Goal: Task Accomplishment & Management: Use online tool/utility

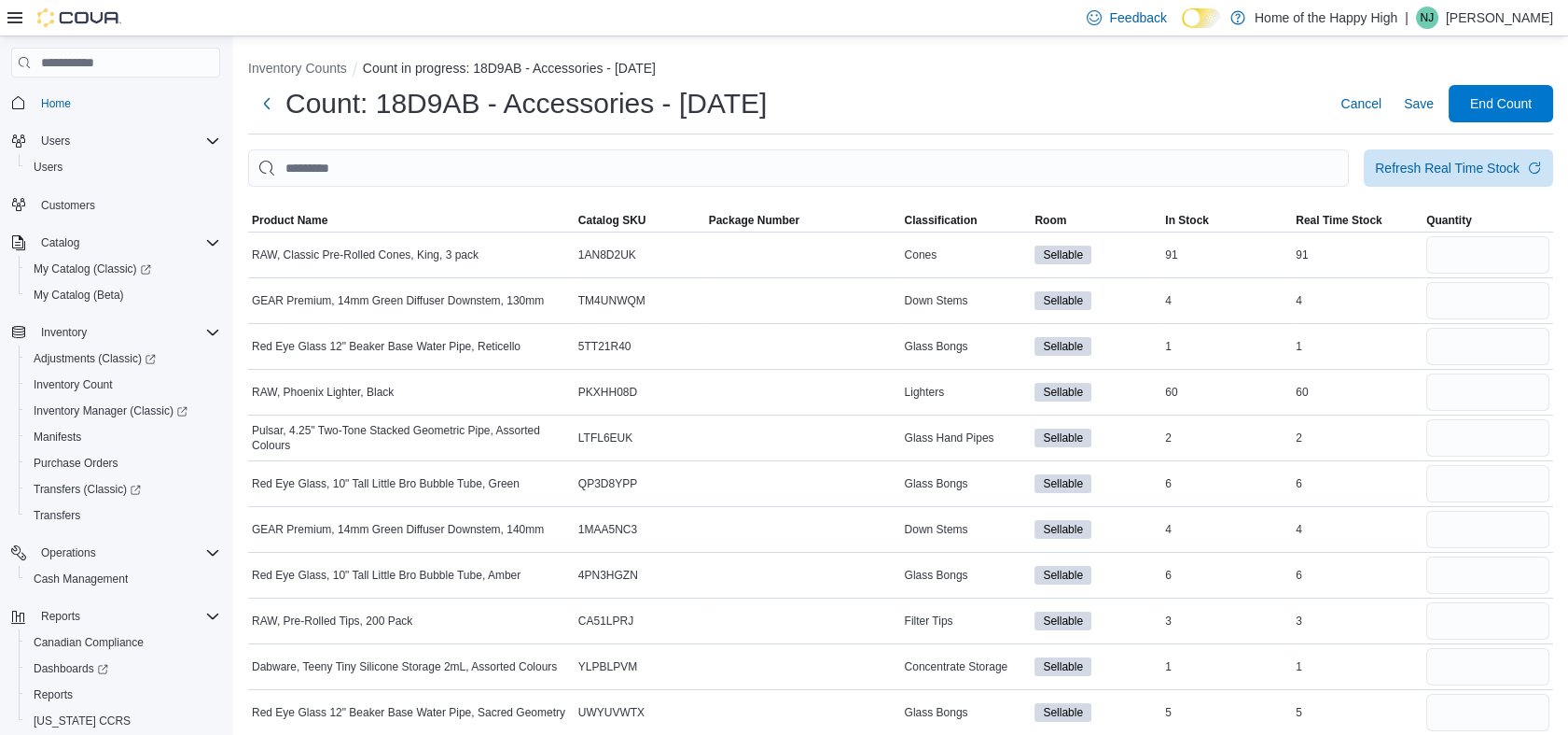
scroll to position [1165, 0]
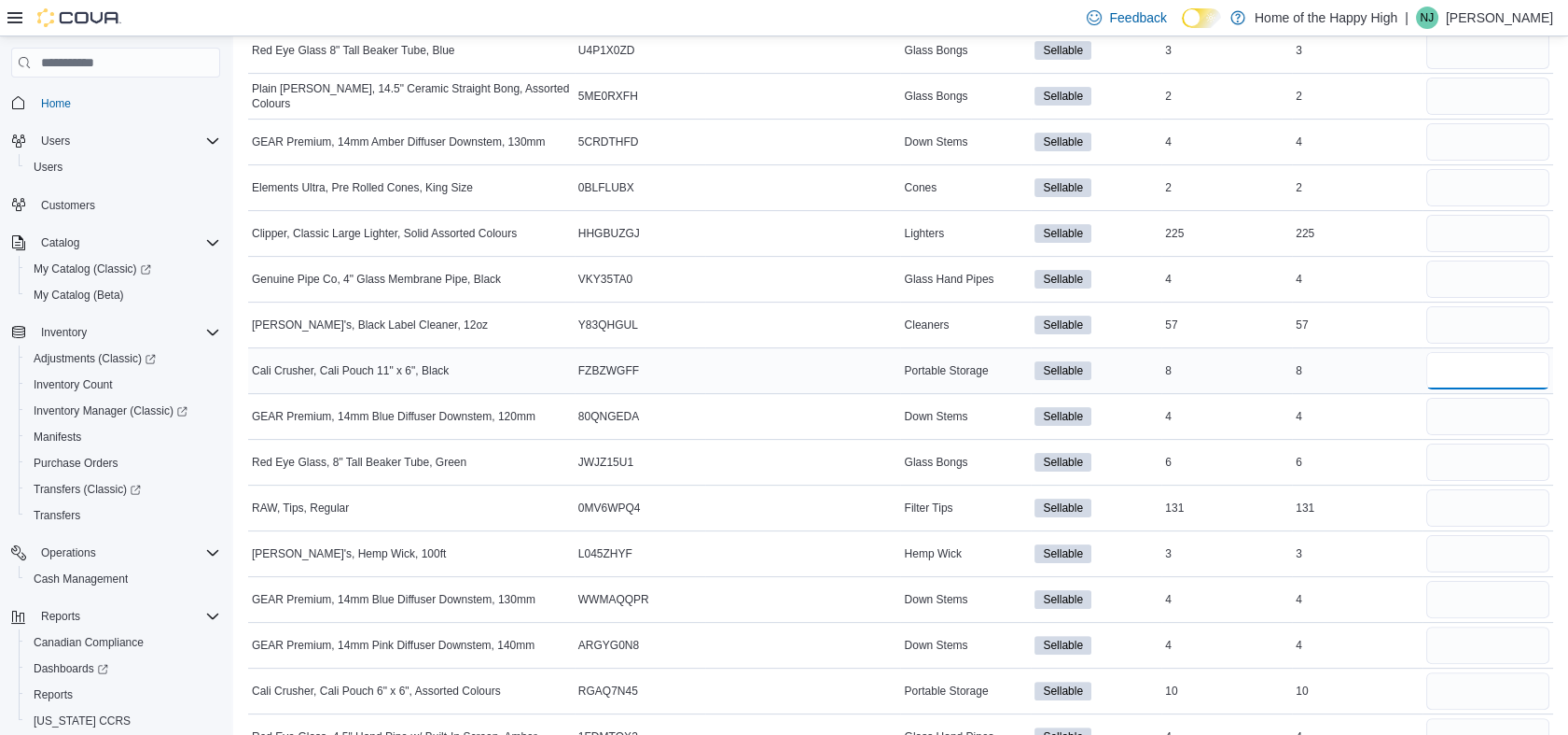
click at [1450, 363] on input "number" at bounding box center [1488, 370] width 124 height 37
type input "*"
click at [1470, 698] on input "number" at bounding box center [1488, 690] width 124 height 37
type input "**"
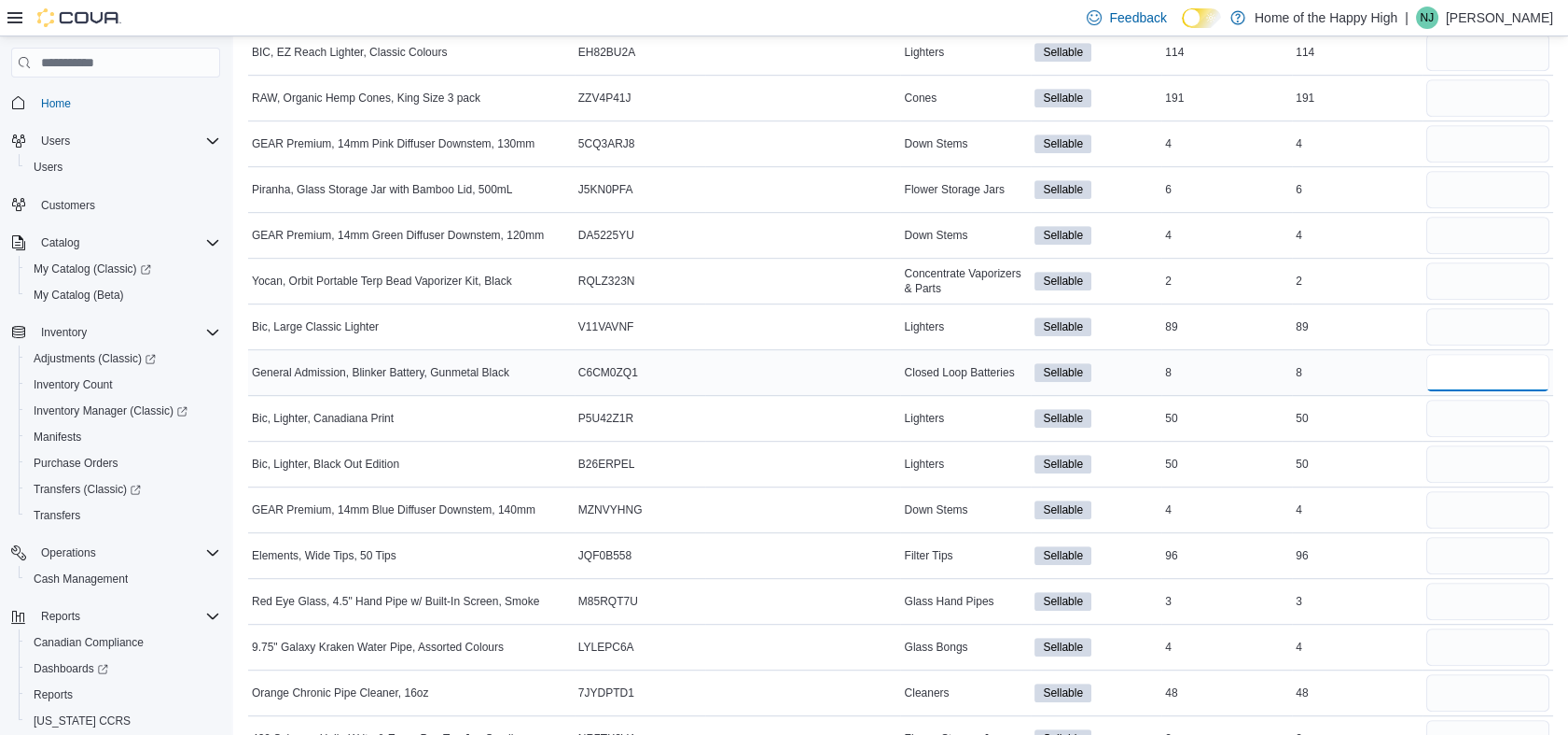
click at [1478, 379] on input "number" at bounding box center [1488, 372] width 124 height 37
type input "*"
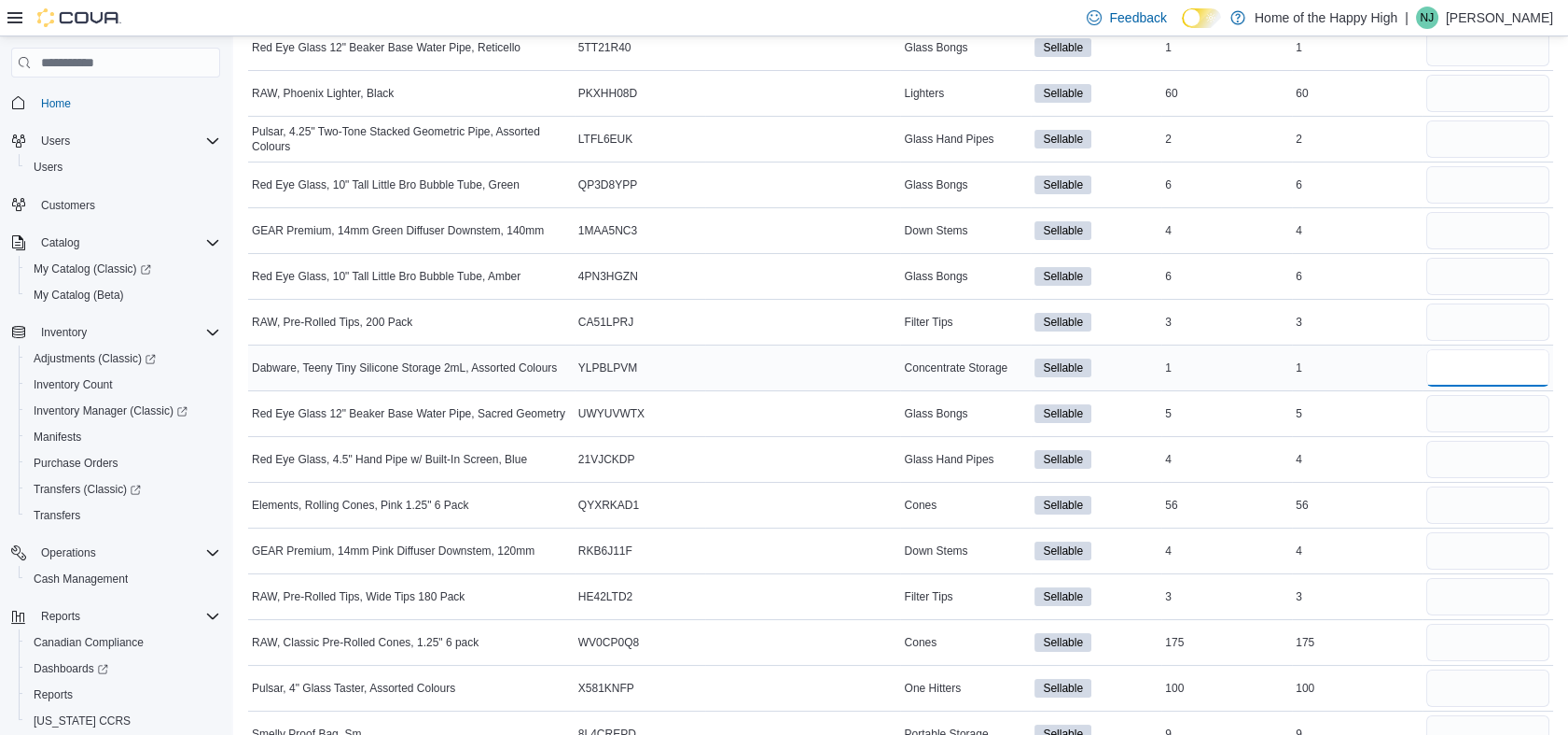
click at [1469, 355] on input "number" at bounding box center [1488, 367] width 124 height 37
type input "*"
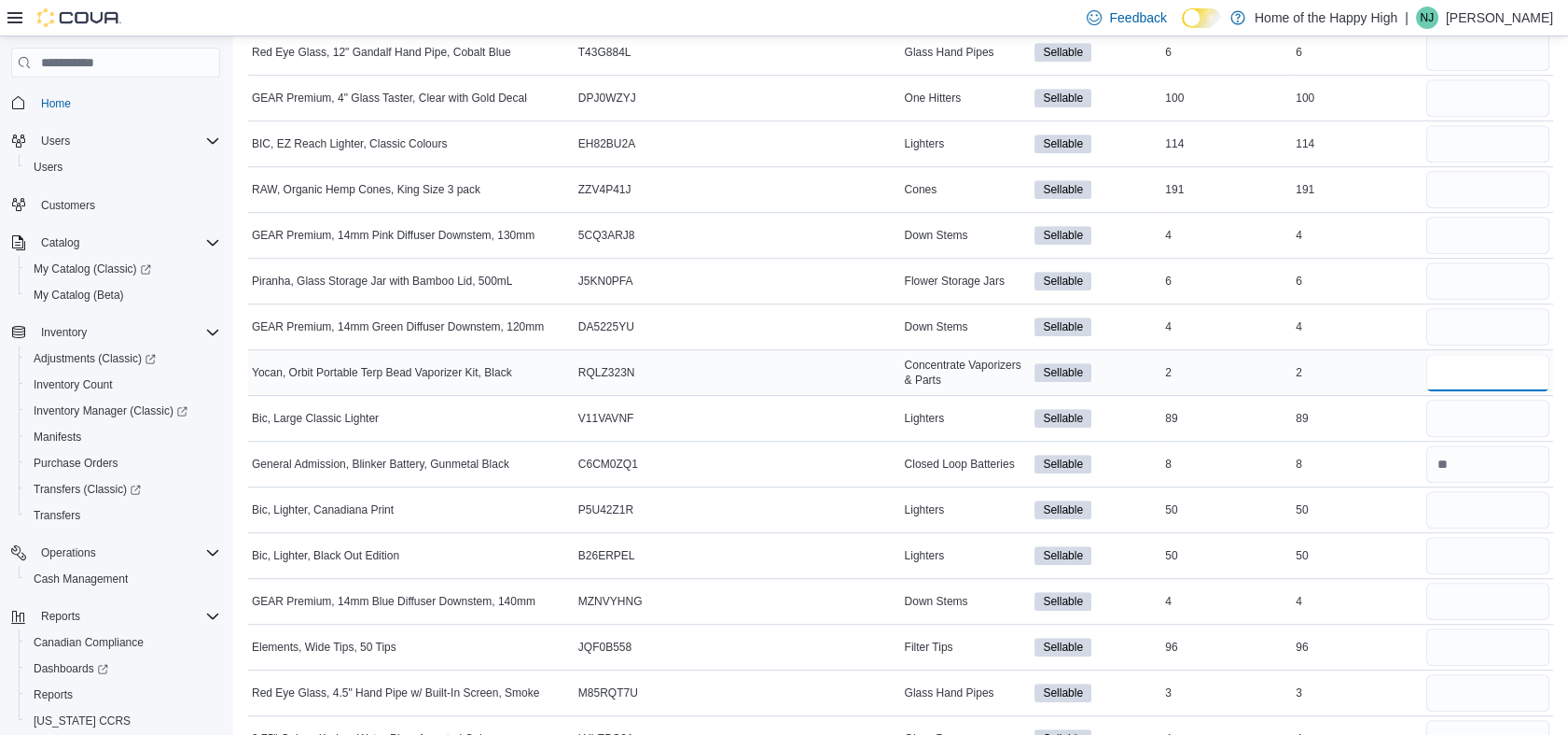
click at [1526, 358] on input "number" at bounding box center [1488, 372] width 124 height 37
type input "*"
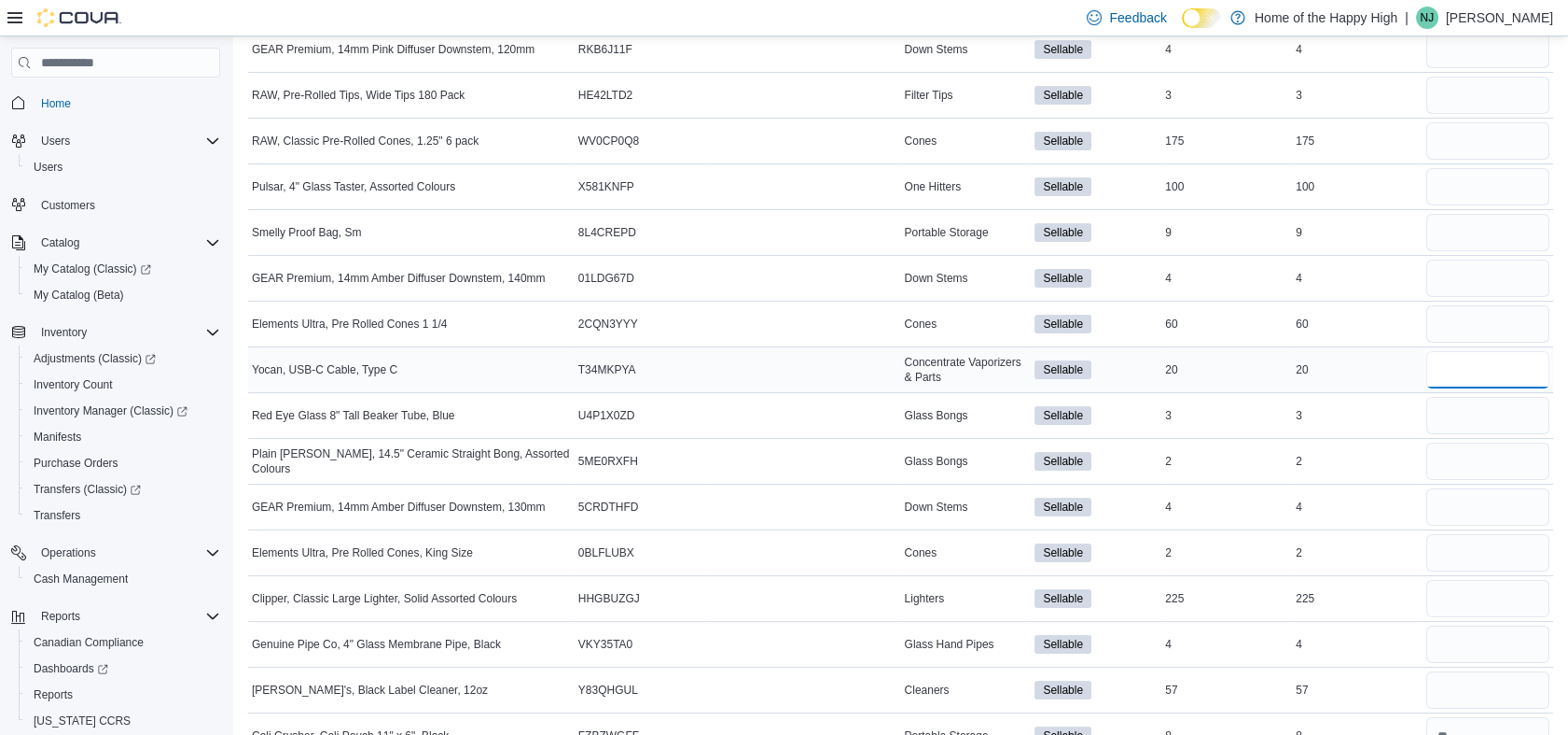
click at [1525, 360] on input "number" at bounding box center [1488, 369] width 124 height 37
type input "**"
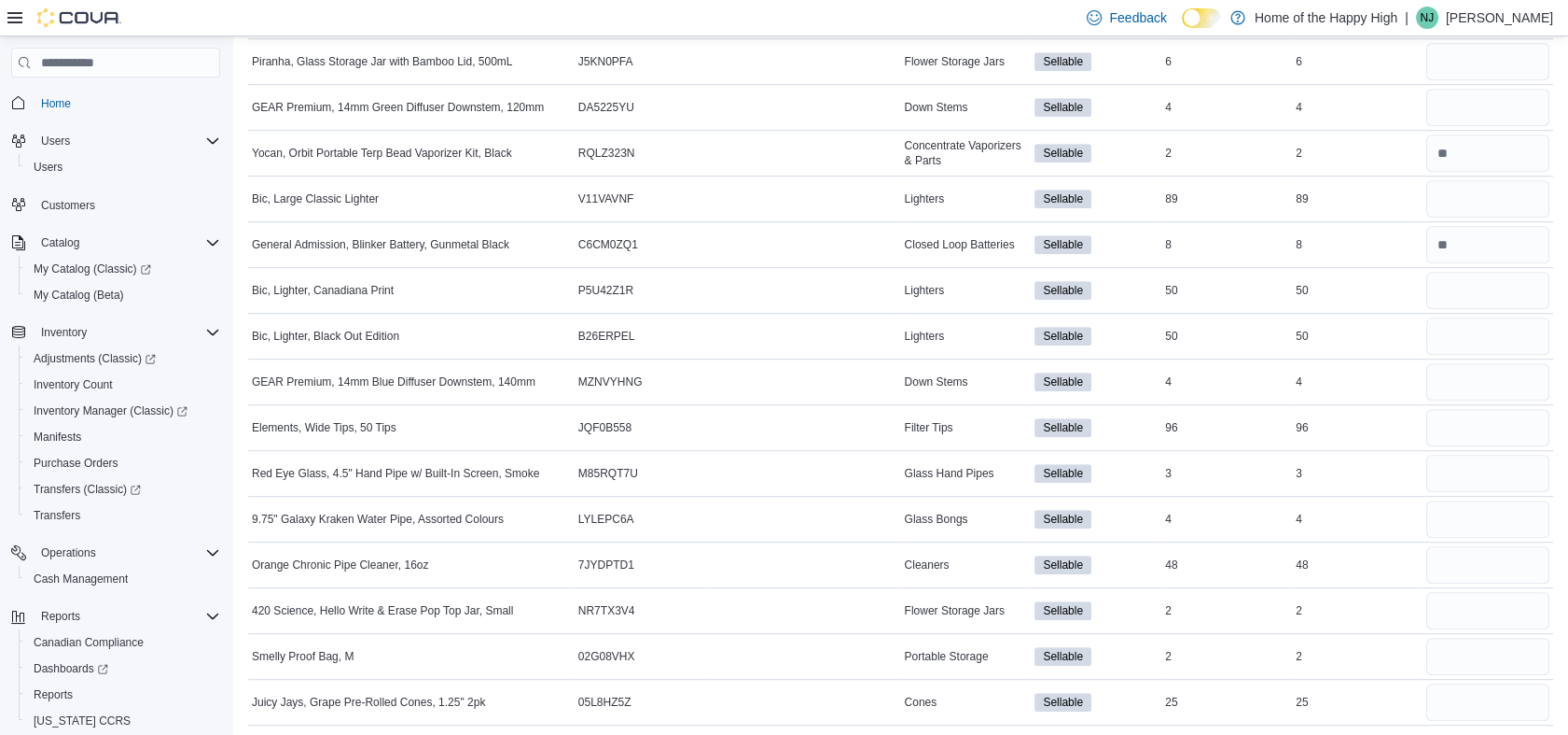
scroll to position [754, 0]
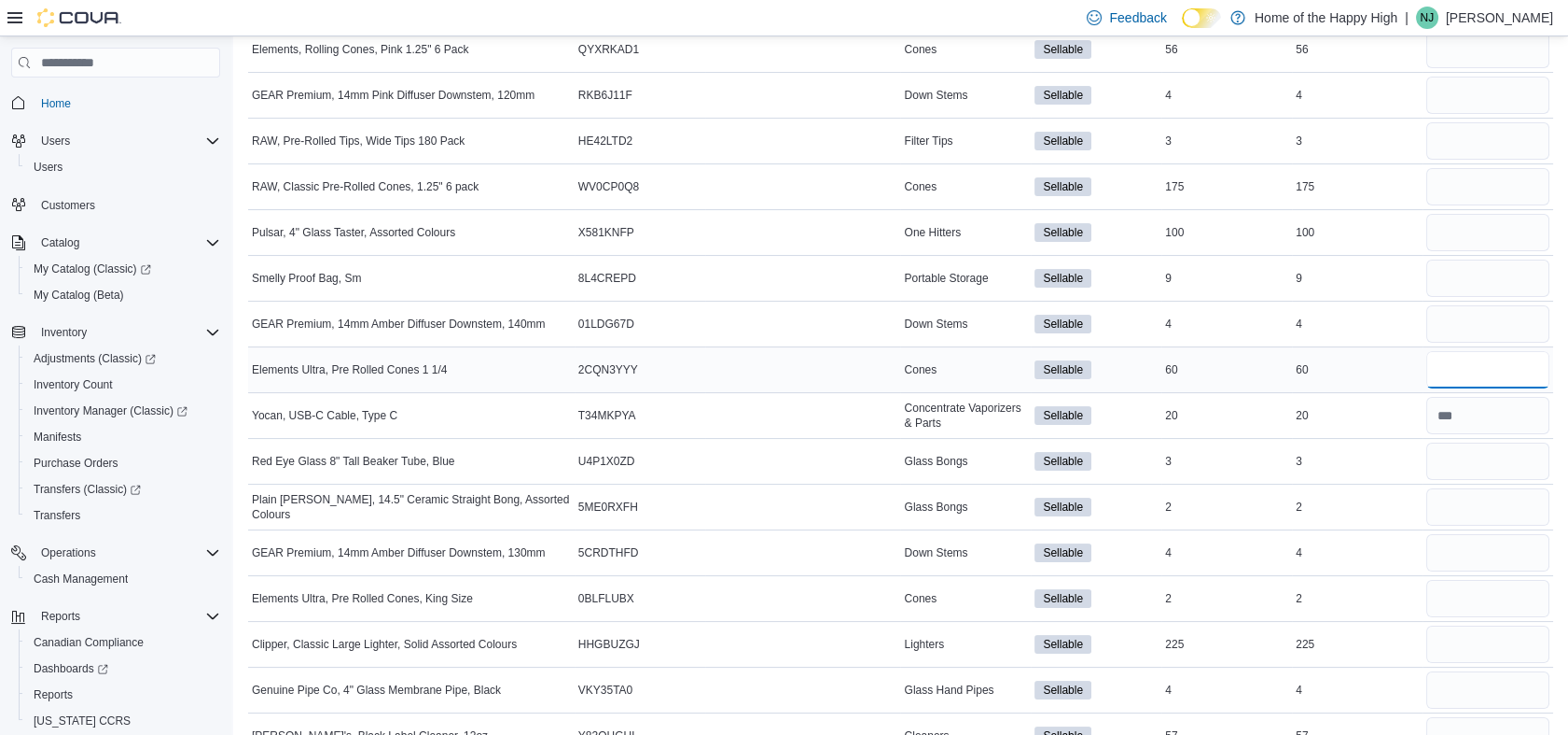
click at [1520, 363] on input "number" at bounding box center [1488, 369] width 124 height 37
type input "**"
click at [1457, 590] on input "number" at bounding box center [1488, 598] width 124 height 37
type input "*"
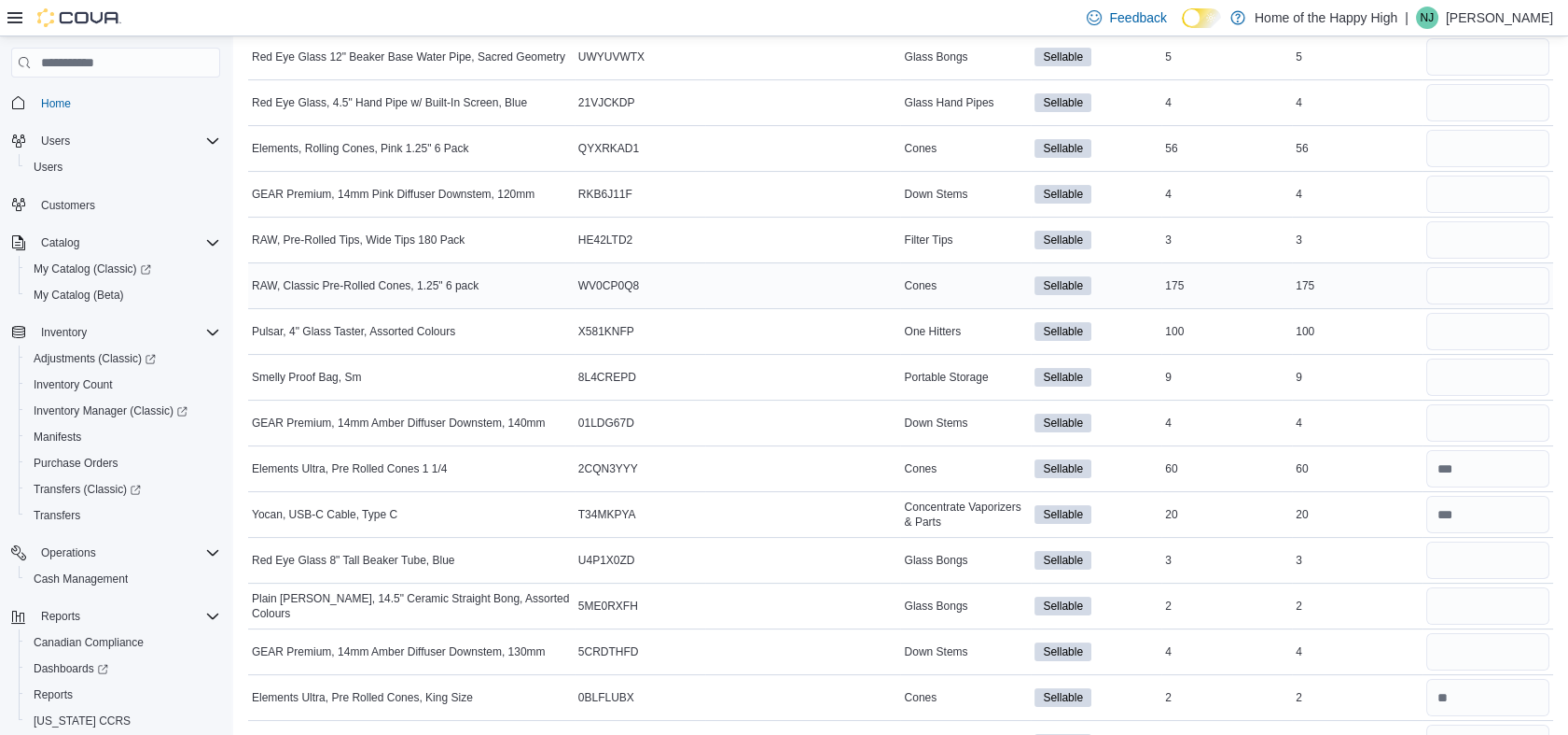
scroll to position [654, 0]
click at [1469, 151] on input "number" at bounding box center [1488, 148] width 124 height 37
type input "**"
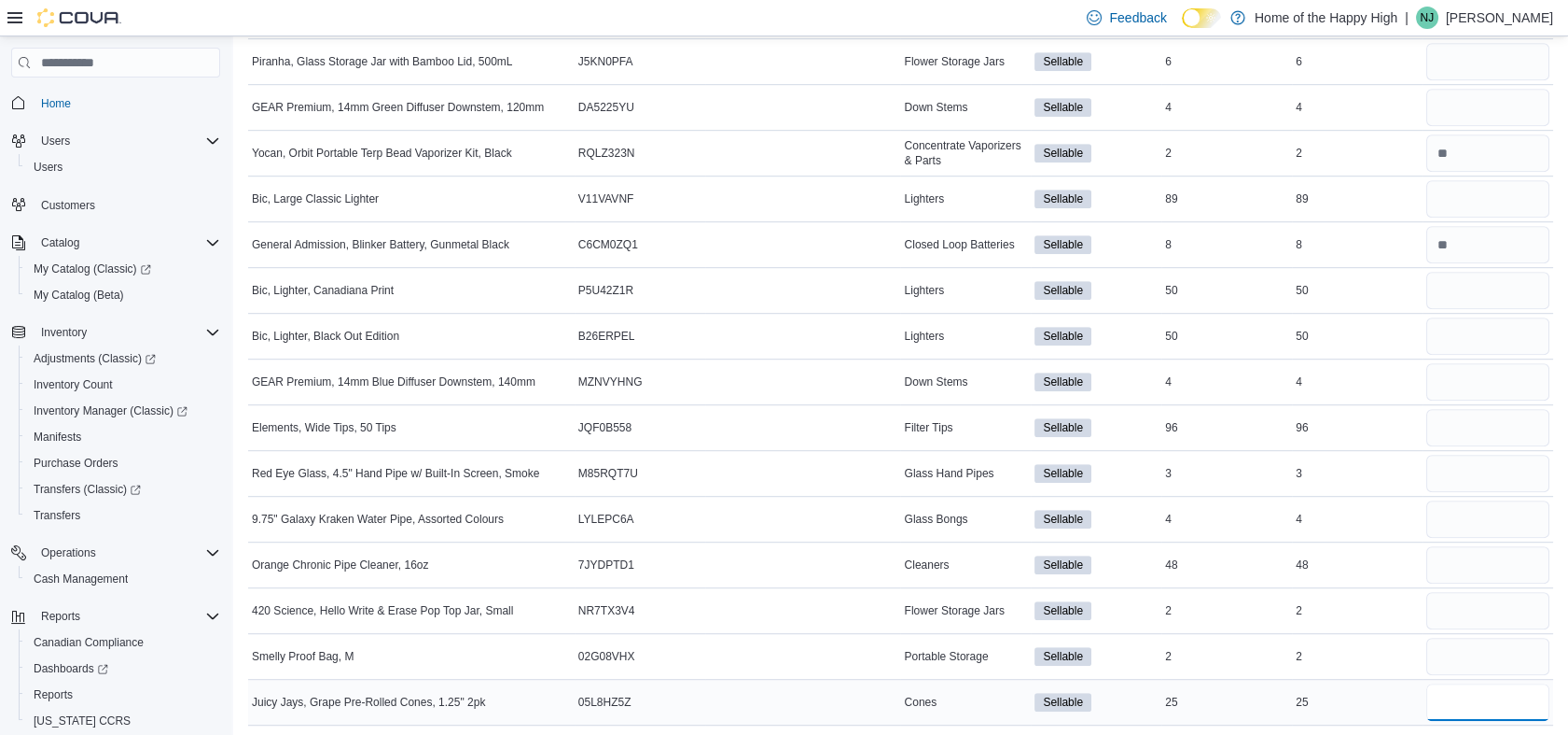
click at [1464, 684] on input "number" at bounding box center [1488, 702] width 124 height 37
type input "**"
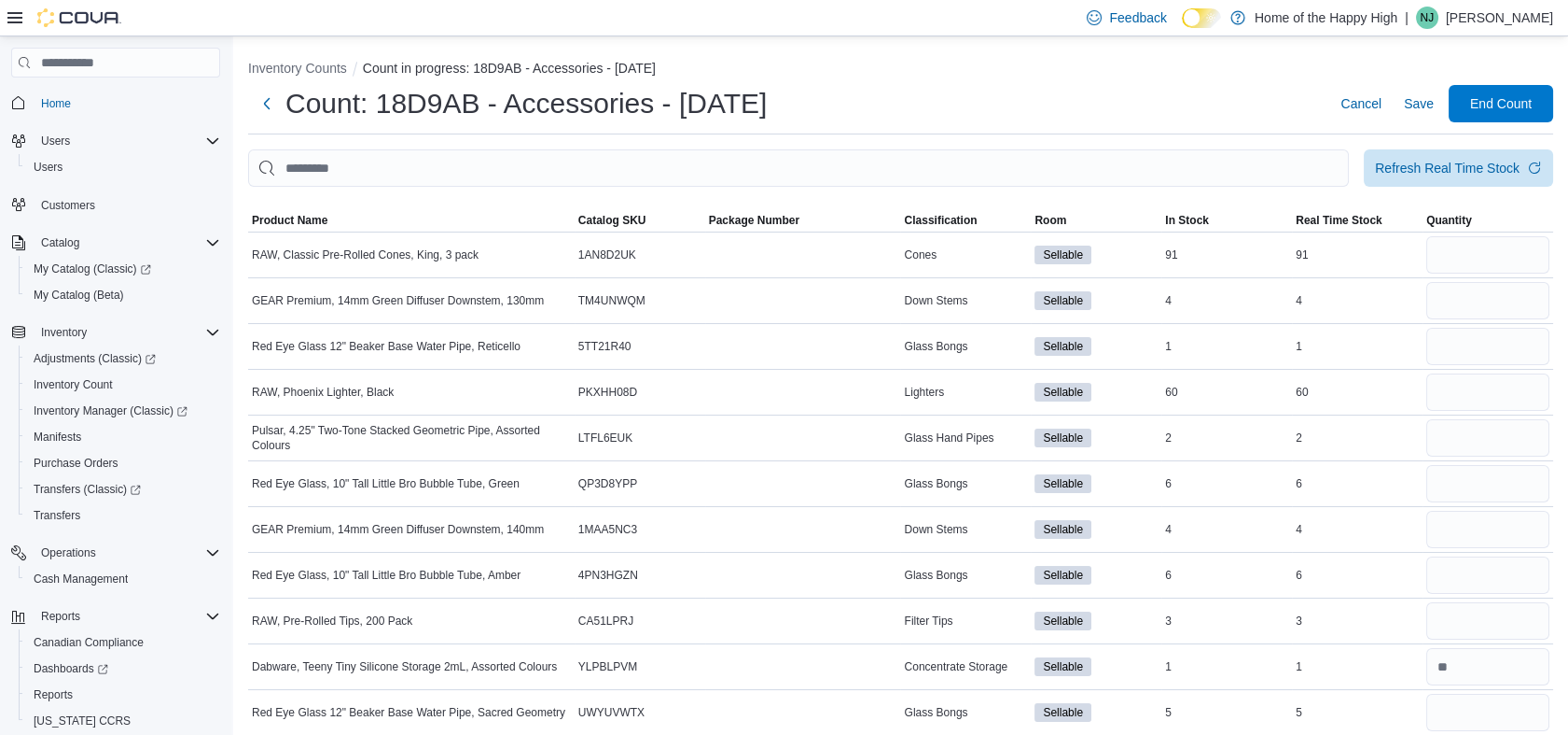
scroll to position [572, 0]
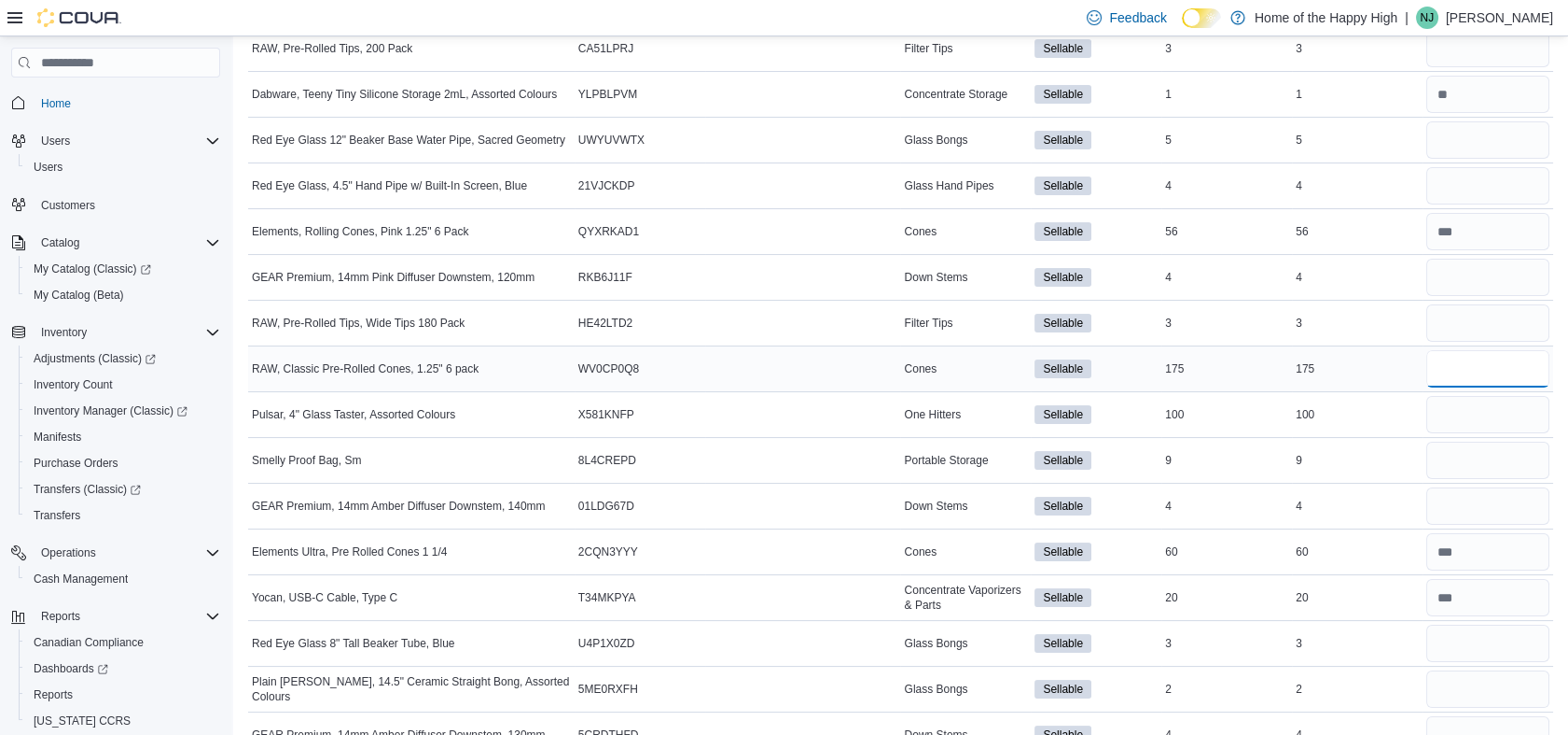
click at [1465, 374] on input "number" at bounding box center [1488, 368] width 124 height 37
type input "***"
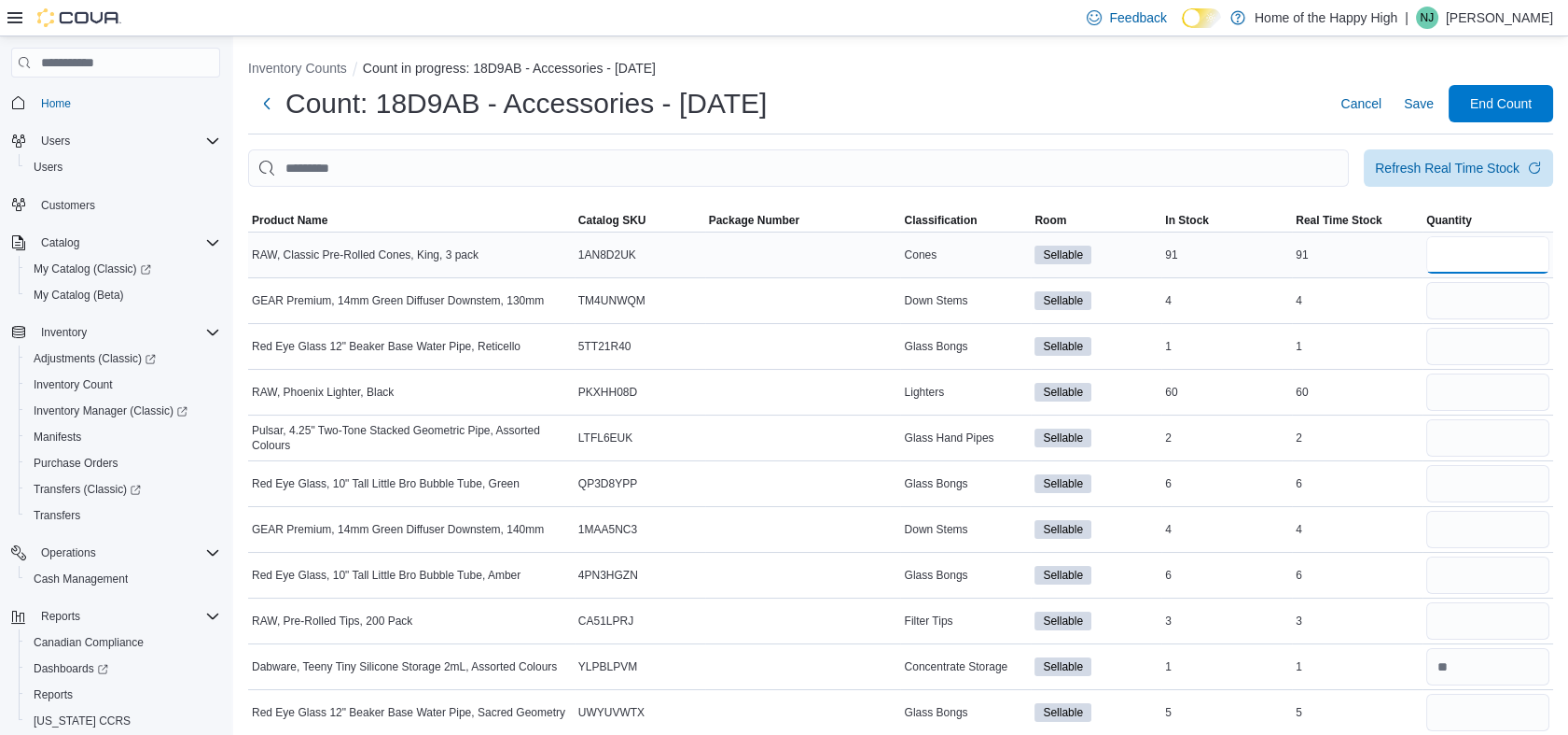
click at [1489, 247] on input "number" at bounding box center [1488, 254] width 124 height 37
type input "**"
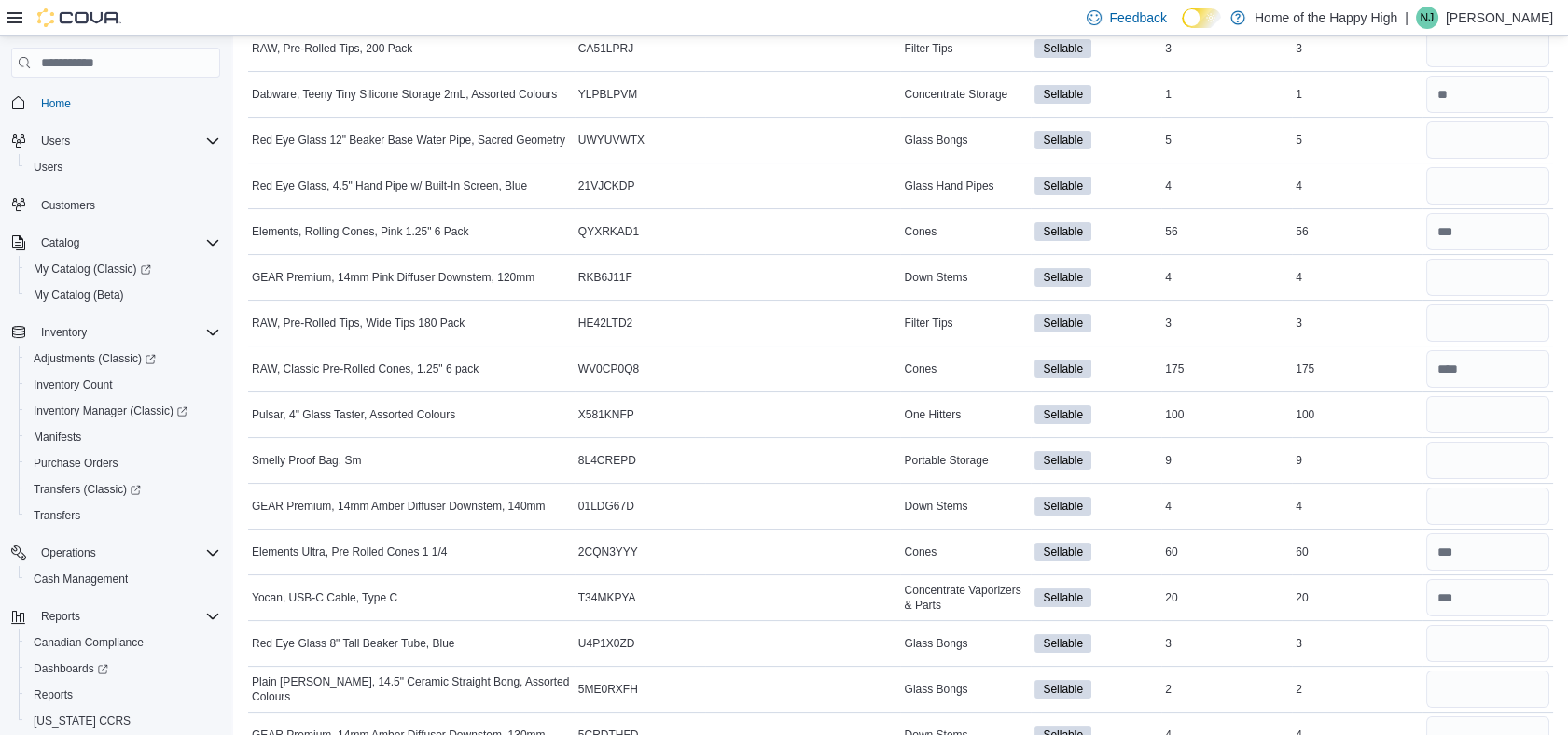
scroll to position [1896, 0]
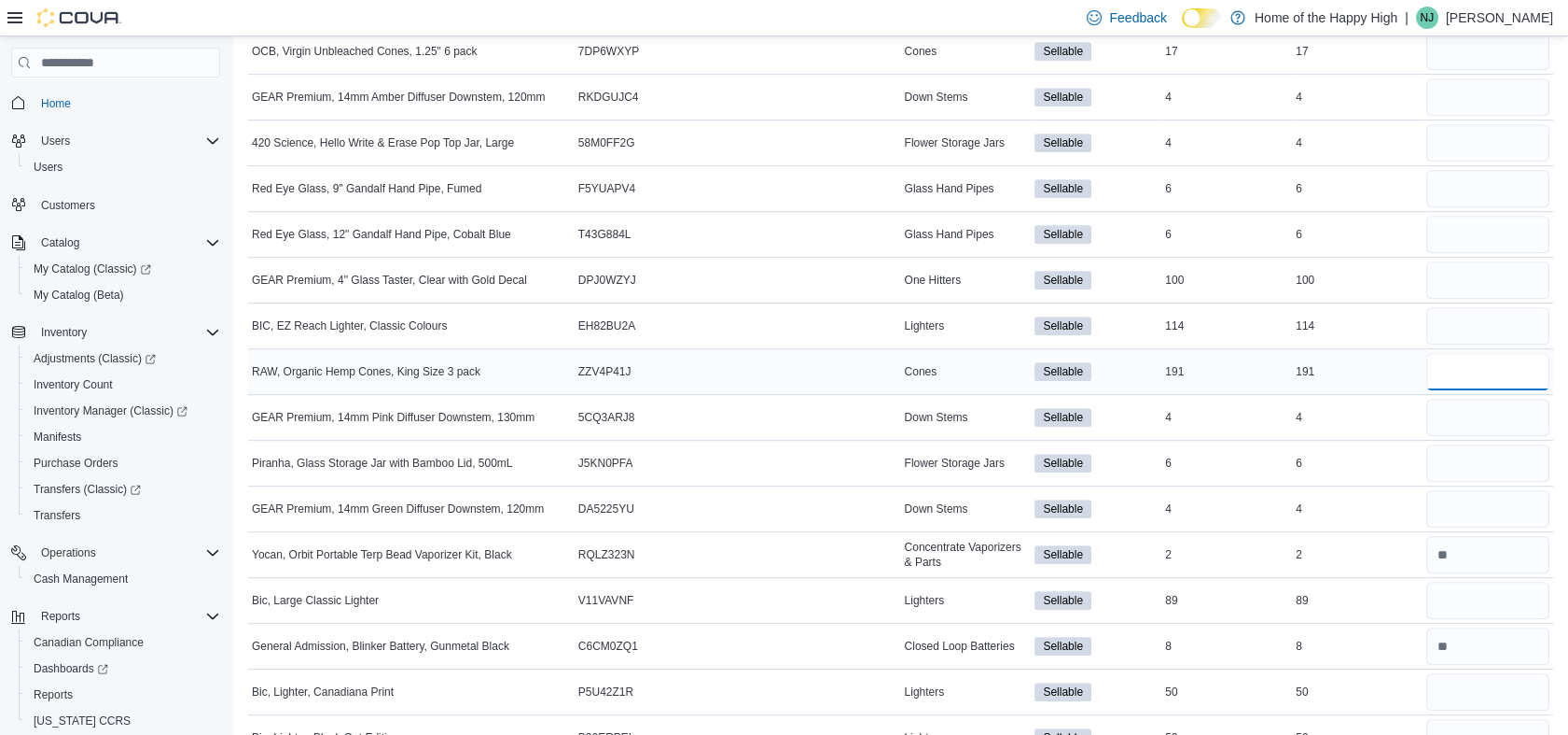
click at [1456, 370] on input "number" at bounding box center [1488, 371] width 124 height 37
type input "***"
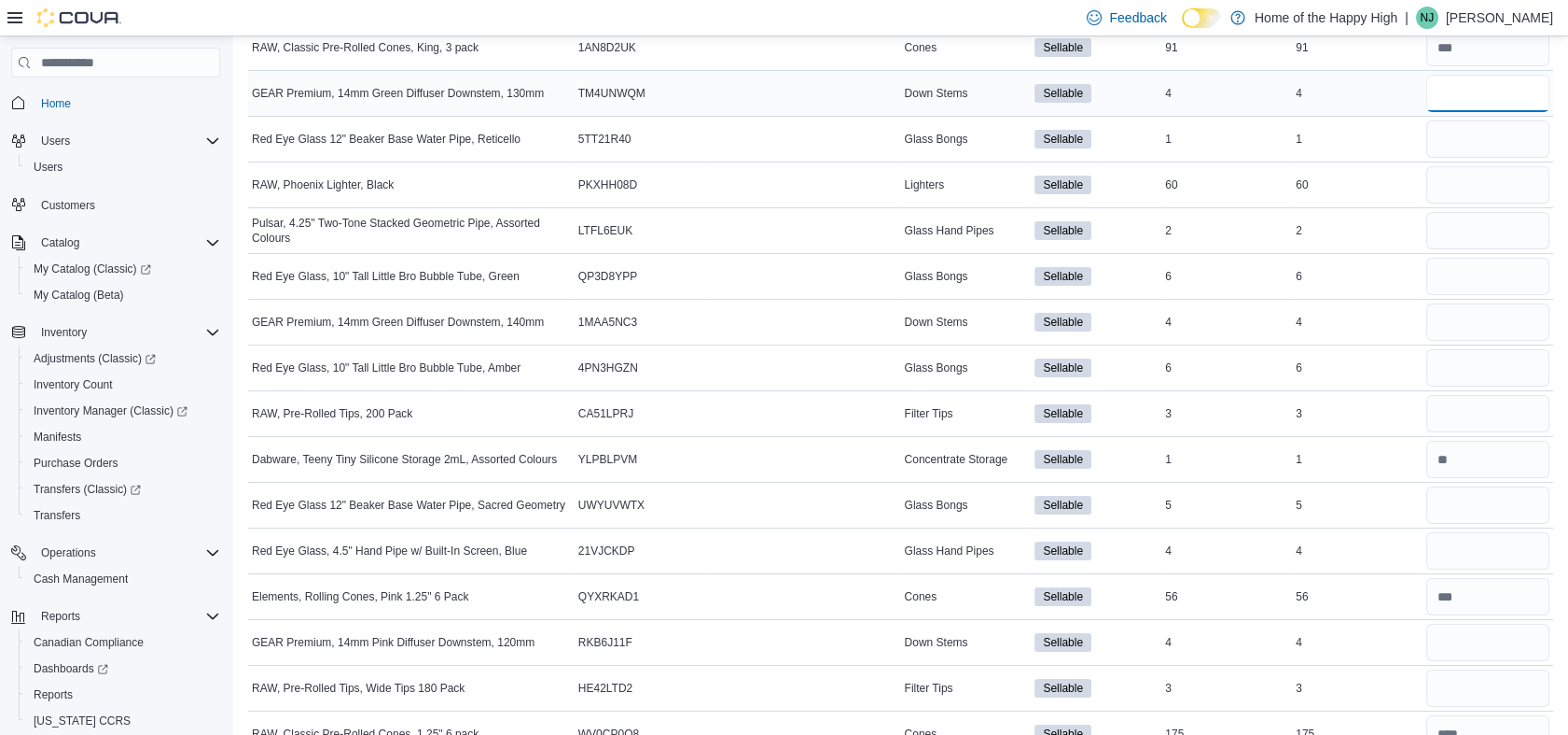
click at [1471, 84] on input "number" at bounding box center [1488, 93] width 124 height 37
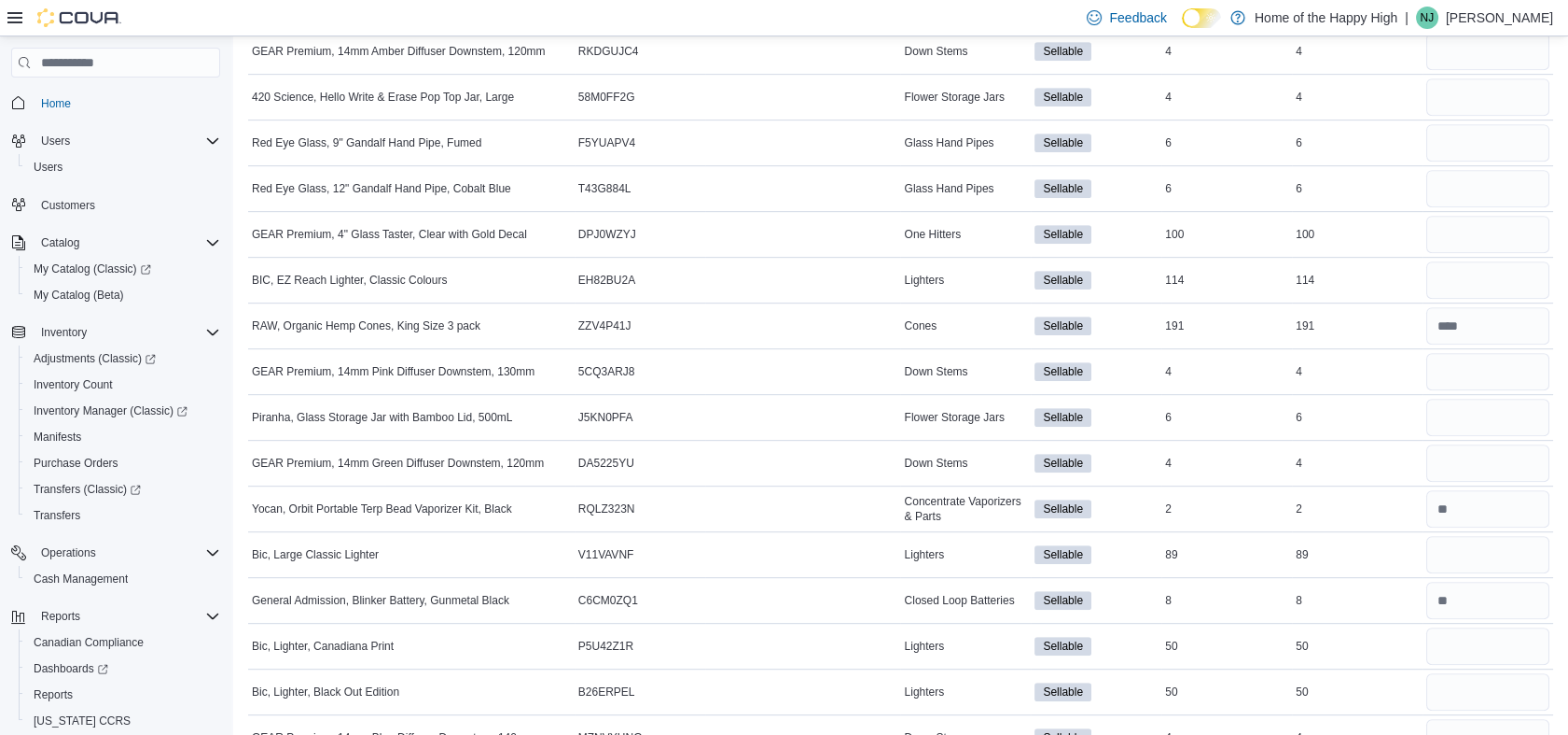
scroll to position [0, 0]
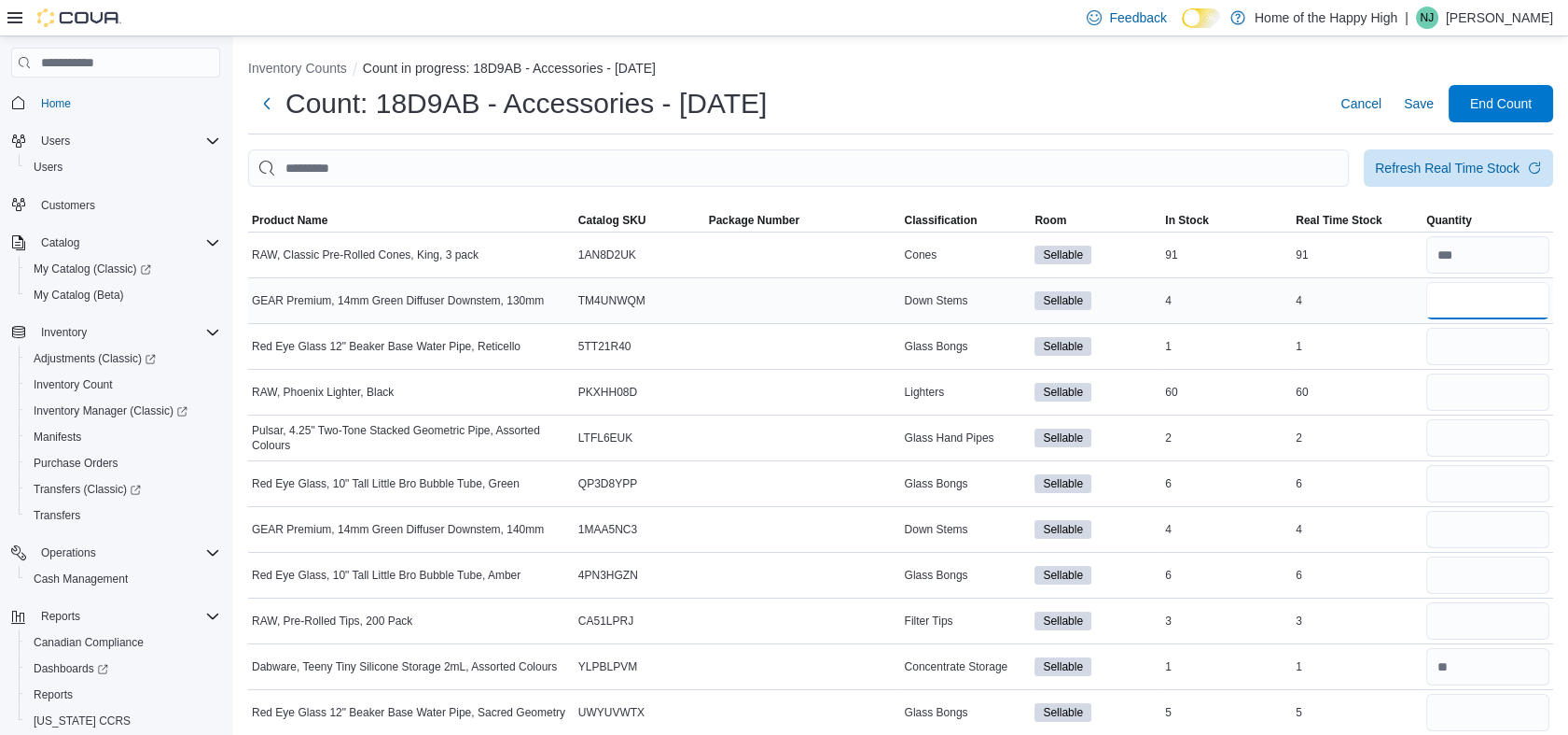
click at [1449, 295] on input "number" at bounding box center [1488, 300] width 124 height 37
type input "*"
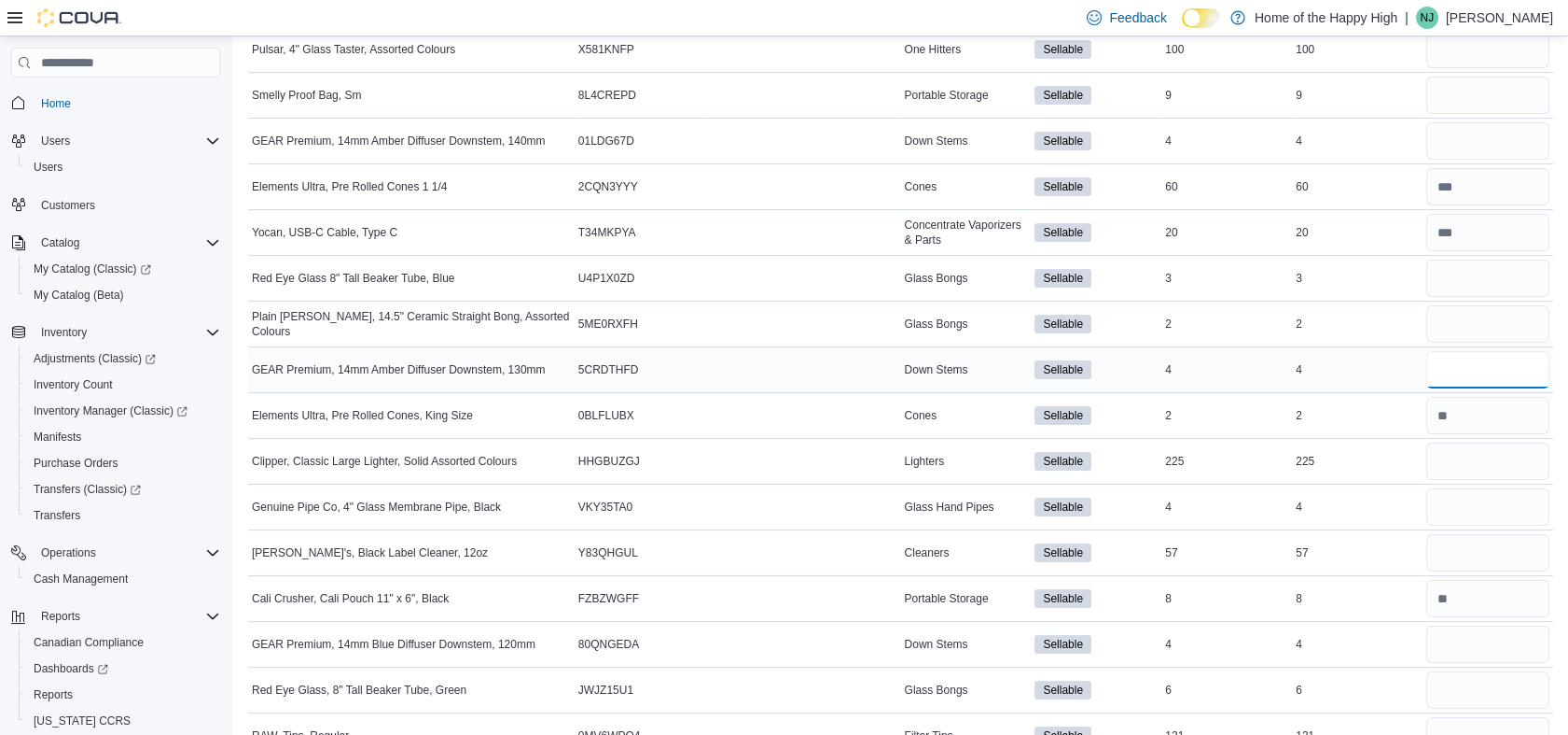
click at [1475, 373] on input "number" at bounding box center [1488, 369] width 124 height 37
type input "*"
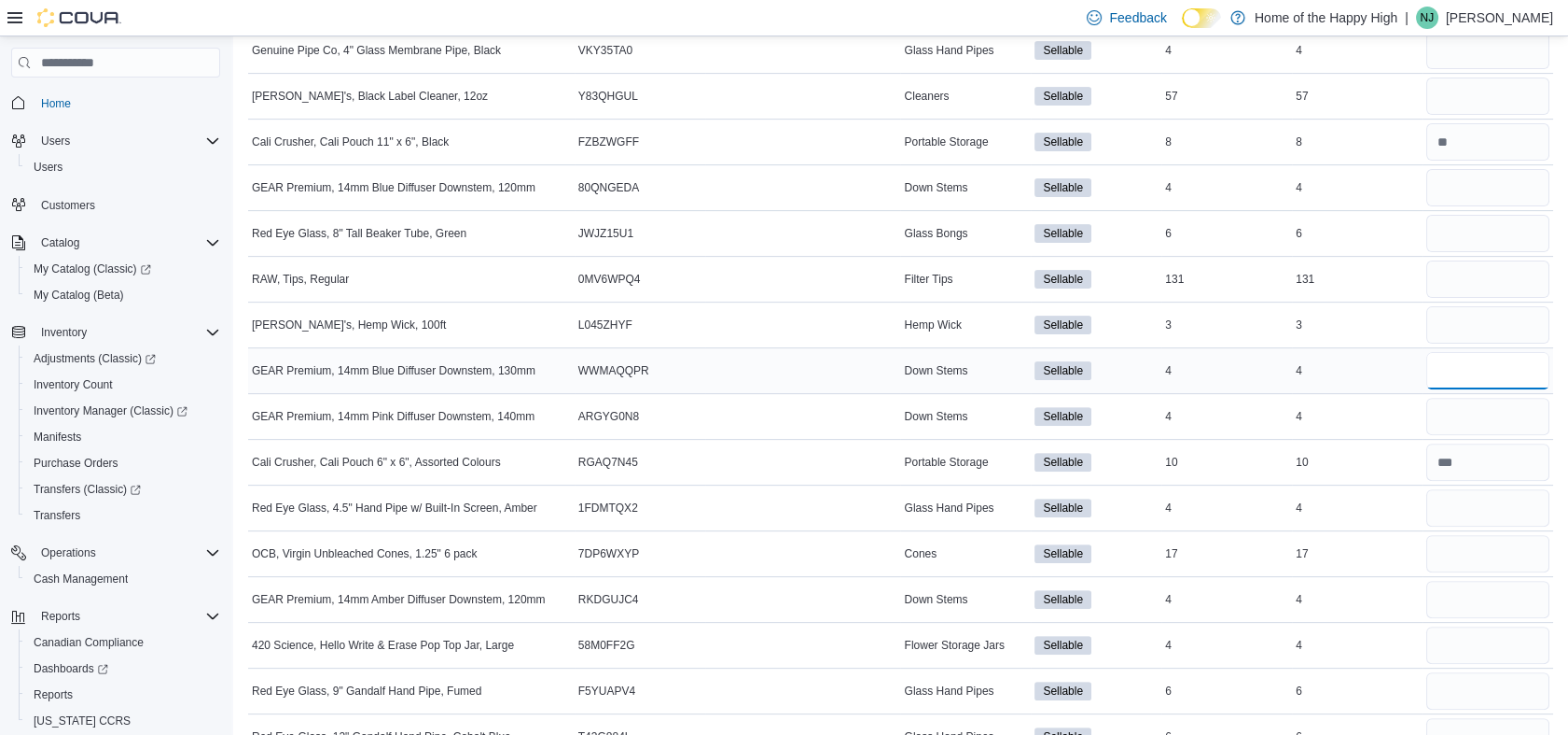
click at [1511, 357] on input "number" at bounding box center [1488, 370] width 124 height 37
type input "*"
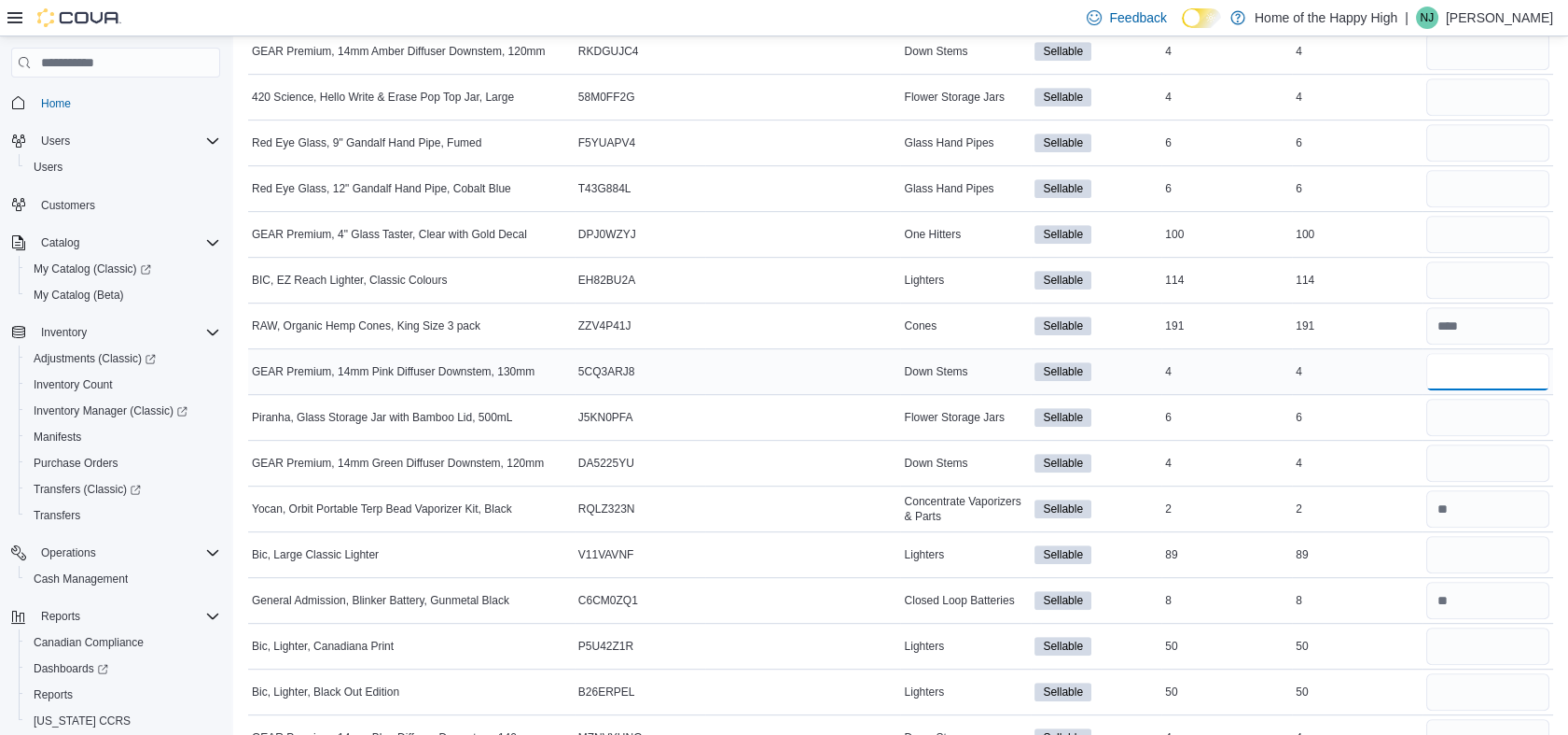
click at [1475, 371] on input "number" at bounding box center [1488, 371] width 124 height 37
type input "*"
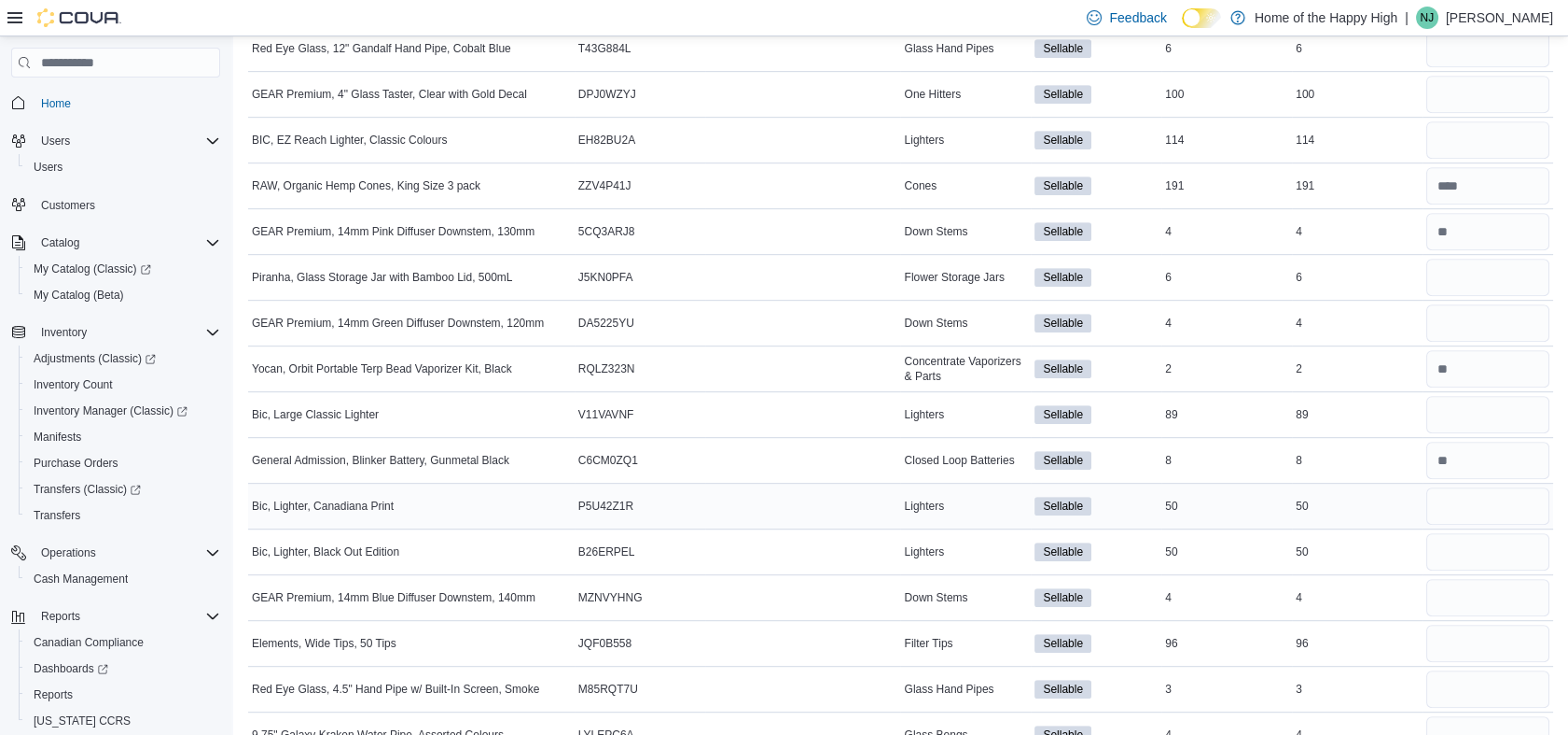
scroll to position [2082, 0]
click at [1463, 590] on input "number" at bounding box center [1488, 596] width 124 height 37
type input "*"
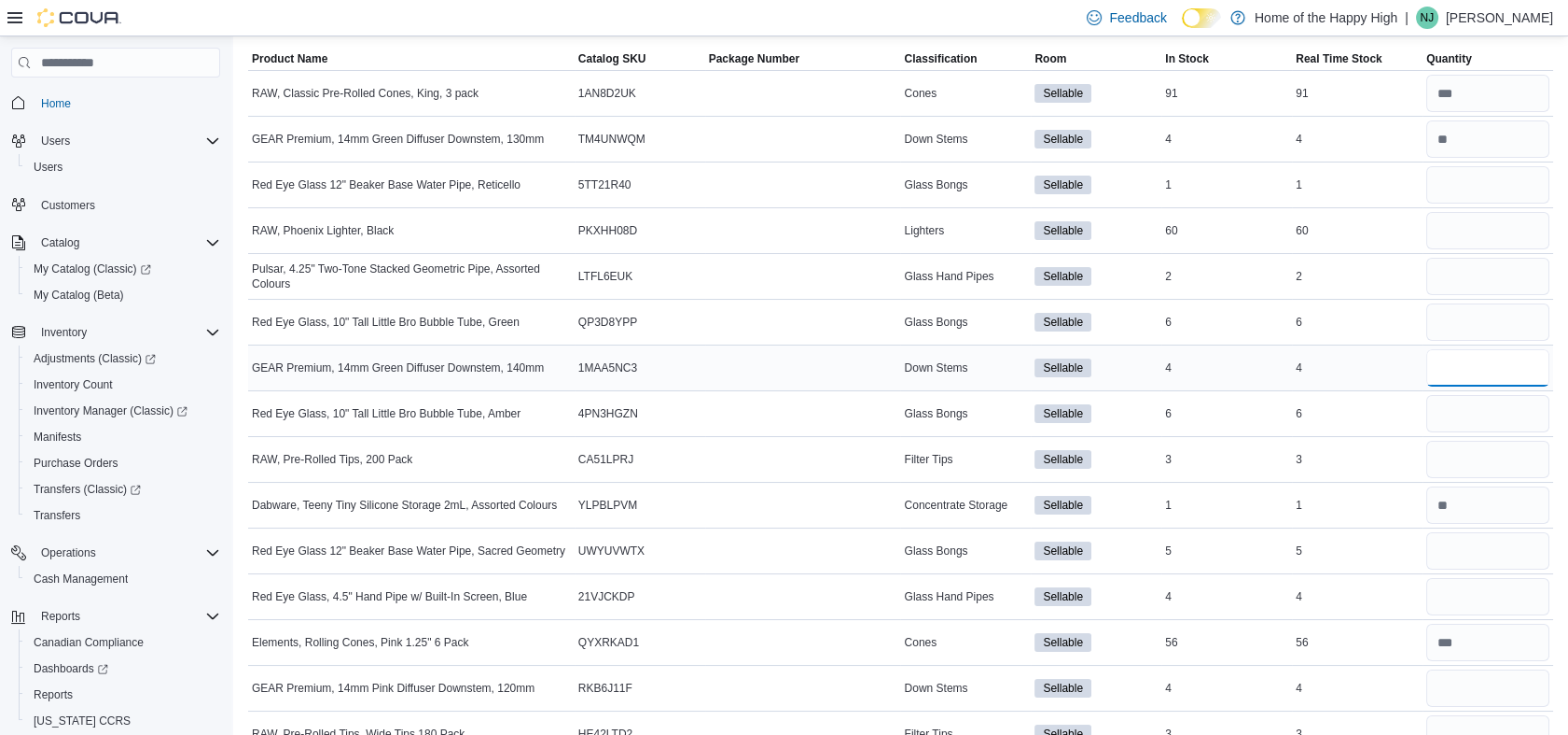
click at [1463, 363] on input "number" at bounding box center [1488, 367] width 124 height 37
type input "*"
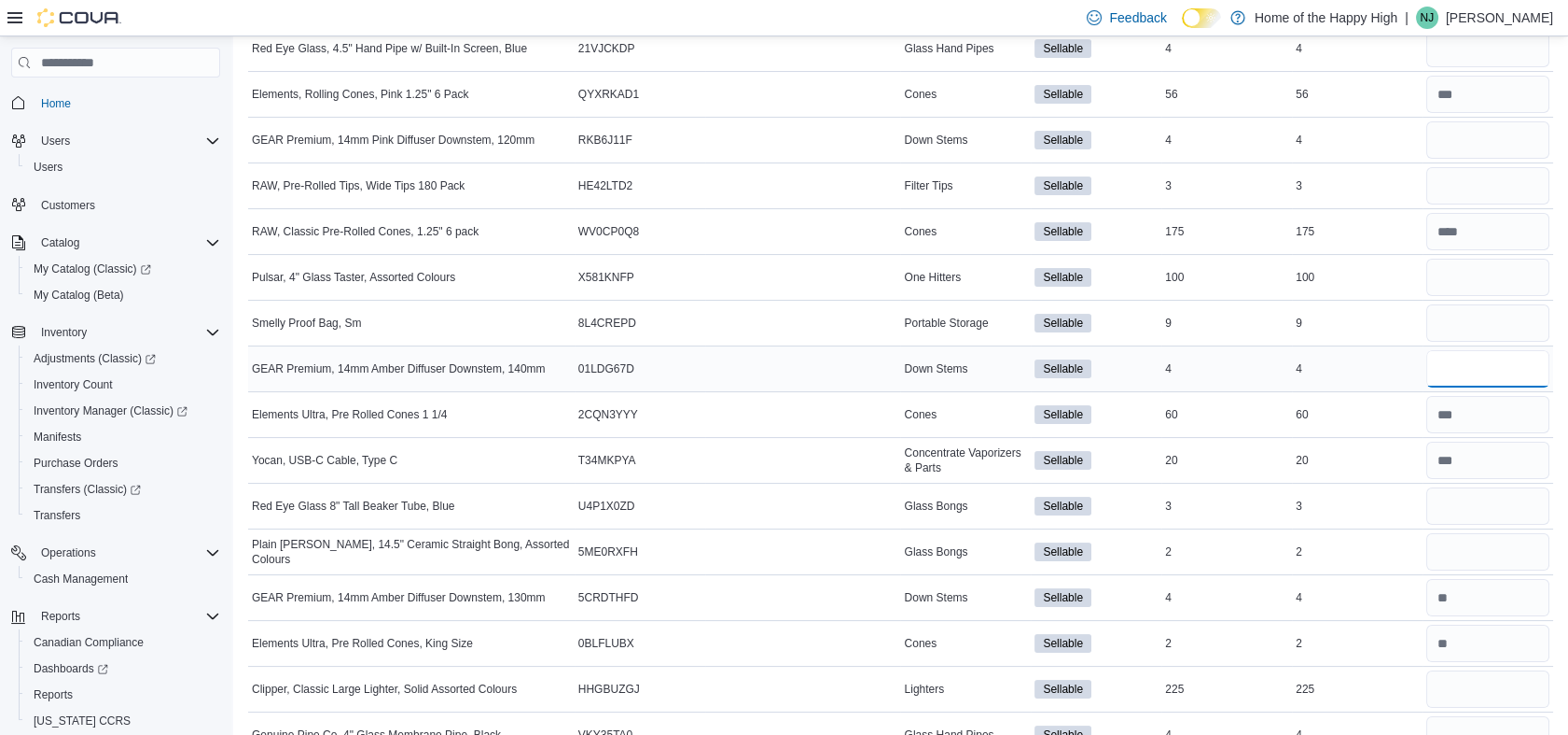
click at [1458, 367] on input "number" at bounding box center [1488, 368] width 124 height 37
type input "*"
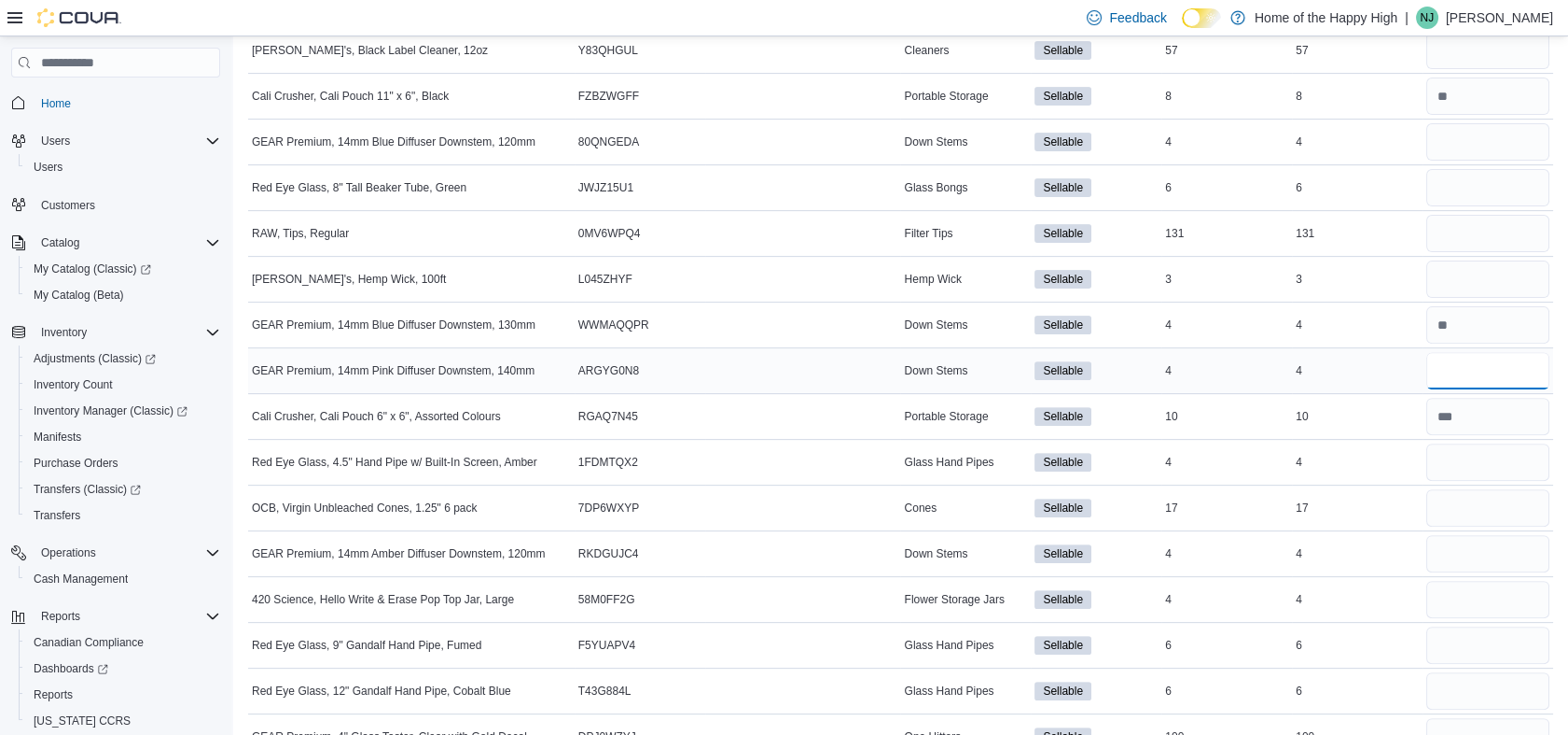
click at [1509, 358] on input "number" at bounding box center [1488, 370] width 124 height 37
type input "*"
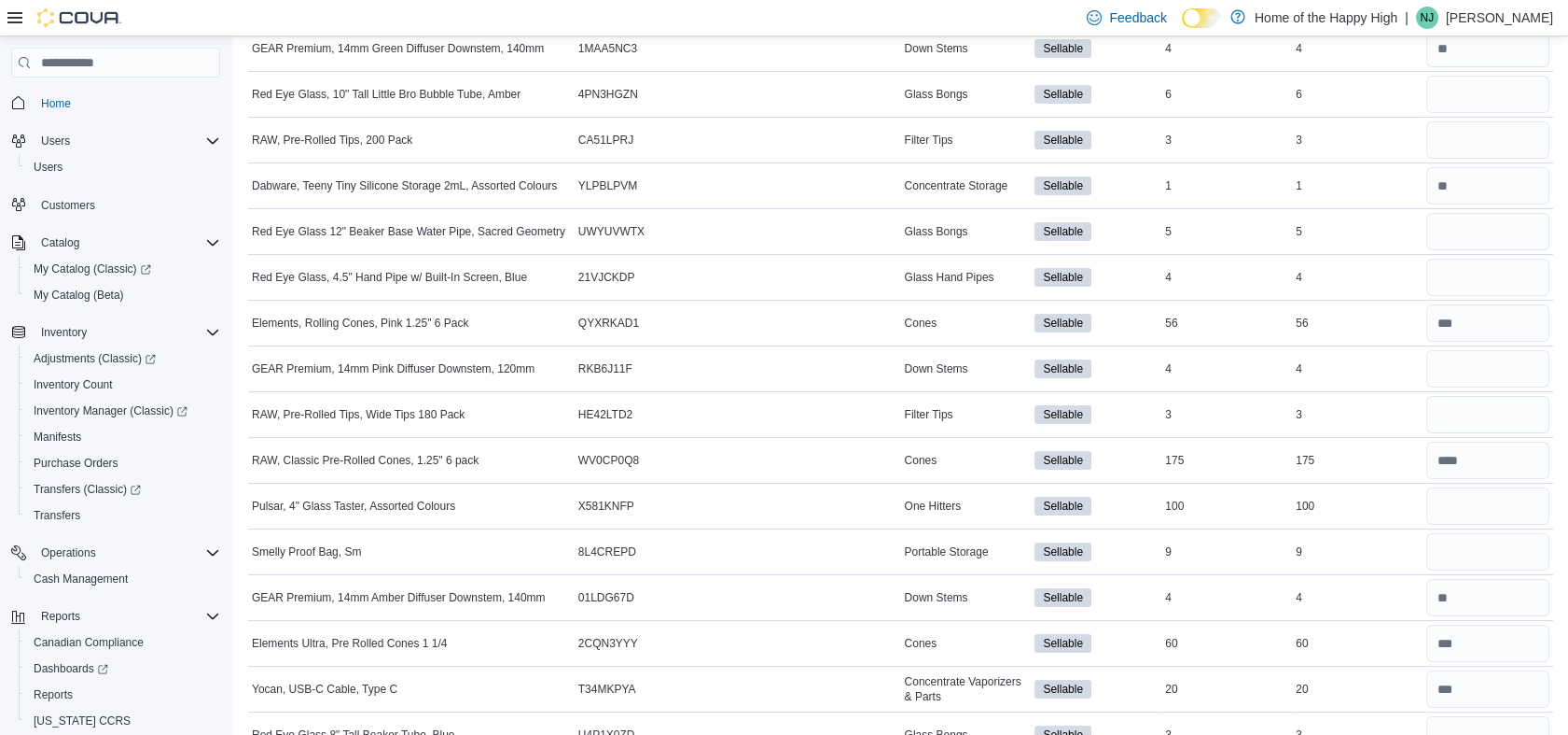
scroll to position [2032, 0]
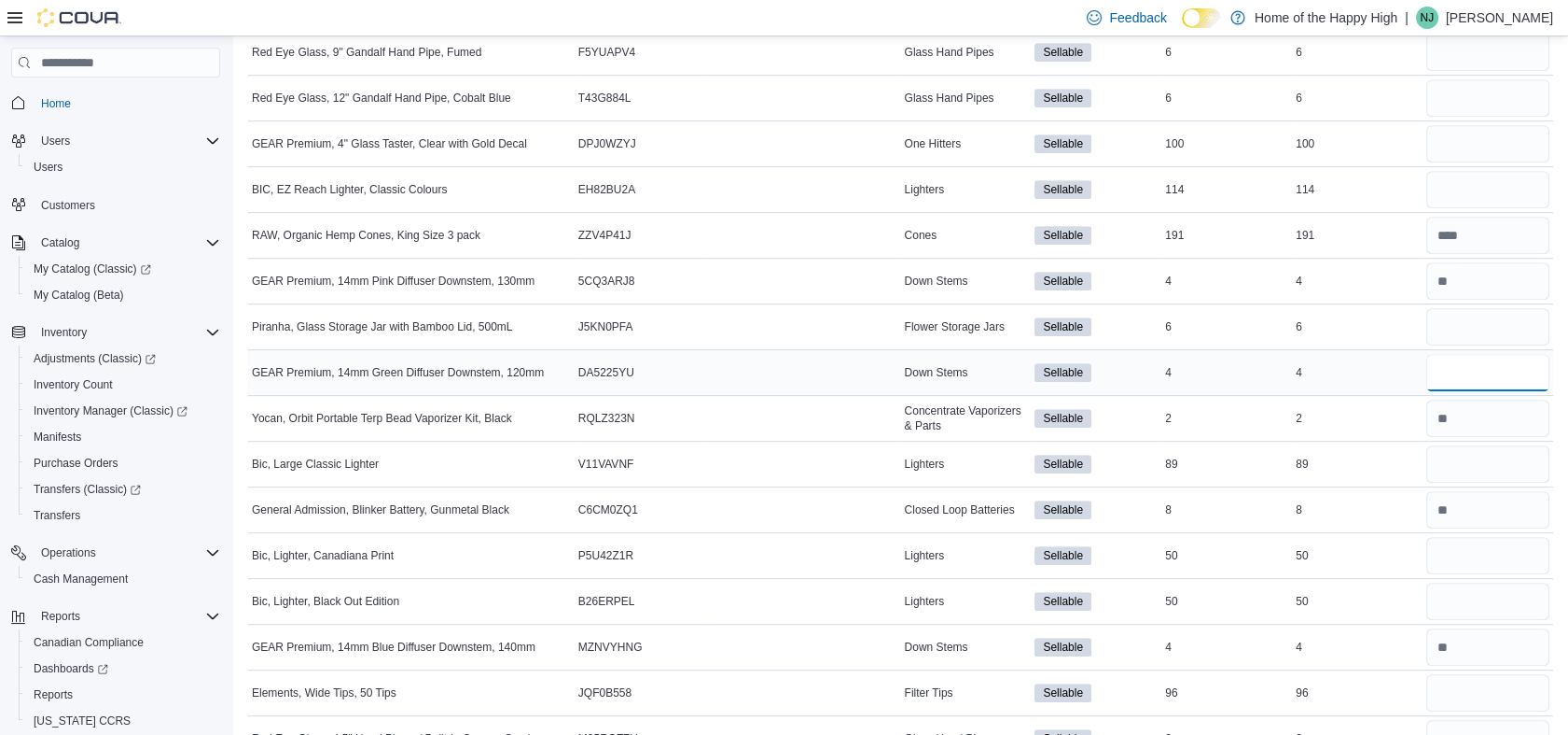
click at [1480, 360] on input "number" at bounding box center [1488, 372] width 124 height 37
type input "*"
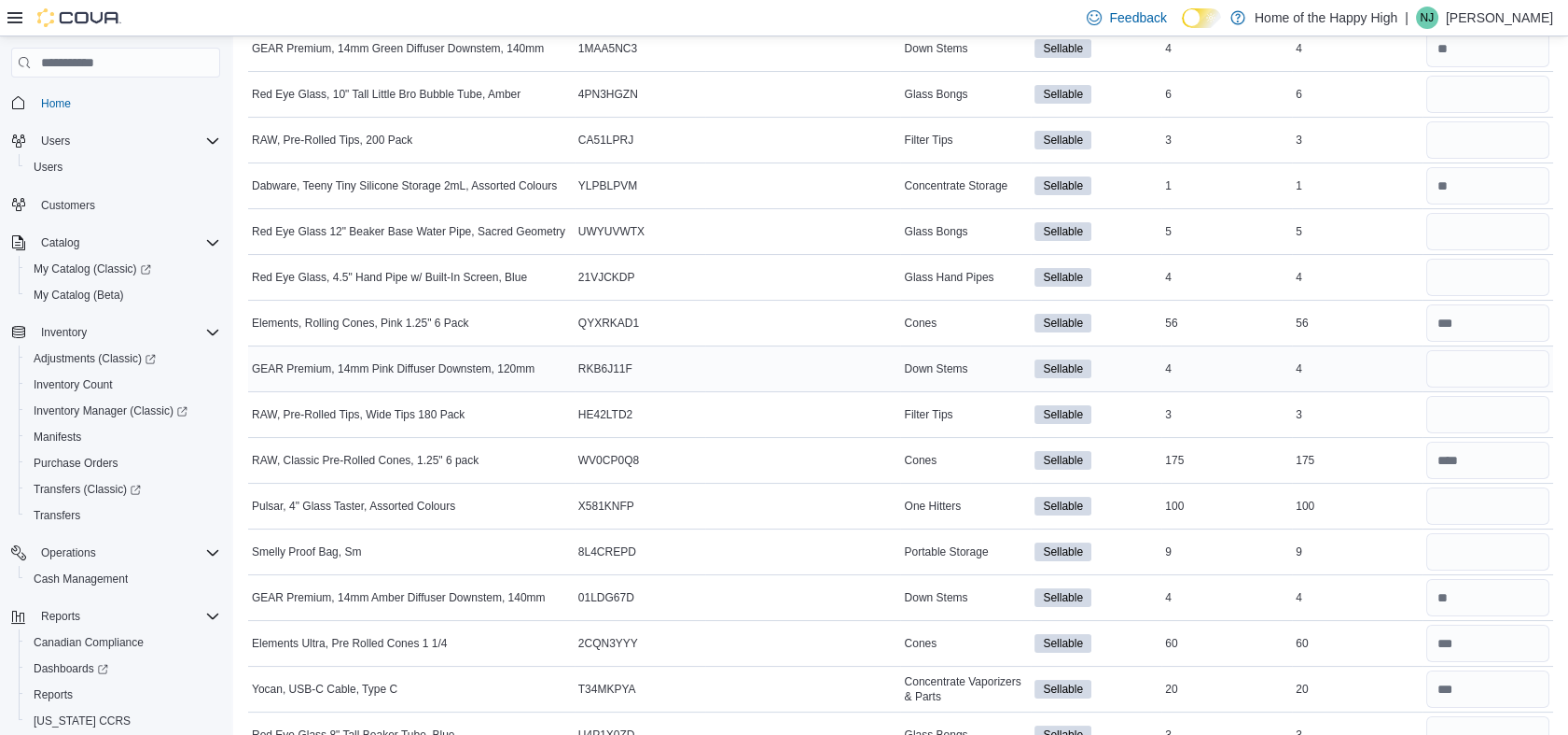
click at [1484, 347] on div at bounding box center [1487, 368] width 130 height 45
click at [1462, 396] on input "number" at bounding box center [1488, 414] width 124 height 37
click at [1463, 368] on input "number" at bounding box center [1488, 368] width 124 height 37
type input "*"
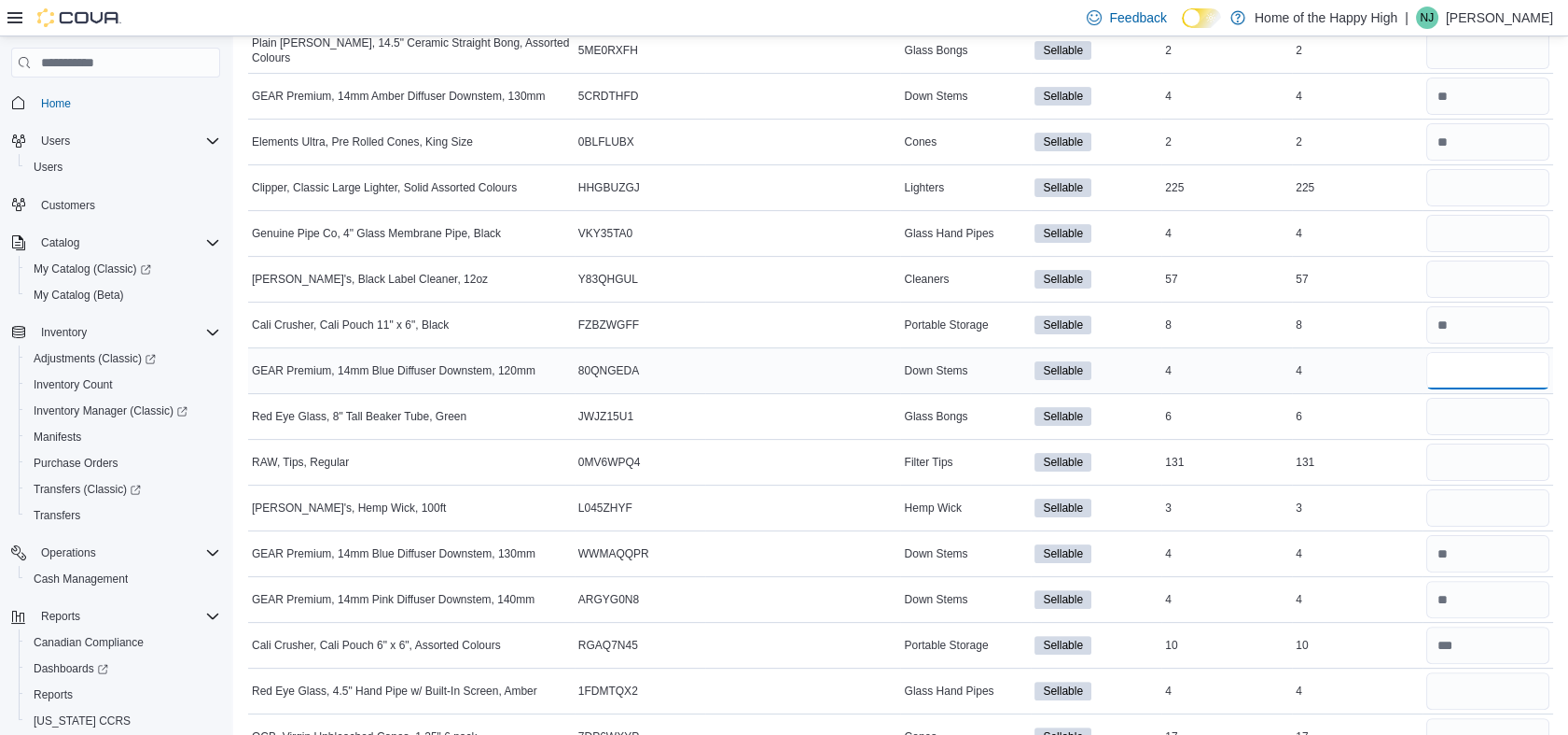
click at [1462, 366] on input "number" at bounding box center [1488, 370] width 124 height 37
type input "*"
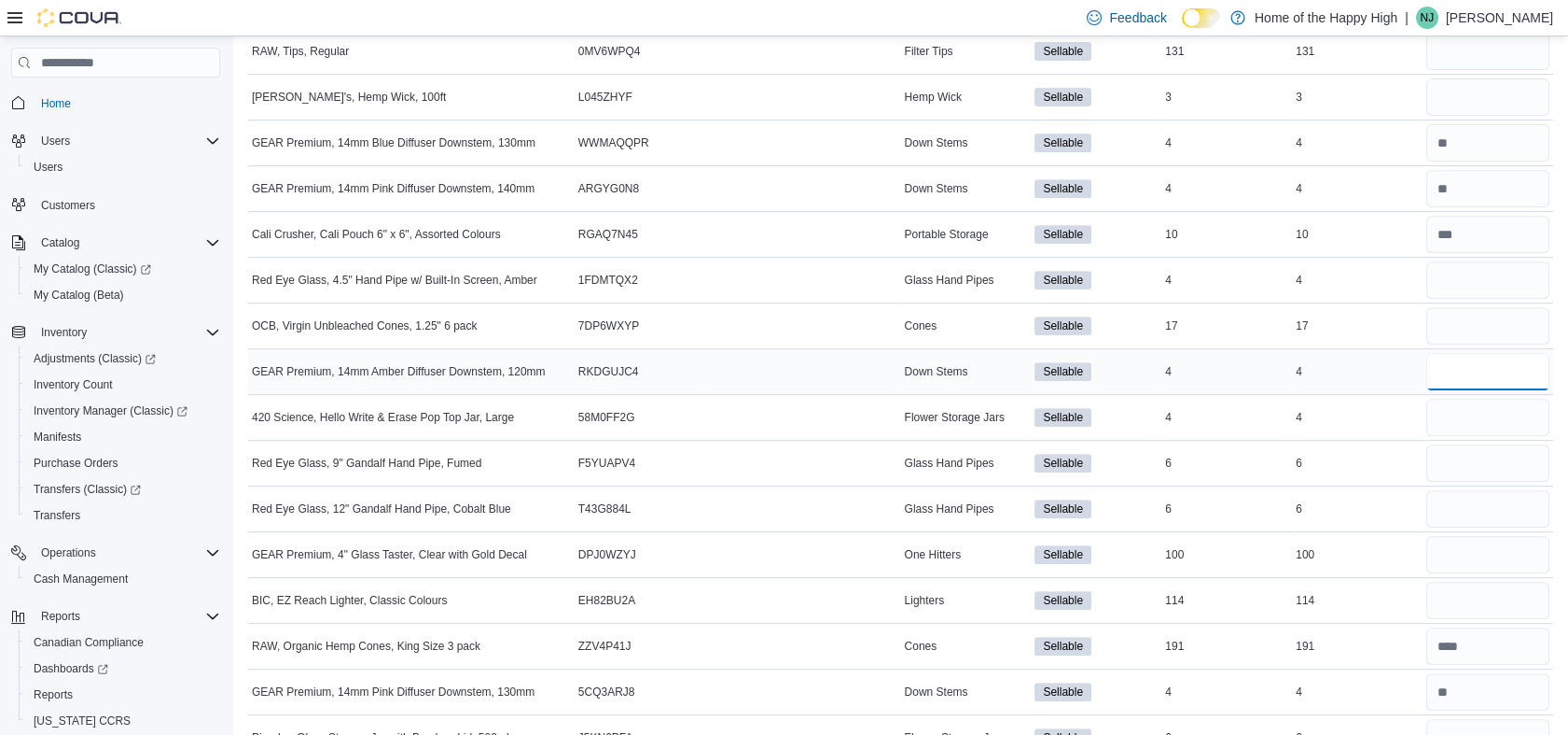
click at [1515, 358] on input "number" at bounding box center [1488, 371] width 124 height 37
type input "*"
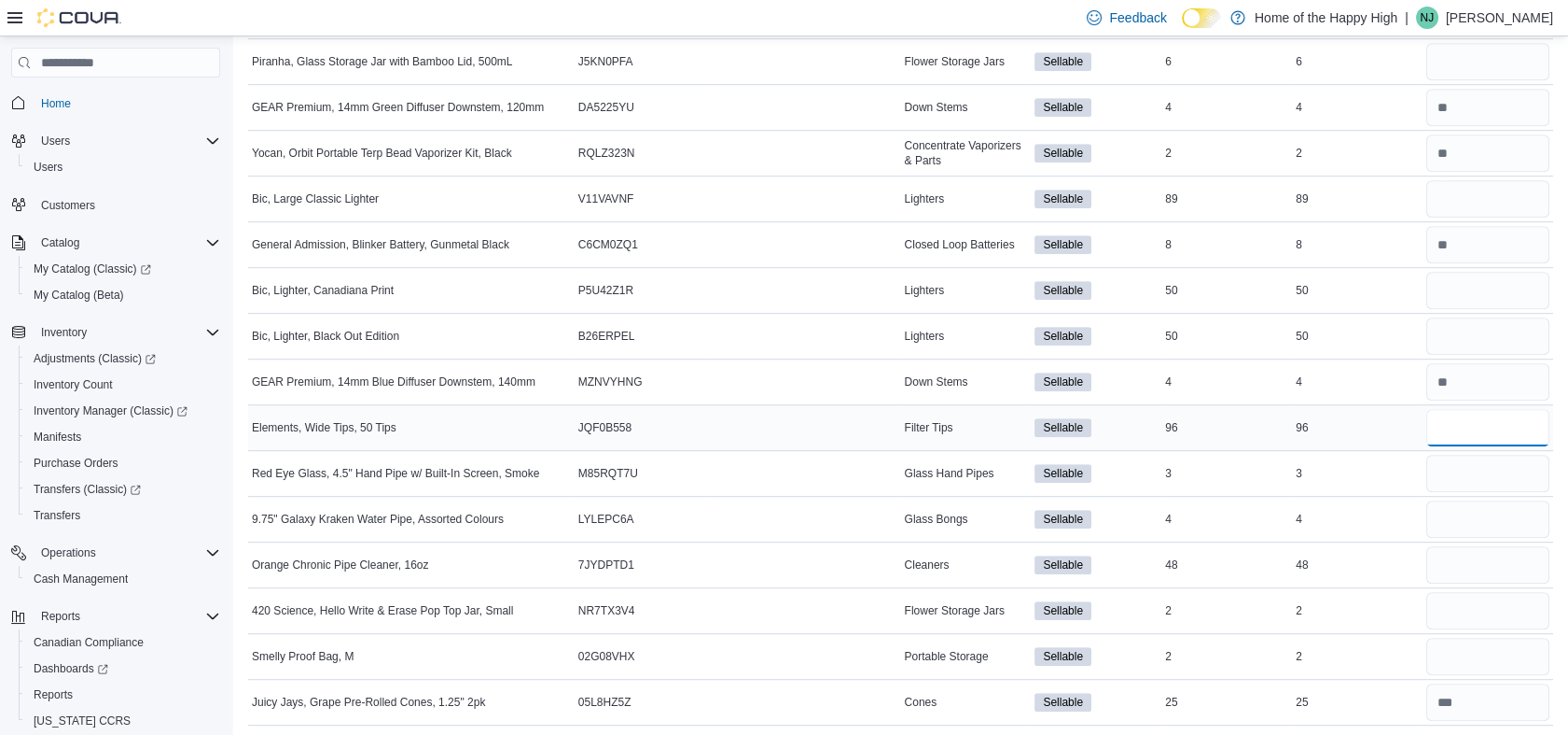
click at [1470, 416] on input "number" at bounding box center [1488, 427] width 124 height 37
type input "**"
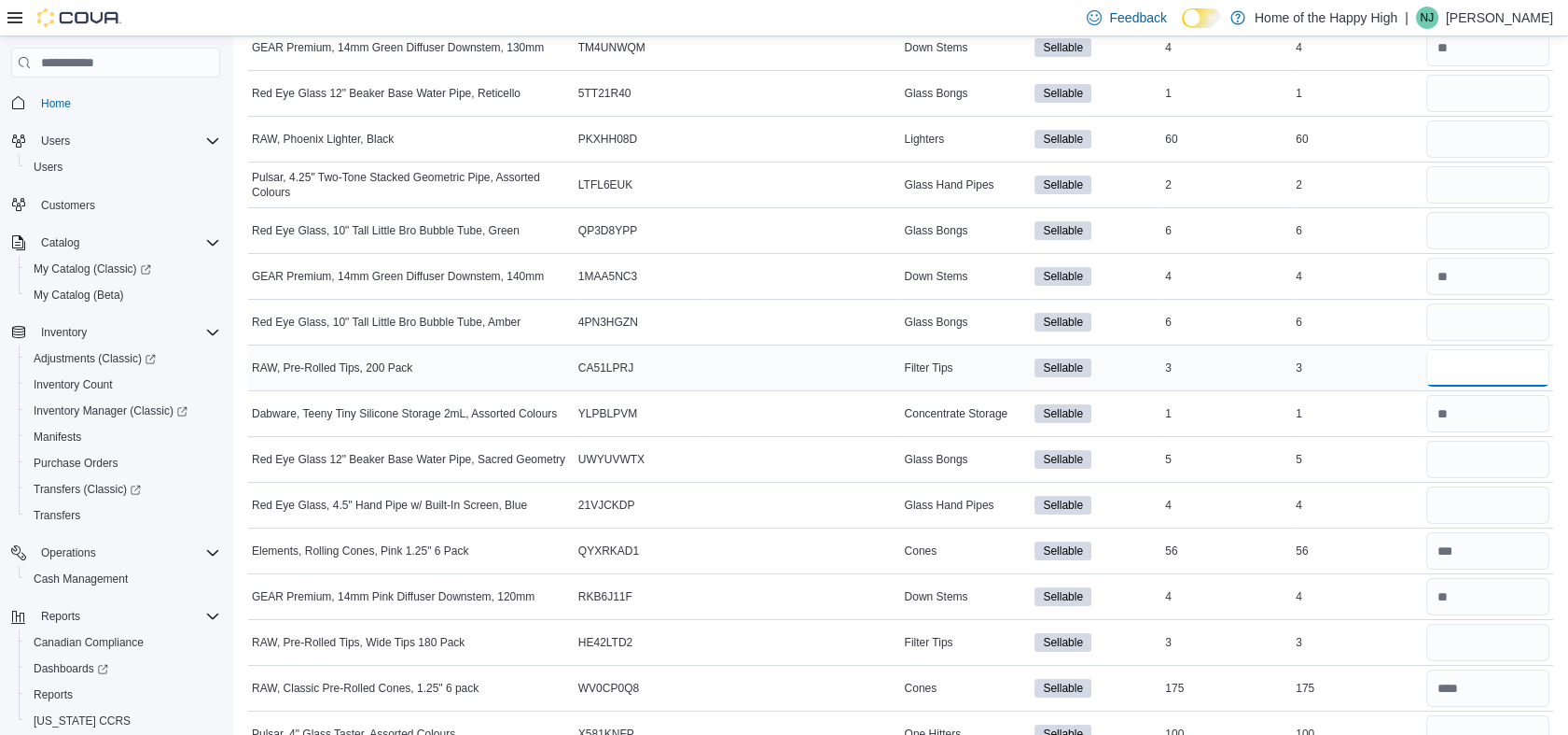
click at [1456, 358] on input "number" at bounding box center [1488, 367] width 124 height 37
type input "*"
click at [1467, 635] on input "number" at bounding box center [1488, 642] width 124 height 37
type input "*"
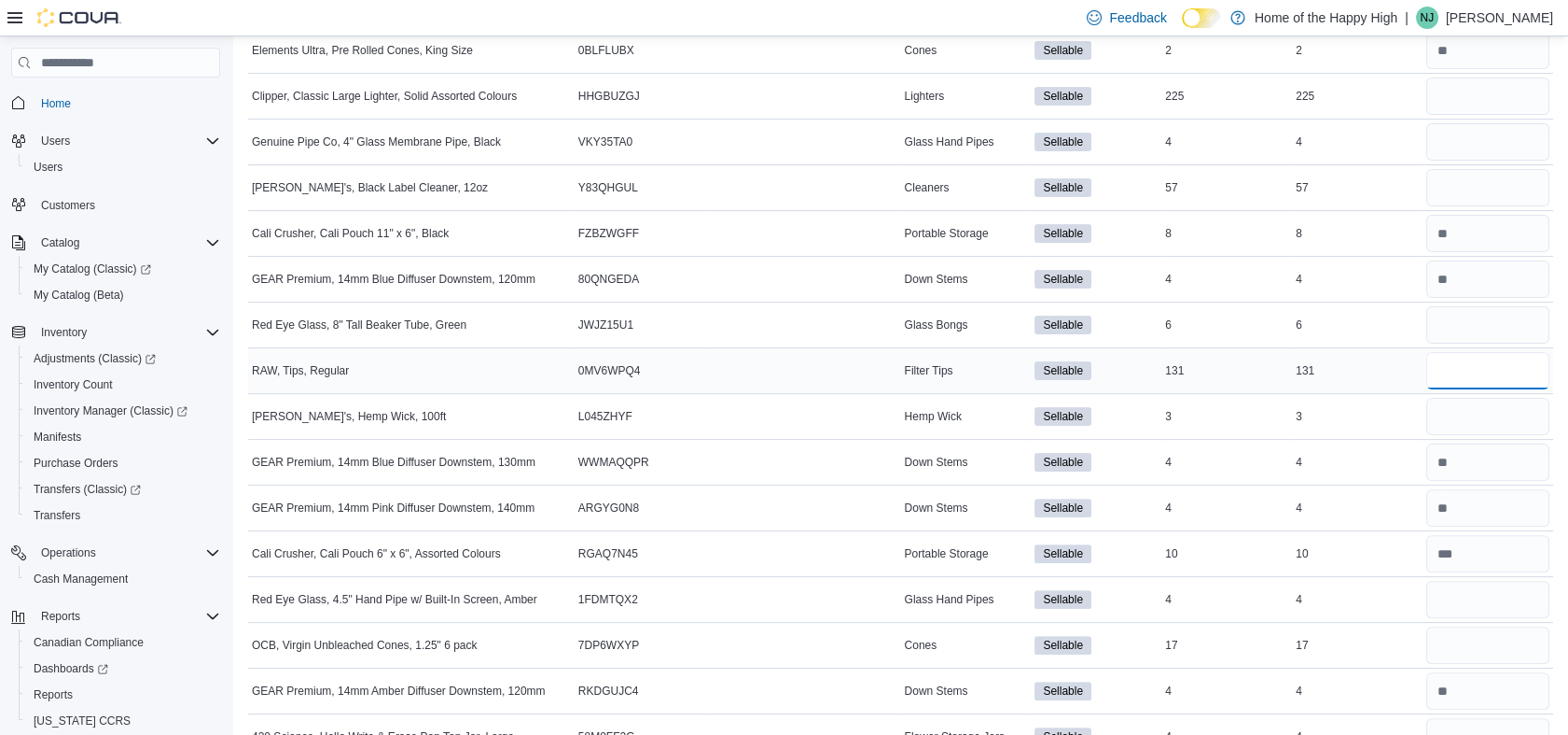
click at [1457, 366] on input "number" at bounding box center [1488, 370] width 124 height 37
type input "***"
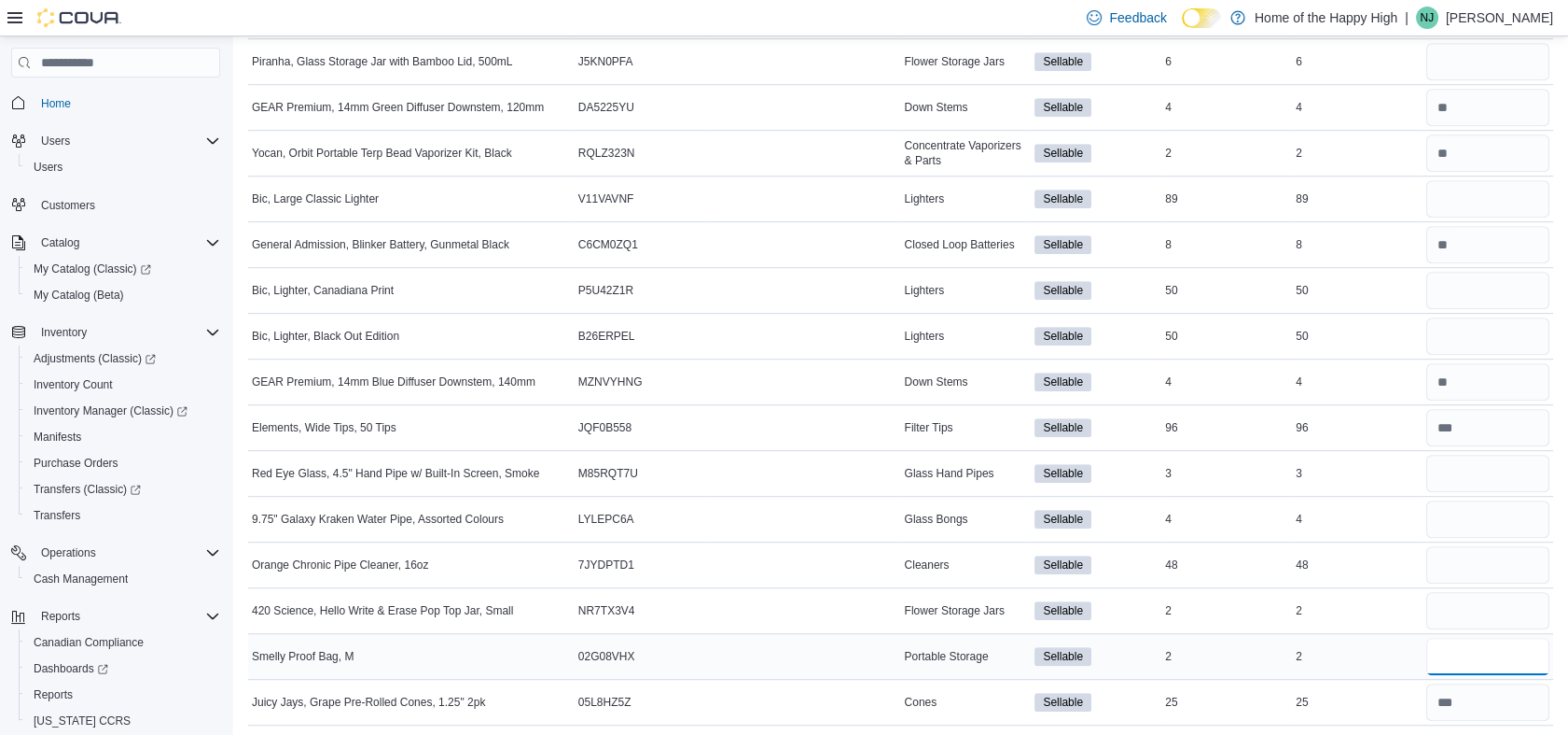
click at [1482, 664] on input "number" at bounding box center [1488, 656] width 124 height 37
type input "*"
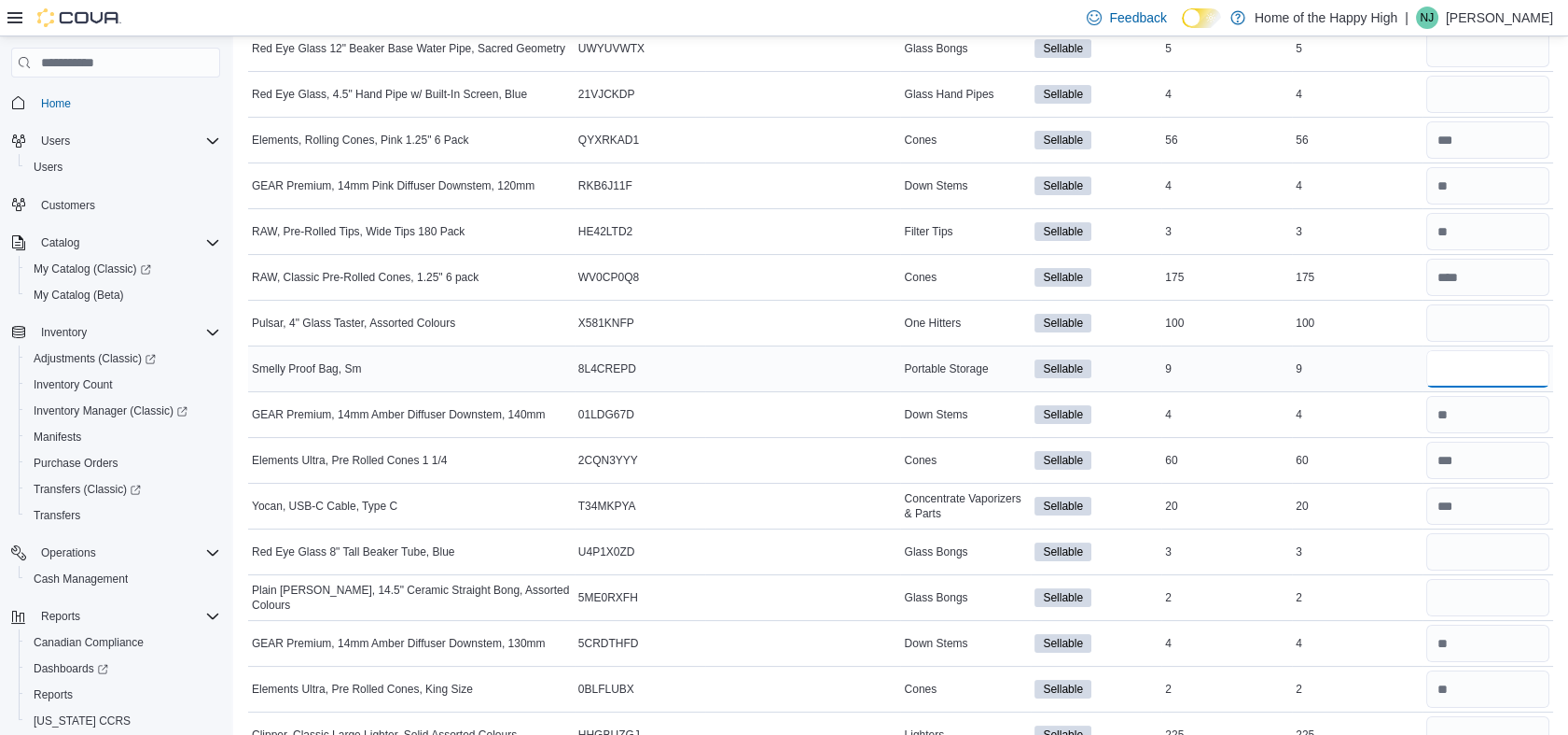
click at [1489, 366] on input "number" at bounding box center [1488, 368] width 124 height 37
type input "*"
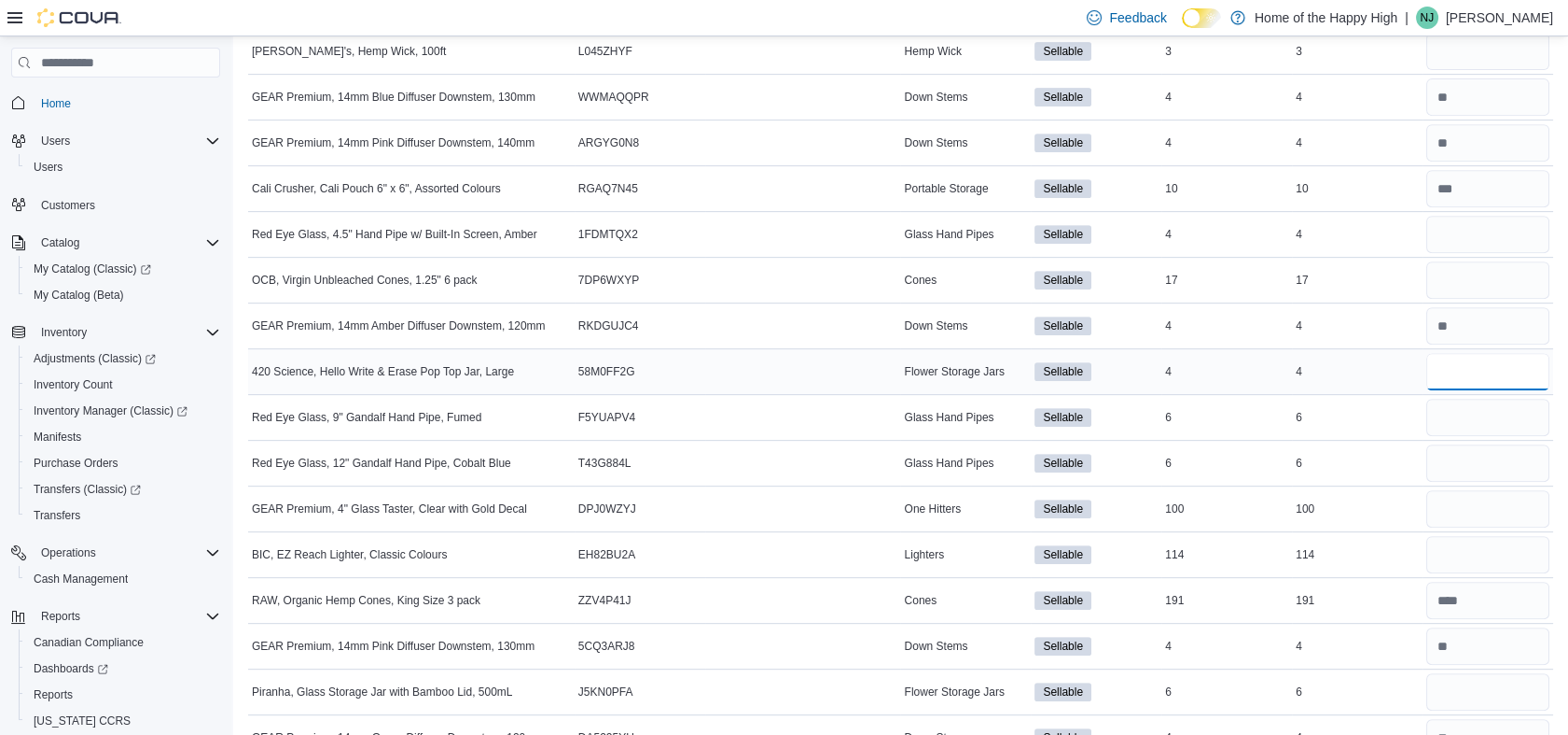
click at [1484, 361] on input "number" at bounding box center [1488, 371] width 124 height 37
type input "*"
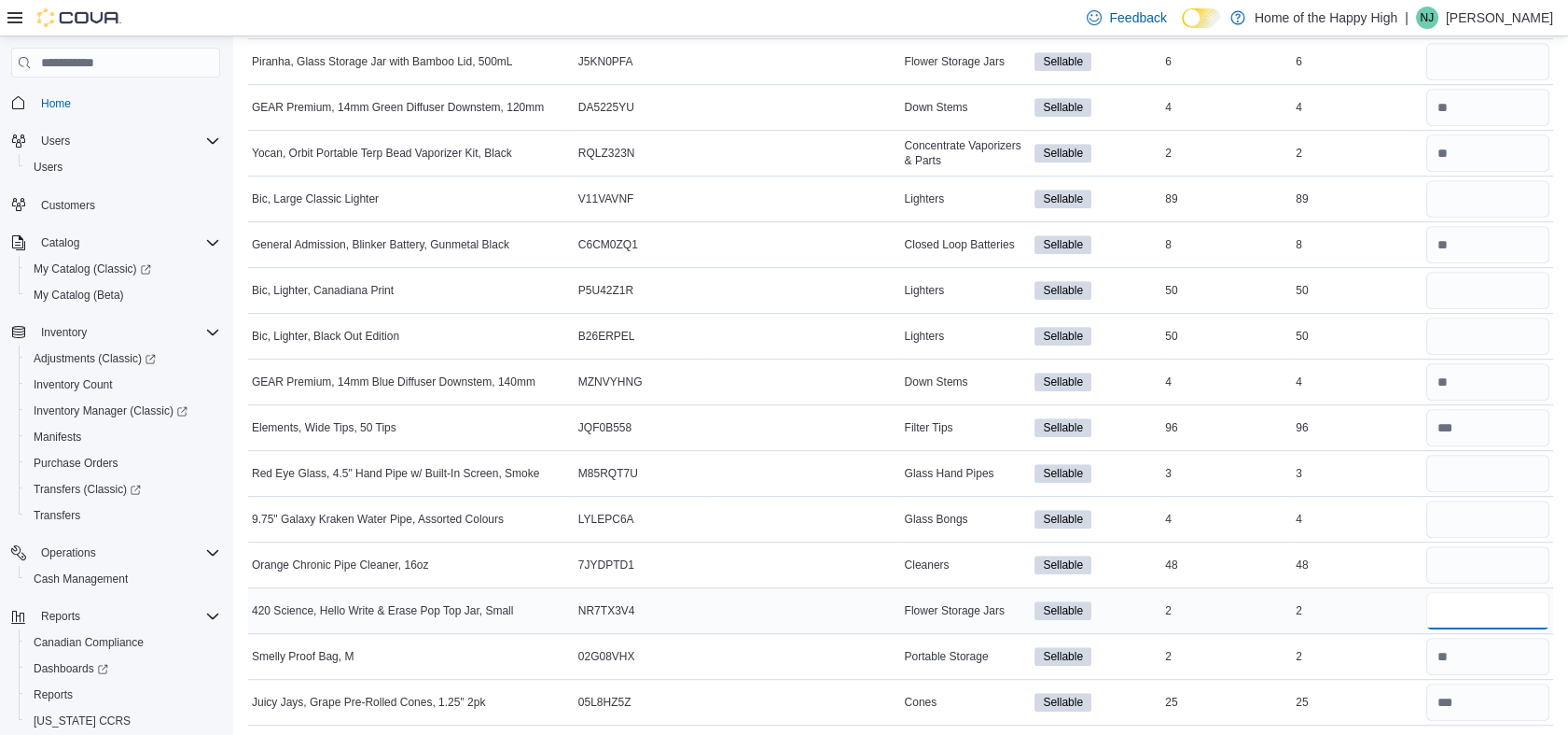
click at [1488, 591] on input "number" at bounding box center [1488, 609] width 124 height 37
type input "*"
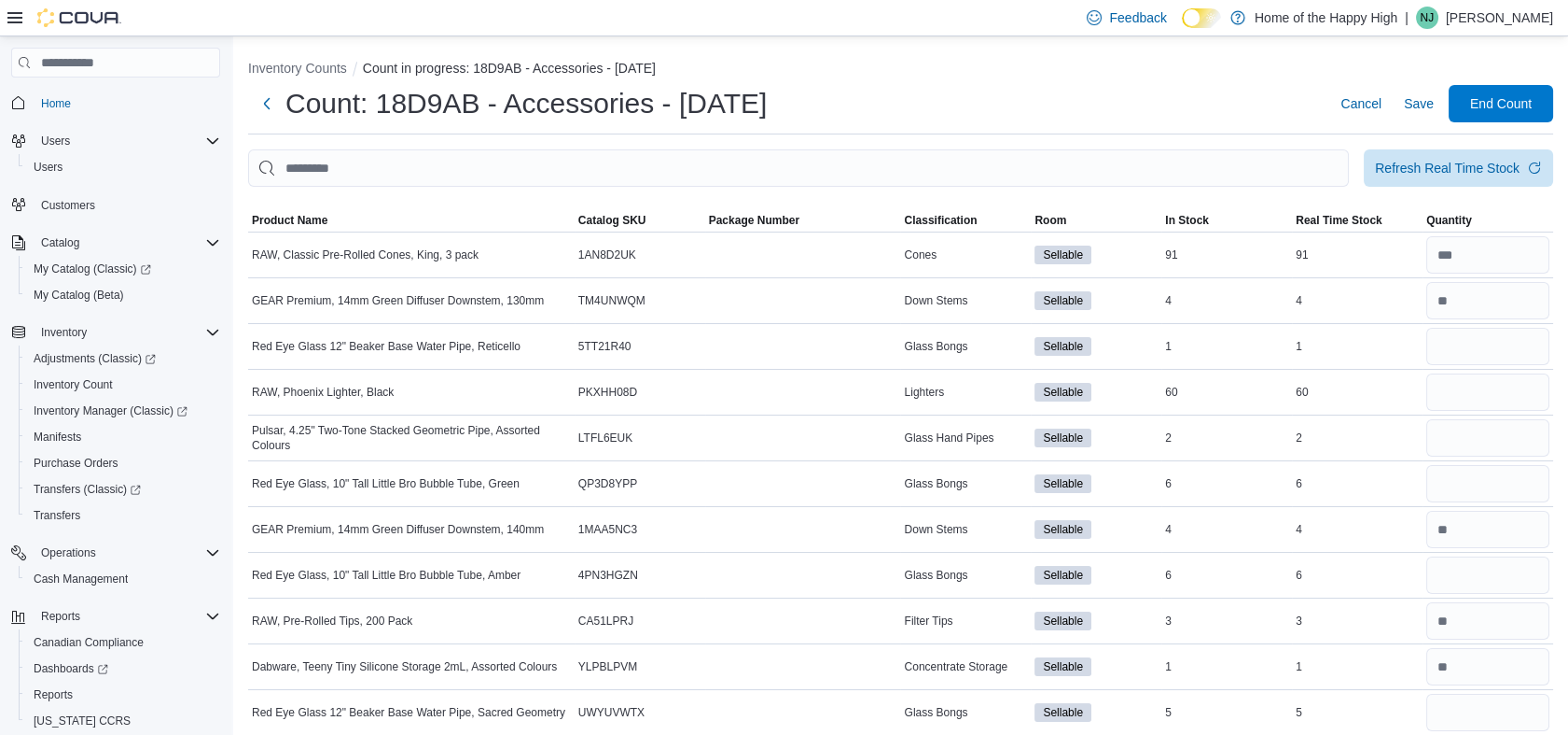
scroll to position [1986, 0]
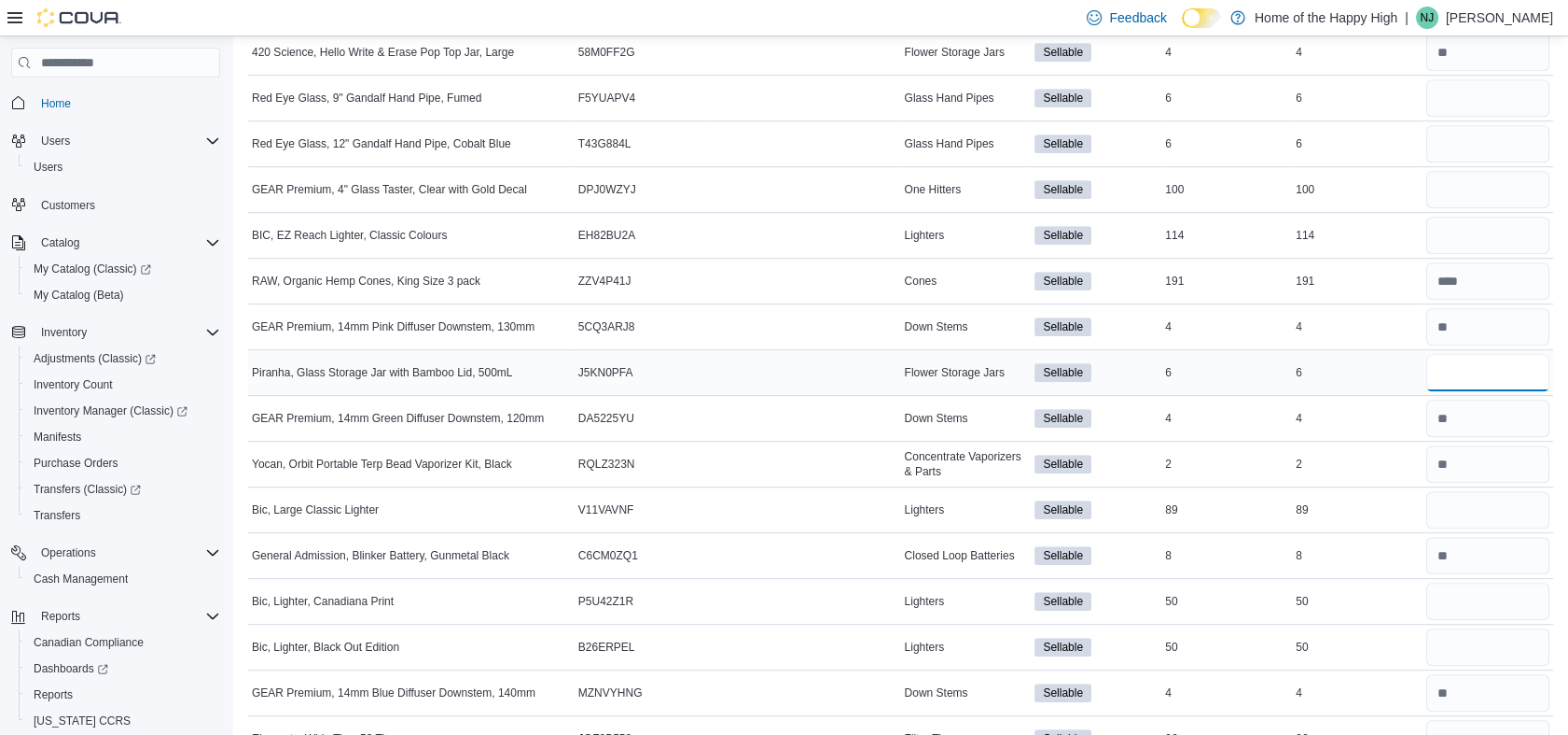
click at [1525, 367] on input "number" at bounding box center [1488, 372] width 124 height 37
type input "*"
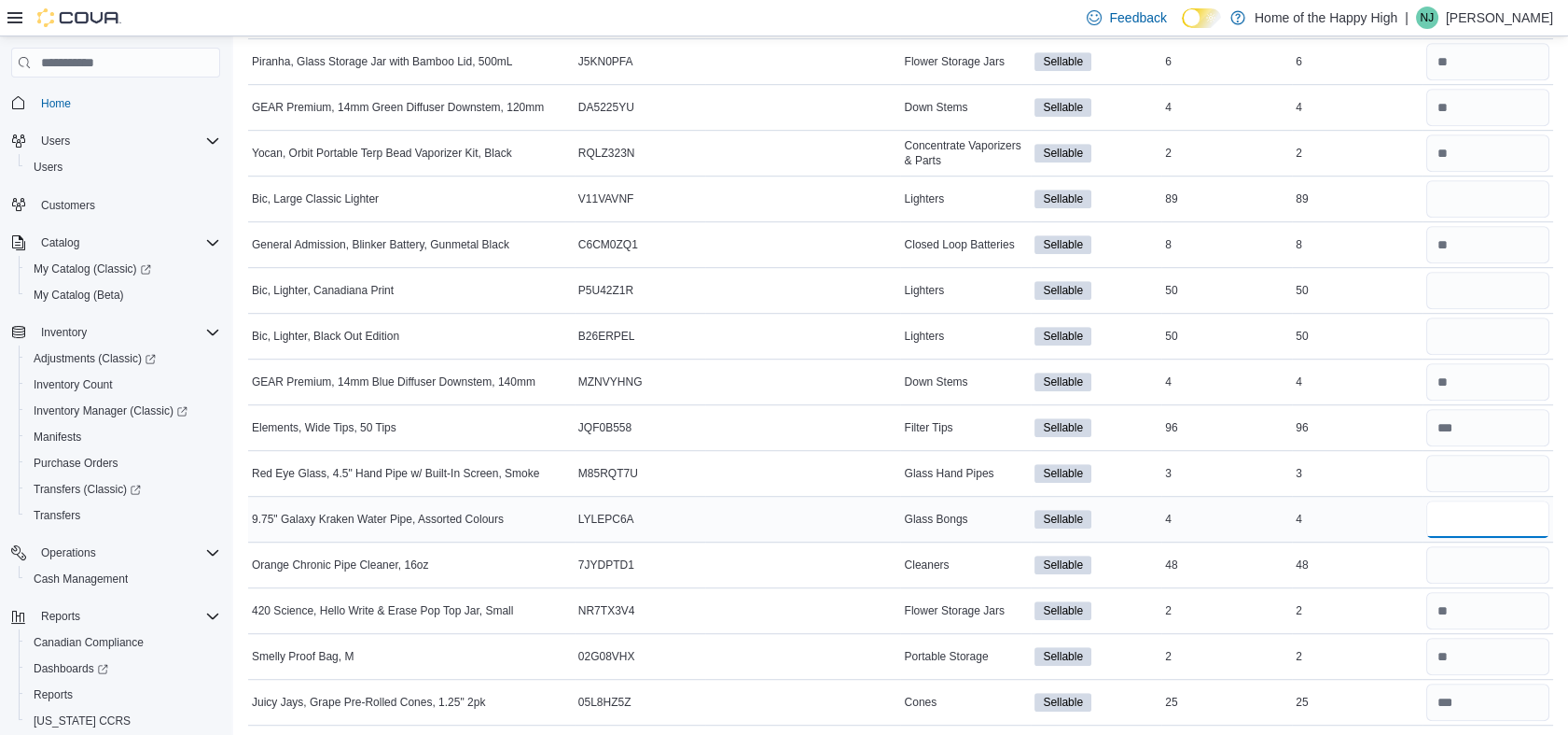
click at [1488, 502] on input "number" at bounding box center [1488, 518] width 124 height 37
type input "*"
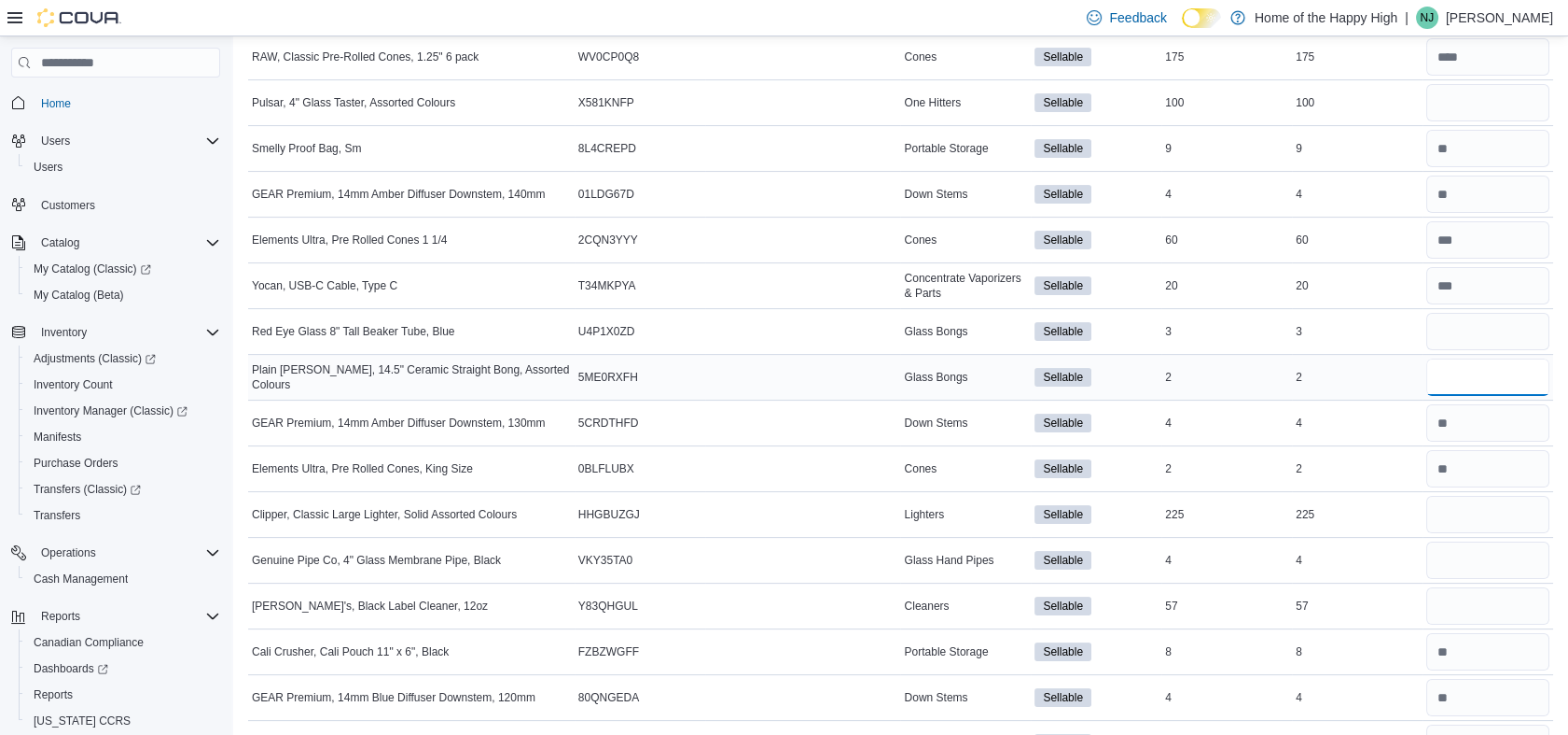
click at [1470, 370] on input "number" at bounding box center [1488, 377] width 124 height 37
type input "*"
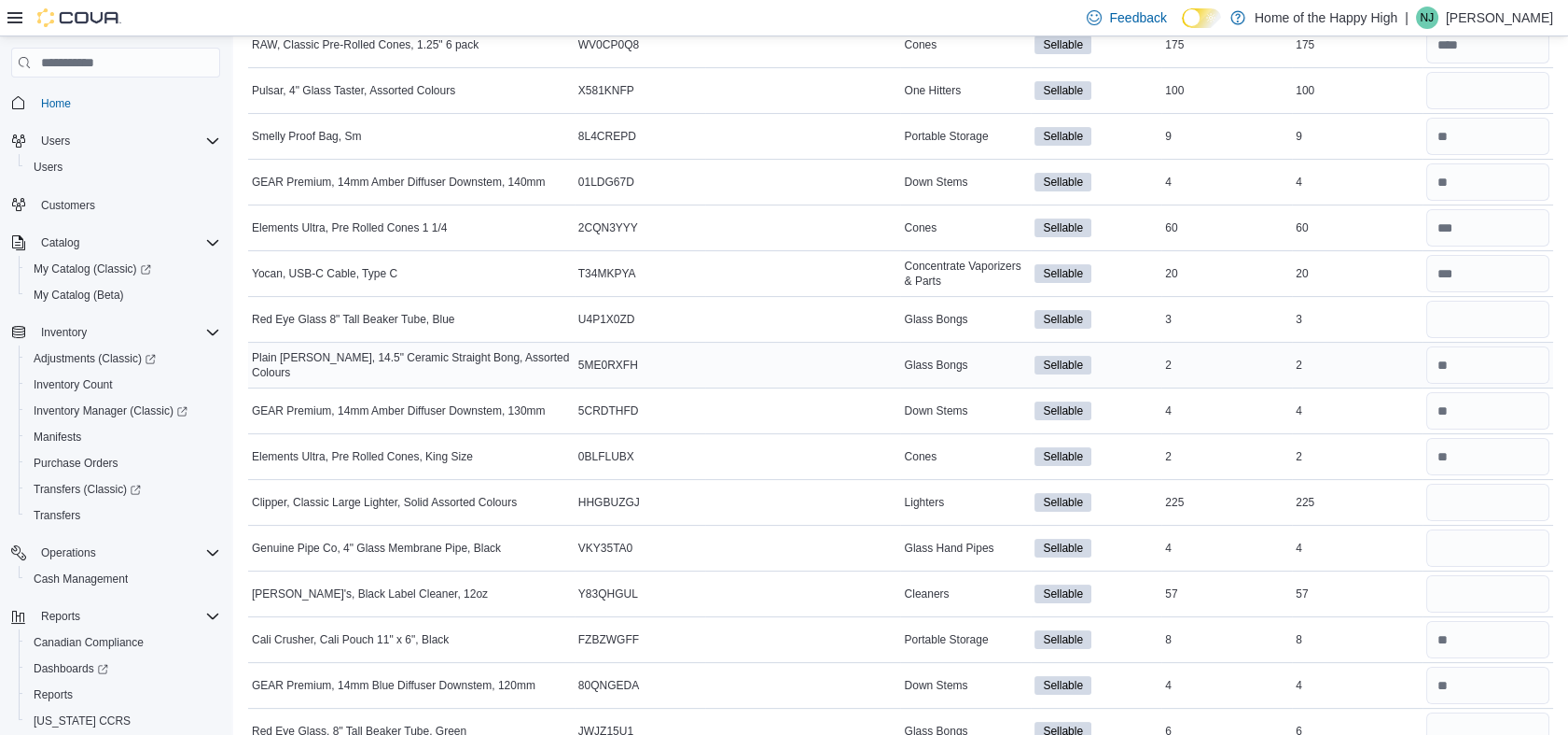
scroll to position [0, 0]
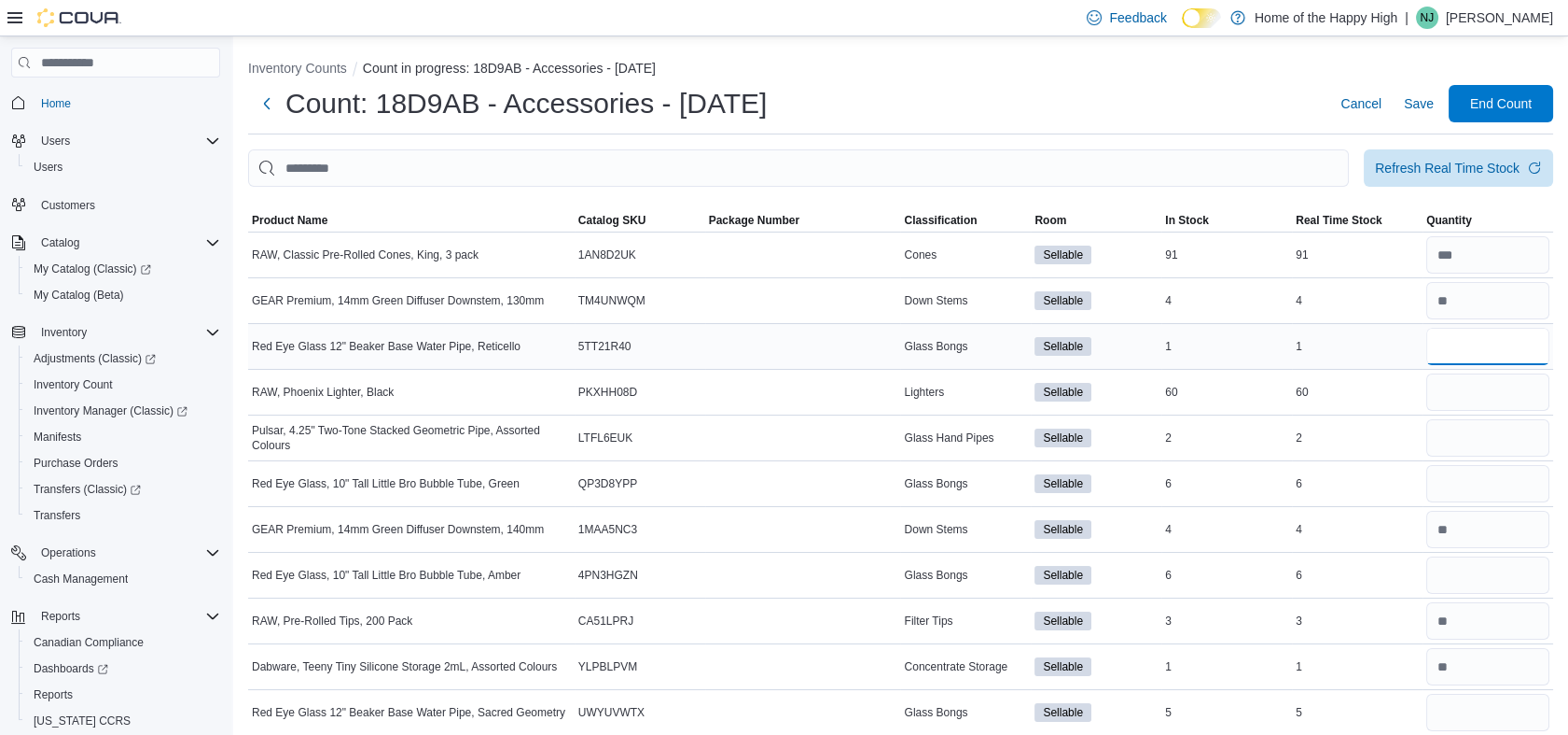
click at [1478, 332] on input "number" at bounding box center [1488, 346] width 124 height 37
type input "*"
click at [1488, 709] on input "number" at bounding box center [1488, 711] width 124 height 37
type input "*"
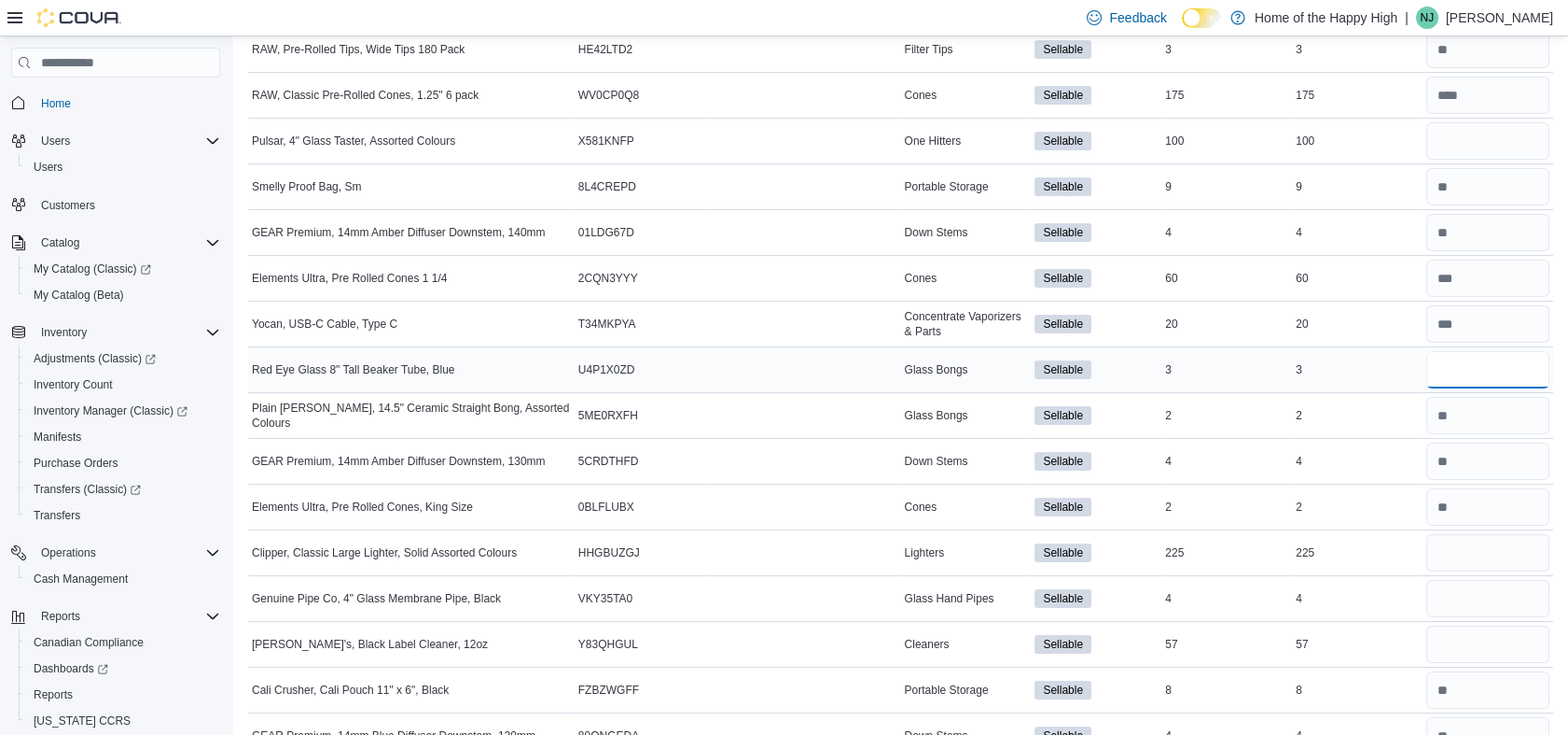
click at [1489, 374] on input "number" at bounding box center [1488, 369] width 124 height 37
type input "*"
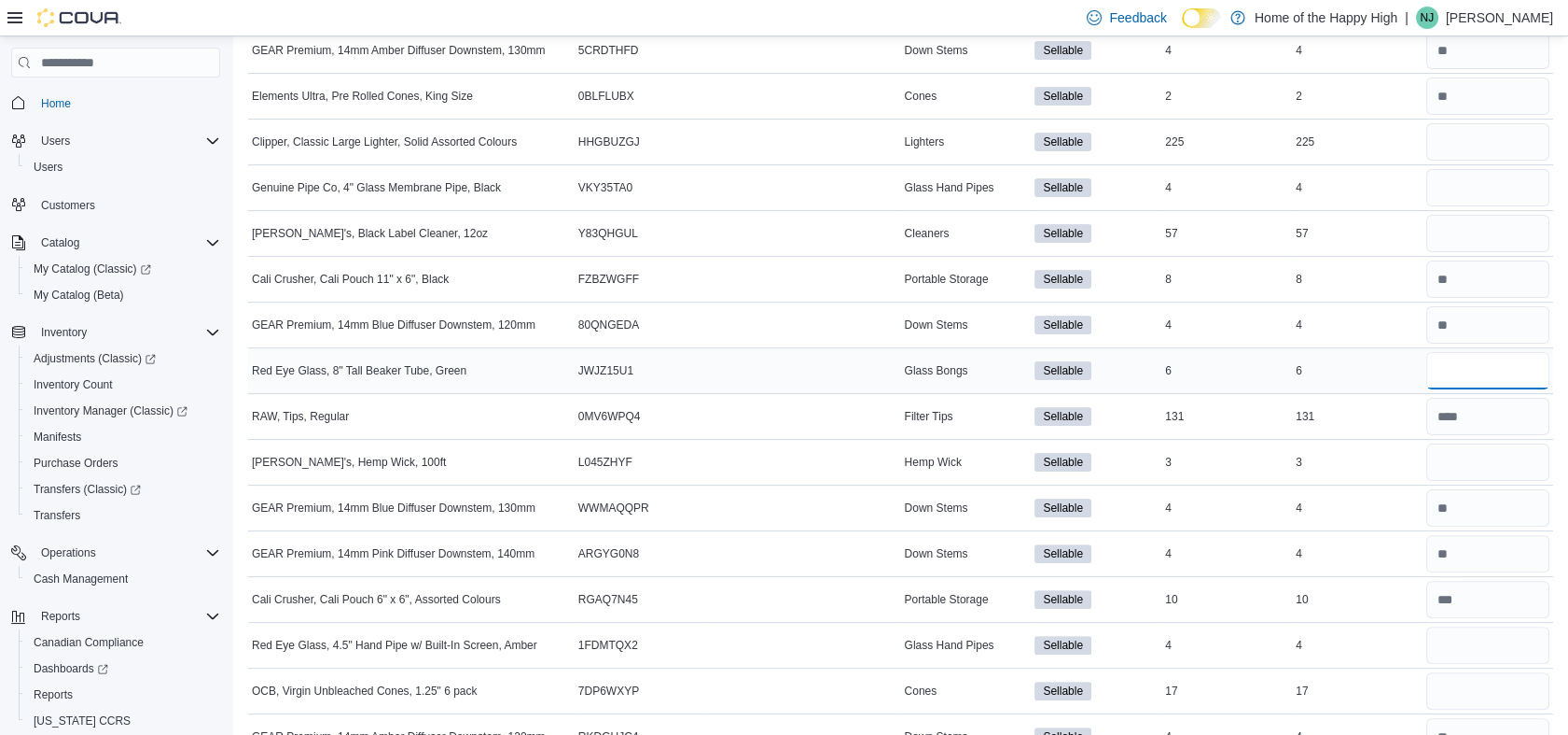
click at [1473, 375] on input "number" at bounding box center [1488, 370] width 124 height 37
type input "*"
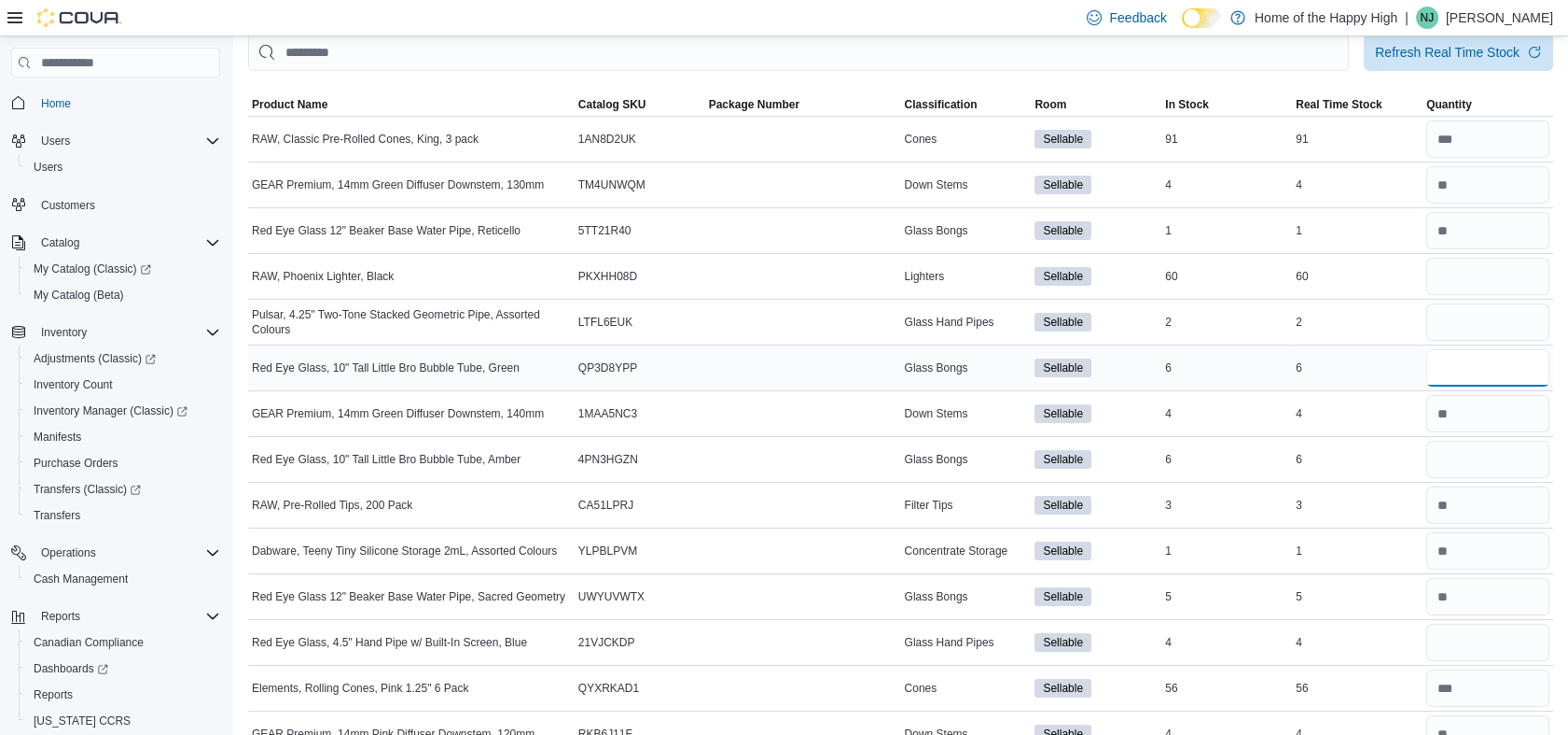
click at [1483, 368] on input "number" at bounding box center [1488, 367] width 124 height 37
type input "*"
click at [1520, 450] on input "number" at bounding box center [1488, 458] width 124 height 37
type input "*"
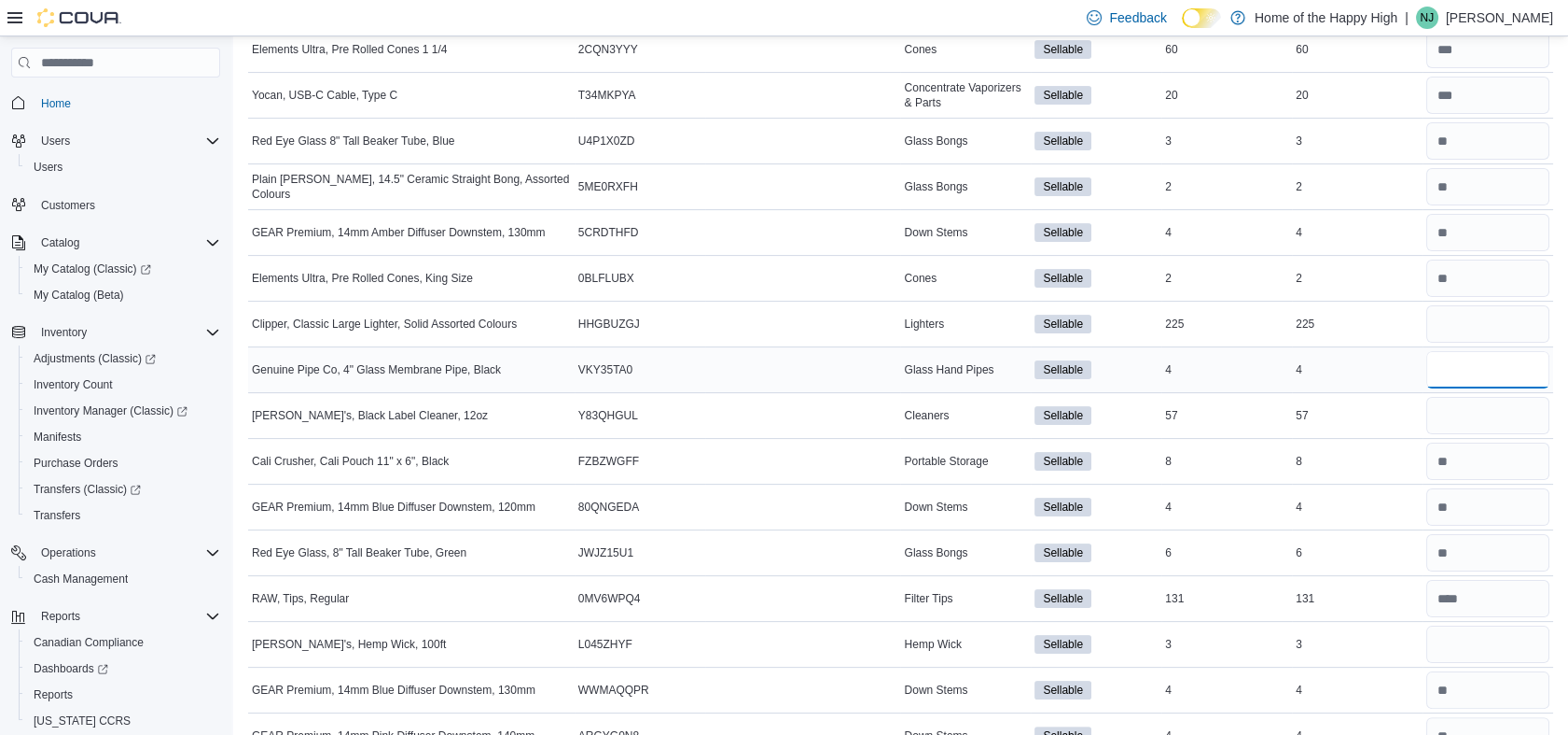
click at [1485, 378] on input "number" at bounding box center [1488, 369] width 124 height 37
type input "*"
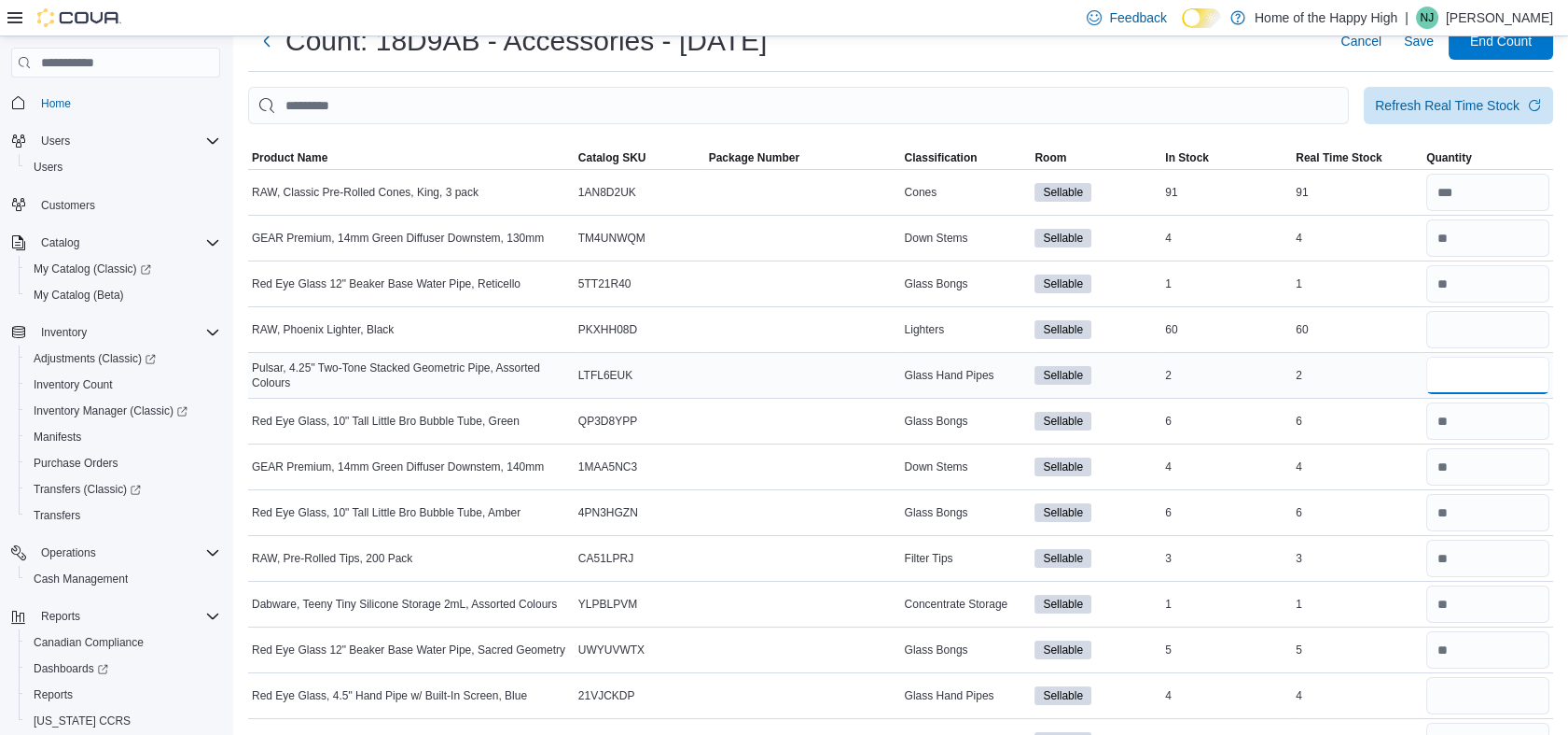
click at [1477, 379] on input "number" at bounding box center [1488, 375] width 124 height 37
type input "*"
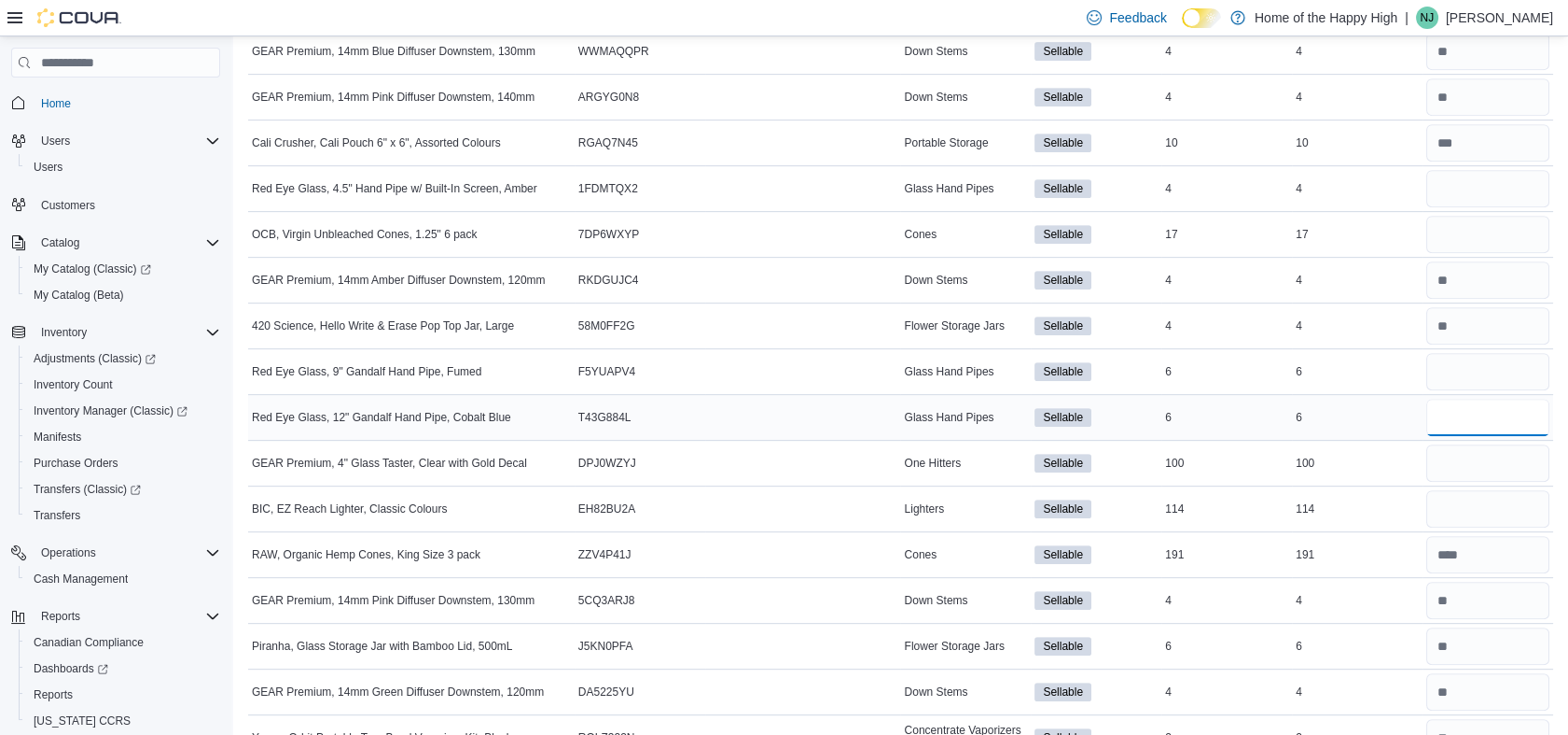
click at [1480, 404] on input "number" at bounding box center [1488, 416] width 124 height 37
type input "*"
click at [1469, 377] on input "number" at bounding box center [1488, 371] width 124 height 37
type input "*"
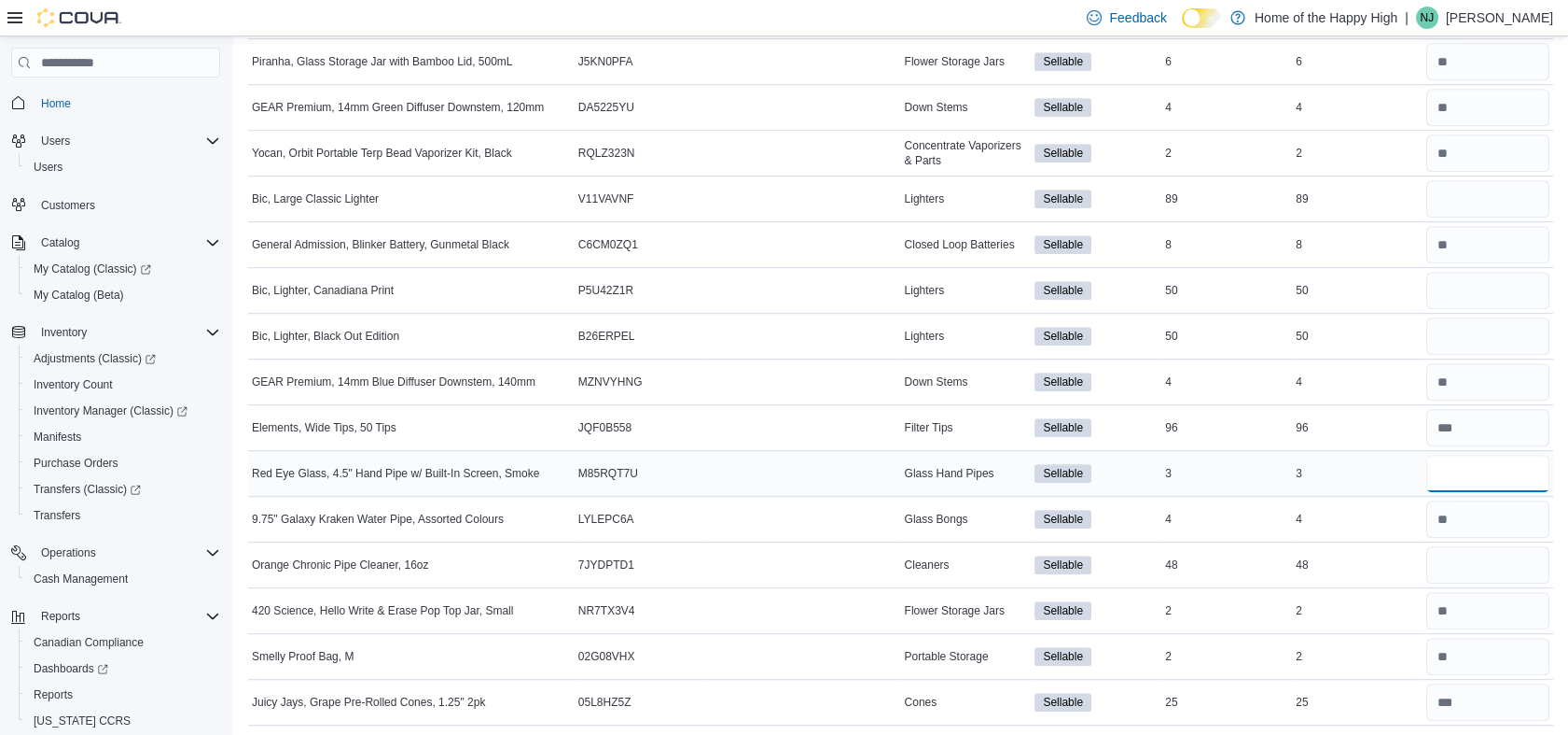
click at [1461, 468] on input "number" at bounding box center [1488, 473] width 124 height 37
type input "*"
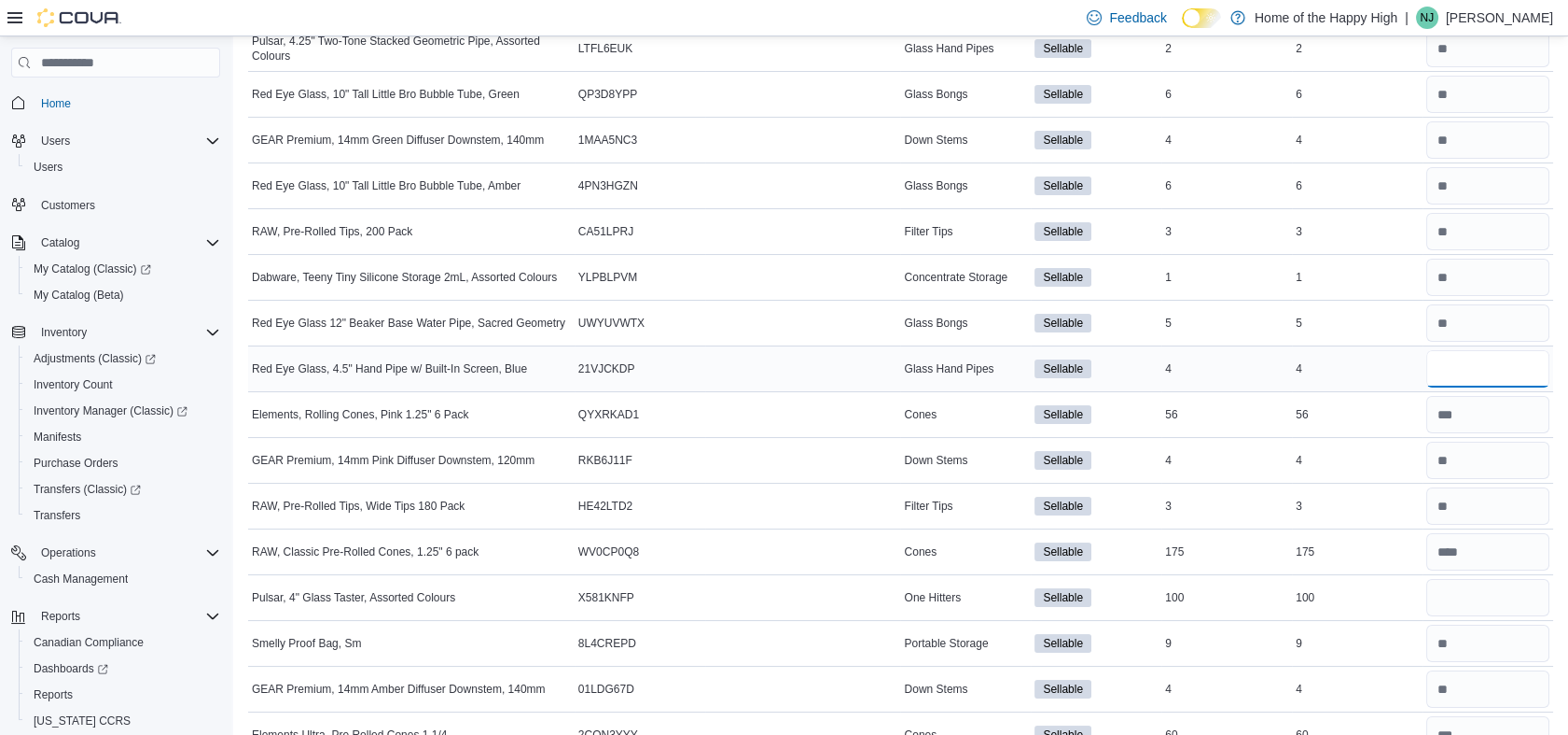
click at [1475, 373] on input "number" at bounding box center [1488, 368] width 124 height 37
type input "*"
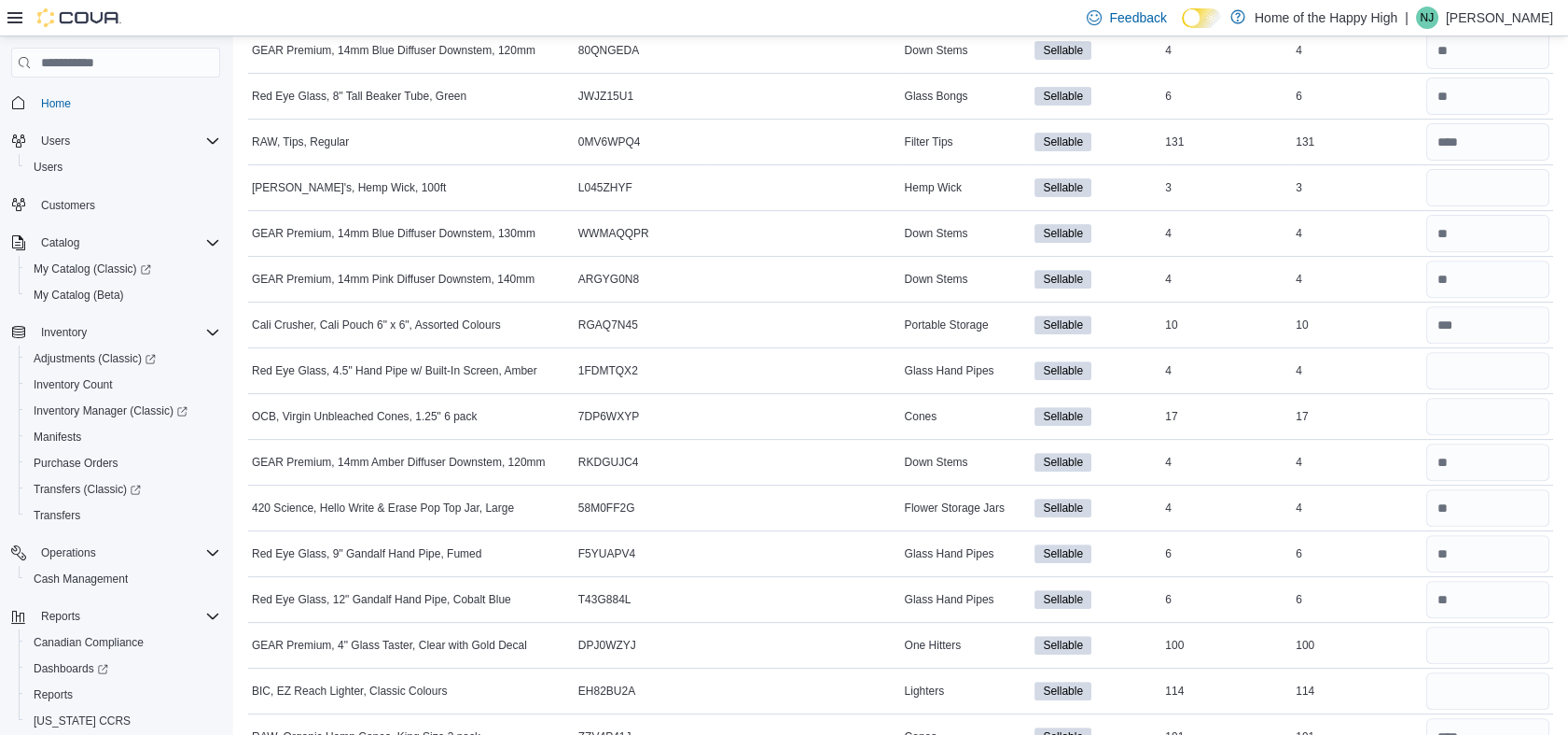
scroll to position [1535, 0]
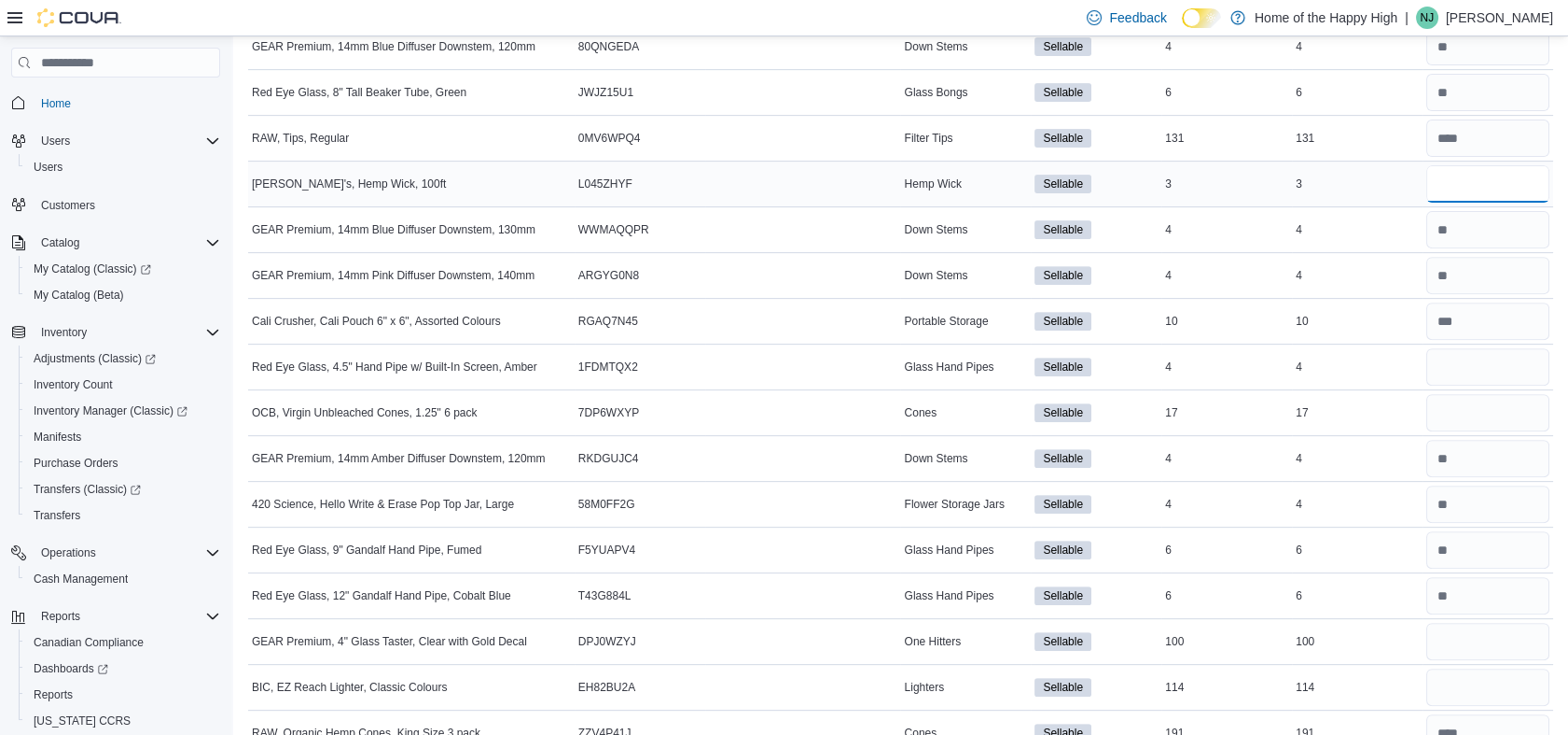
click at [1489, 187] on input "number" at bounding box center [1488, 184] width 124 height 37
type input "*"
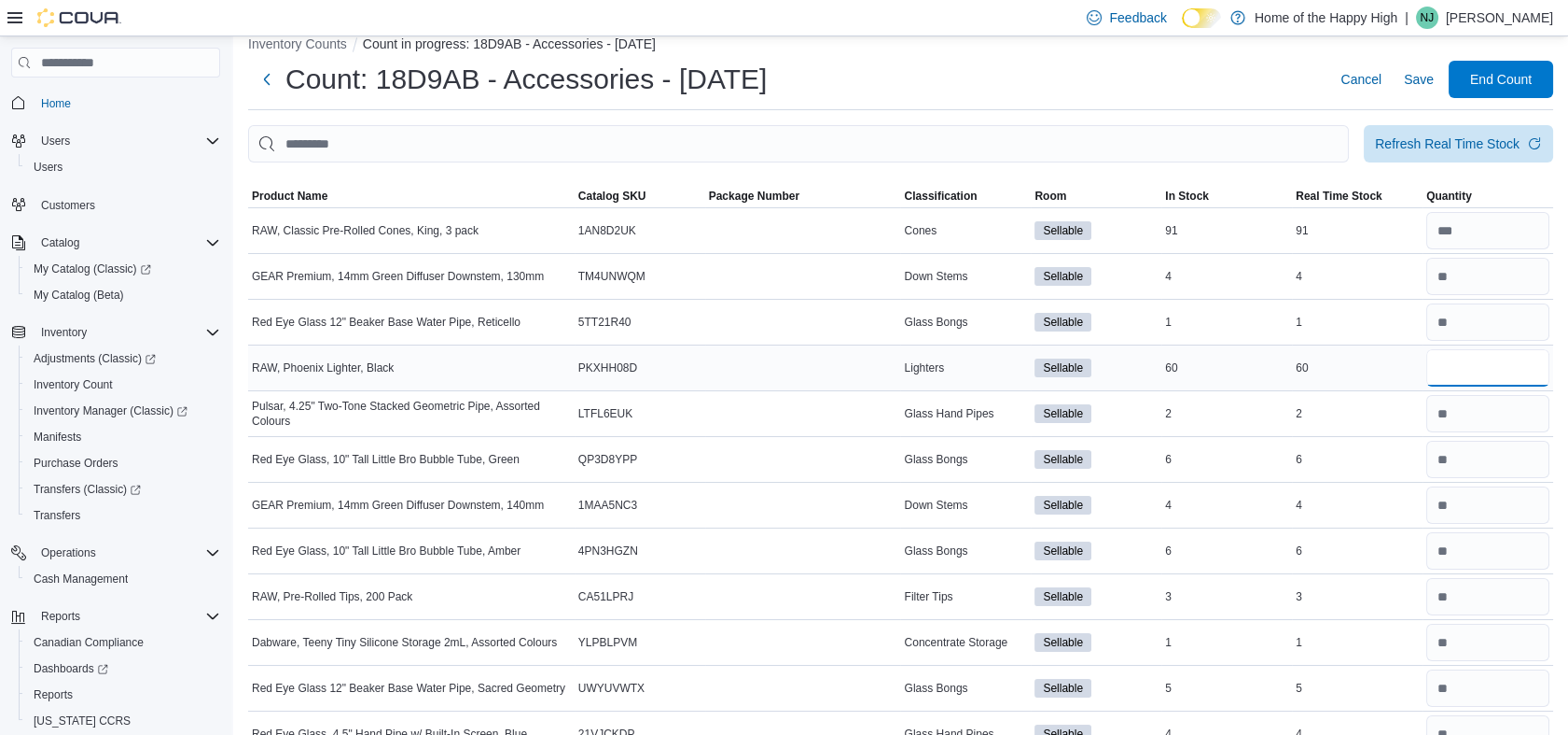
click at [1465, 367] on input "number" at bounding box center [1488, 367] width 124 height 37
type input "**"
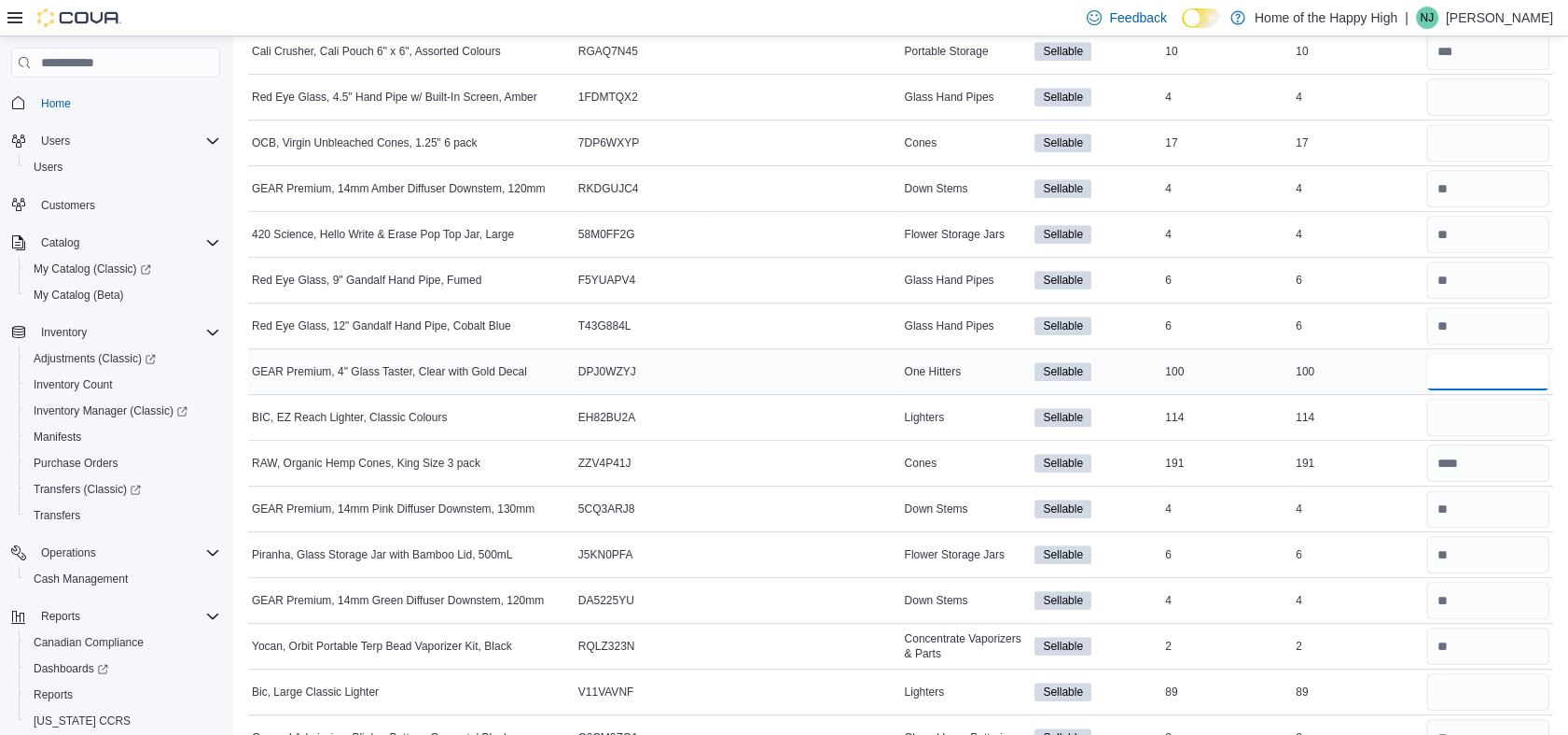
click at [1482, 370] on input "number" at bounding box center [1488, 371] width 124 height 37
type input "***"
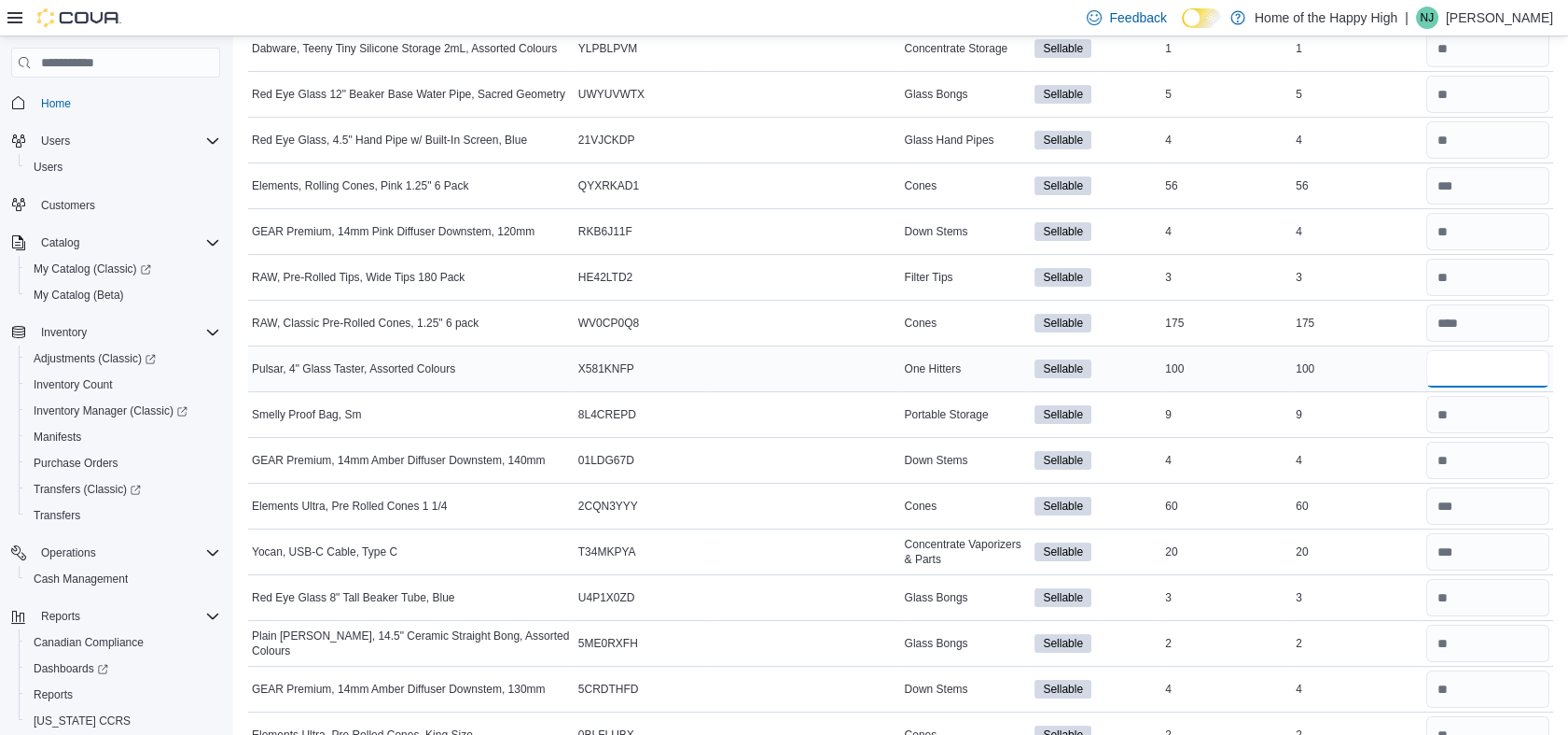
click at [1499, 367] on input "number" at bounding box center [1488, 368] width 124 height 37
type input "***"
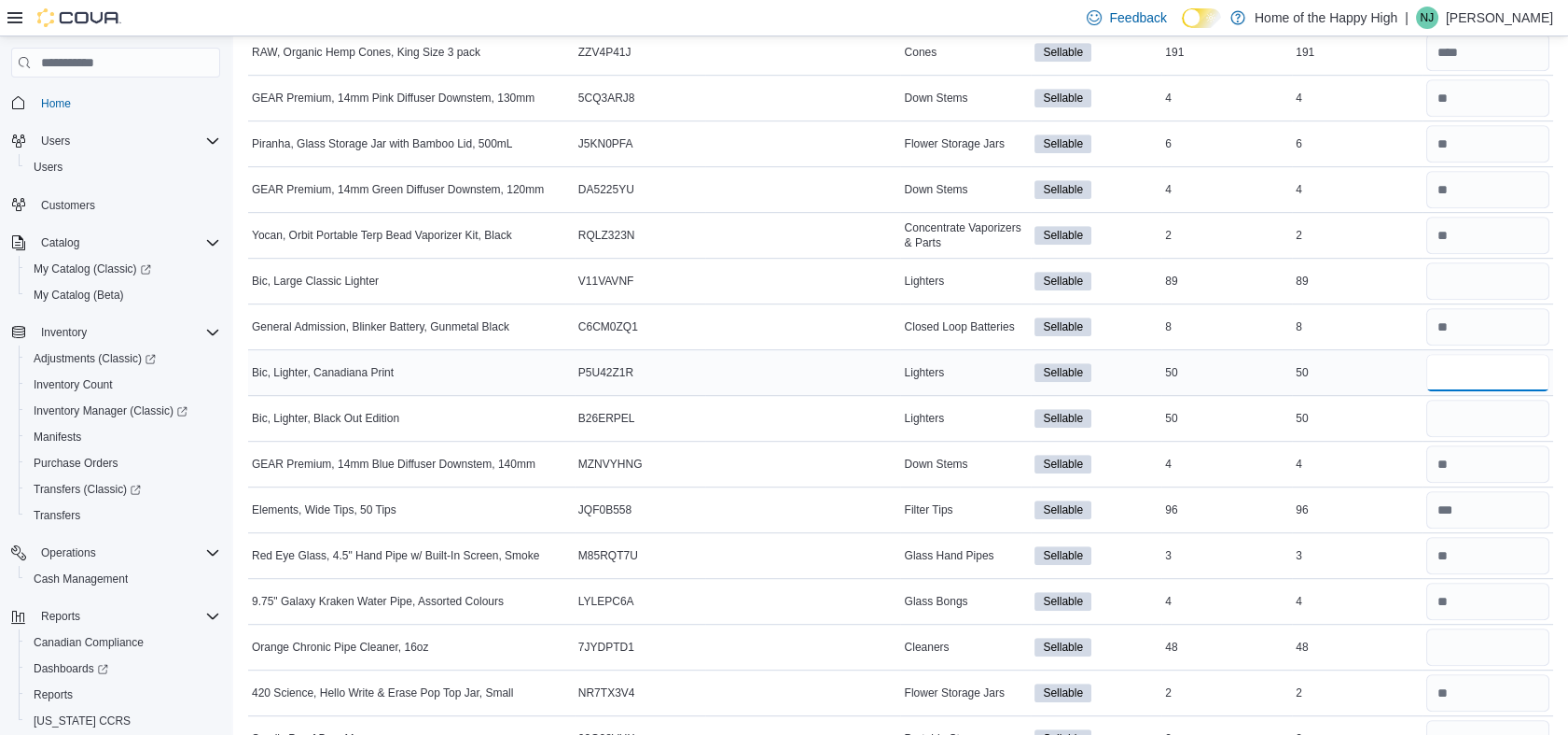
click at [1488, 368] on input "number" at bounding box center [1488, 372] width 124 height 37
type input "**"
click at [1485, 407] on input "number" at bounding box center [1488, 417] width 124 height 37
type input "**"
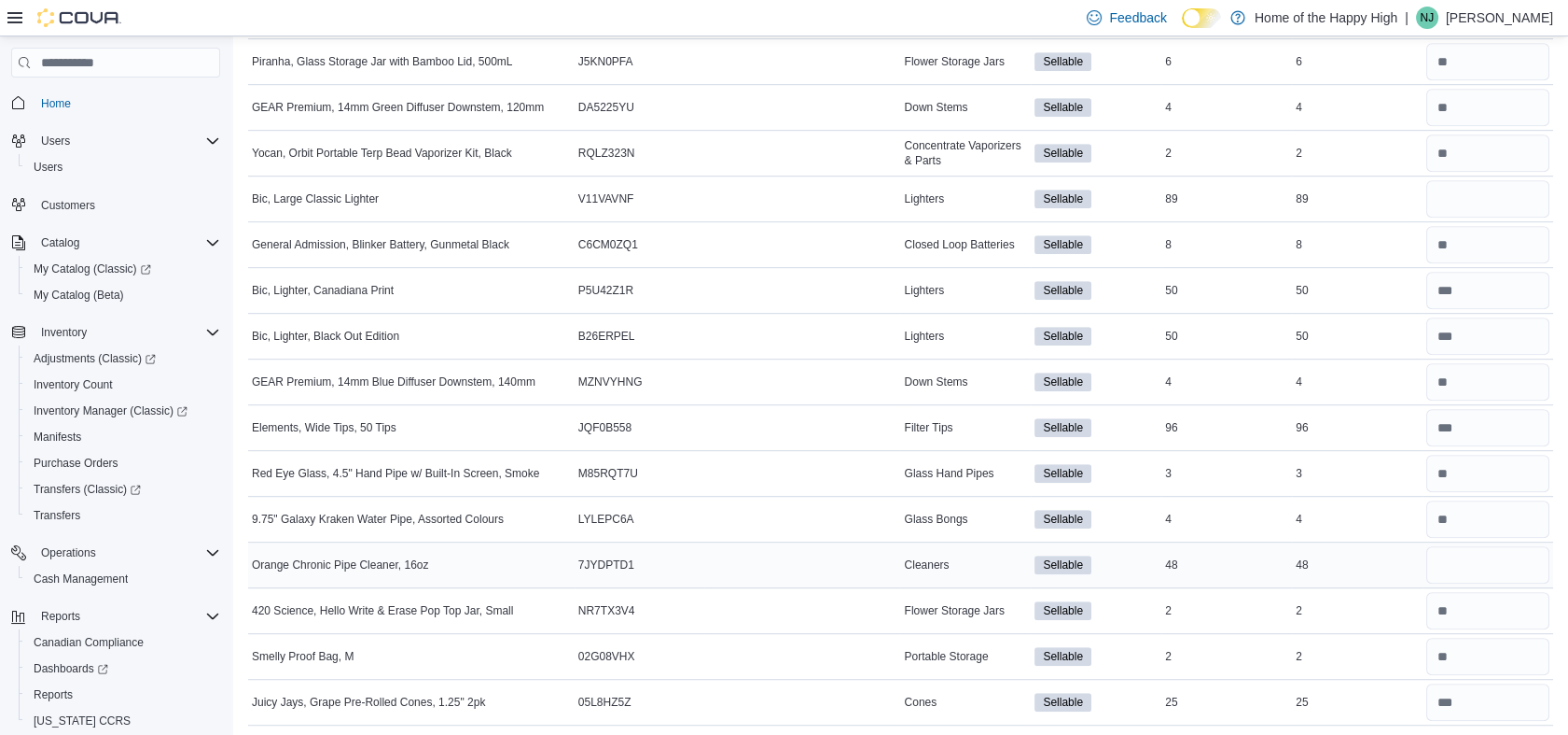
scroll to position [1120, 0]
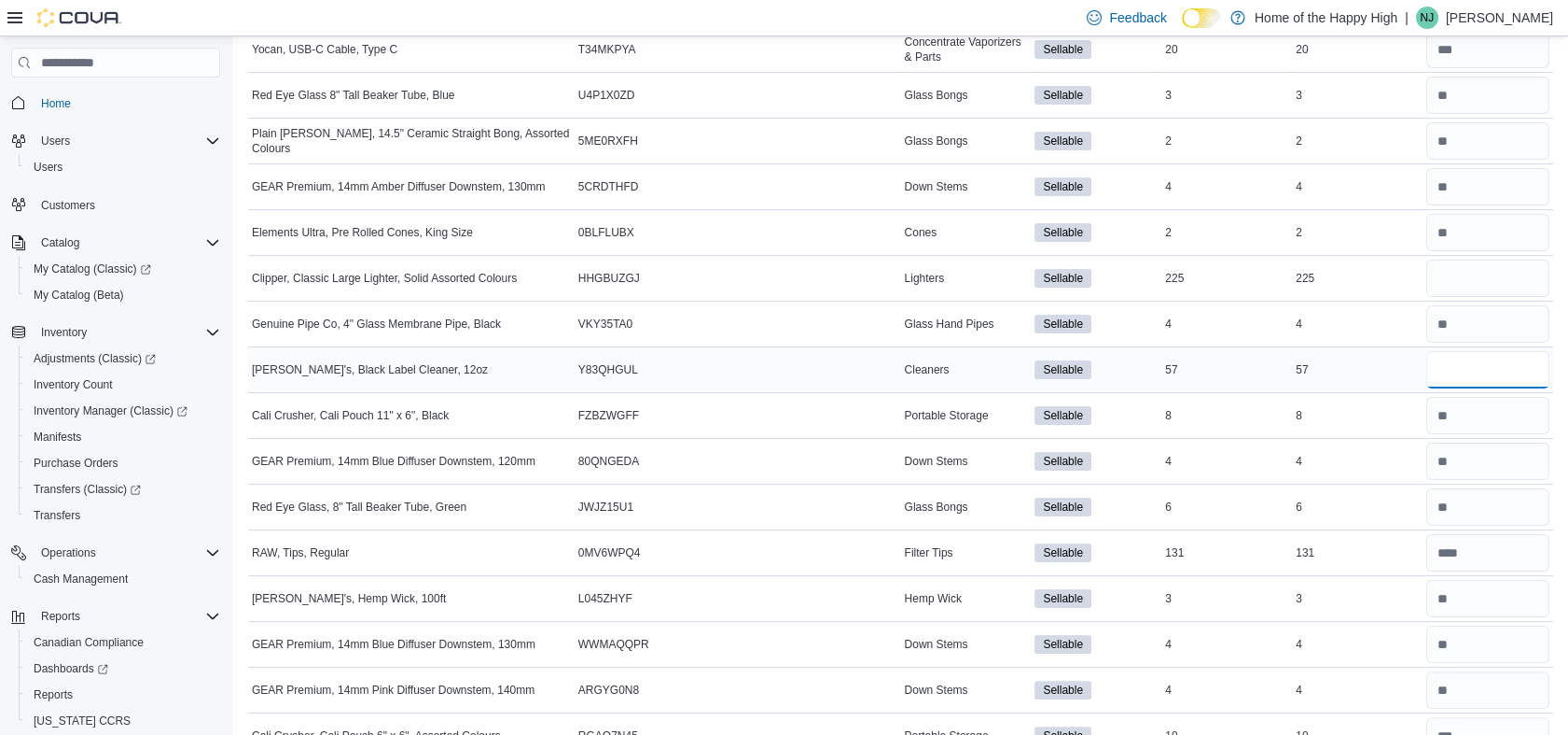
click at [1498, 358] on input "number" at bounding box center [1488, 369] width 124 height 37
type input "**"
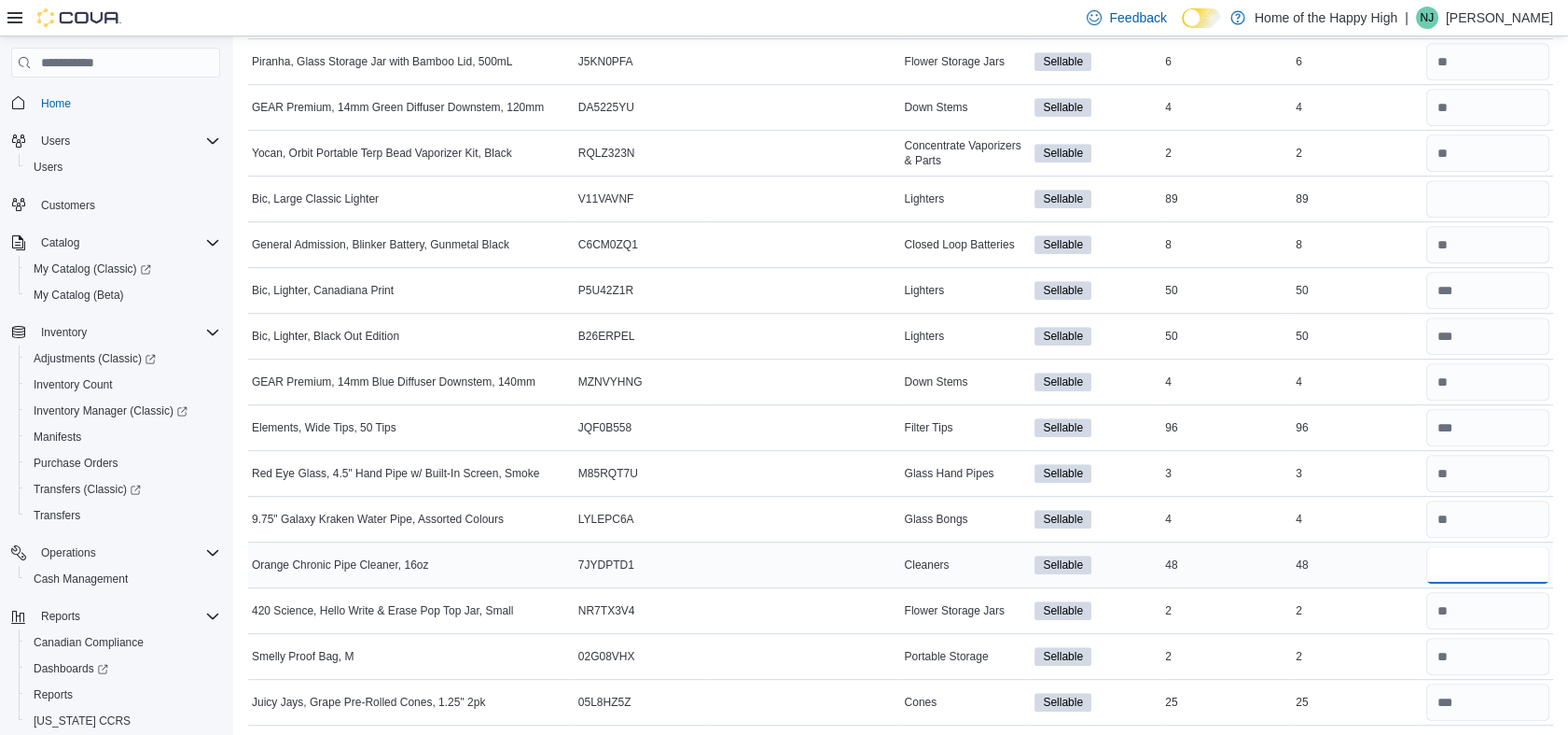
click at [1464, 548] on input "number" at bounding box center [1488, 564] width 124 height 37
type input "**"
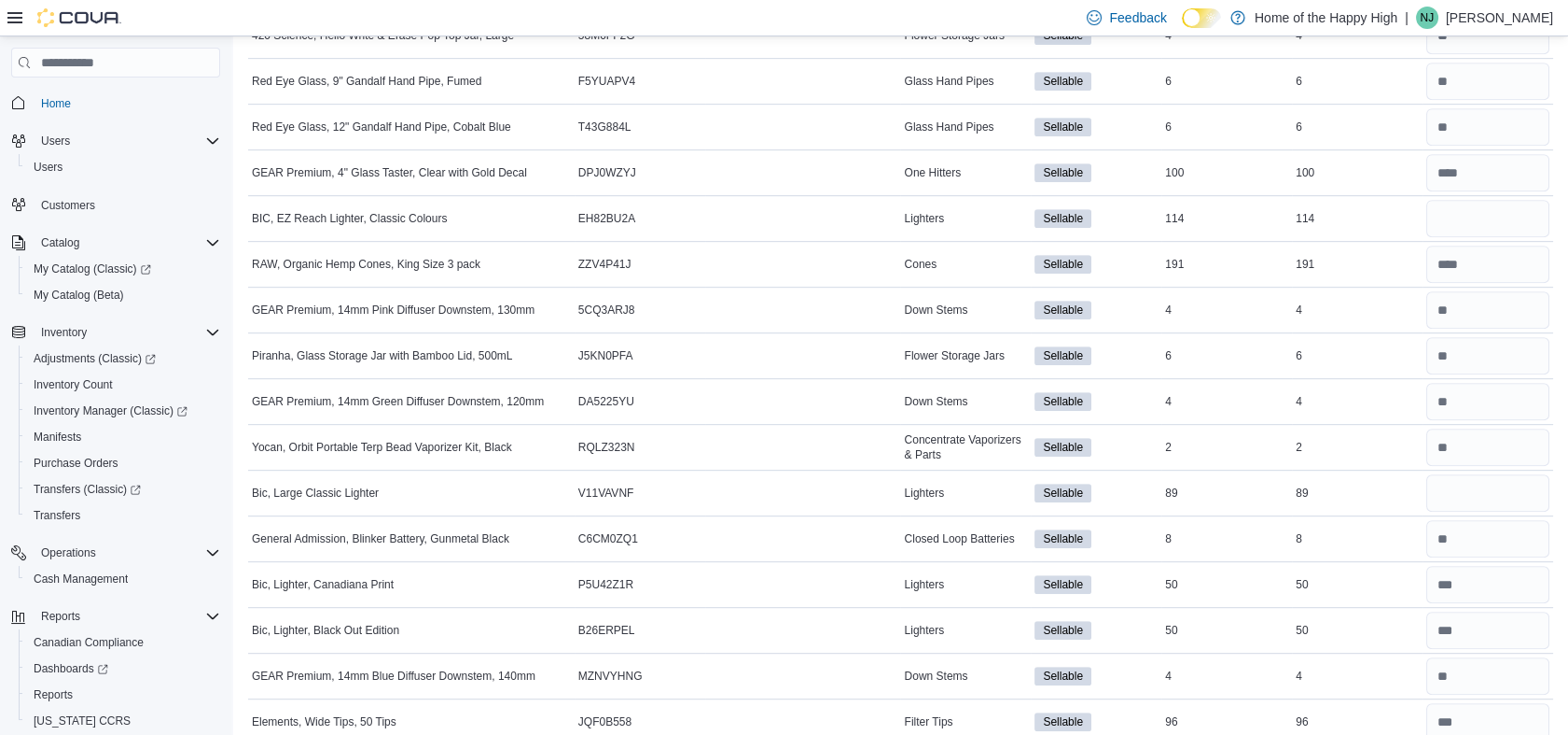
scroll to position [2005, 0]
click at [1486, 497] on input "number" at bounding box center [1488, 491] width 124 height 37
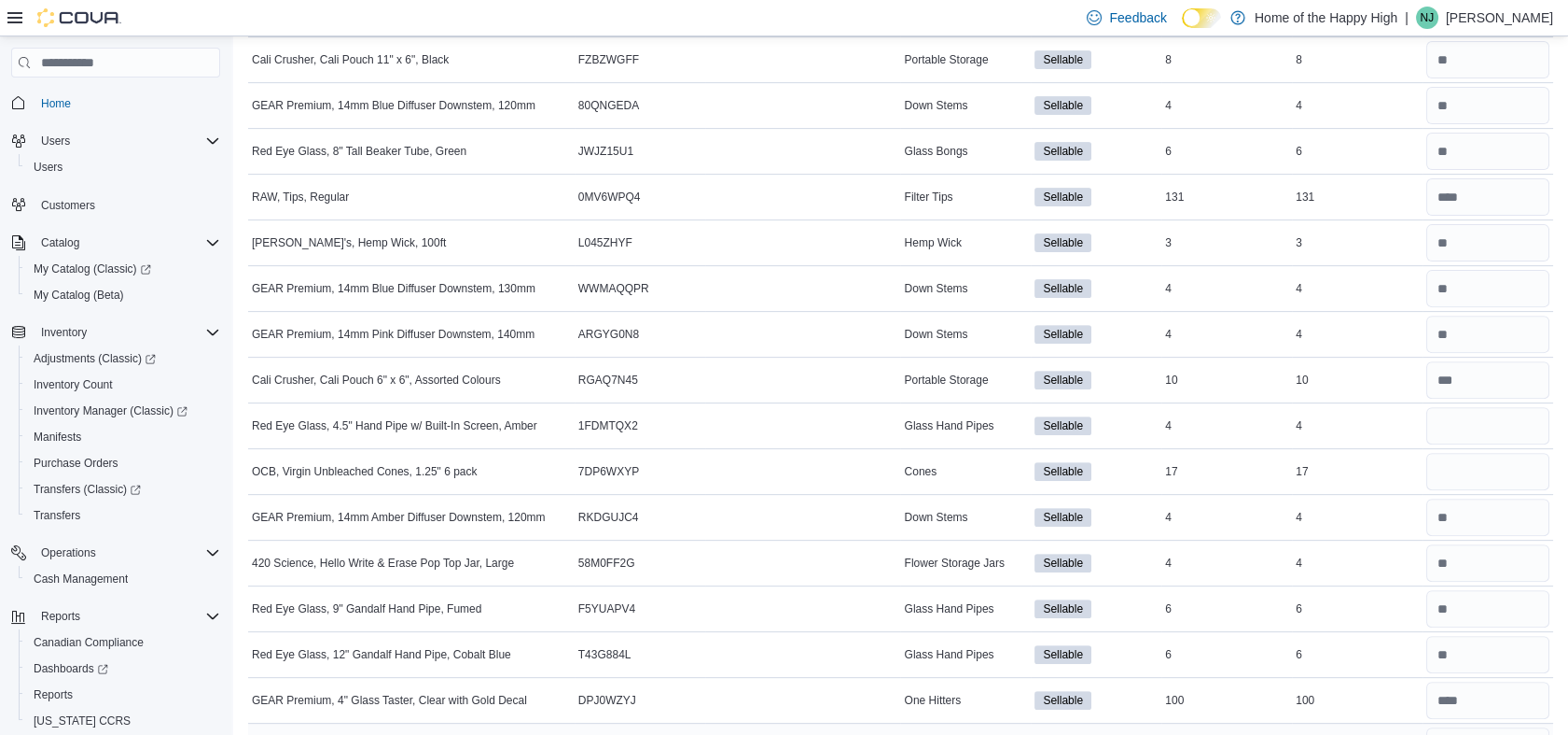
scroll to position [1477, 0]
click at [1473, 414] on input "number" at bounding box center [1488, 424] width 124 height 37
type input "*"
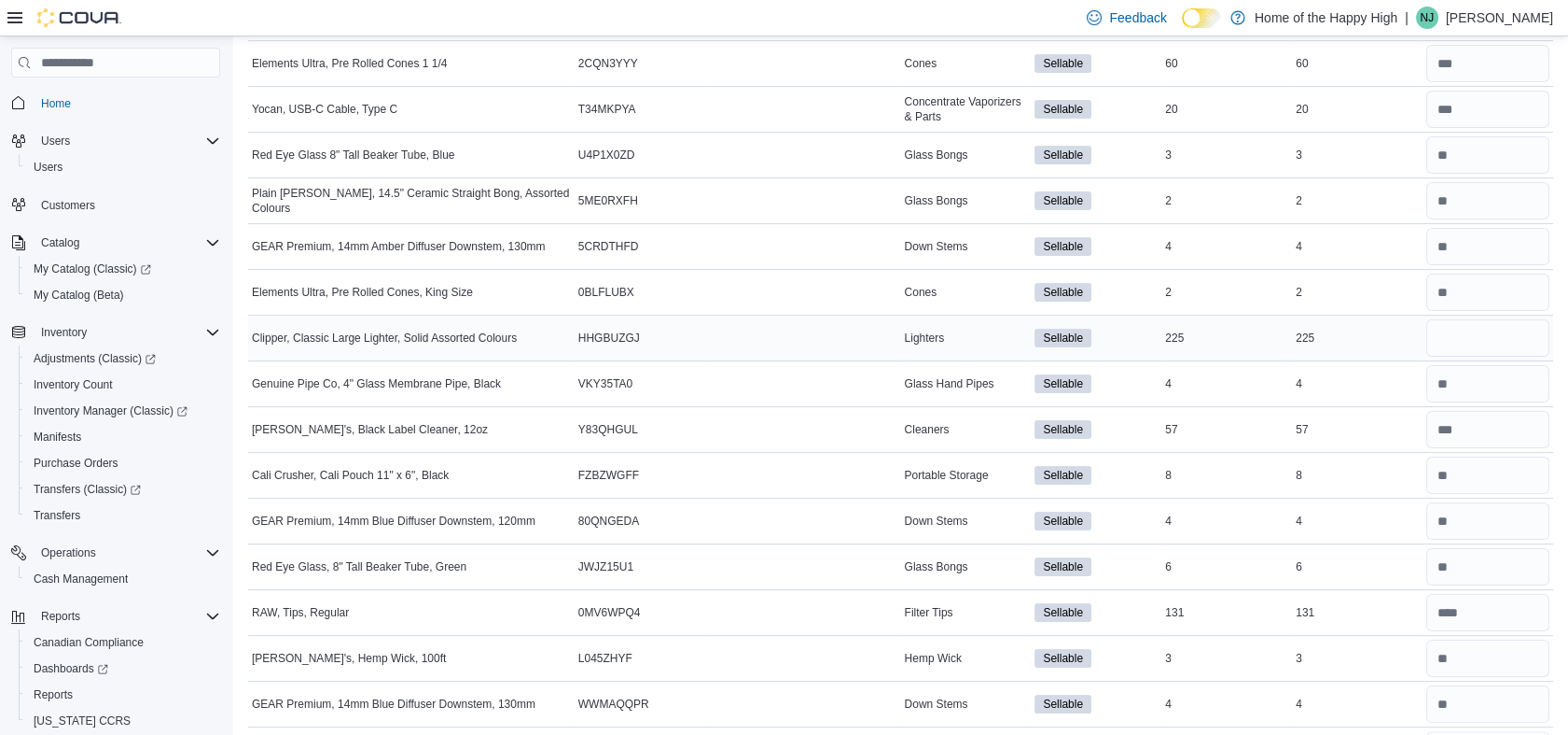
scroll to position [1060, 0]
click at [425, 331] on span "Clipper, Classic Large Lighter, Solid Assorted Colours" at bounding box center [384, 338] width 265 height 15
click at [1500, 325] on input "number" at bounding box center [1488, 338] width 124 height 37
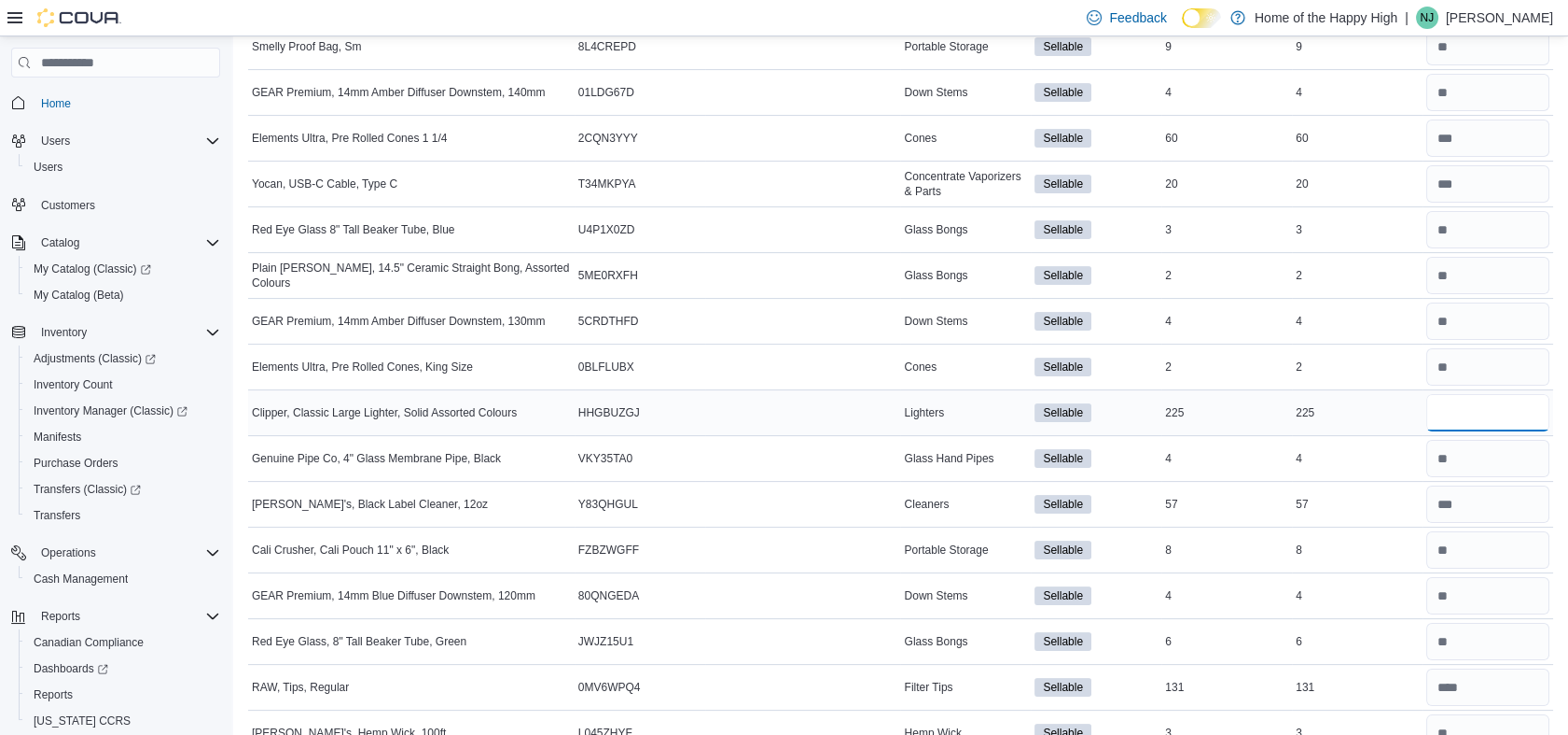
scroll to position [991, 0]
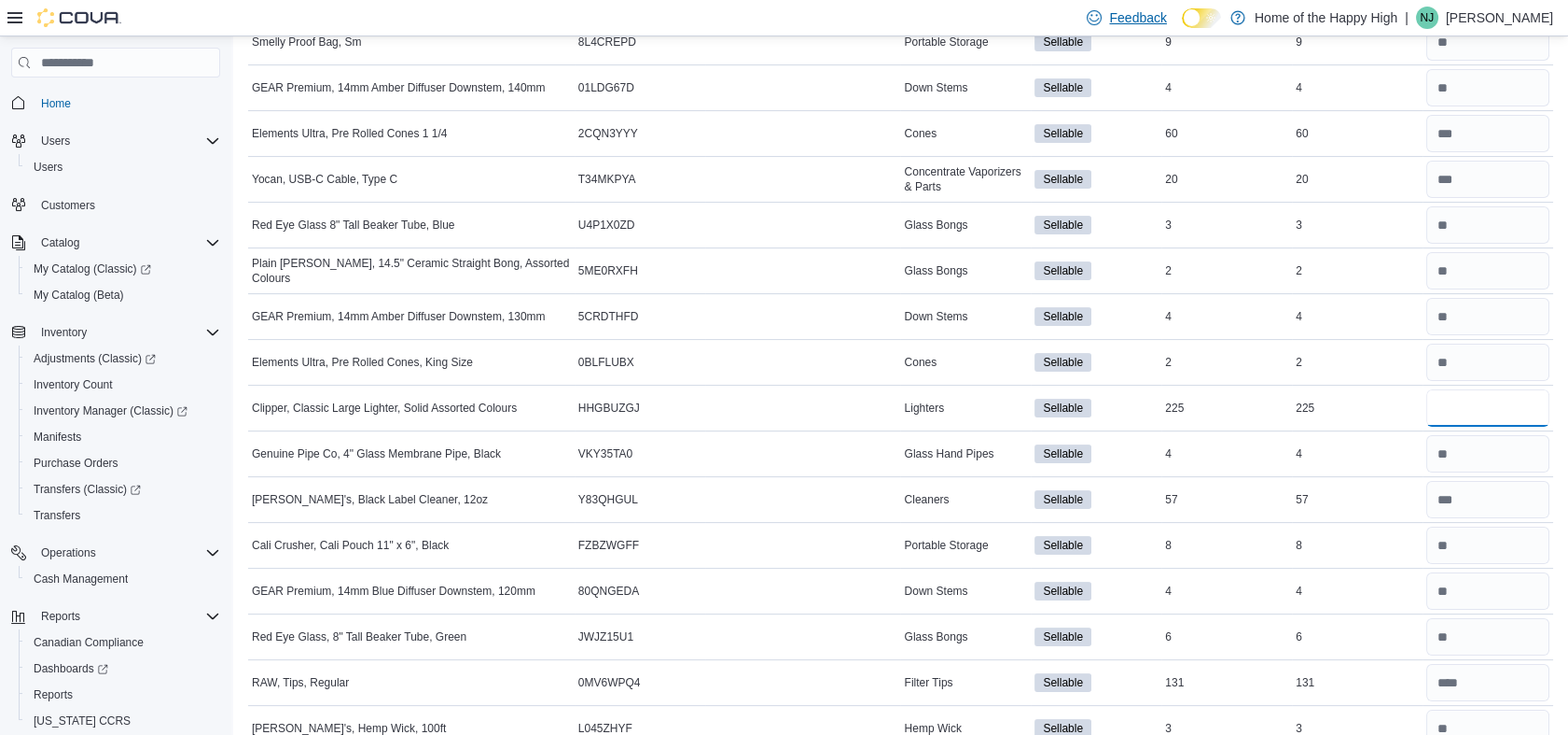
type input "***"
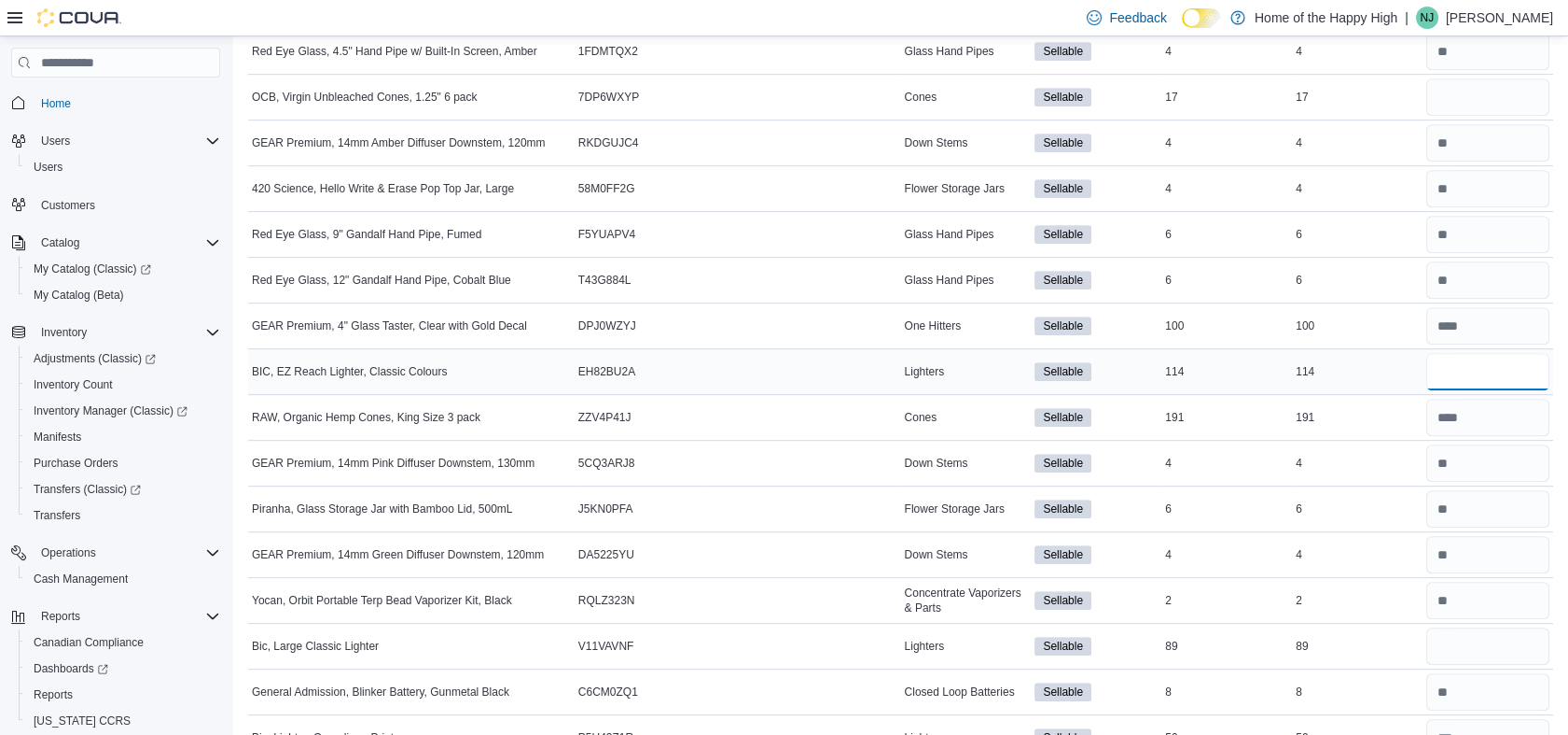
click at [1478, 366] on input "number" at bounding box center [1488, 371] width 124 height 37
type input "***"
click at [1508, 635] on input "number" at bounding box center [1488, 646] width 124 height 37
type input "**"
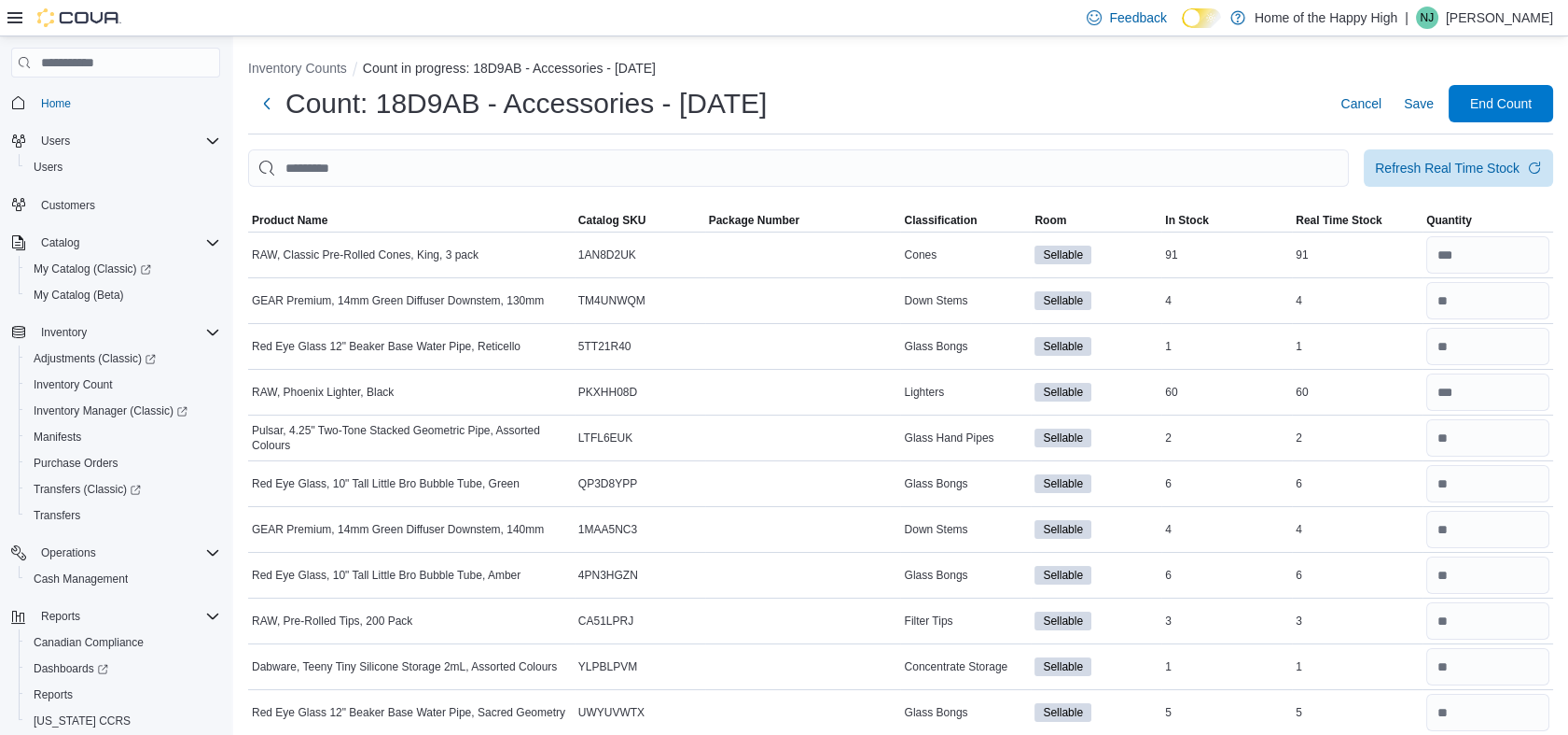
scroll to position [0, 0]
click at [1434, 97] on span "Save" at bounding box center [1419, 104] width 29 height 19
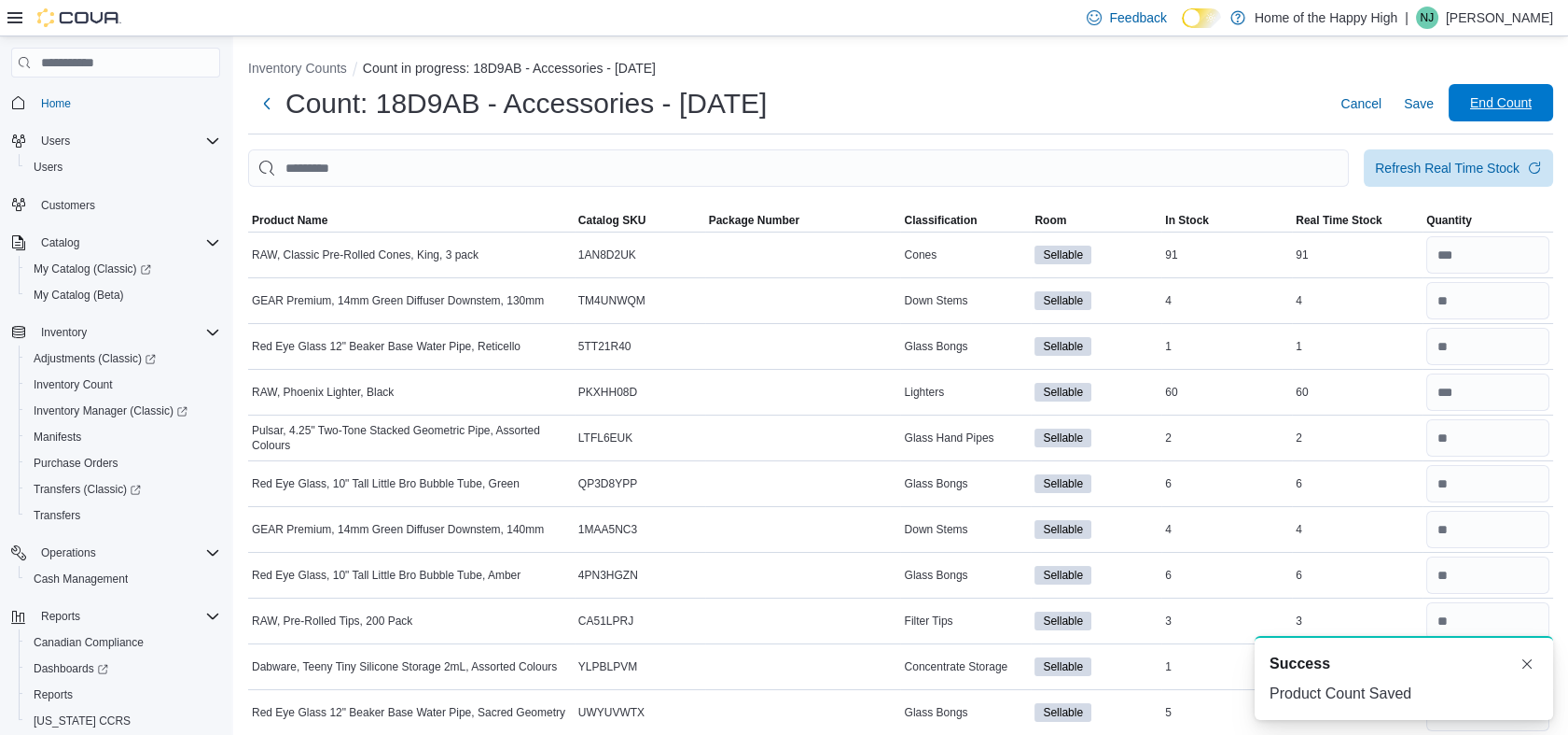
click at [1479, 106] on span "End Count" at bounding box center [1501, 102] width 82 height 37
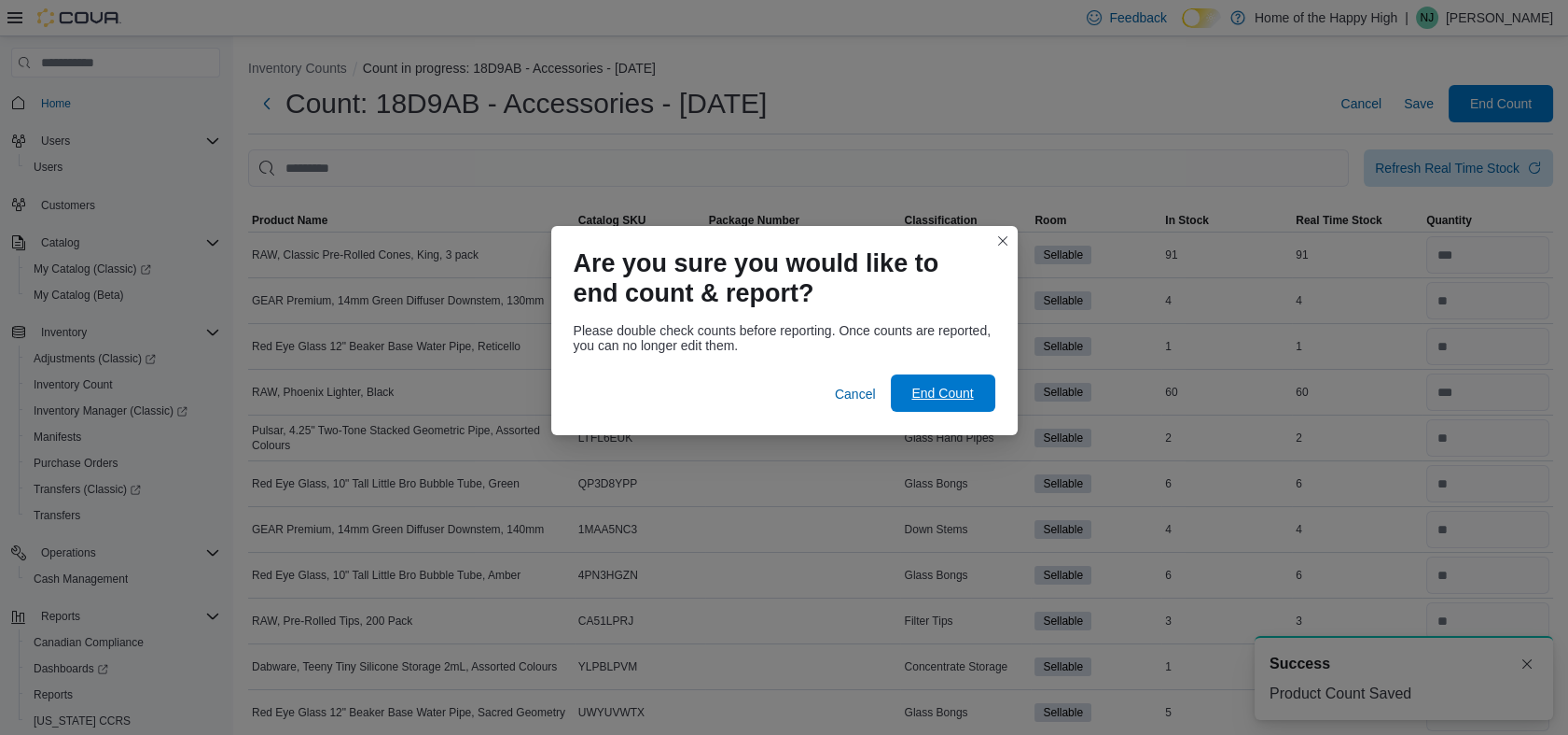
click at [966, 384] on span "End Count" at bounding box center [943, 393] width 82 height 37
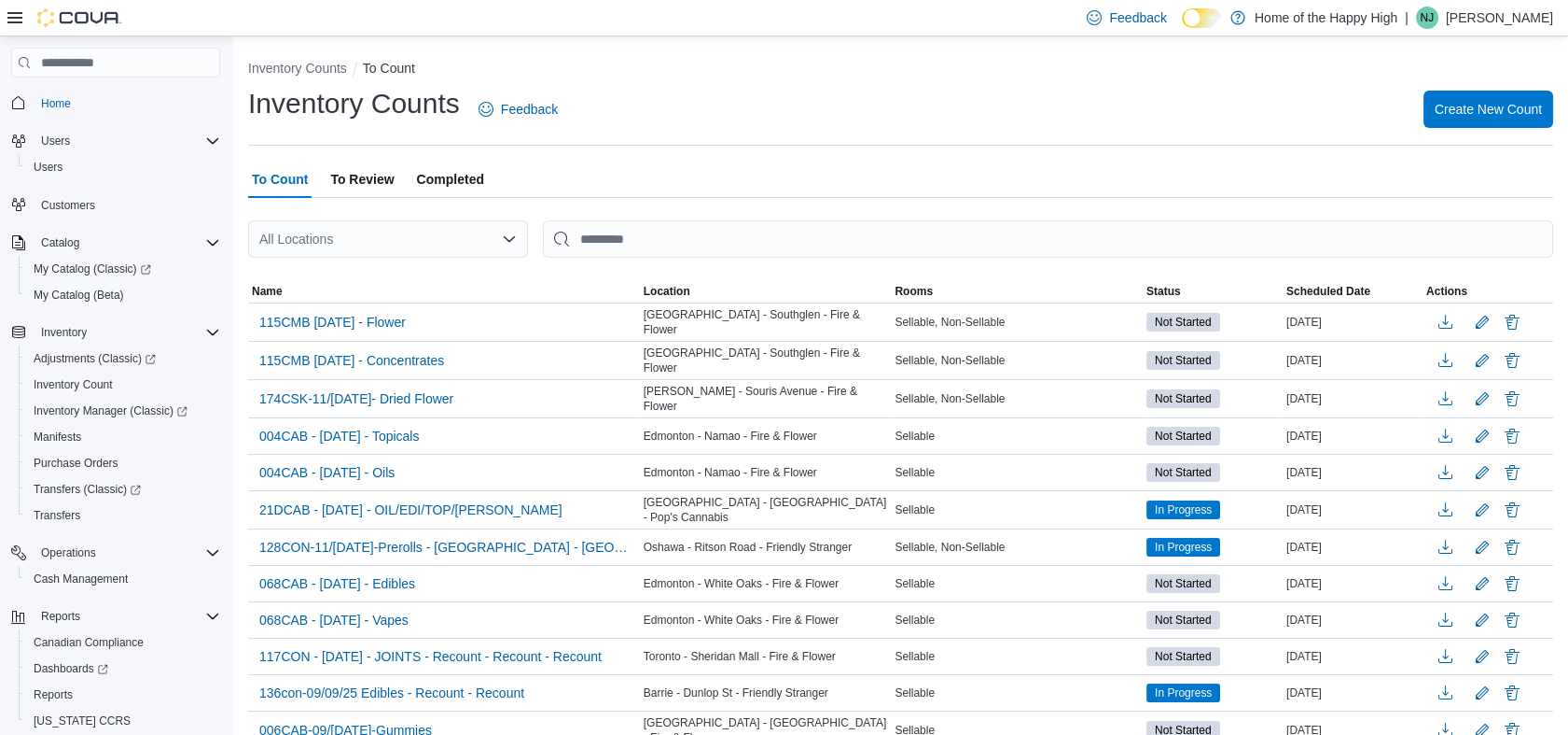
click at [350, 185] on span "To Review" at bounding box center [362, 179] width 64 height 37
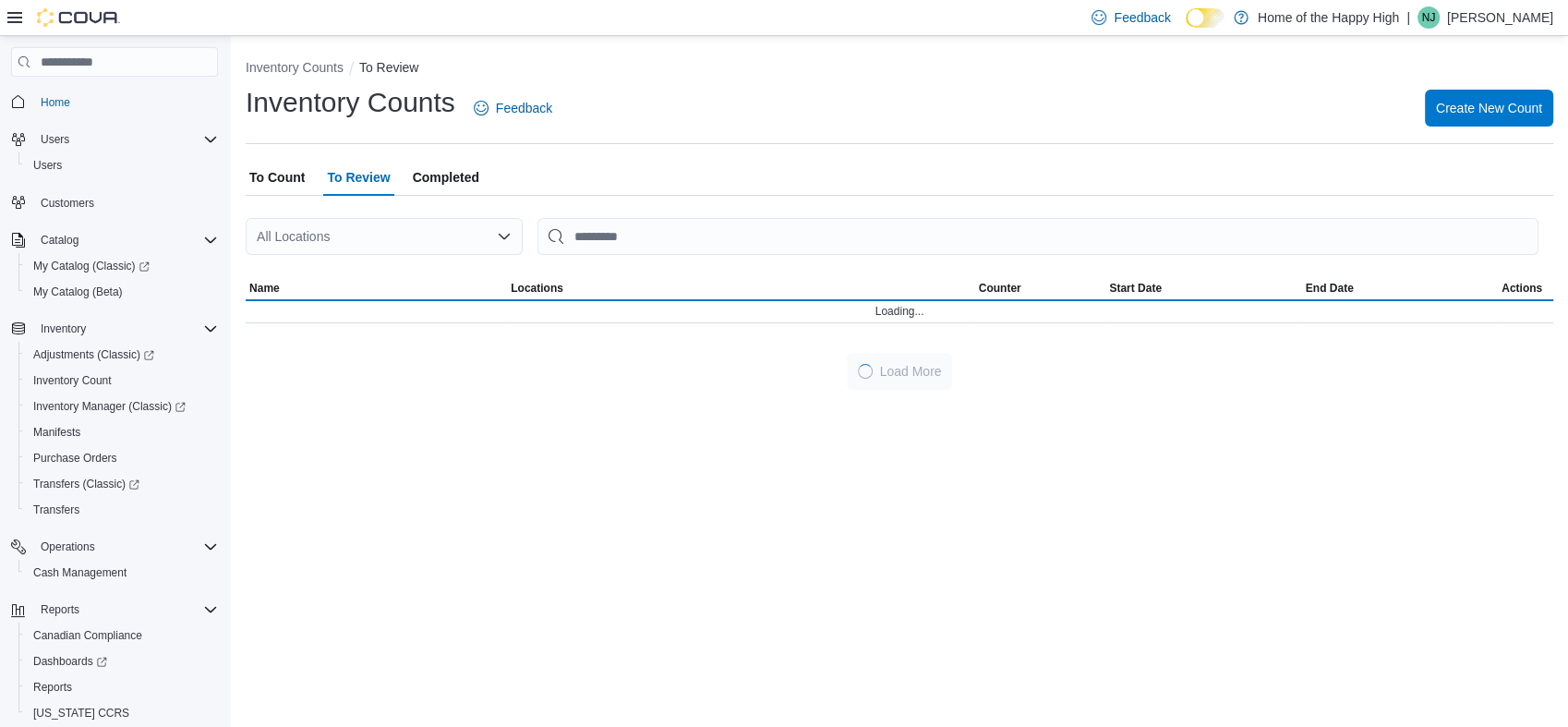
click at [320, 241] on div "All Locations" at bounding box center [384, 236] width 277 height 37
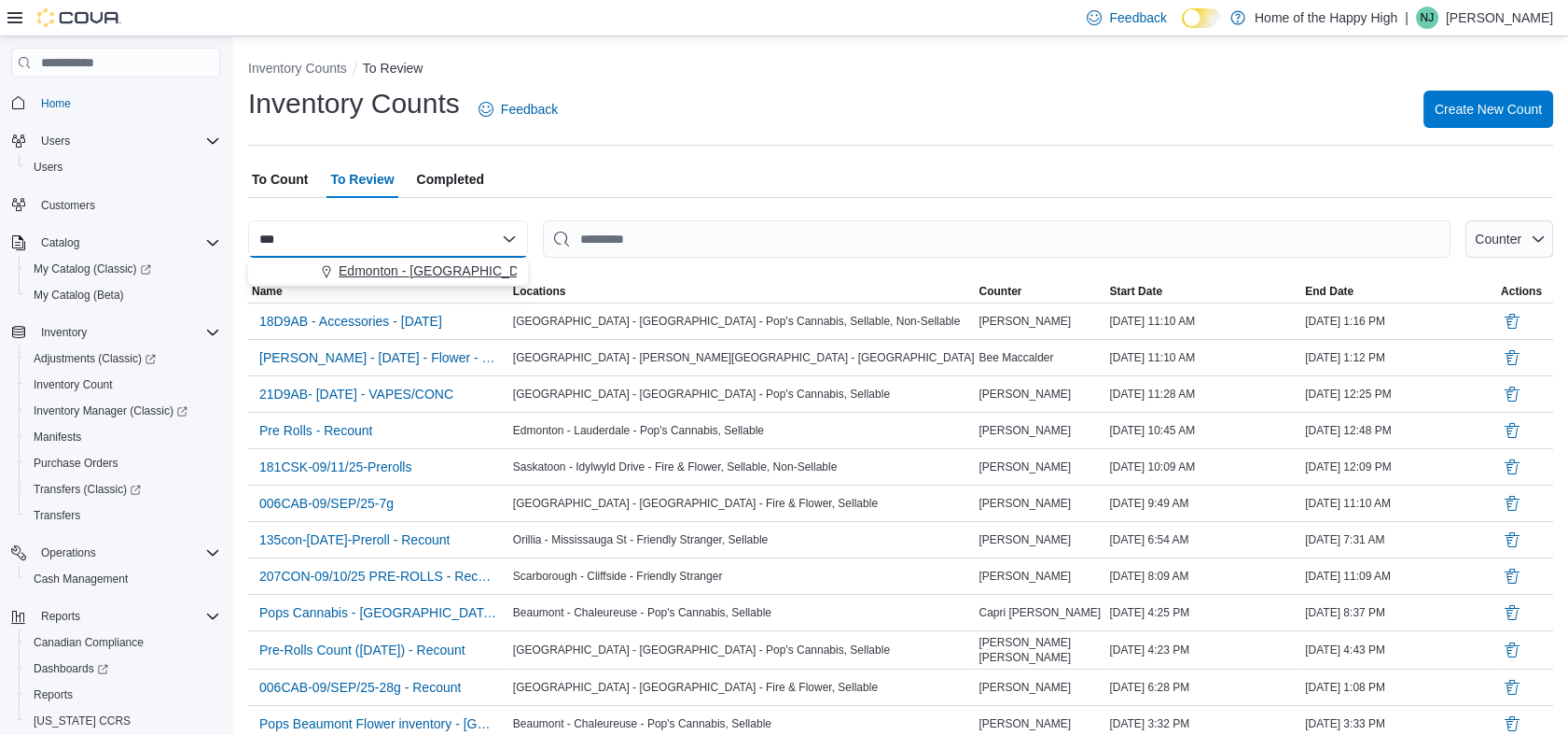
type input "***"
click at [362, 268] on span "Edmonton - [GEOGRAPHIC_DATA] - [GEOGRAPHIC_DATA]" at bounding box center [515, 271] width 354 height 19
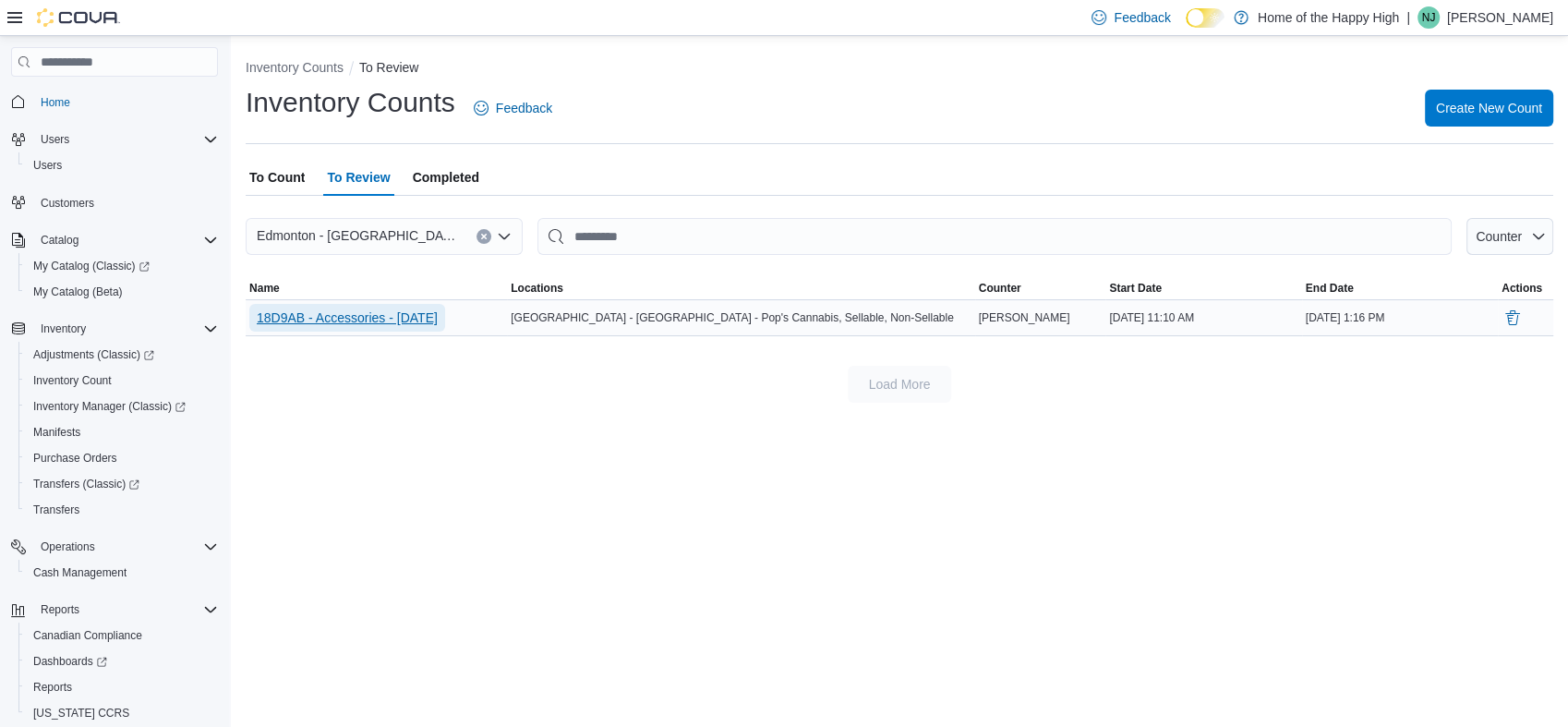
click at [341, 319] on span "18D9AB - Accessories - [DATE]" at bounding box center [347, 318] width 181 height 19
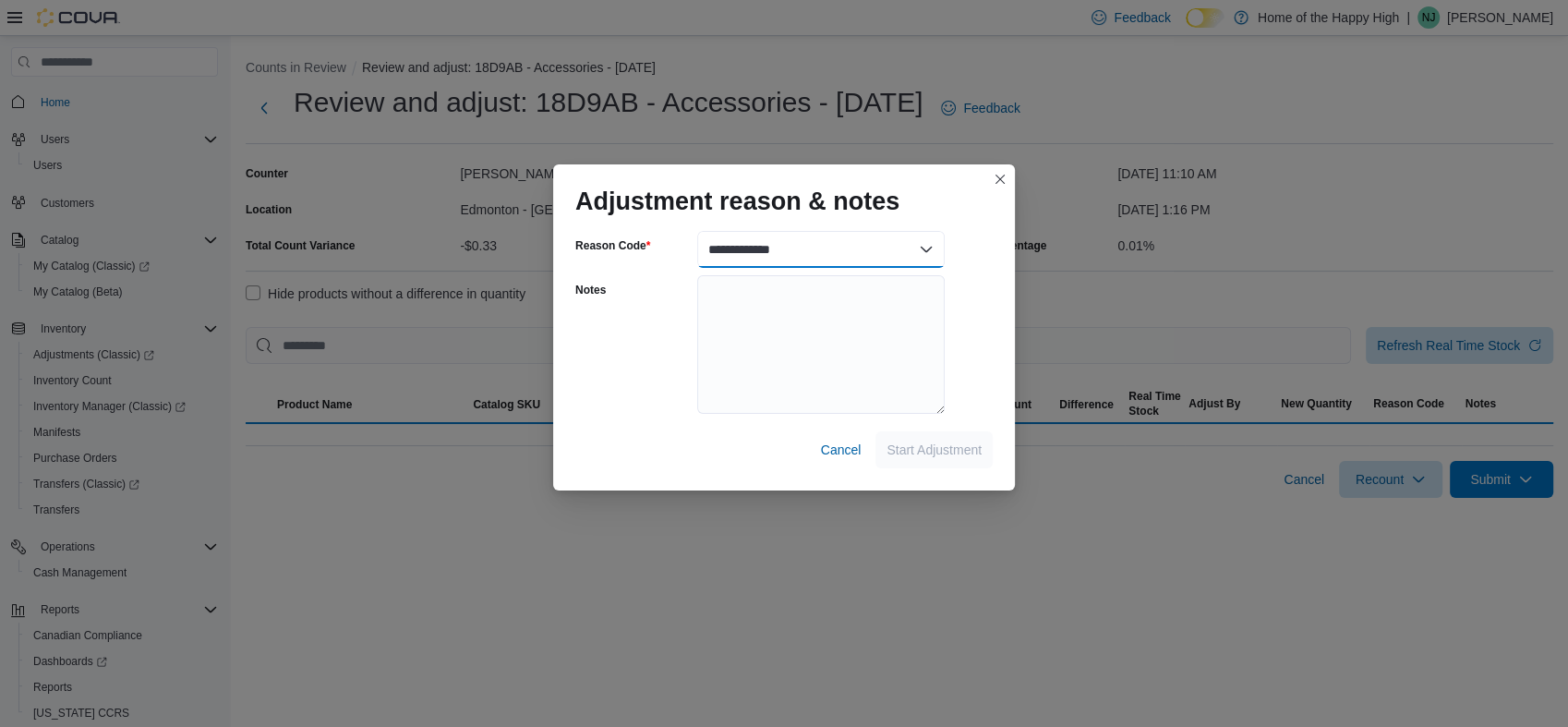
click at [815, 234] on select "**********" at bounding box center [820, 248] width 247 height 37
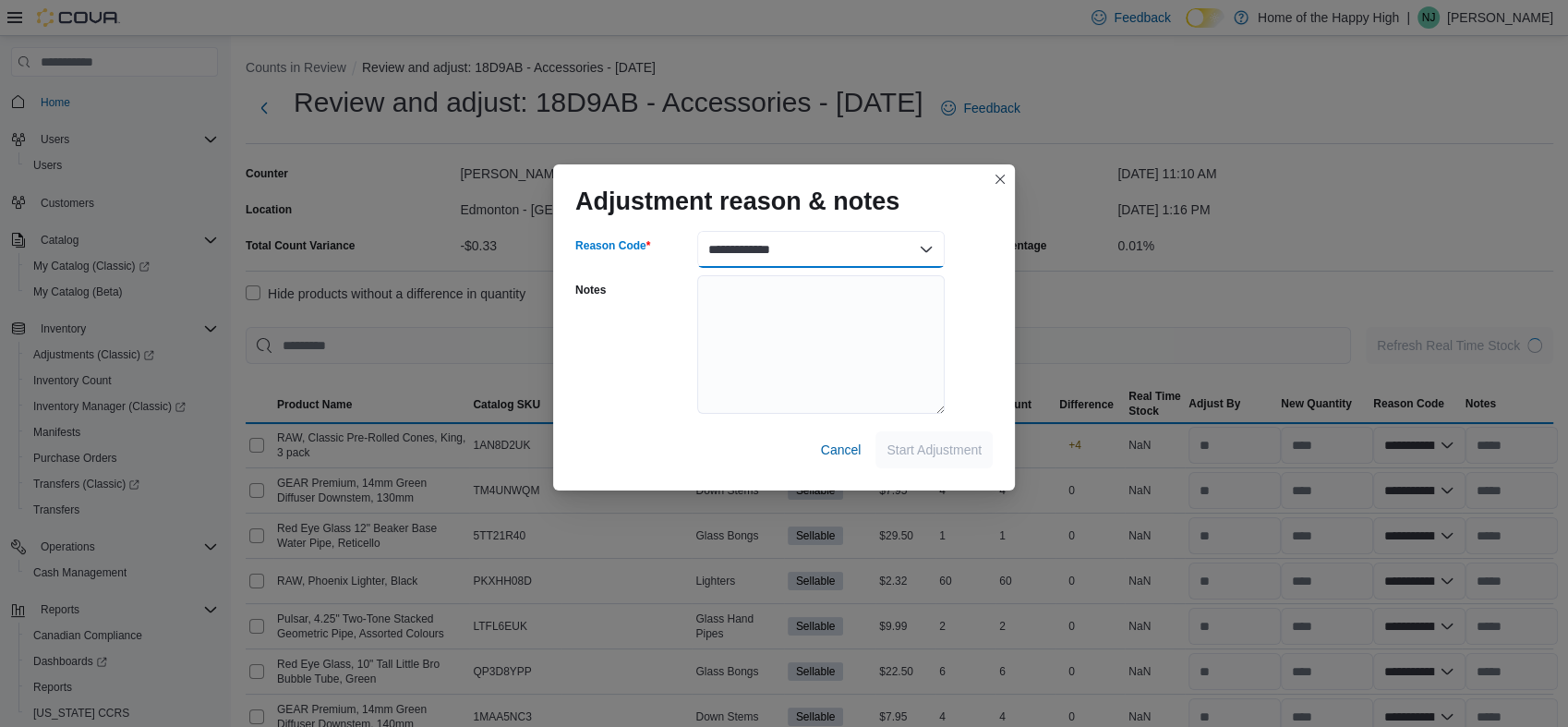
click at [816, 245] on select "**********" at bounding box center [820, 248] width 247 height 37
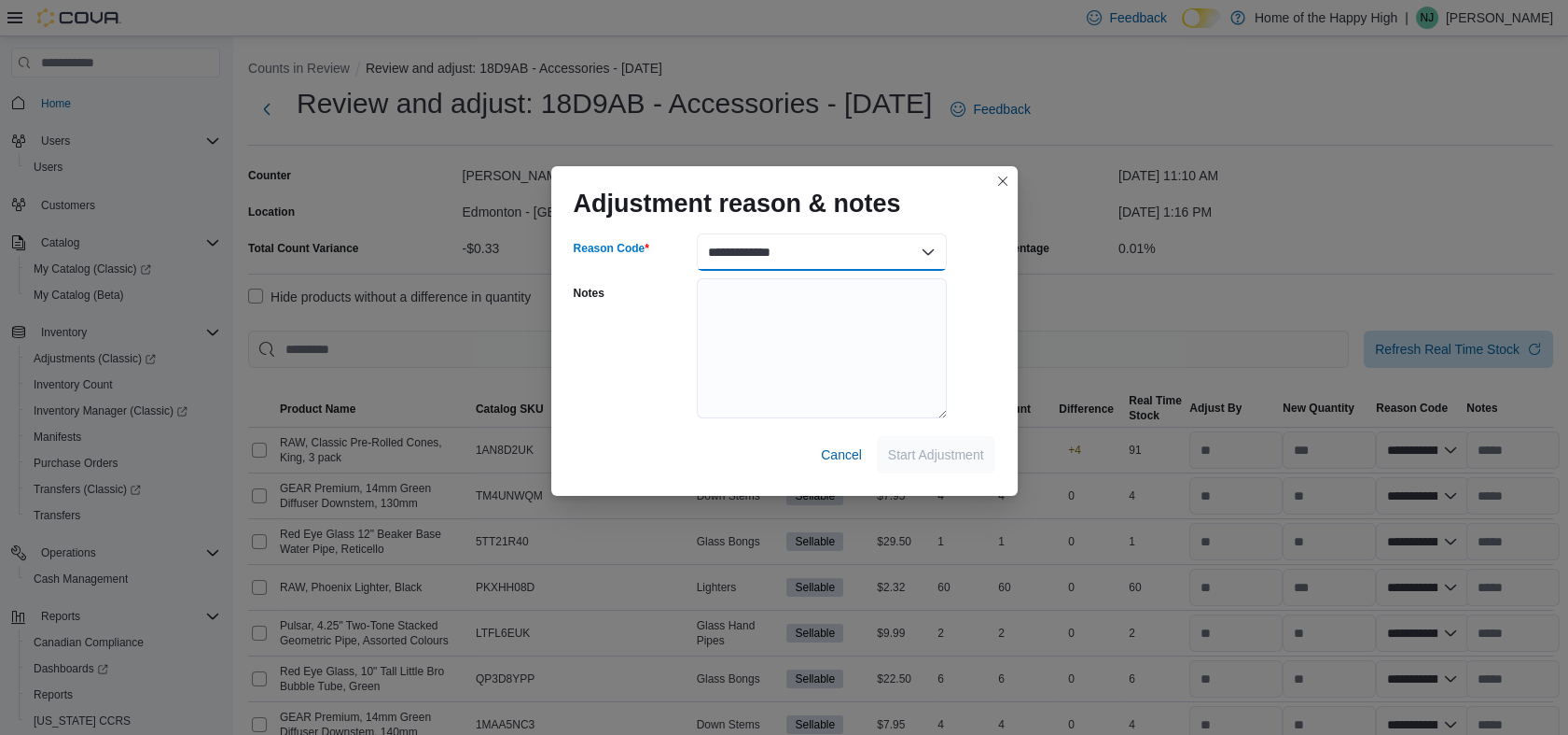
click at [827, 249] on select "**********" at bounding box center [821, 251] width 250 height 37
select select "**********"
click at [697, 233] on select "**********" at bounding box center [821, 251] width 250 height 37
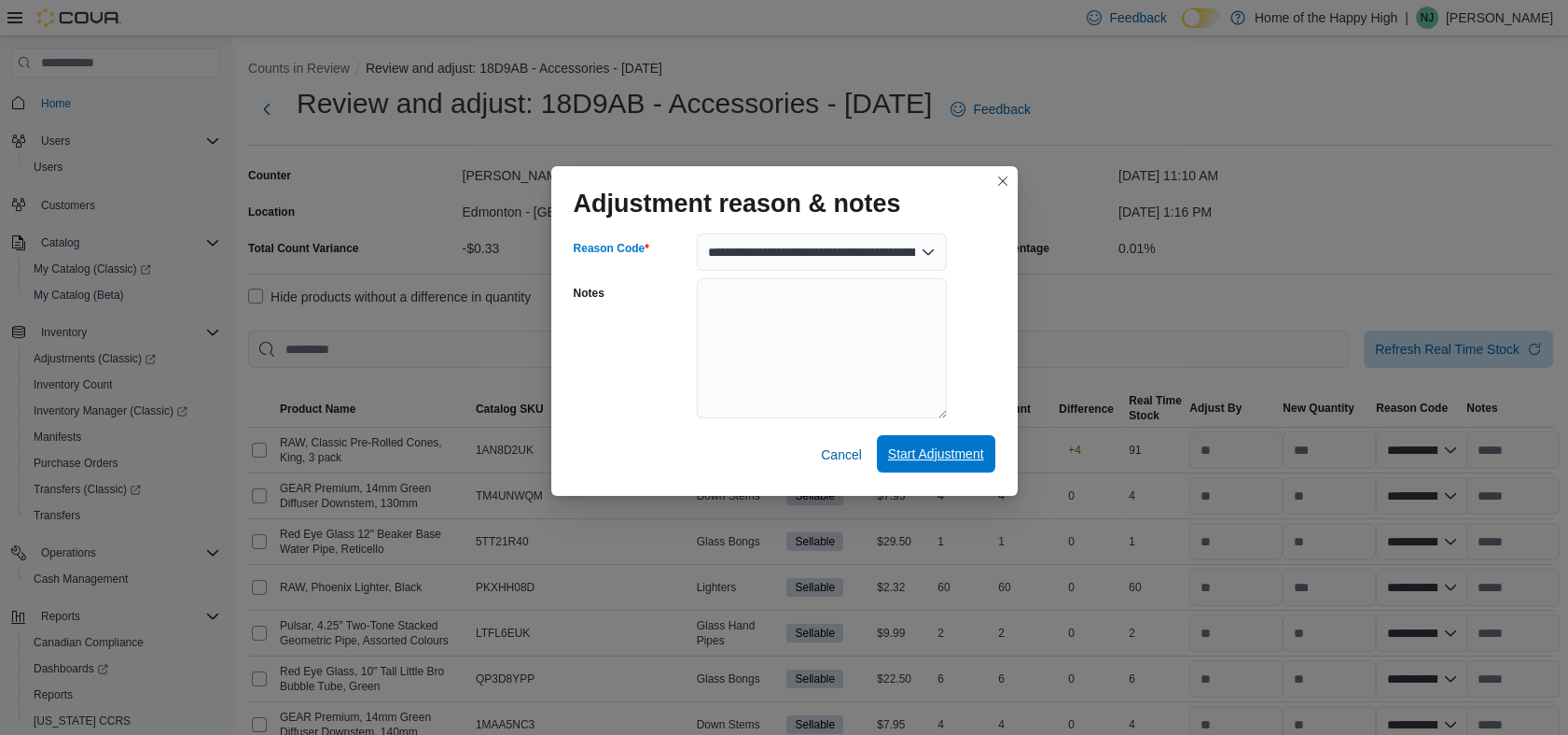
click at [927, 462] on span "Start Adjustment" at bounding box center [936, 454] width 96 height 19
select select "**********"
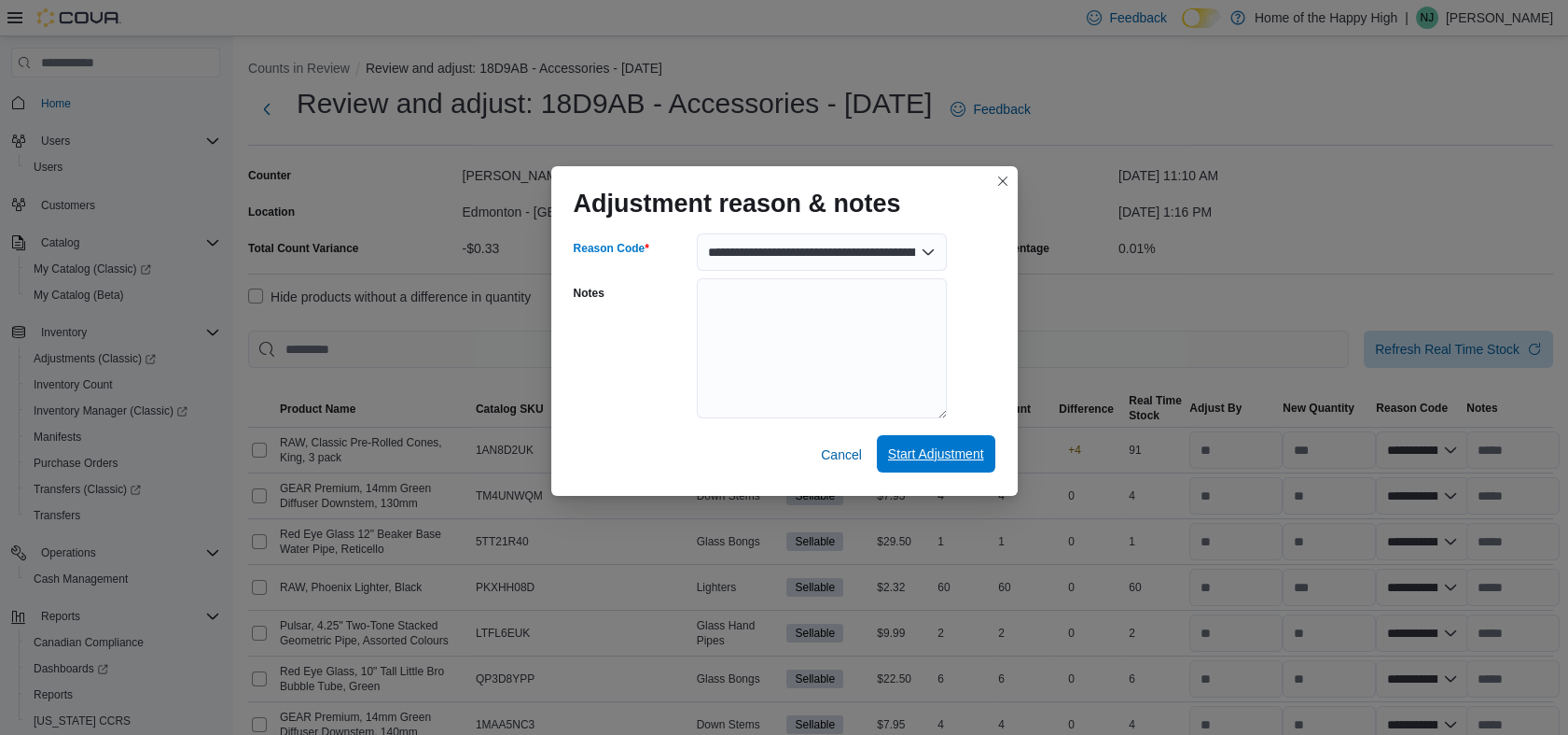
select select "**********"
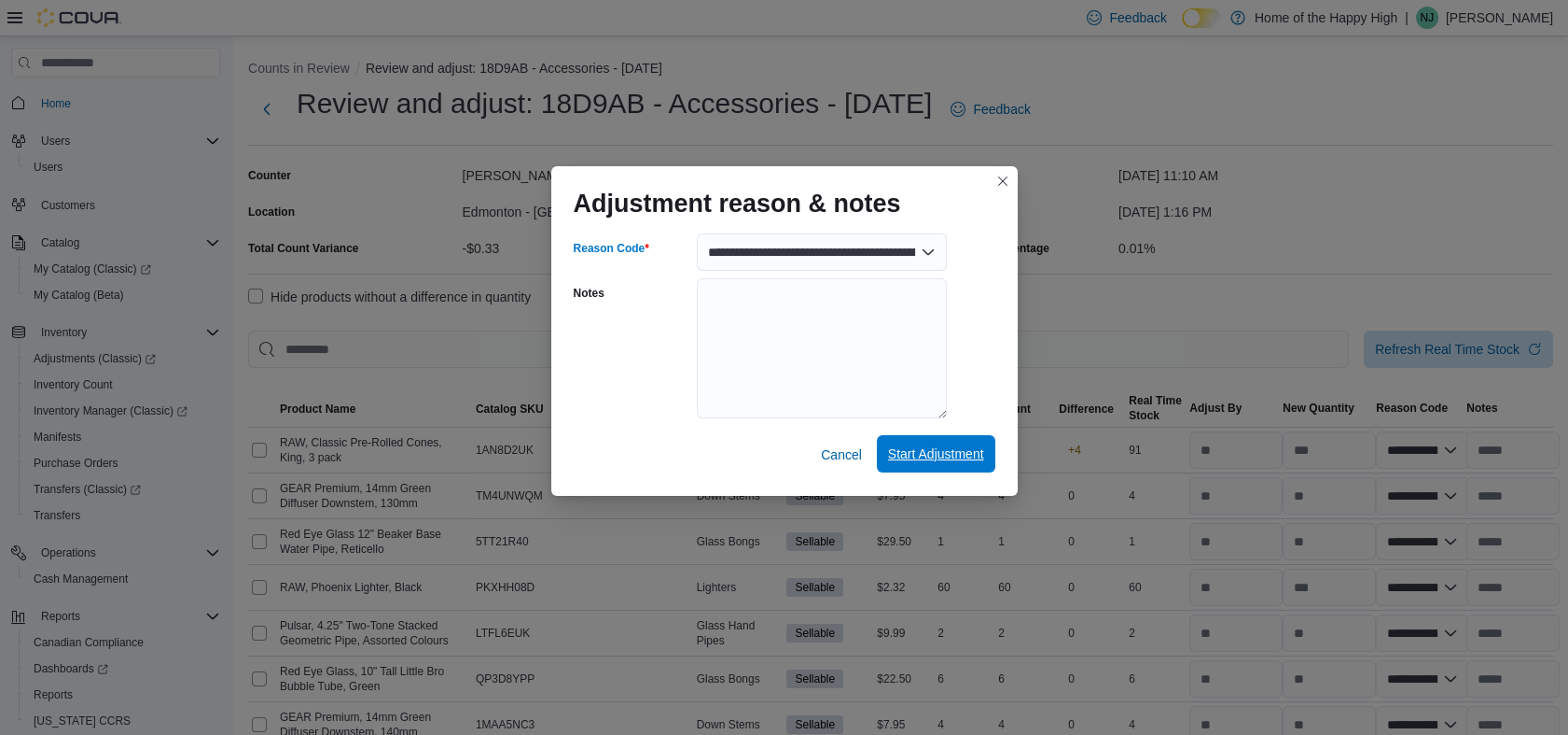
select select "**********"
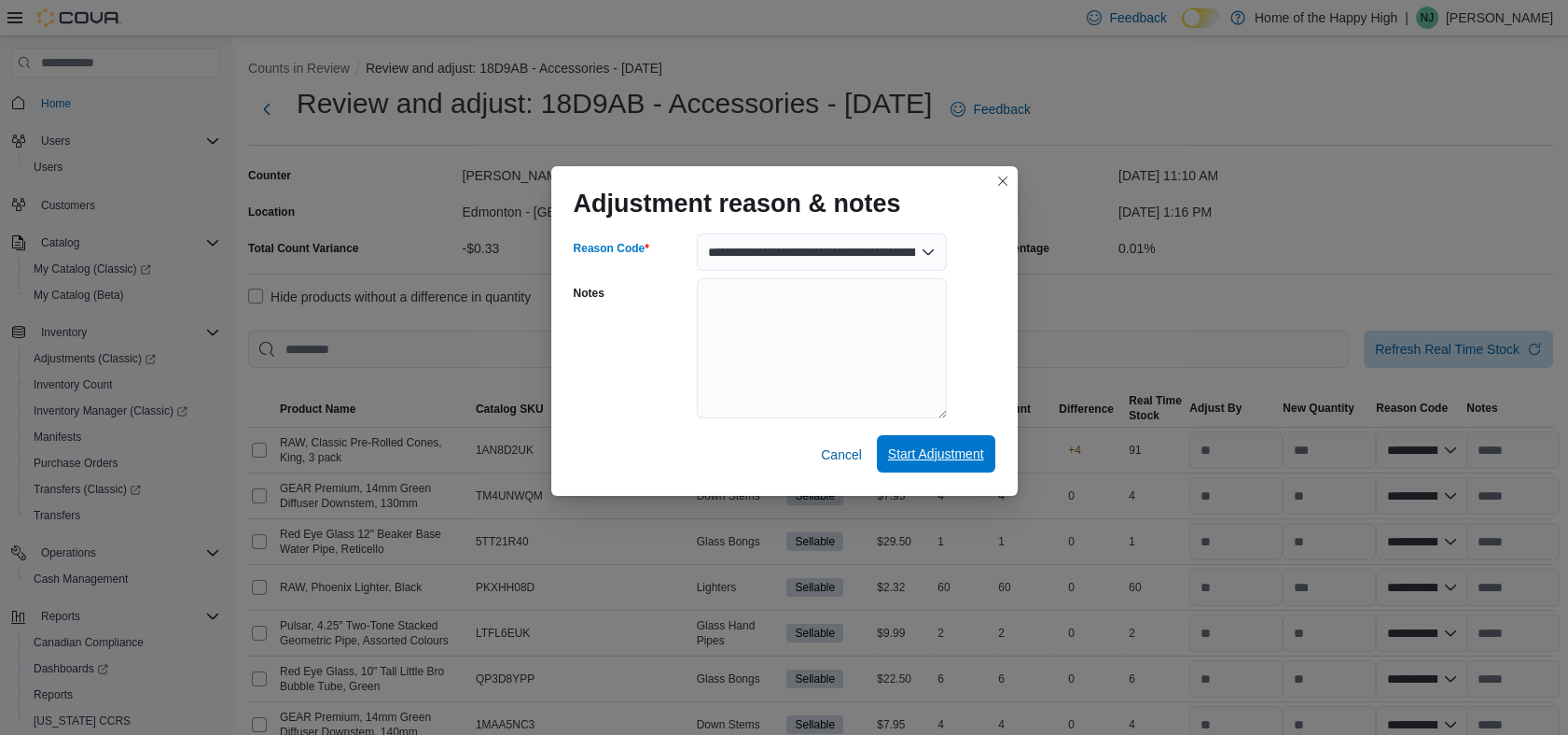
select select "**********"
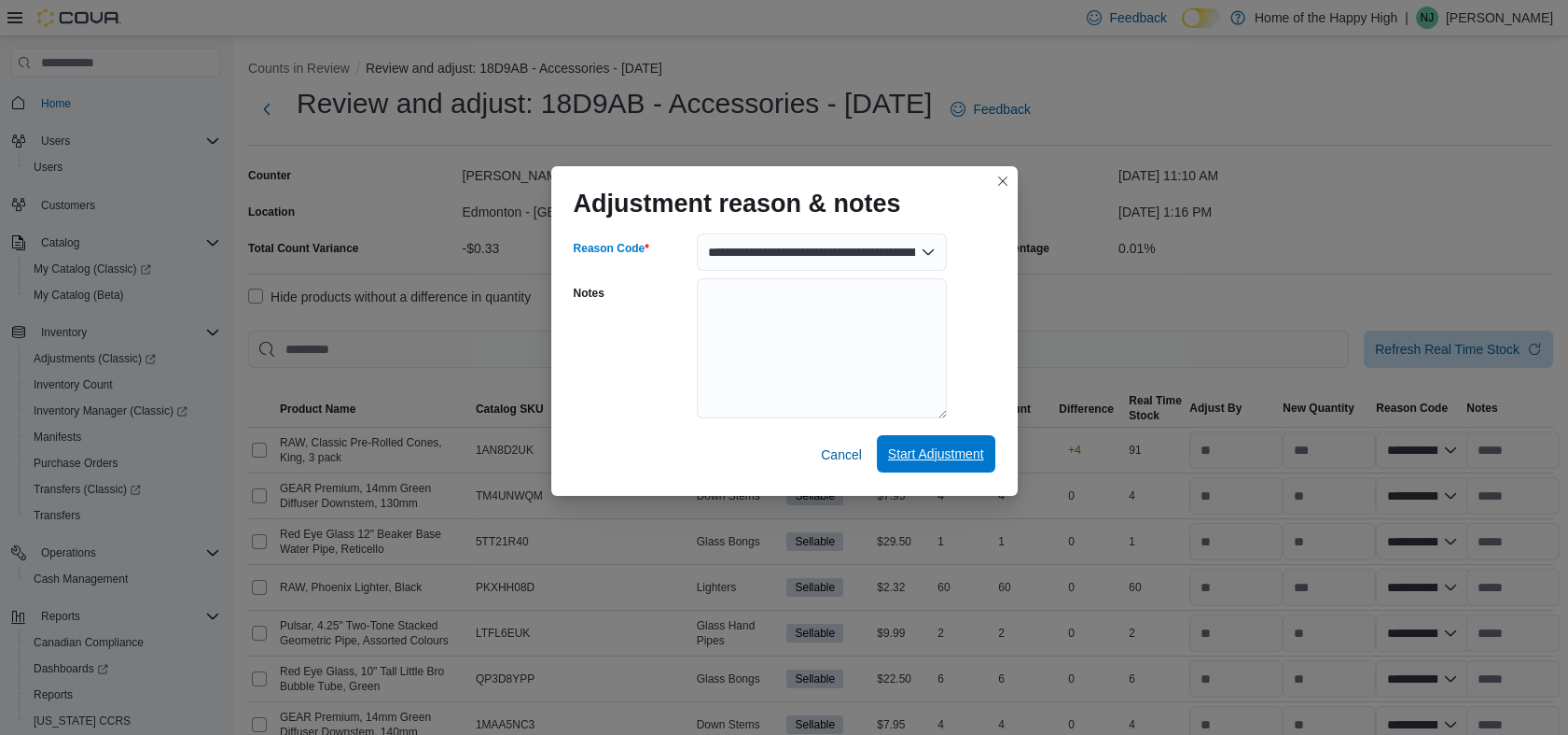
select select "**********"
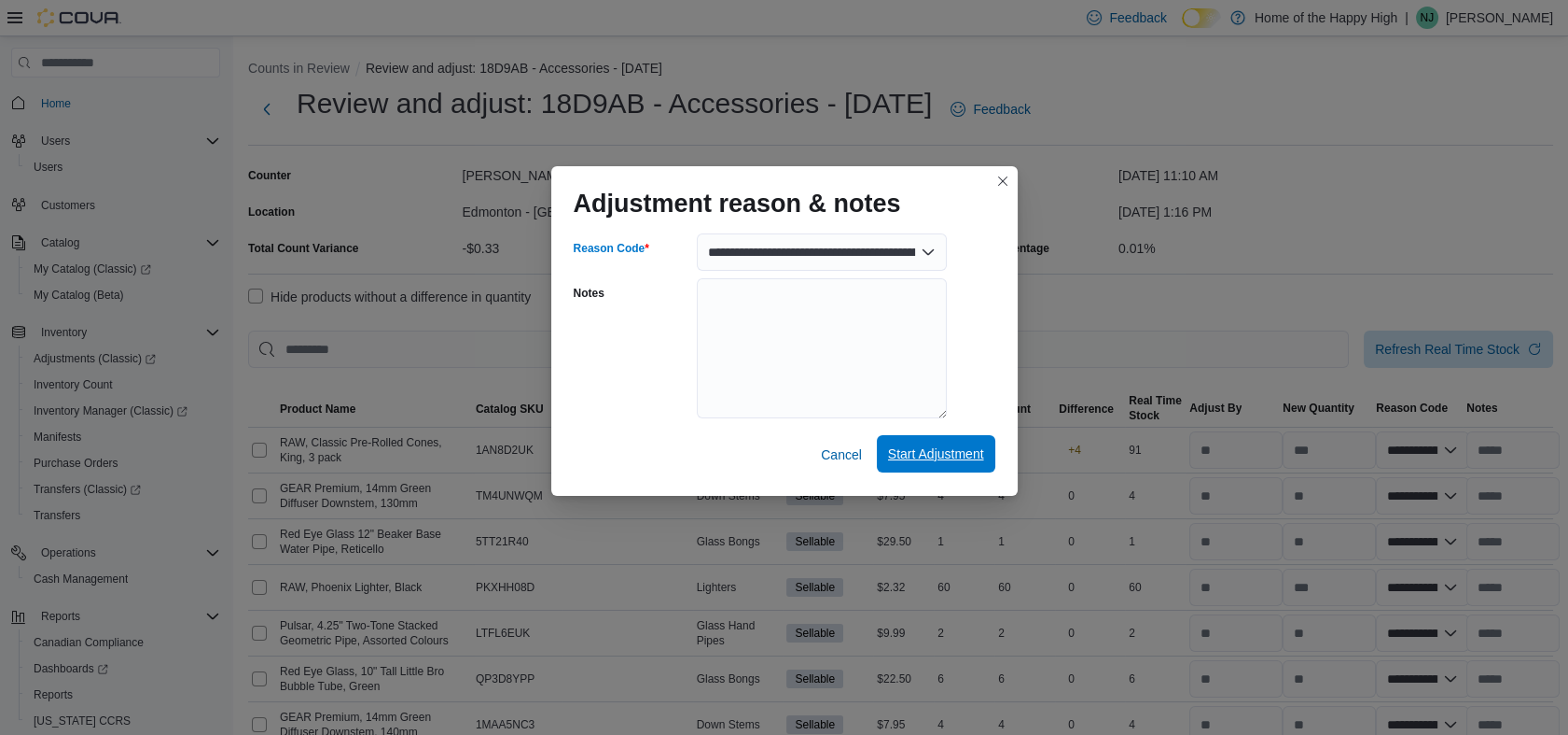
select select "**********"
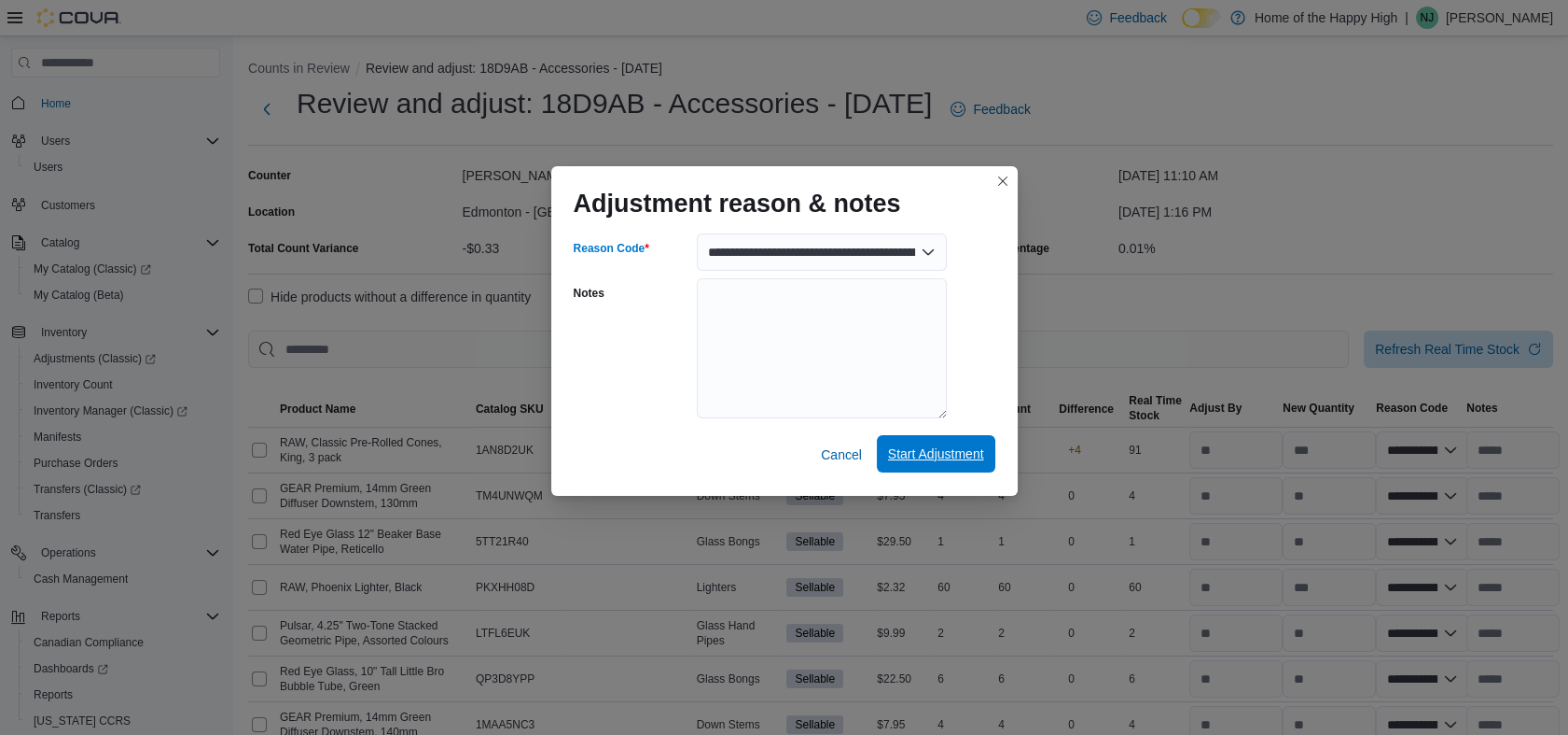
select select "**********"
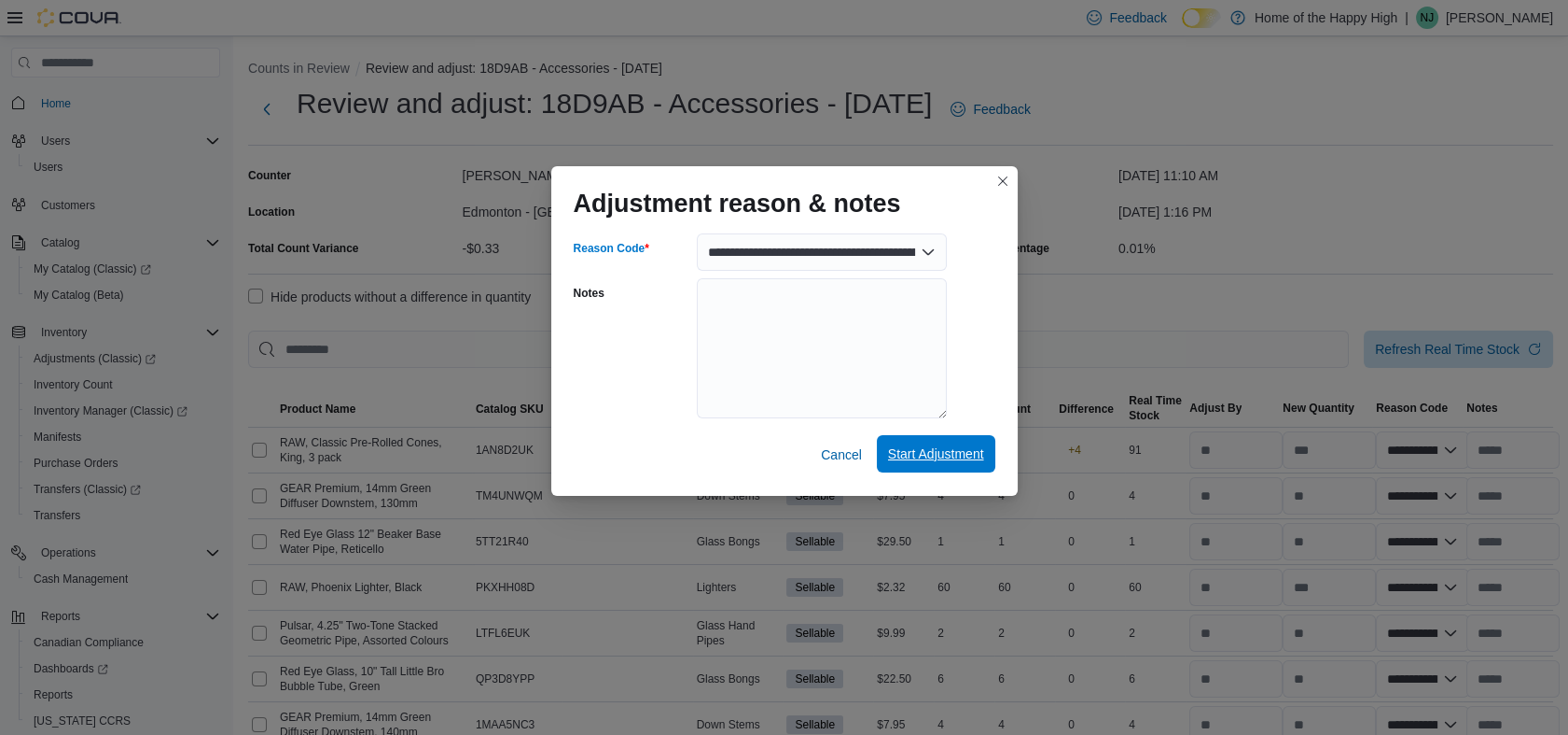
select select "**********"
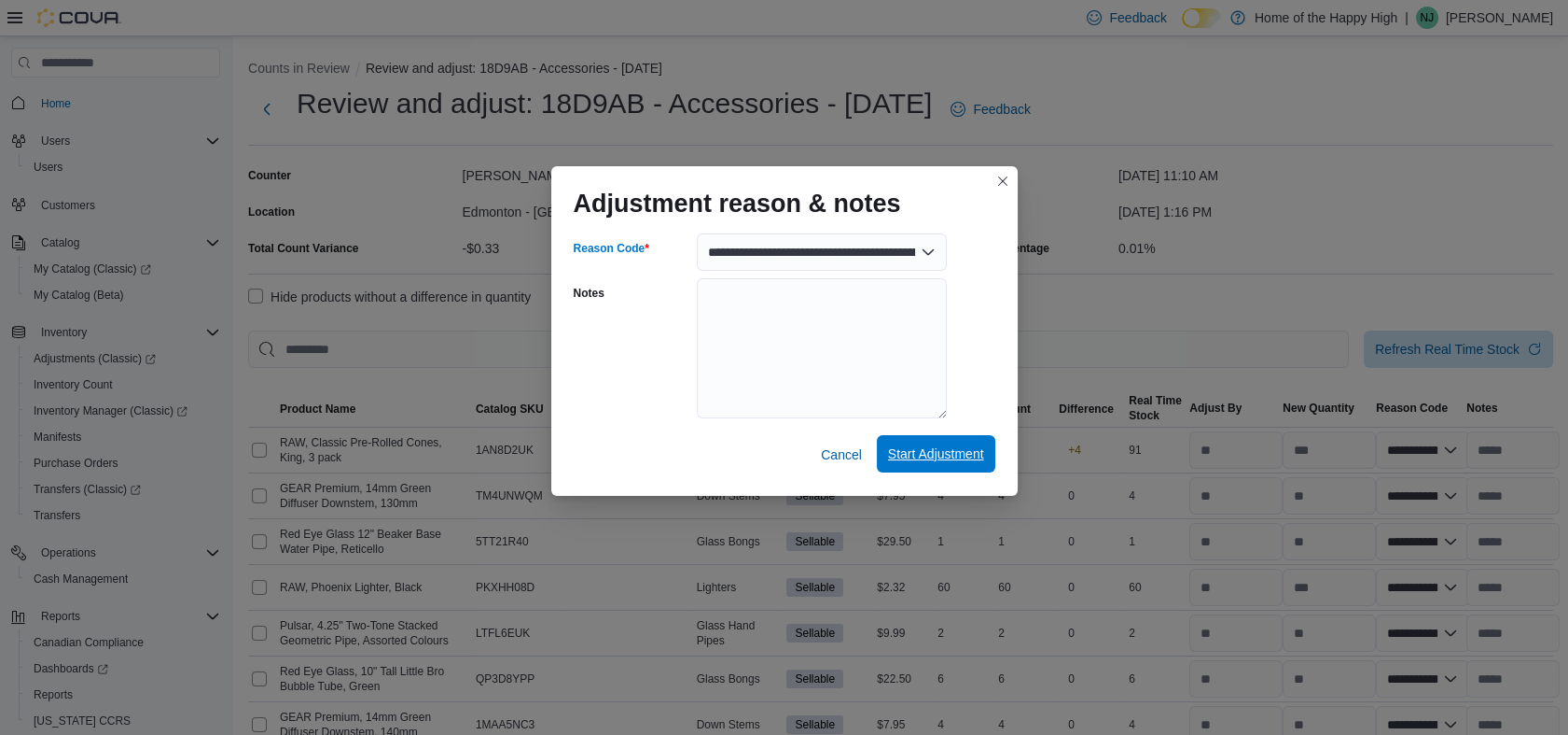
select select "**********"
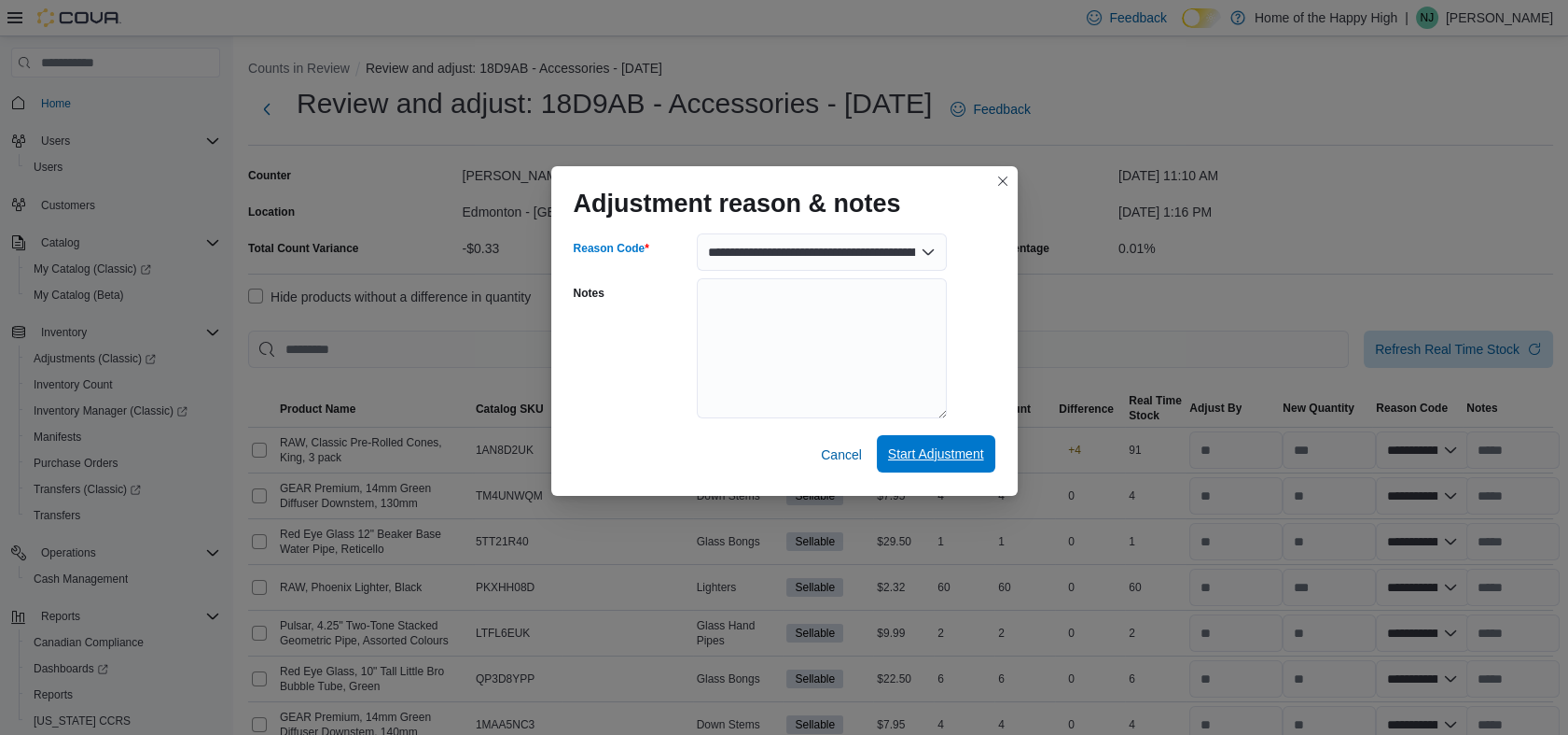
select select "**********"
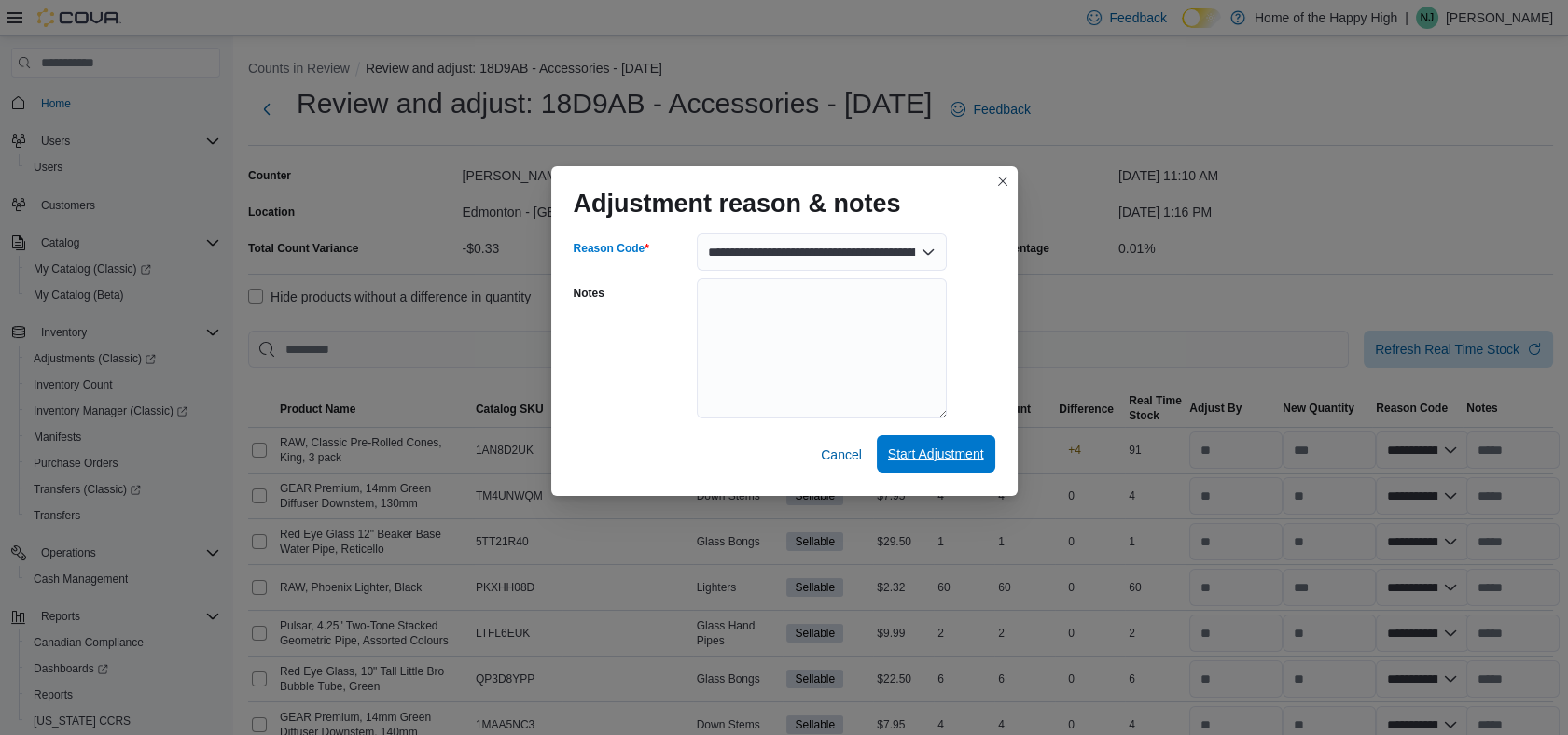
select select "**********"
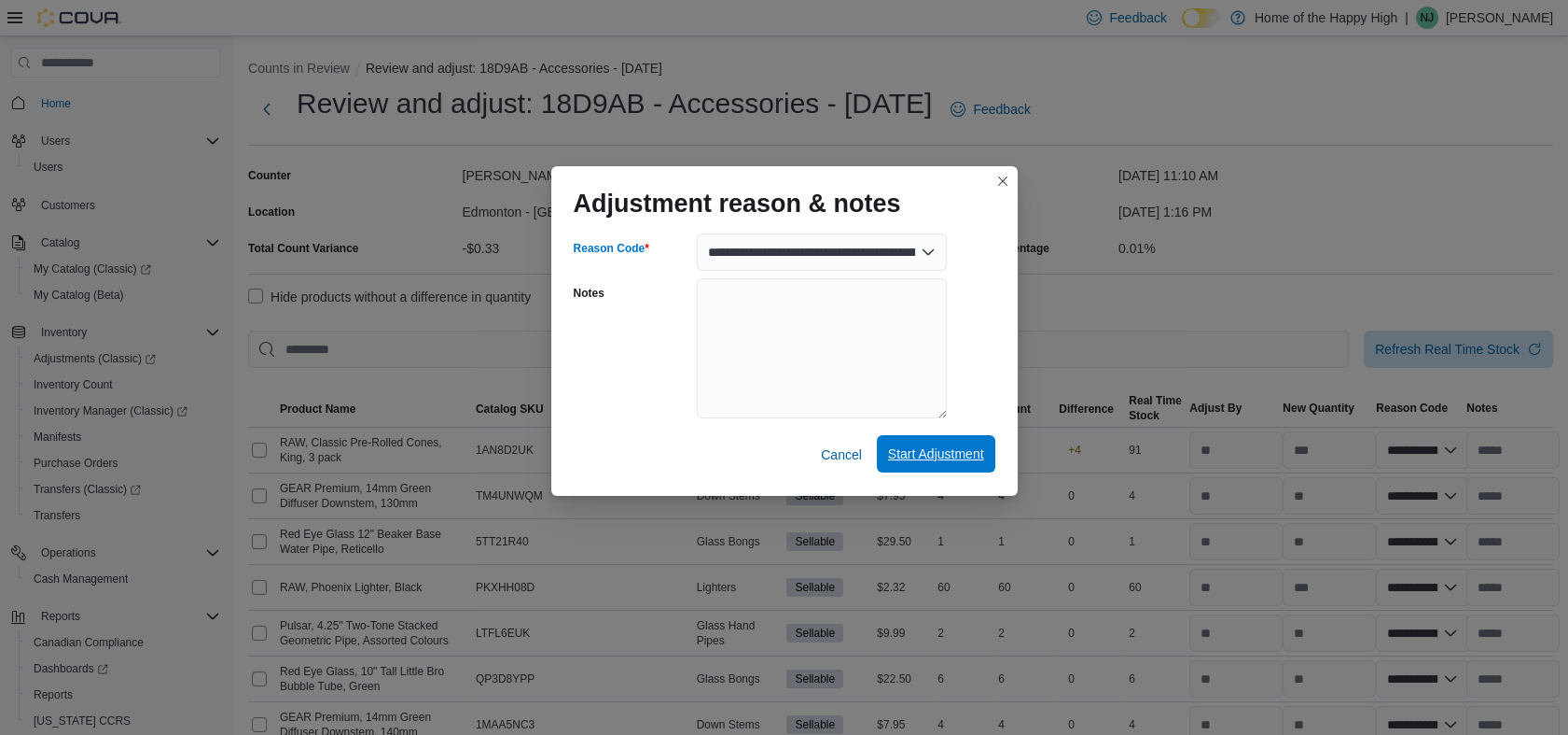
select select "**********"
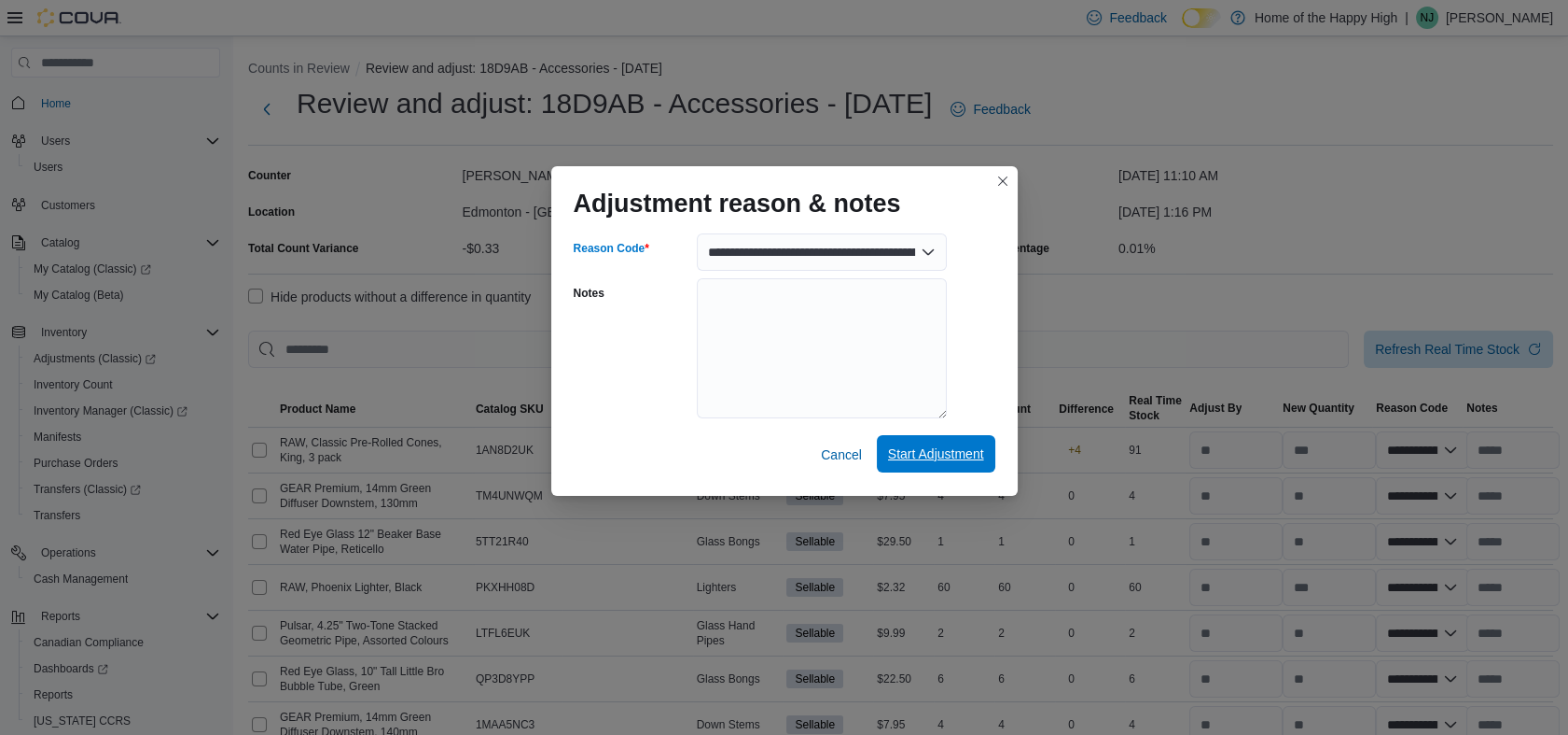
select select "**********"
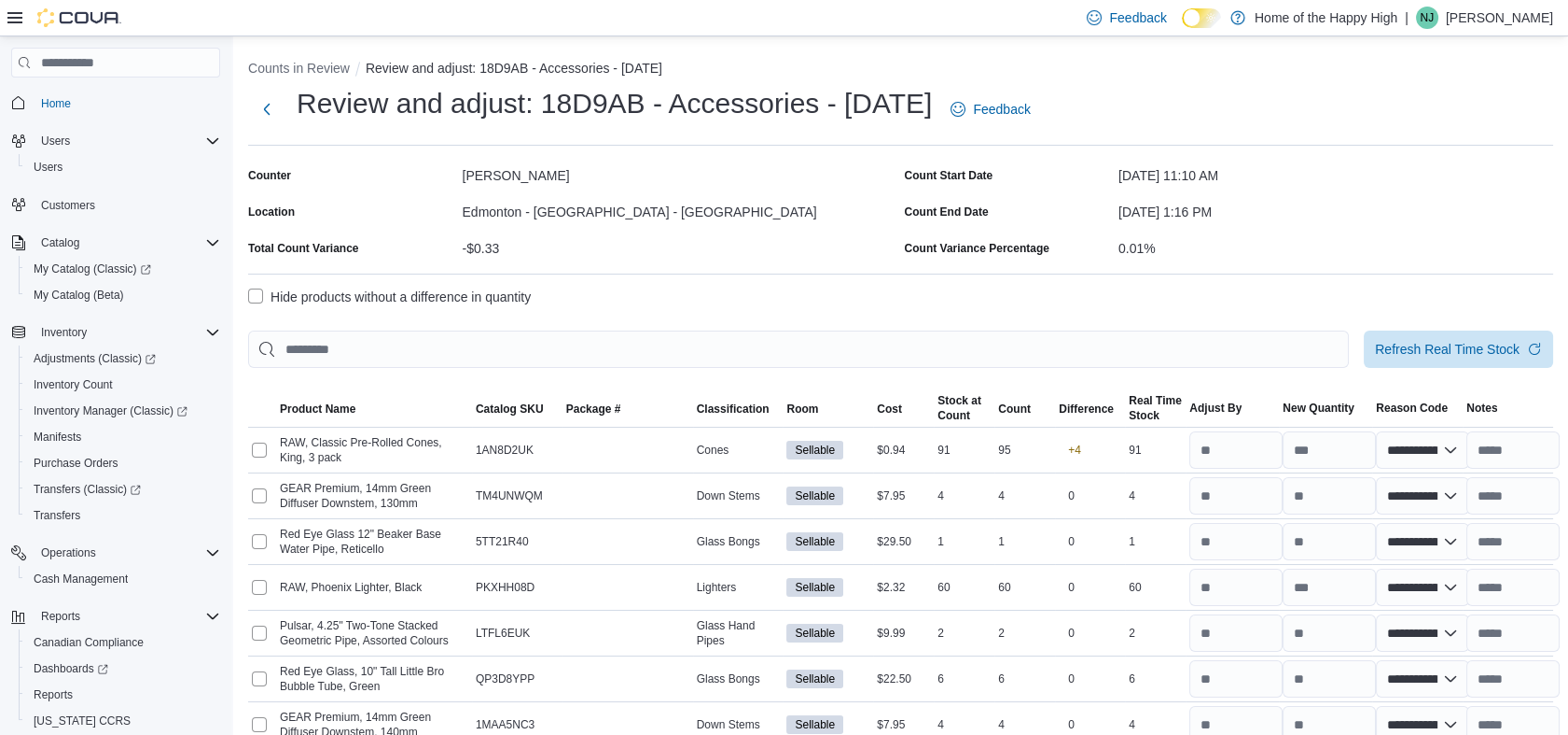
click at [479, 305] on label "Hide products without a difference in quantity" at bounding box center [389, 297] width 282 height 23
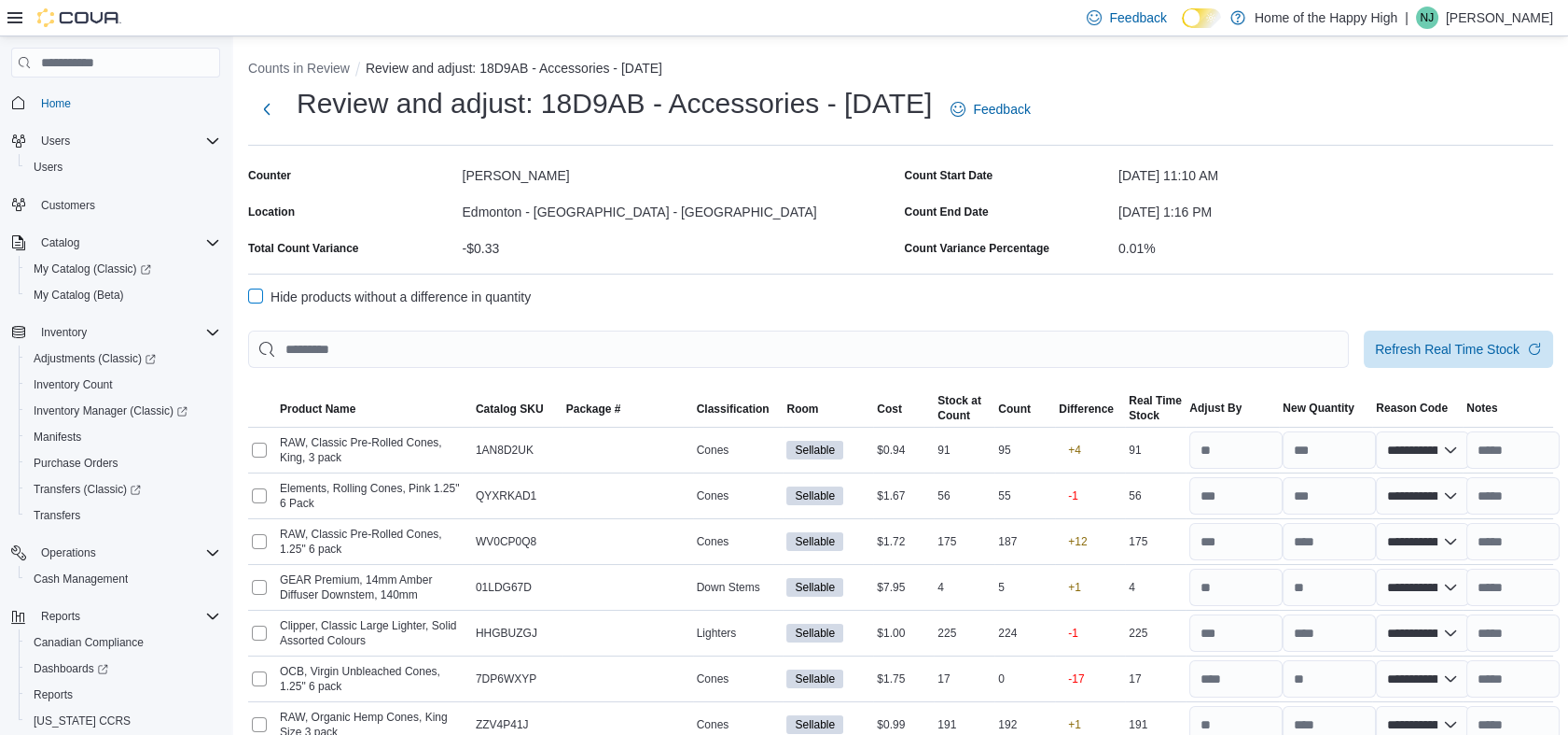
scroll to position [126, 0]
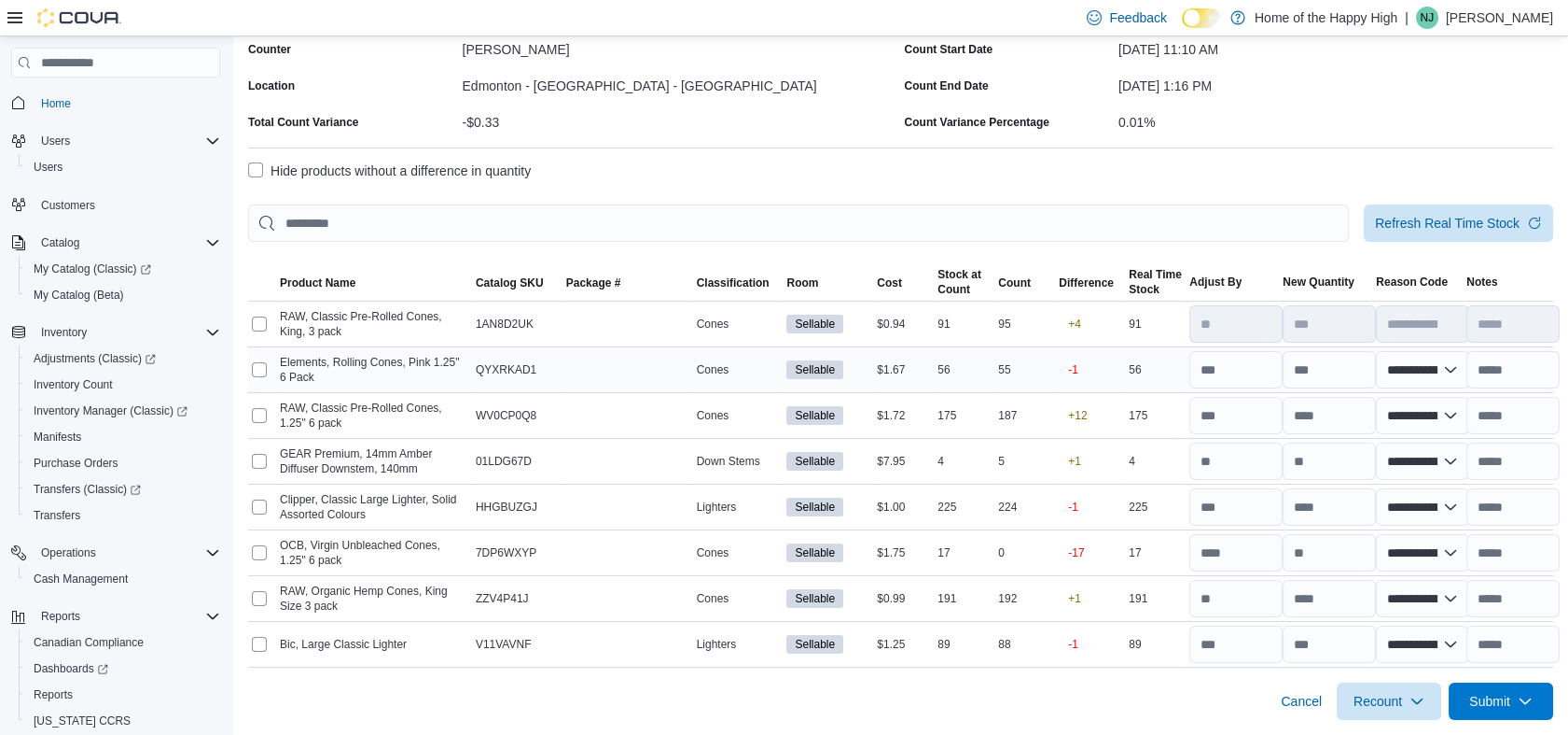
click at [260, 360] on div at bounding box center [261, 370] width 28 height 23
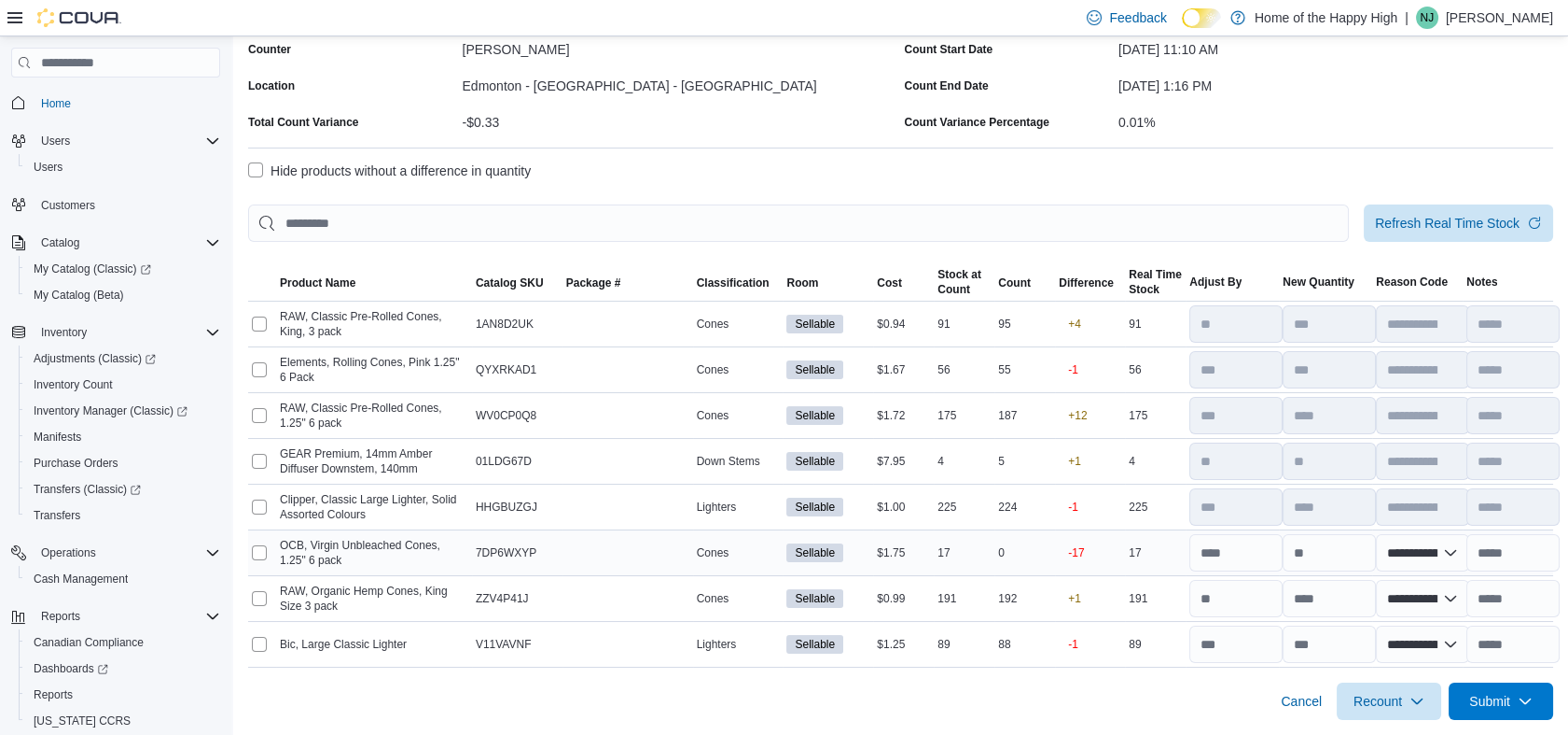
click at [263, 560] on div at bounding box center [261, 552] width 28 height 23
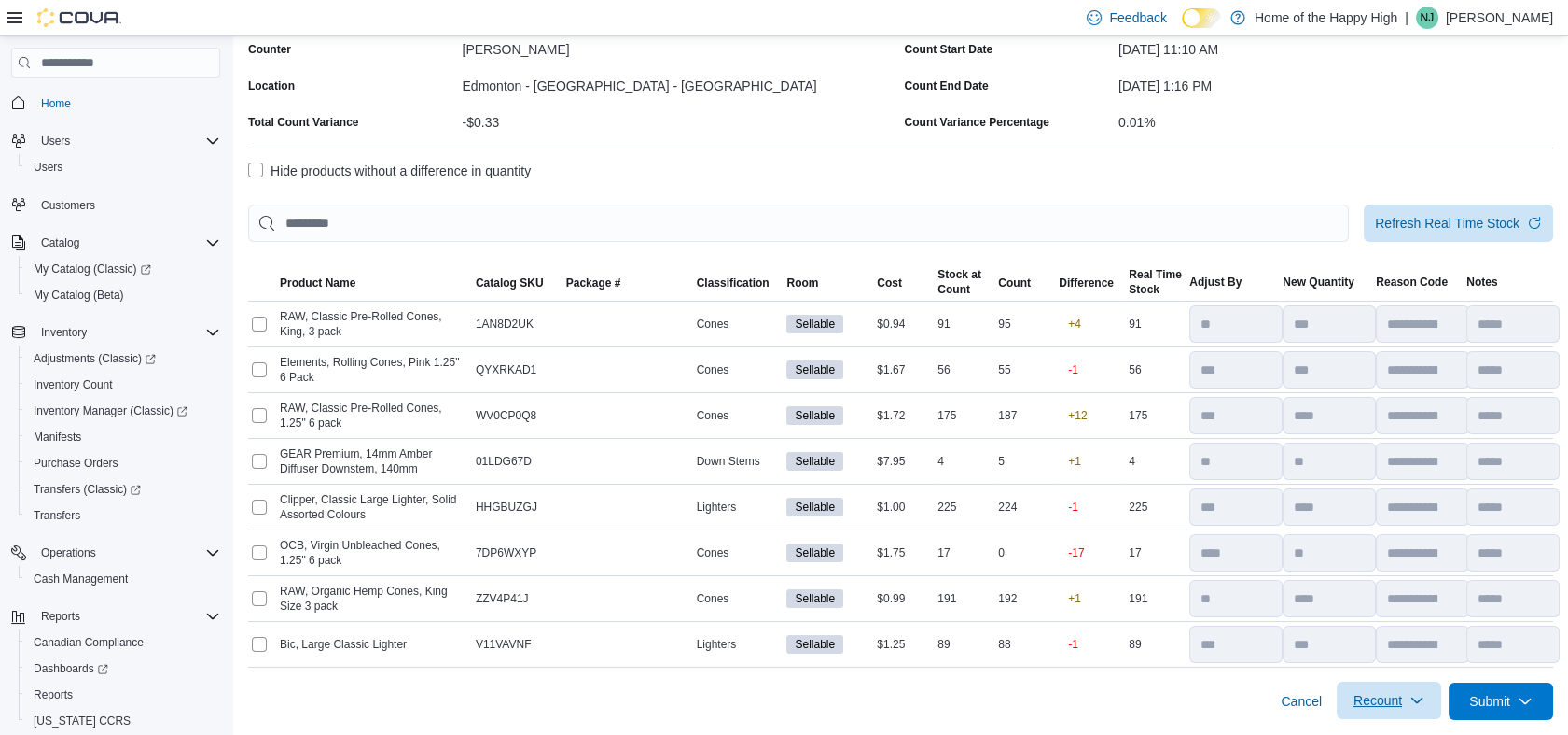
click at [1397, 713] on span "Recount" at bounding box center [1389, 700] width 82 height 37
click at [1381, 626] on span "Recount selected products" at bounding box center [1402, 617] width 155 height 19
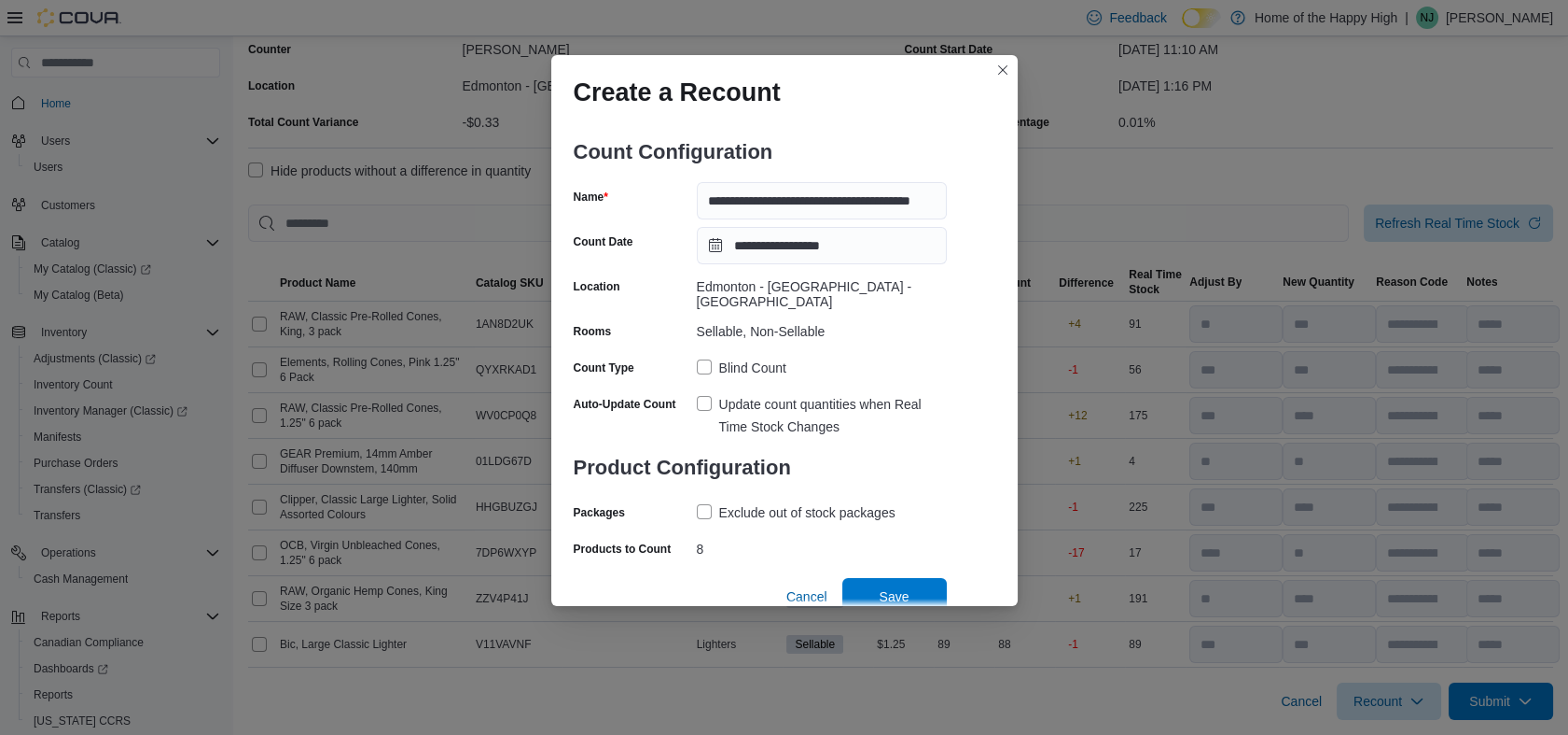
scroll to position [9, 0]
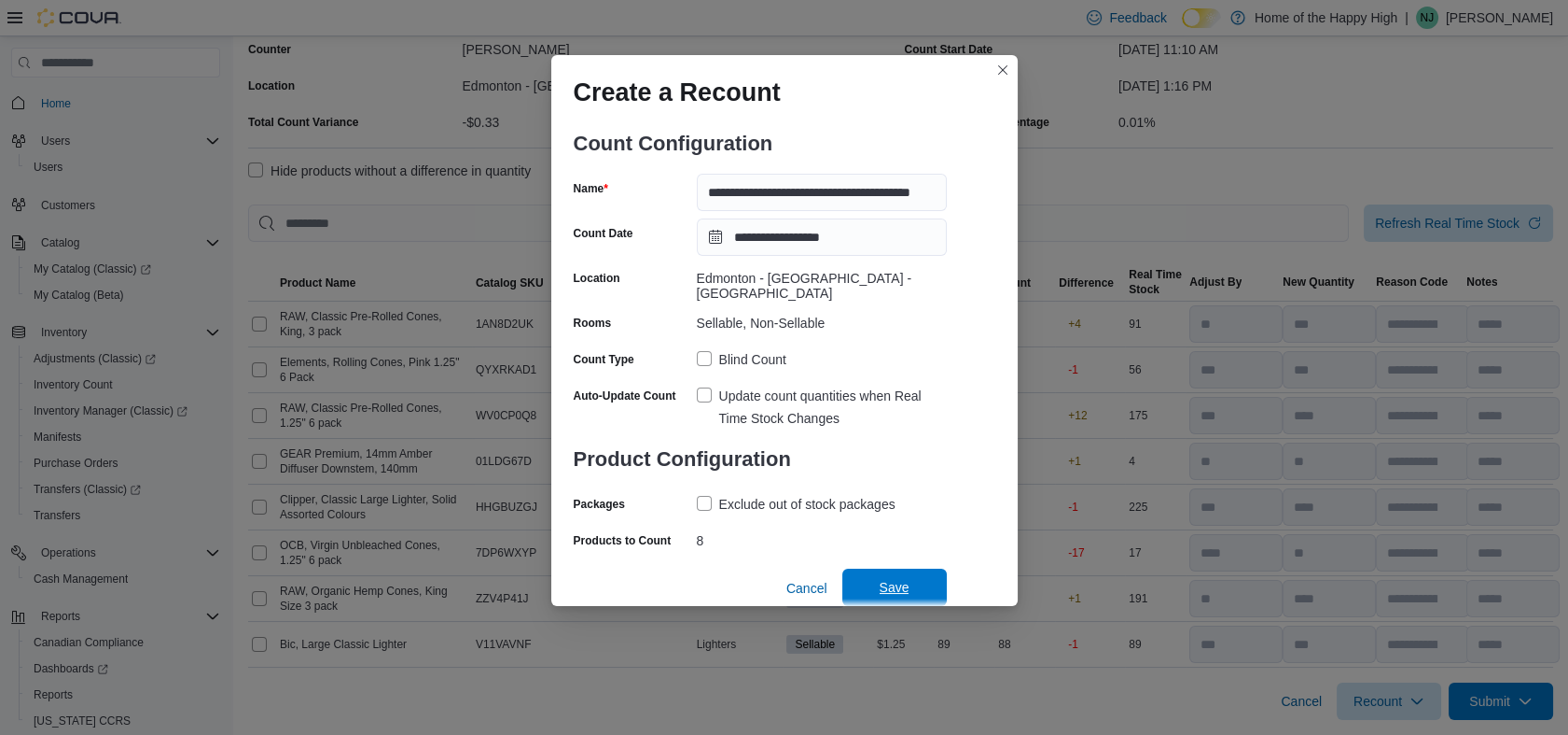
click at [905, 588] on span "Save" at bounding box center [894, 588] width 29 height 19
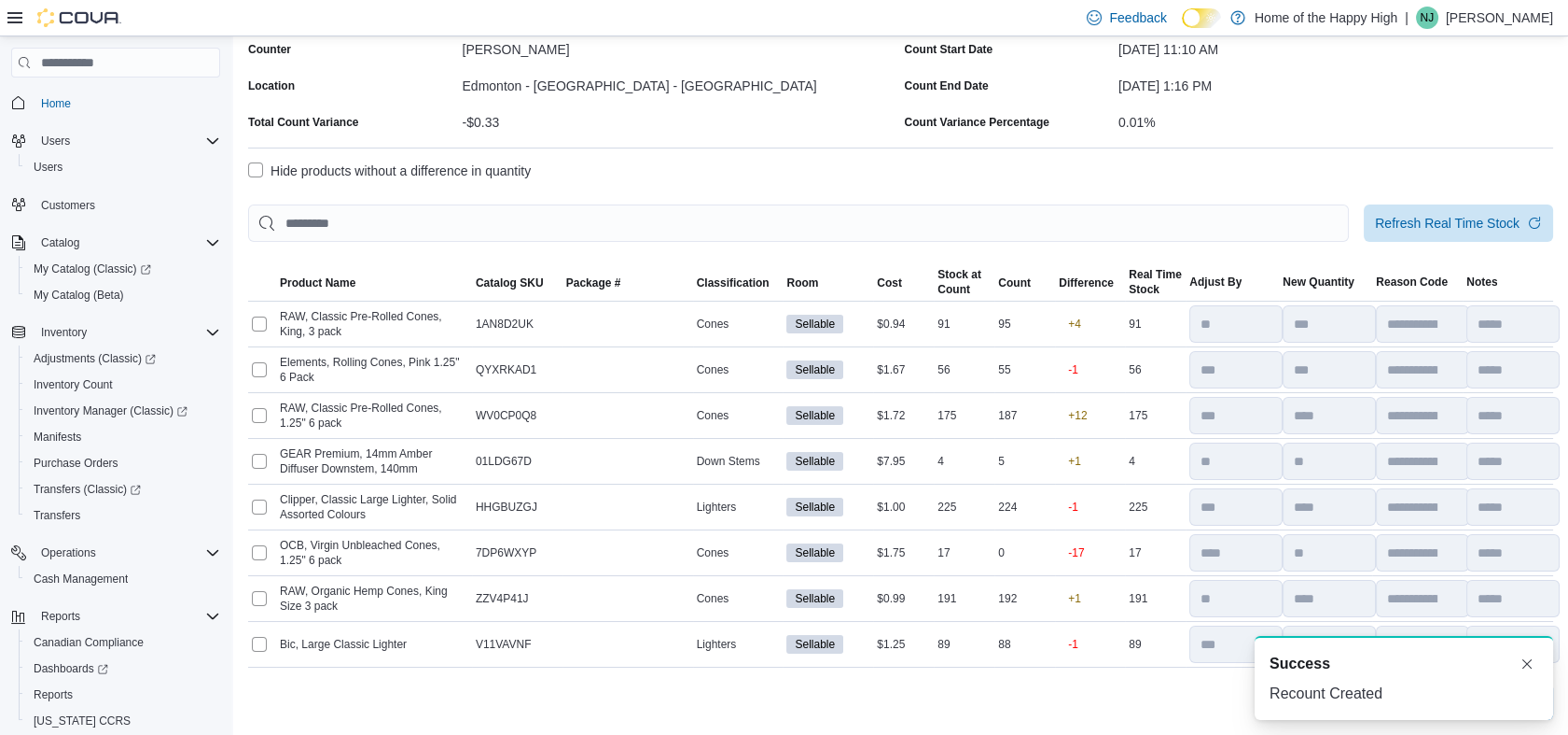
scroll to position [0, 0]
click at [1527, 662] on button "Dismiss toast" at bounding box center [1527, 663] width 23 height 23
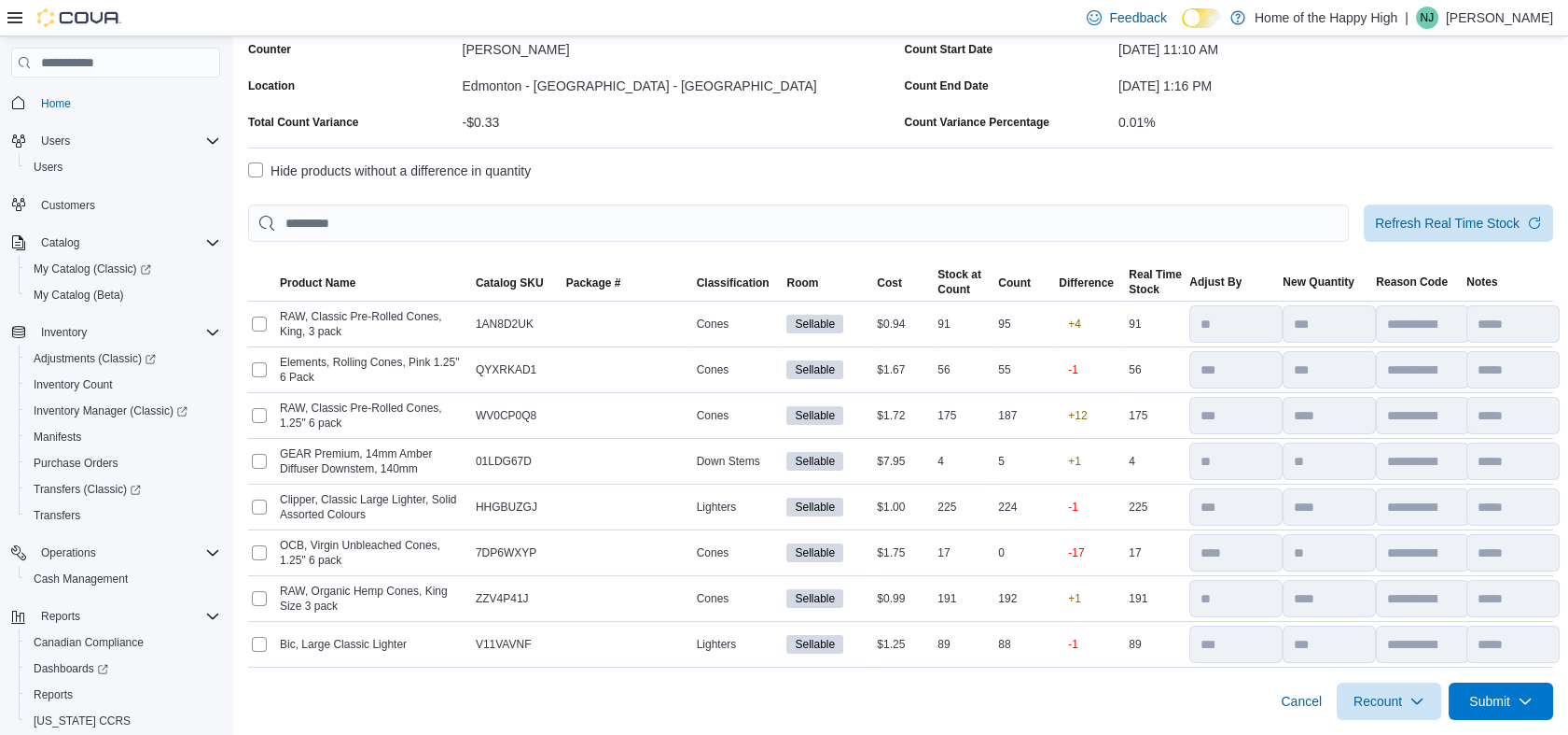
click at [257, 171] on label "Hide products without a difference in quantity" at bounding box center [389, 171] width 282 height 23
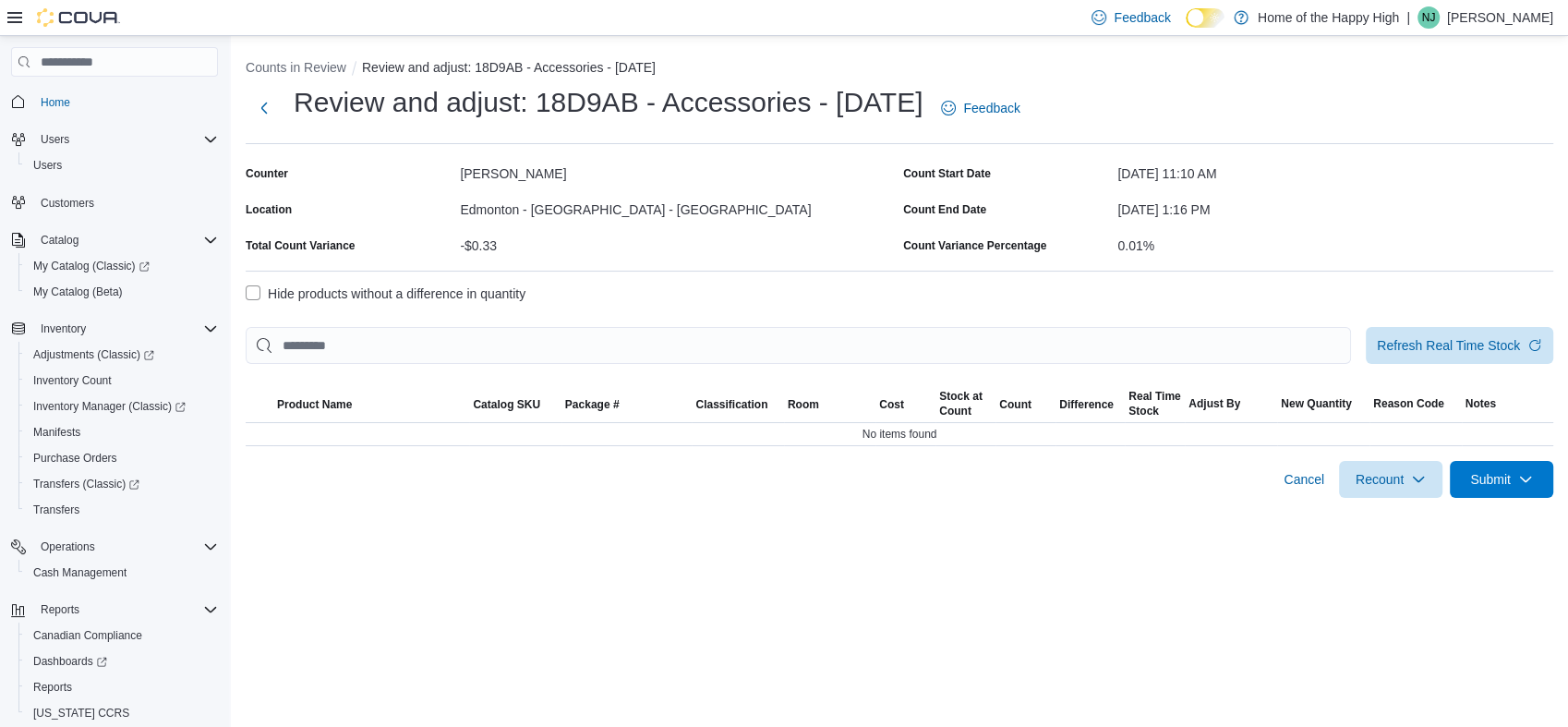
click at [332, 293] on label "Hide products without a difference in quantity" at bounding box center [385, 293] width 279 height 23
click at [312, 68] on button "Counts in Review" at bounding box center [295, 68] width 101 height 15
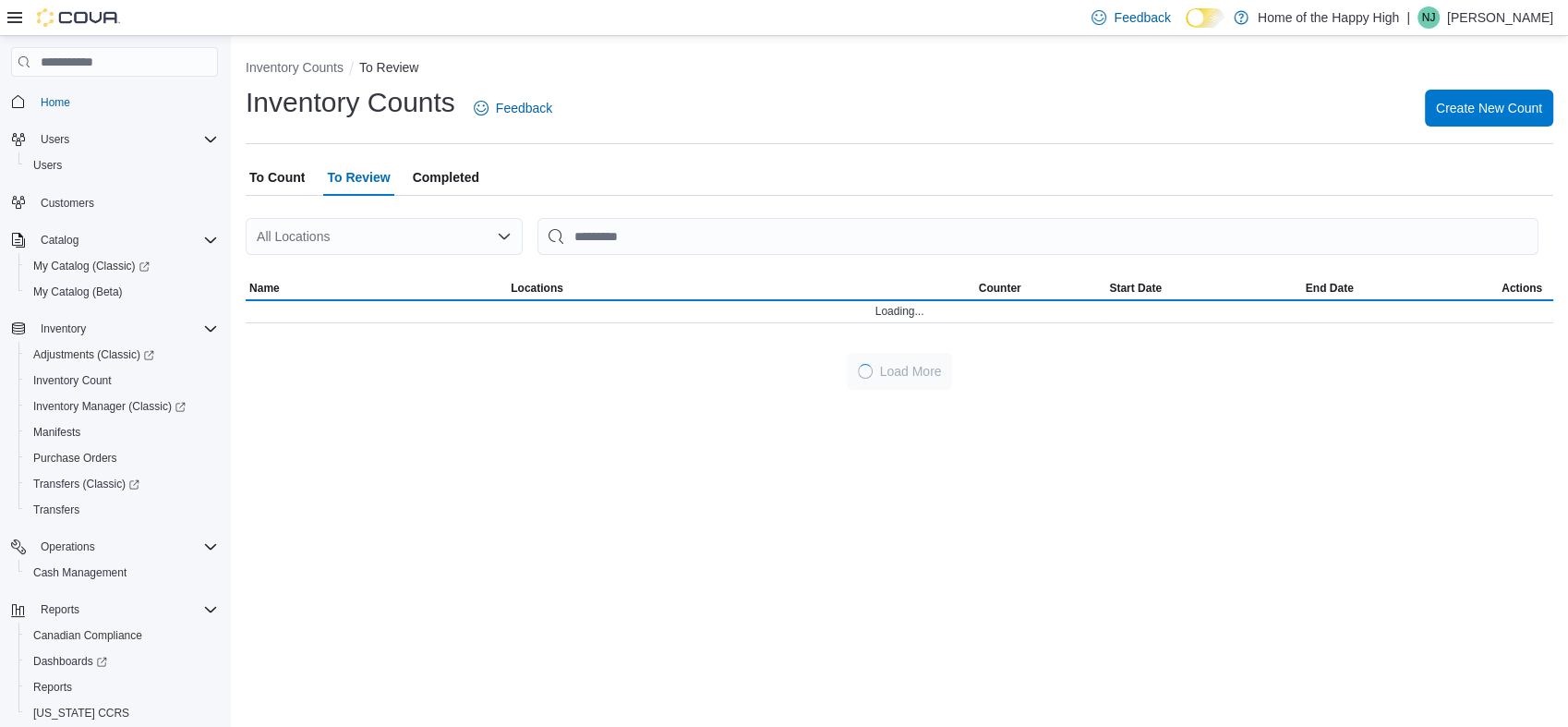
click at [404, 237] on div "All Locations" at bounding box center [384, 236] width 277 height 37
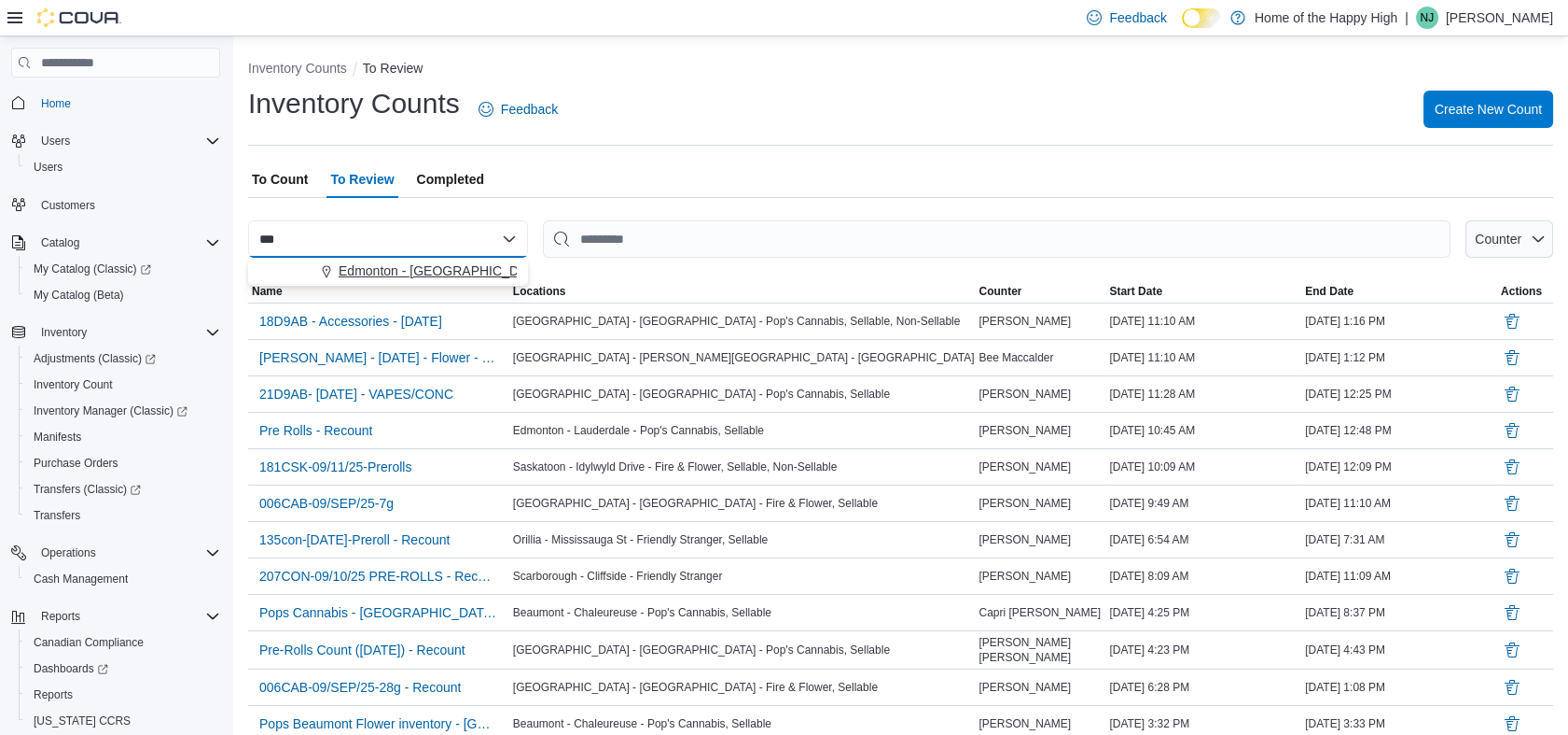
type input "***"
click at [426, 261] on button "Edmonton - [GEOGRAPHIC_DATA] - [GEOGRAPHIC_DATA]" at bounding box center [388, 271] width 280 height 27
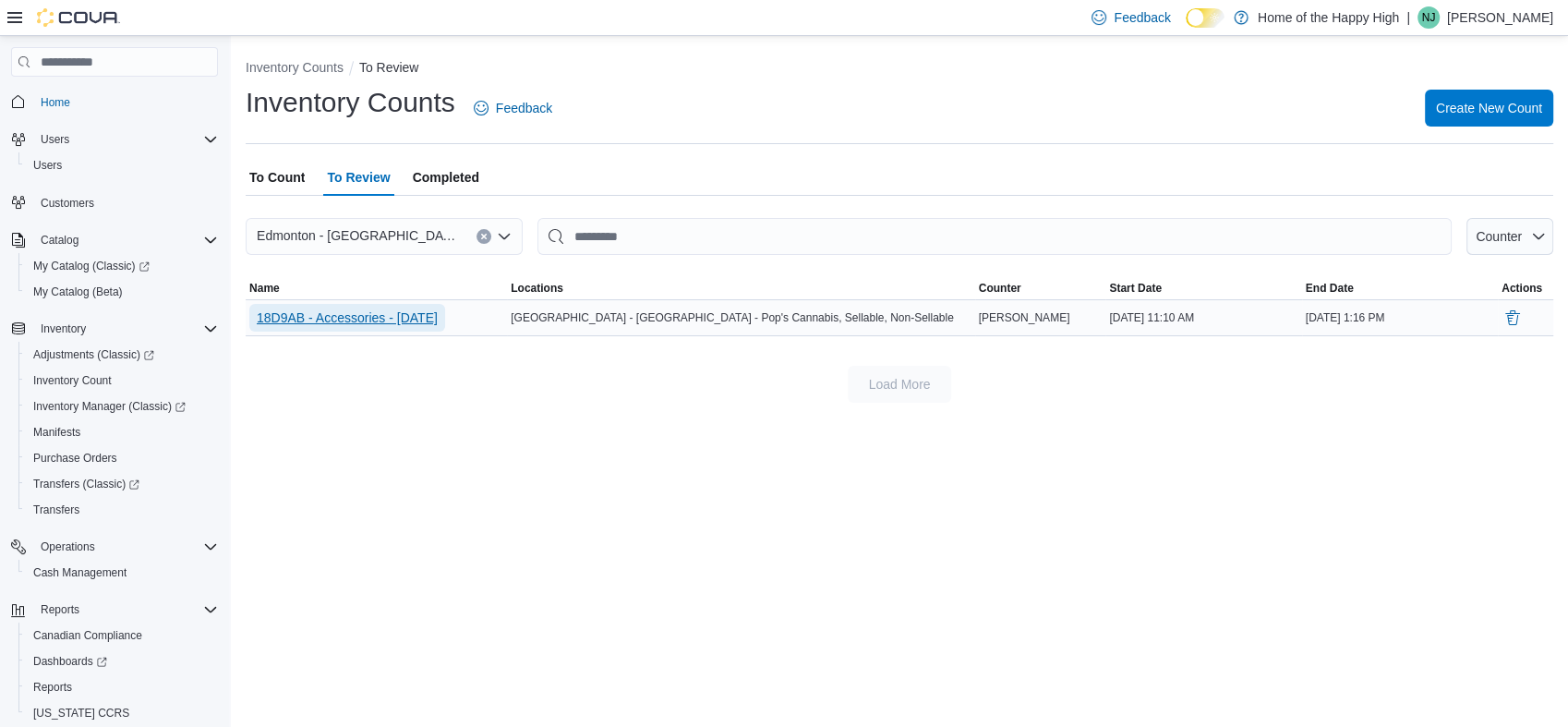
click at [363, 323] on span "18D9AB - Accessories - [DATE]" at bounding box center [347, 318] width 181 height 19
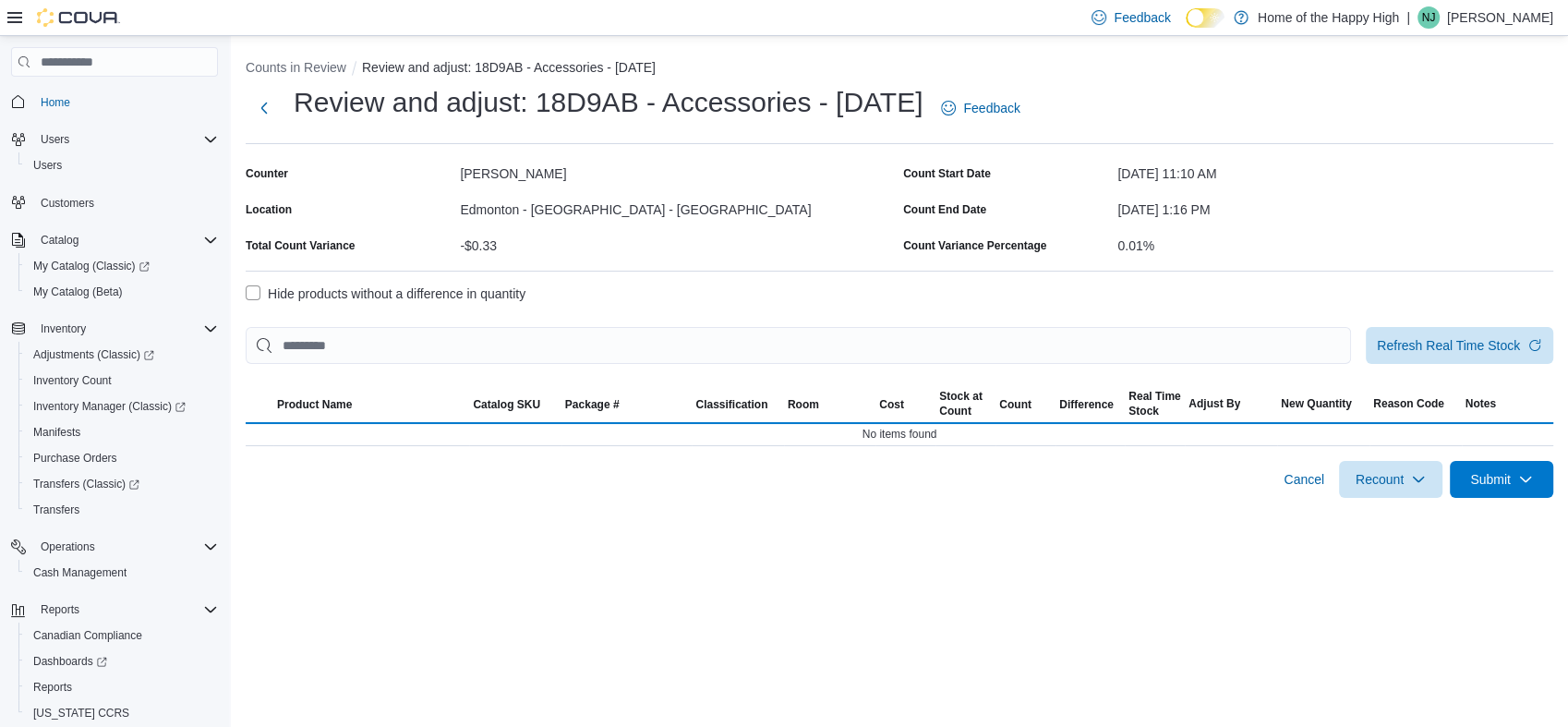
select select "**********"
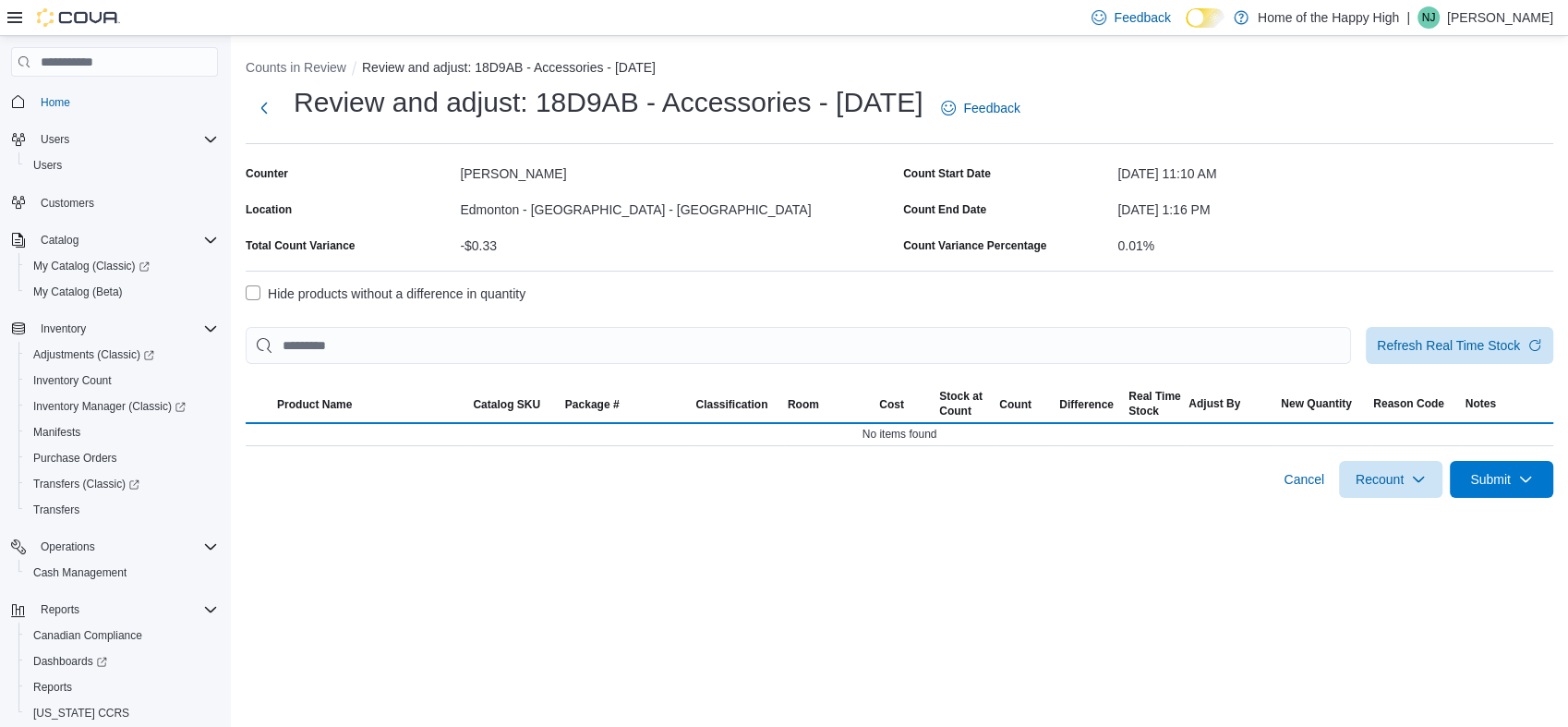
select select "**********"
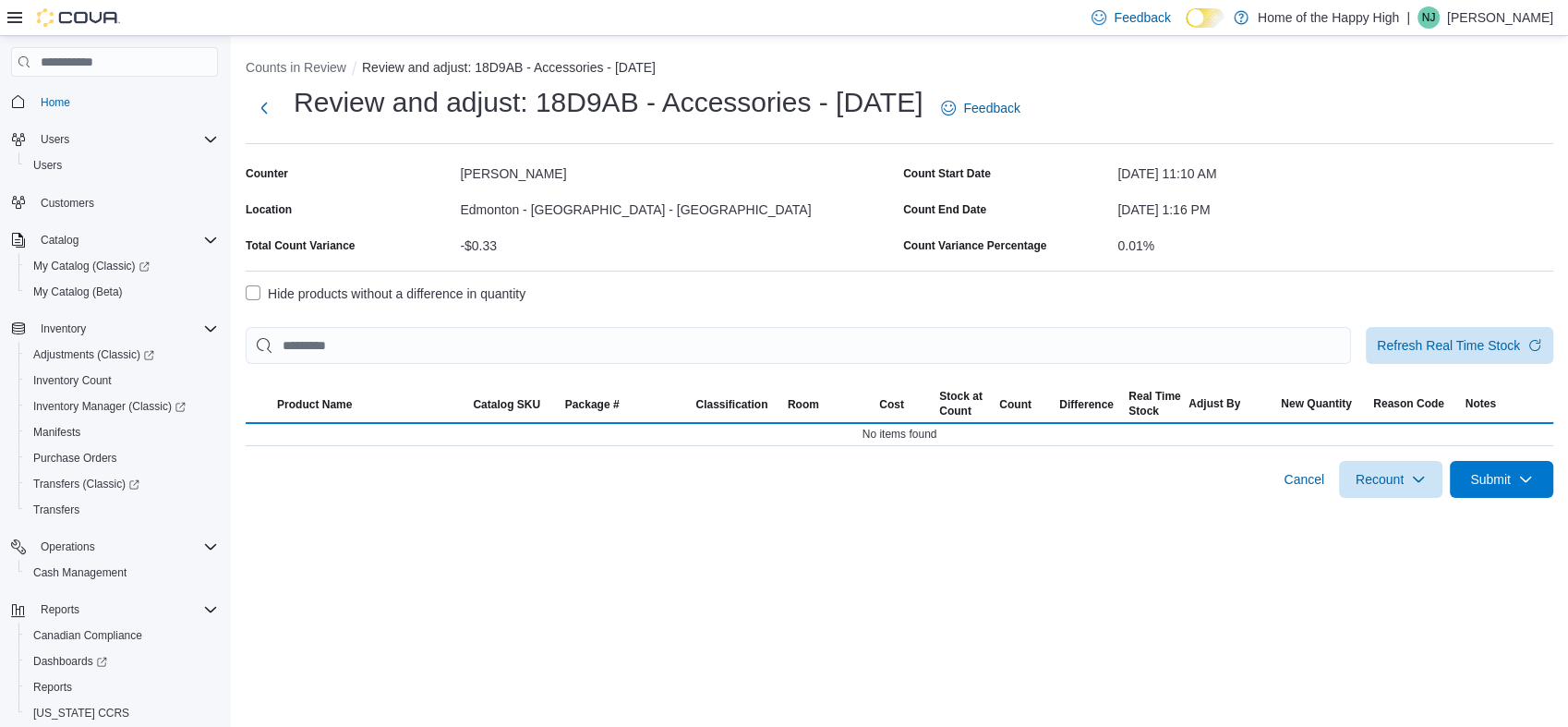
select select "**********"
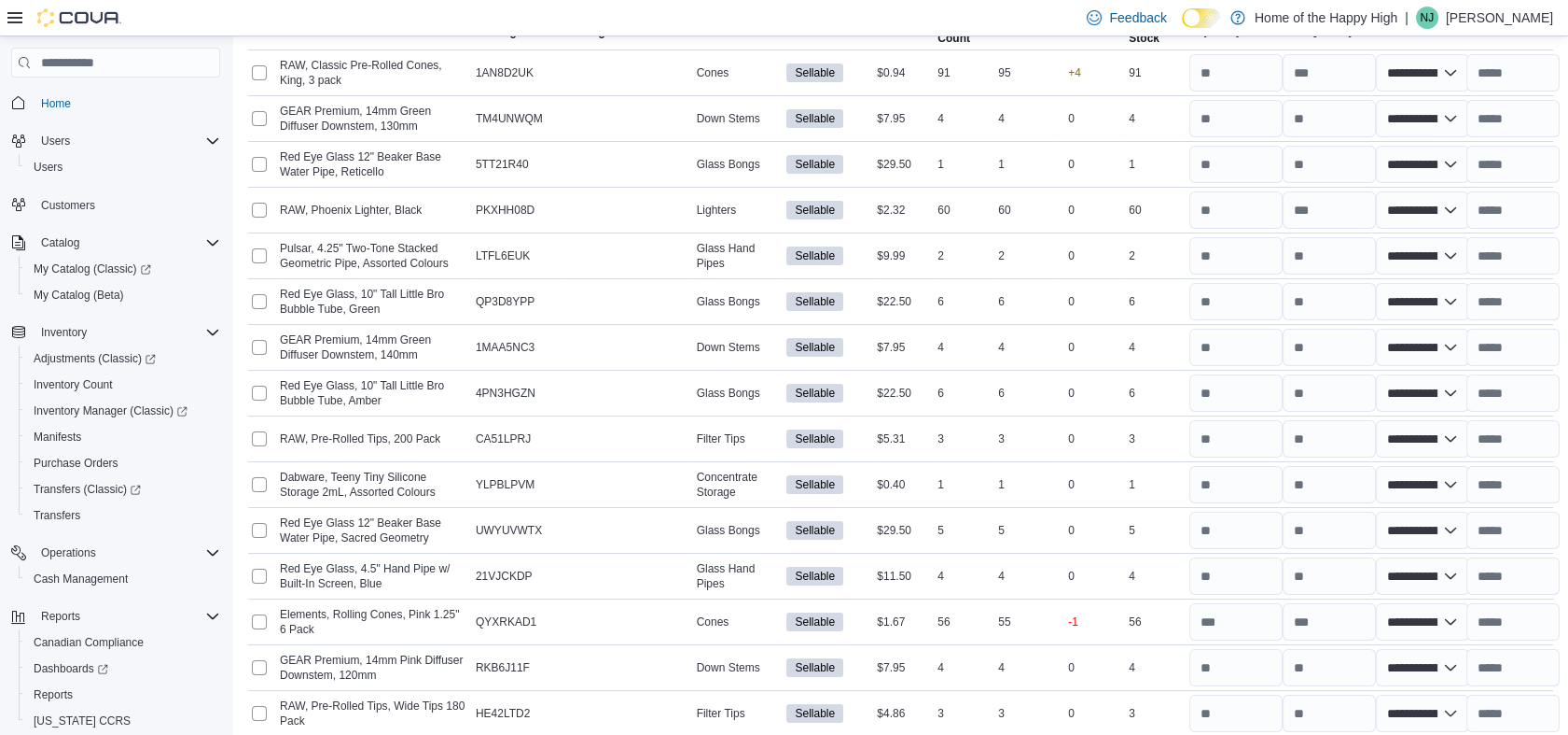
scroll to position [380, 0]
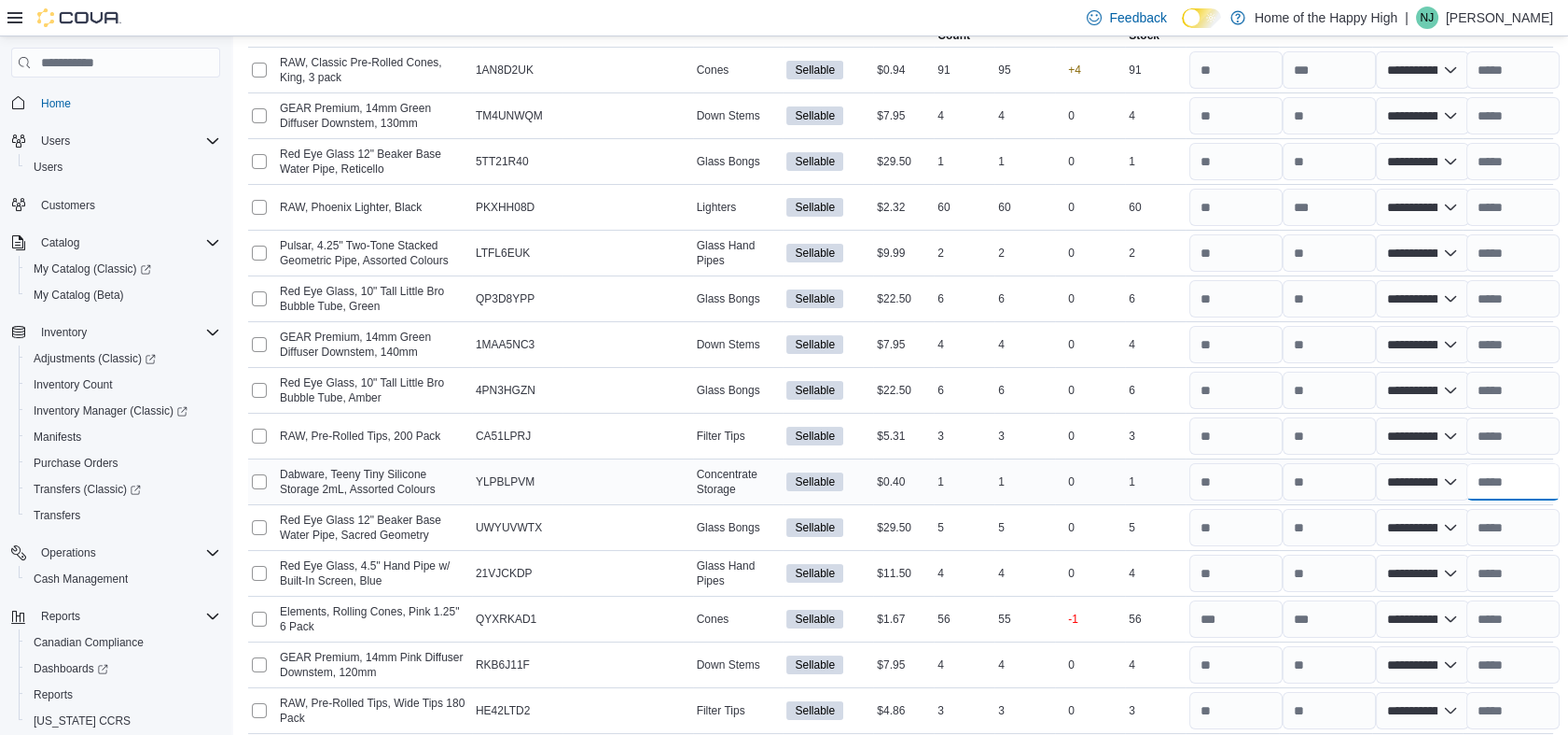
click at [1513, 480] on input "text" at bounding box center [1513, 481] width 93 height 37
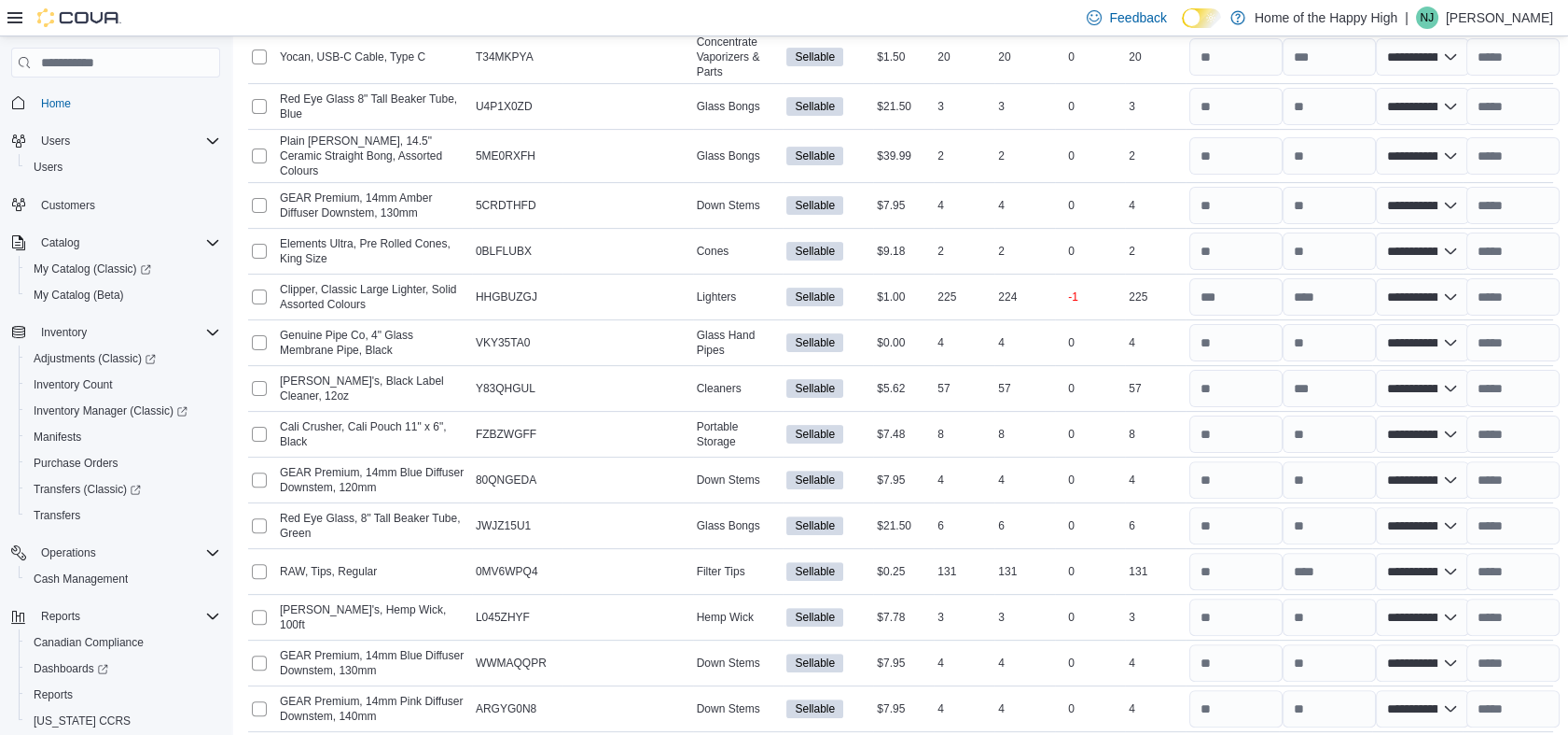
scroll to position [897, 0]
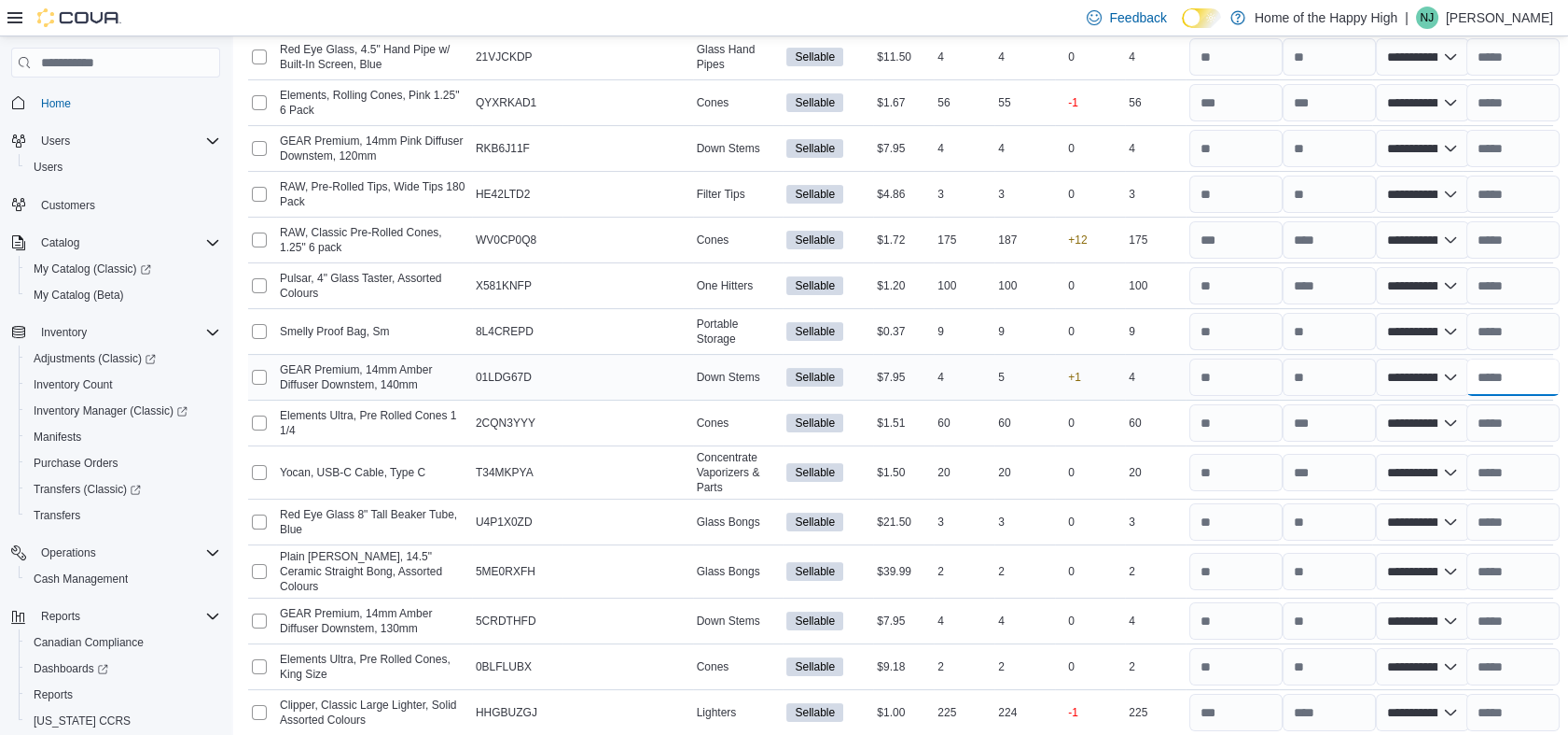
click at [1505, 366] on input "text" at bounding box center [1513, 377] width 93 height 37
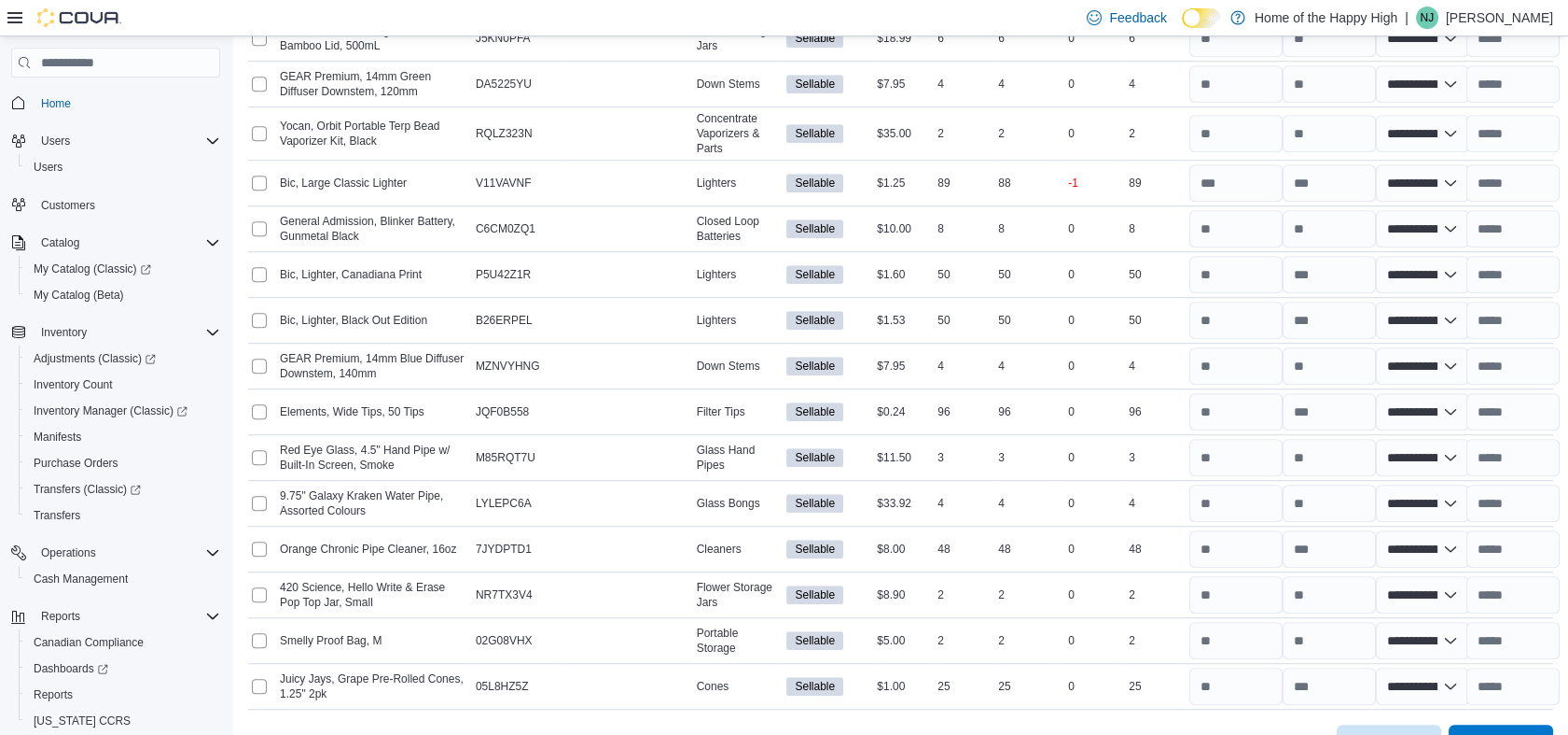
scroll to position [2560, 0]
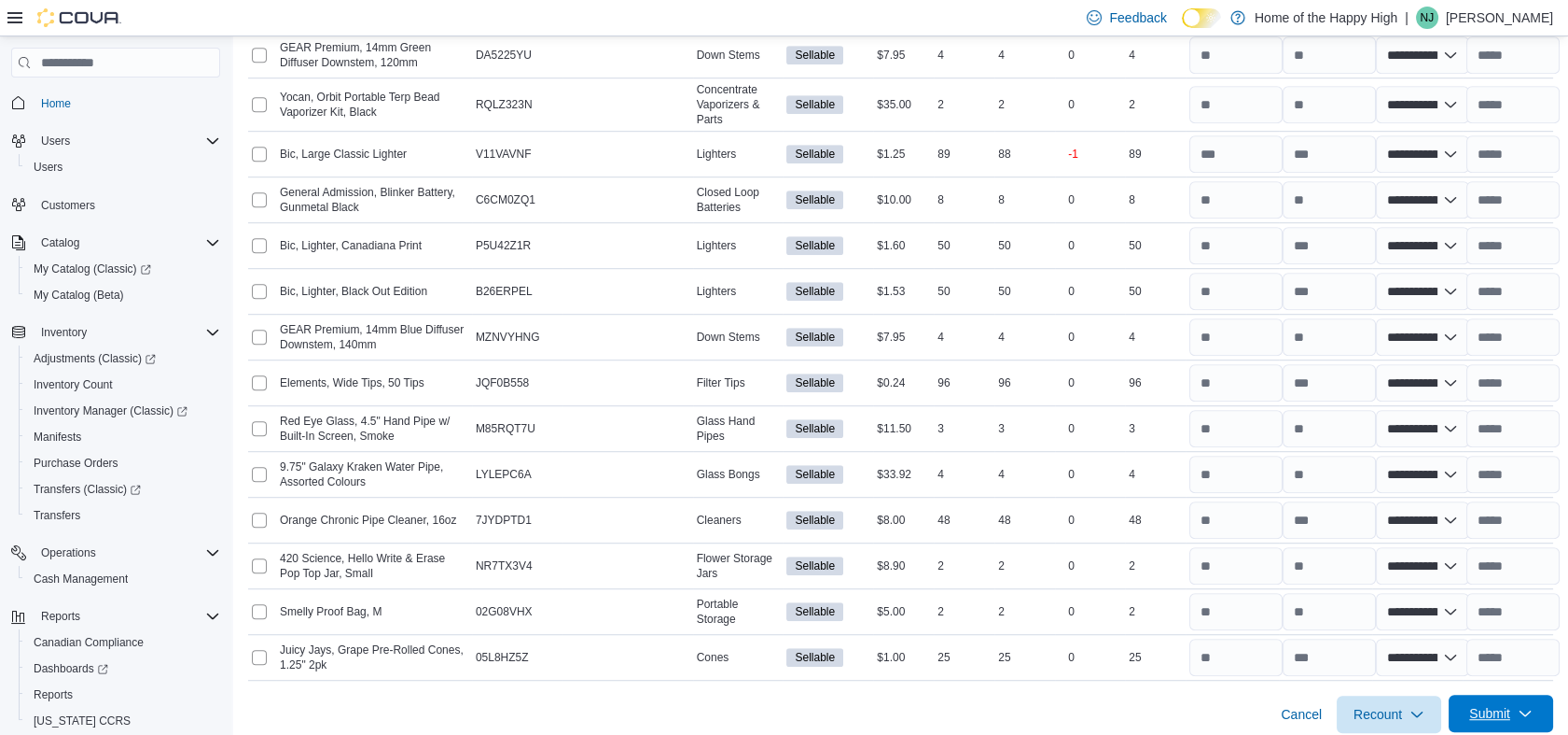
click at [1500, 707] on span "Submit" at bounding box center [1489, 713] width 41 height 19
click at [1432, 646] on span "Submit without Adjustments" at bounding box center [1465, 655] width 161 height 19
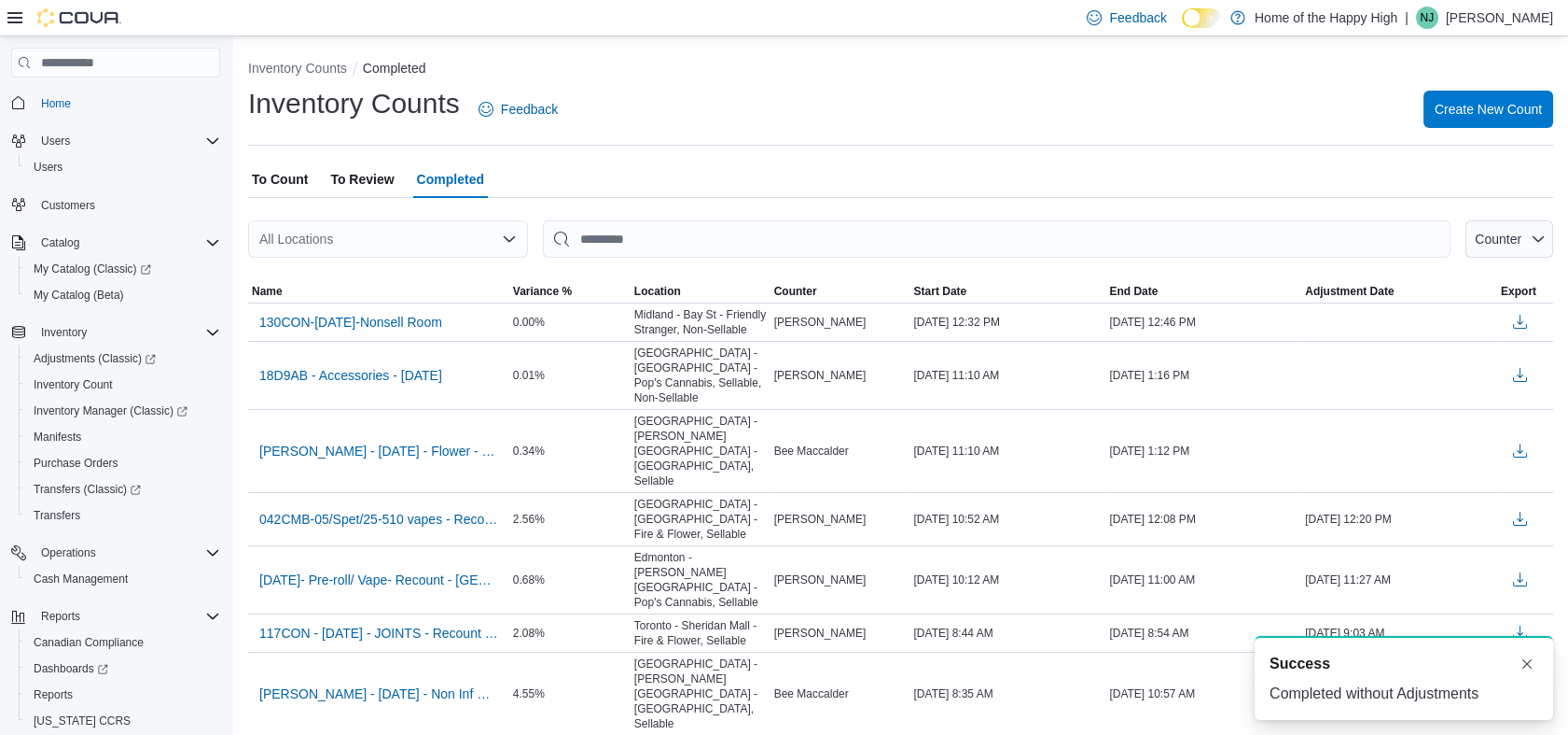
click at [283, 176] on span "To Count" at bounding box center [279, 179] width 56 height 37
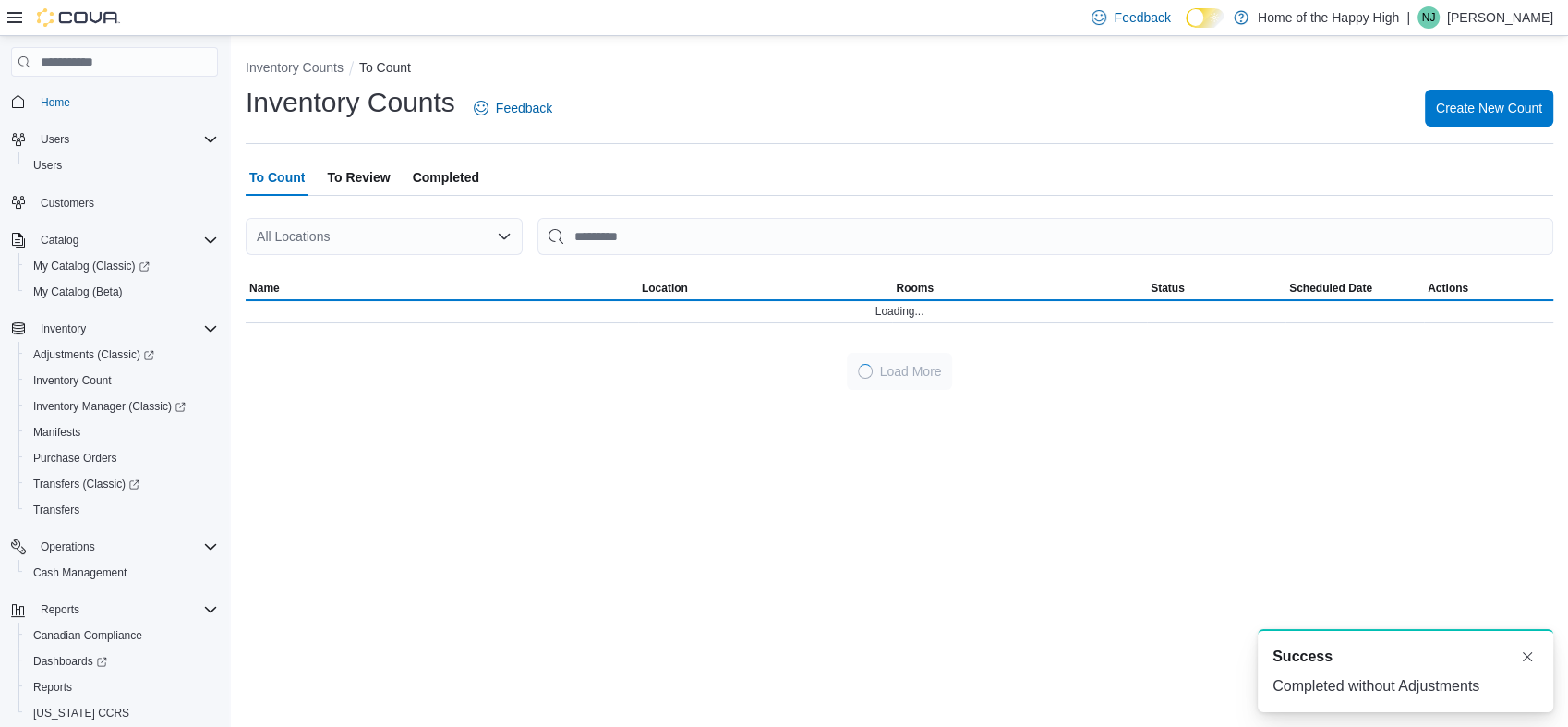
click at [328, 239] on div "All Locations" at bounding box center [384, 236] width 277 height 37
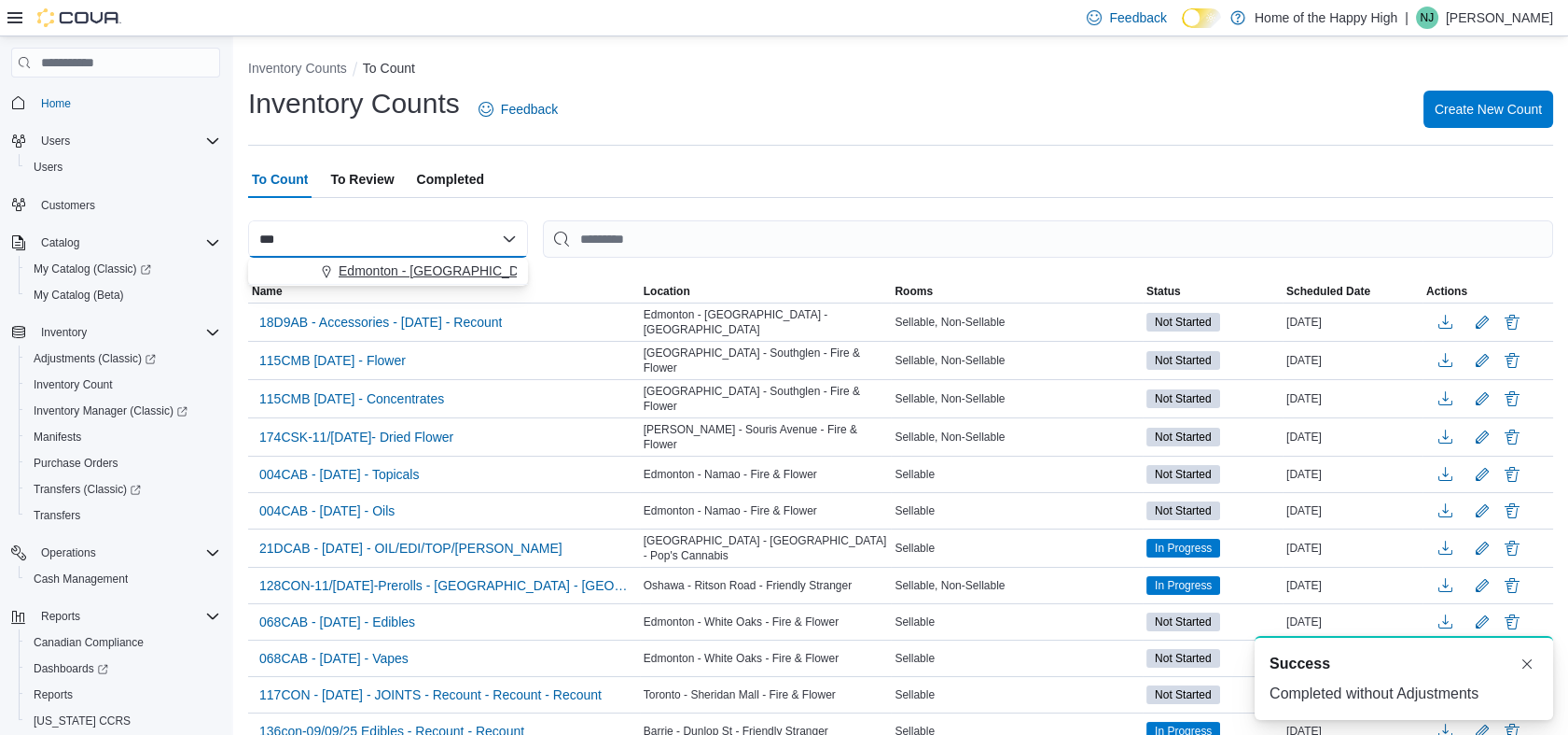
click at [351, 258] on button "Edmonton - [GEOGRAPHIC_DATA] - [GEOGRAPHIC_DATA]" at bounding box center [388, 271] width 280 height 27
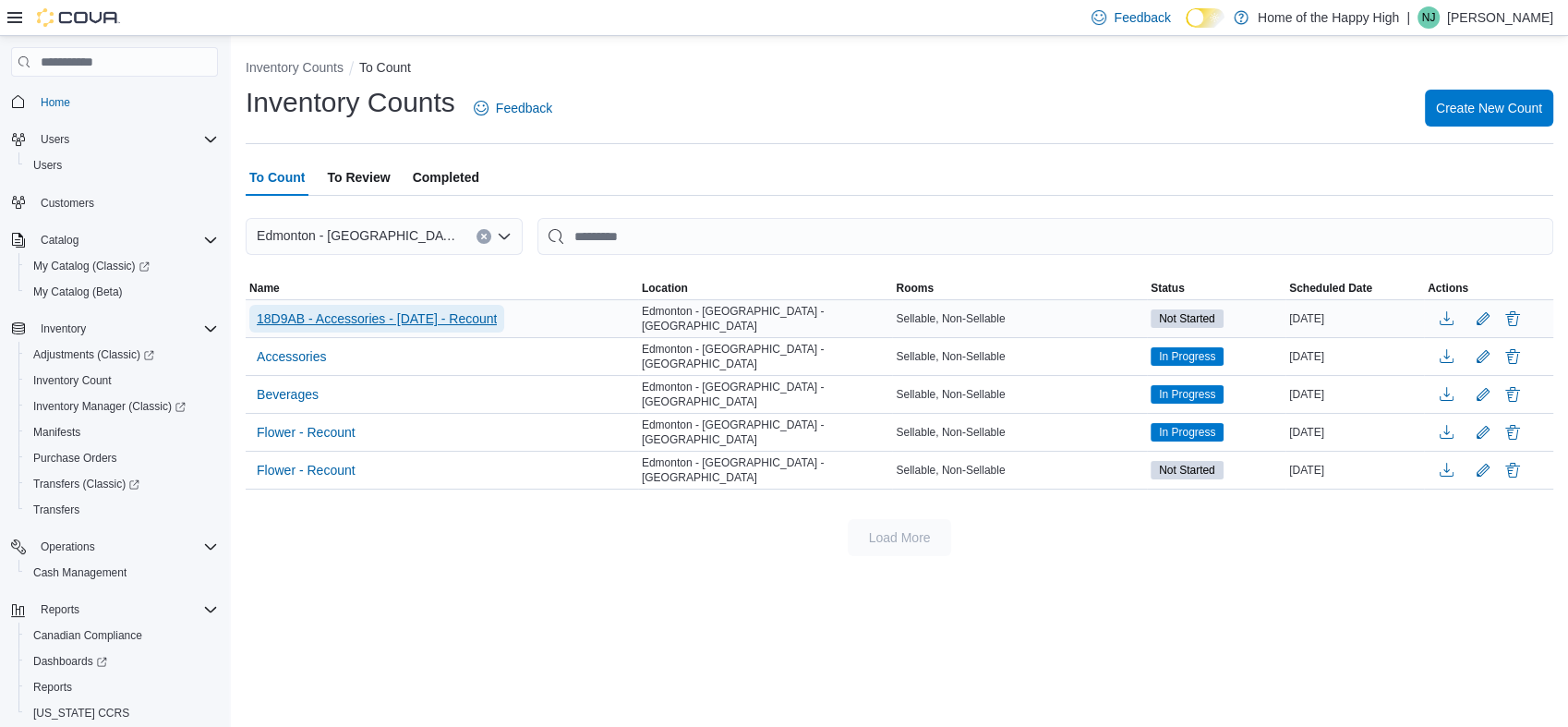
click at [343, 324] on span "18D9AB - Accessories - [DATE] - Recount" at bounding box center [376, 319] width 240 height 19
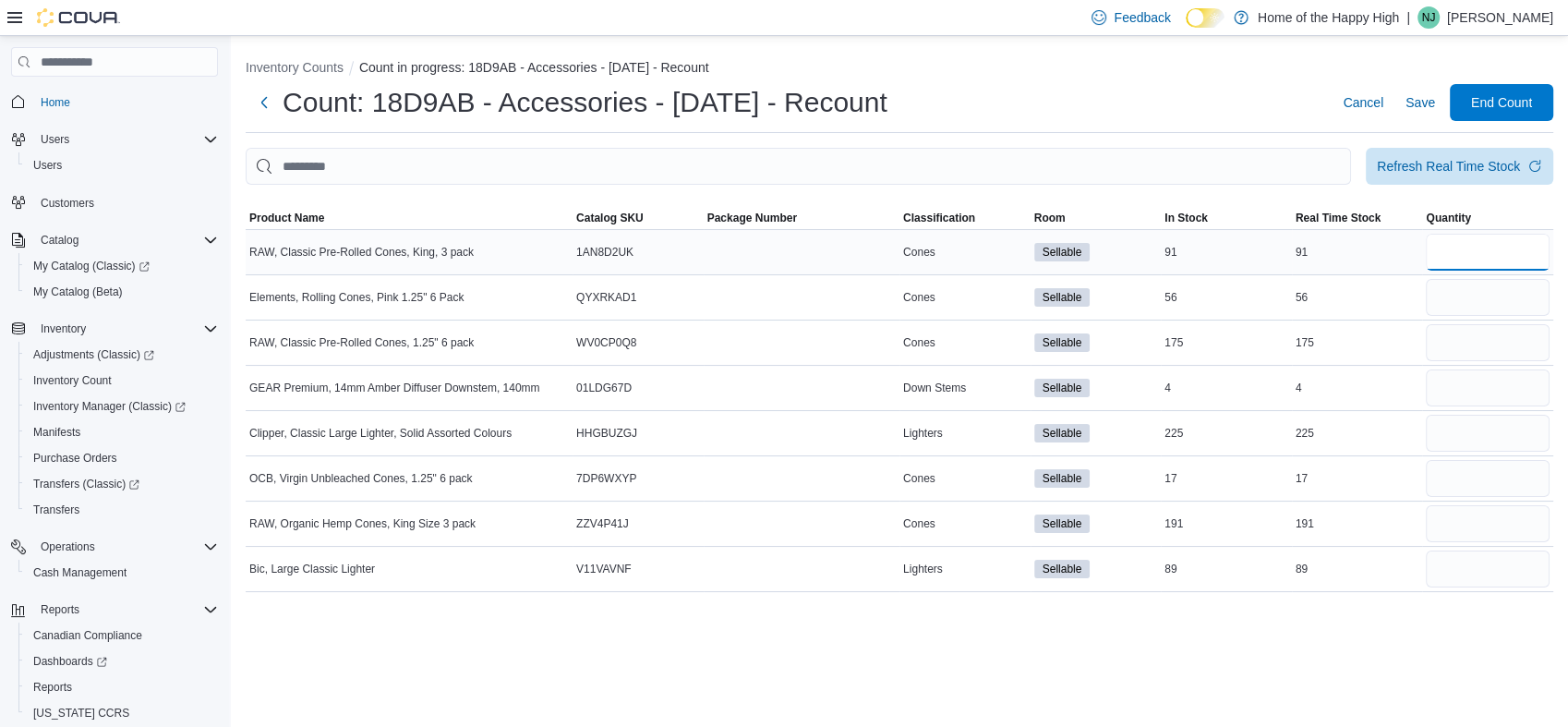
click at [1466, 237] on input "number" at bounding box center [1488, 251] width 124 height 37
click at [1456, 393] on input "number" at bounding box center [1488, 387] width 124 height 37
click at [1400, 677] on div "Inventory Counts Count in progress: 18D9AB - Accessories - [DATE] - Recount Cou…" at bounding box center [899, 381] width 1338 height 690
click at [1460, 443] on input "number" at bounding box center [1488, 433] width 124 height 37
click at [1470, 539] on input "number" at bounding box center [1488, 523] width 124 height 37
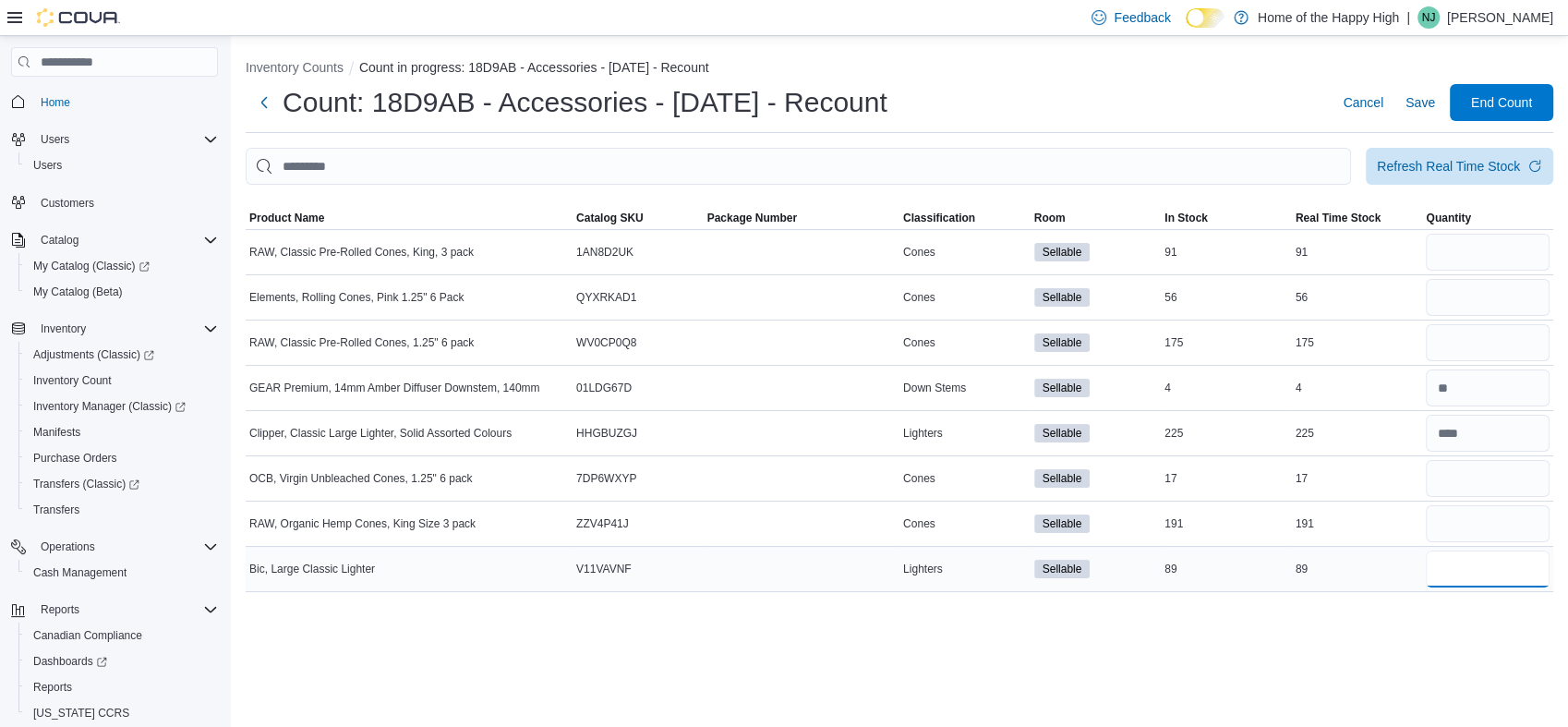
click at [1456, 572] on input "number" at bounding box center [1488, 568] width 124 height 37
click at [1405, 686] on div "Inventory Counts Count in progress: 18D9AB - Accessories - [DATE] - Recount Cou…" at bounding box center [899, 381] width 1338 height 690
click at [1455, 472] on input "number" at bounding box center [1488, 478] width 124 height 37
click at [1441, 251] on input "number" at bounding box center [1488, 251] width 124 height 37
click at [1331, 663] on div "Inventory Counts Count in progress: 18D9AB - Accessories - [DATE] - Recount Cou…" at bounding box center [899, 381] width 1338 height 690
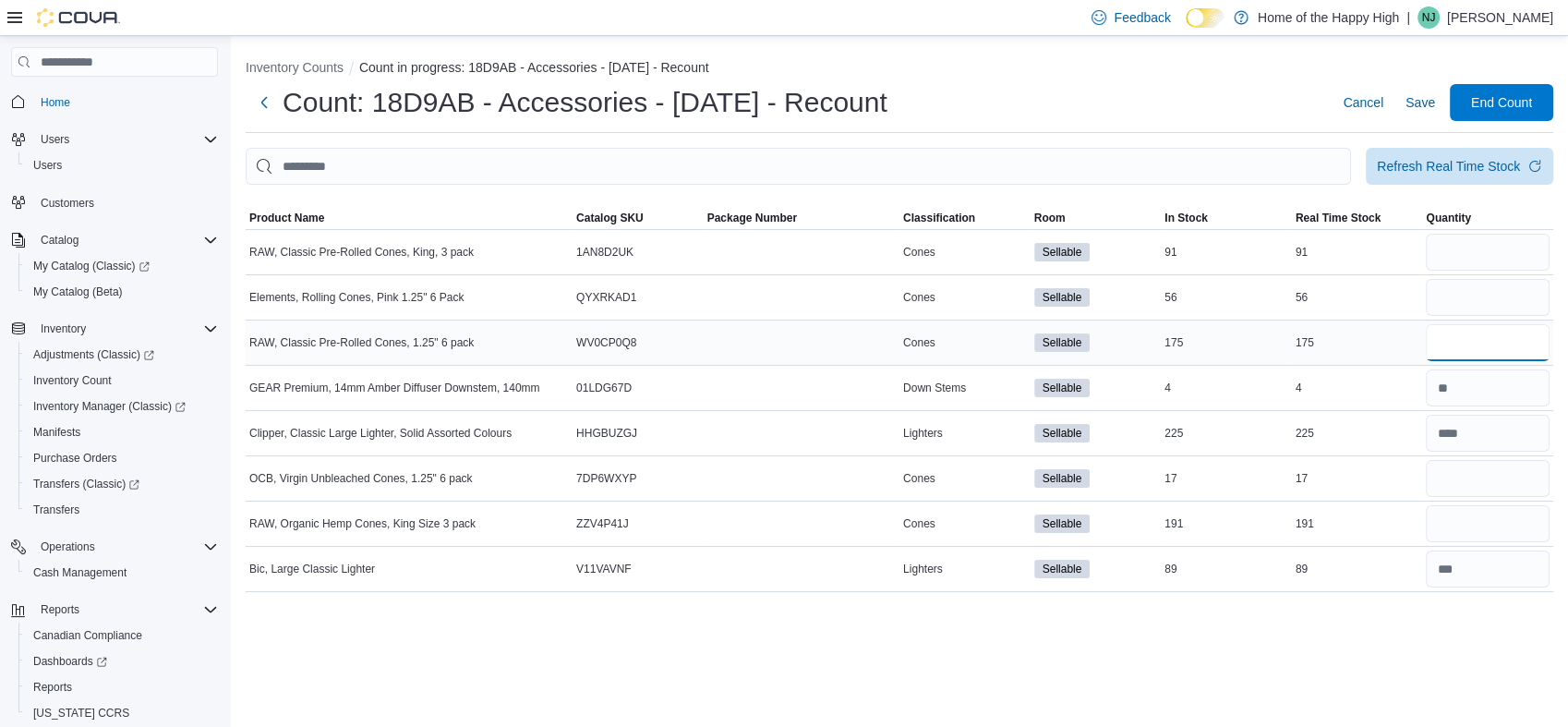
click at [1448, 348] on input "number" at bounding box center [1488, 342] width 124 height 37
click at [1465, 262] on input "number" at bounding box center [1488, 251] width 124 height 37
click at [1478, 514] on input "number" at bounding box center [1488, 523] width 124 height 37
click at [1441, 295] on input "number" at bounding box center [1488, 297] width 124 height 37
click at [1357, 700] on div "Inventory Counts Count in progress: 18D9AB - Accessories - [DATE] - Recount Cou…" at bounding box center [899, 381] width 1338 height 690
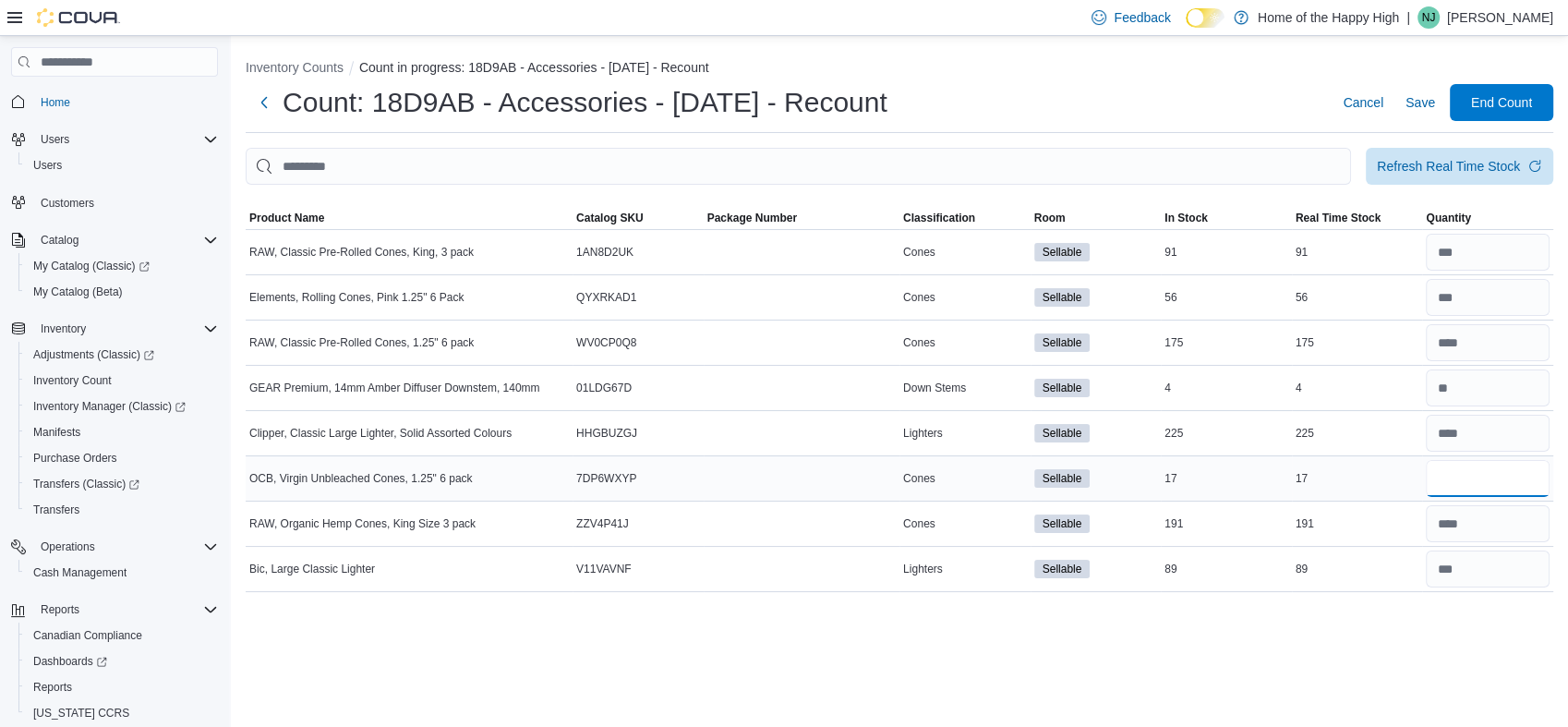
click at [1451, 476] on input "number" at bounding box center [1488, 478] width 124 height 37
click at [1338, 654] on div "Inventory Counts Count in progress: 18D9AB - Accessories - [DATE] - Recount Cou…" at bounding box center [899, 381] width 1338 height 690
click at [1478, 344] on input "number" at bounding box center [1488, 342] width 124 height 37
click at [1409, 653] on div "Inventory Counts Count in progress: 18D9AB - Accessories - [DATE] - Recount Cou…" at bounding box center [899, 381] width 1338 height 690
click at [1480, 106] on span "End Count" at bounding box center [1501, 102] width 61 height 19
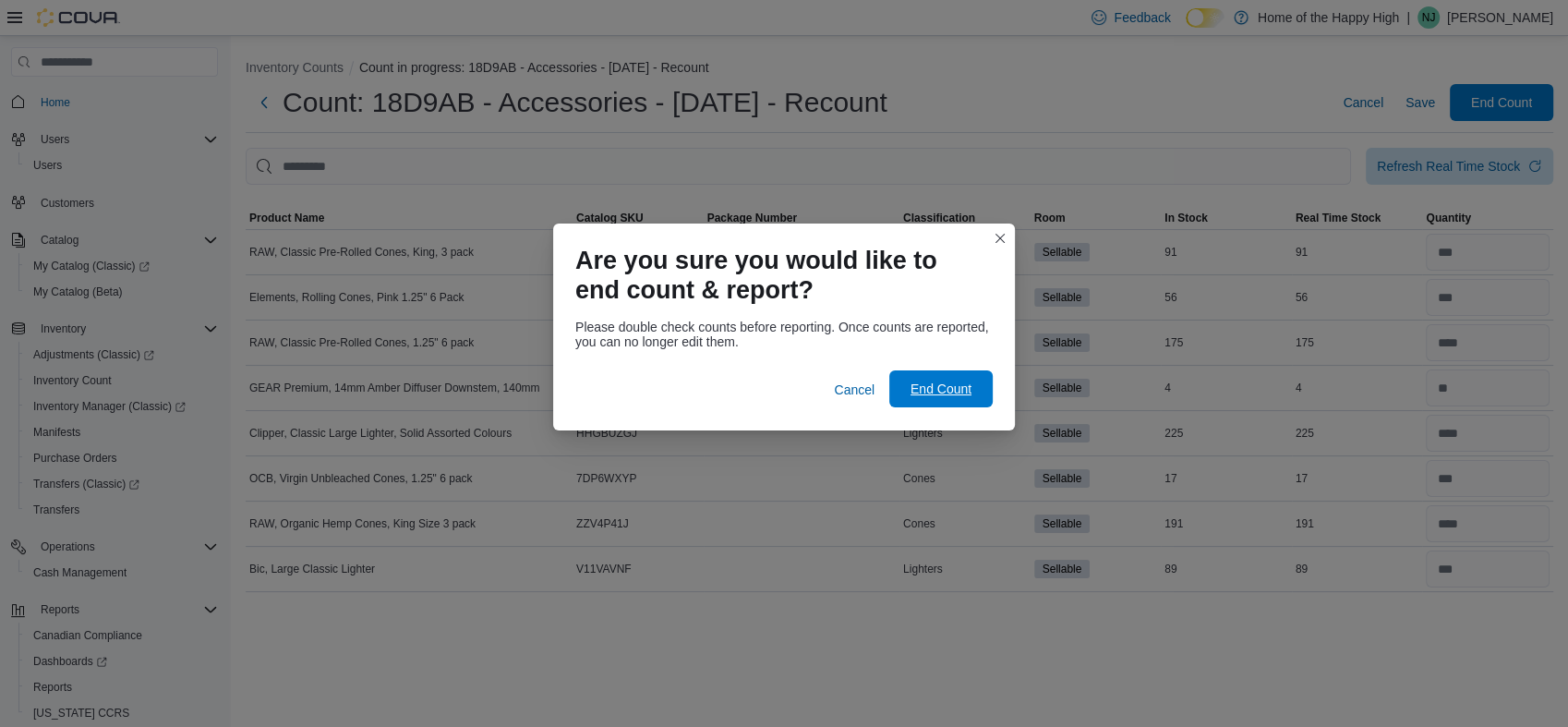
click at [942, 387] on span "End Count" at bounding box center [941, 389] width 61 height 19
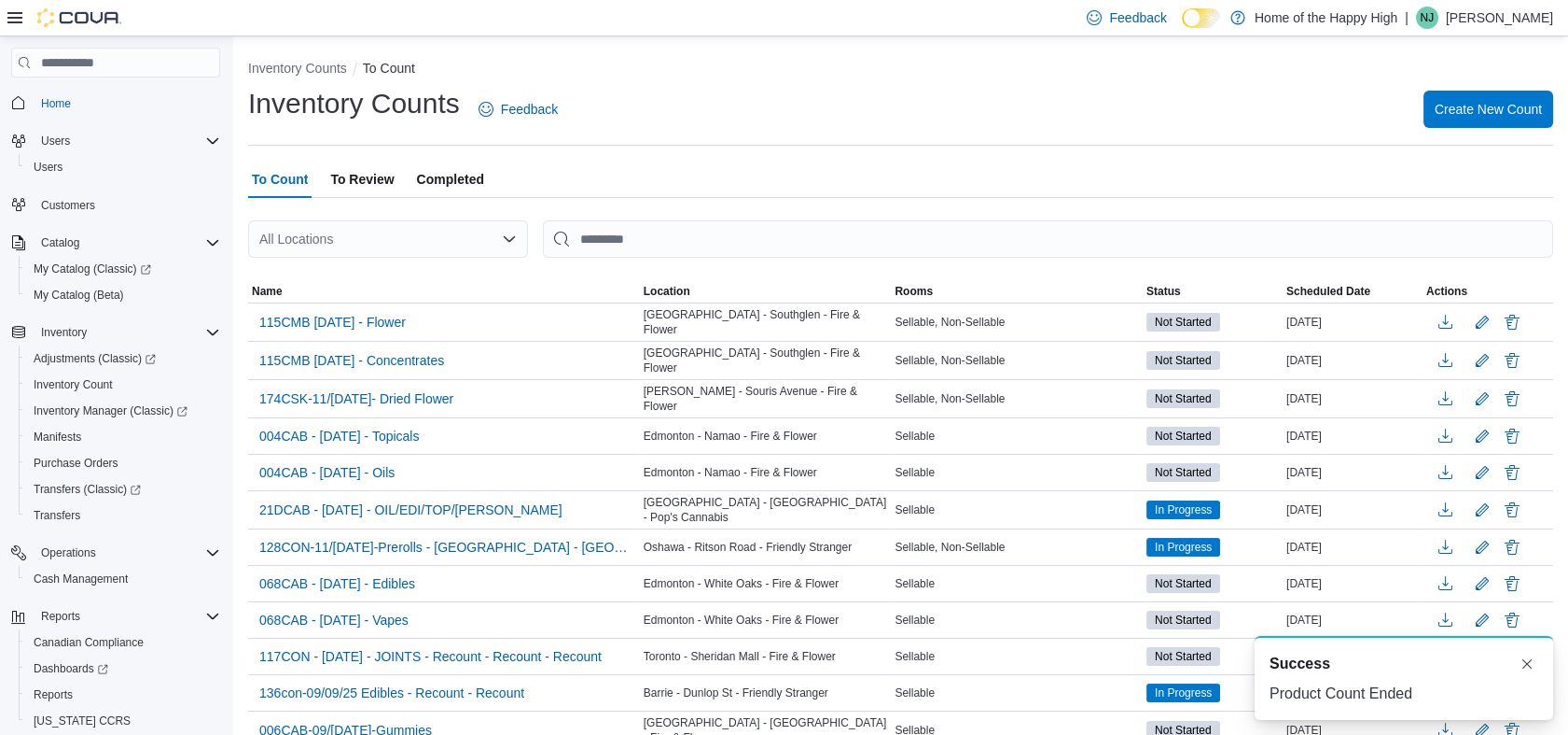
click at [380, 180] on span "To Review" at bounding box center [362, 179] width 64 height 37
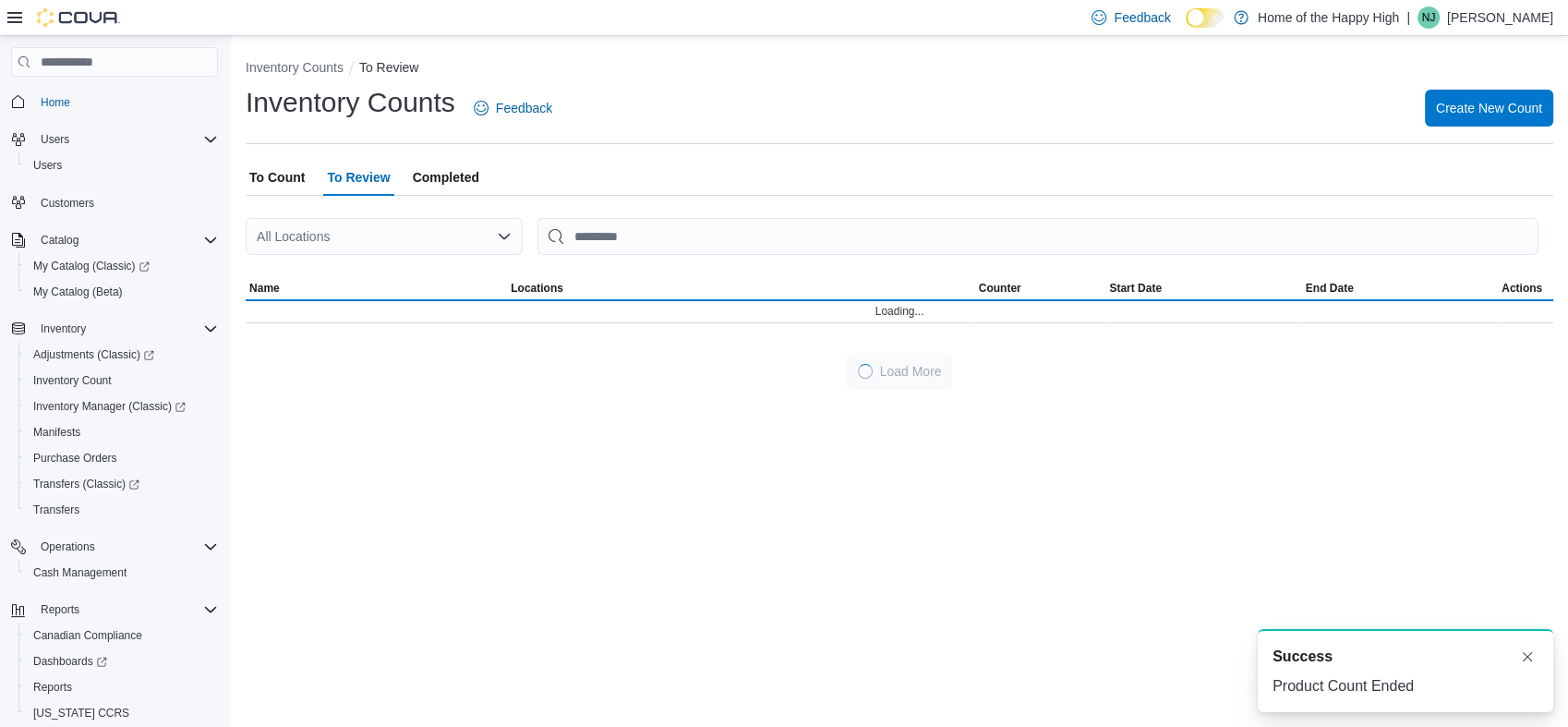
click at [346, 243] on div "All Locations" at bounding box center [384, 236] width 277 height 37
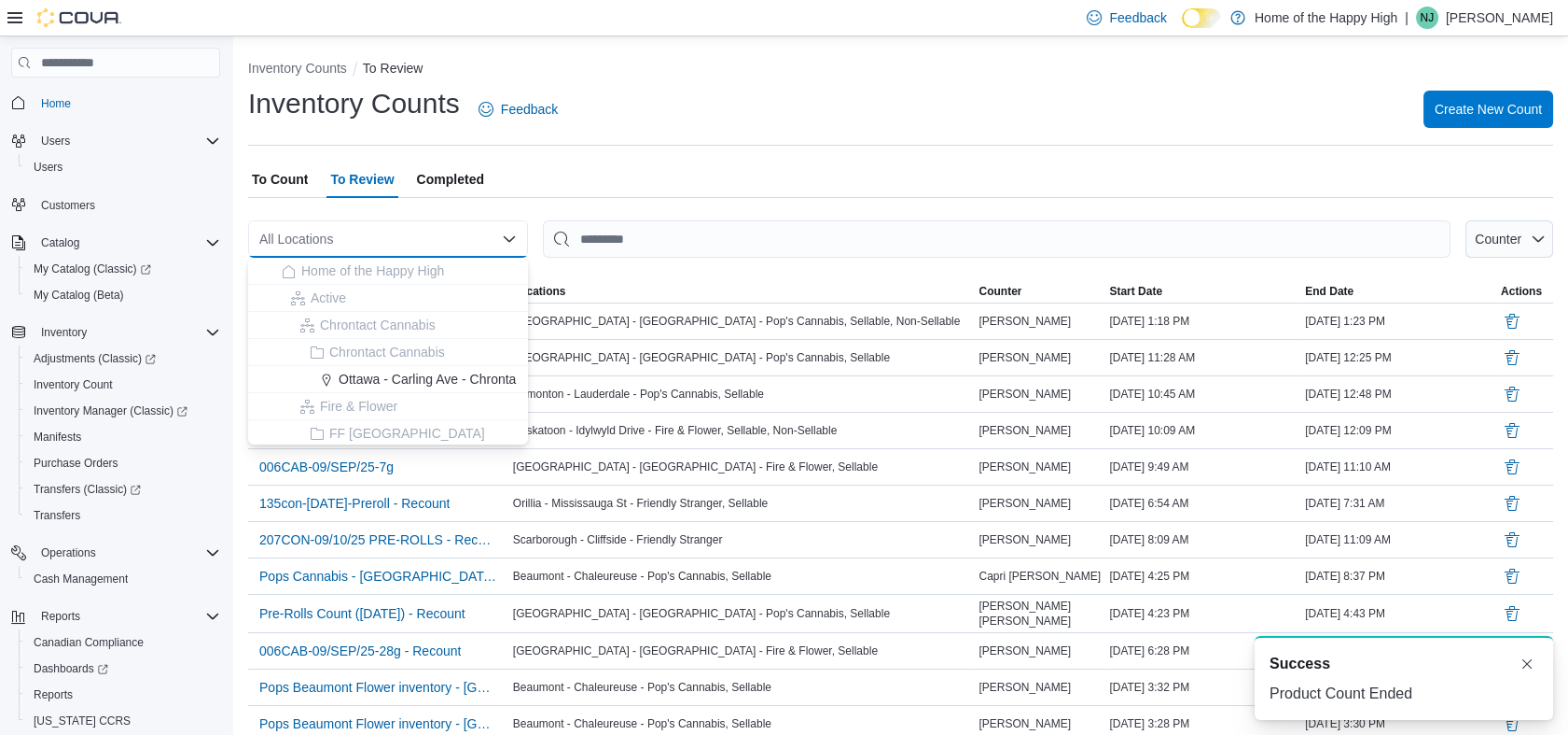
click at [849, 166] on div "To Count To Review Completed" at bounding box center [901, 179] width 1306 height 37
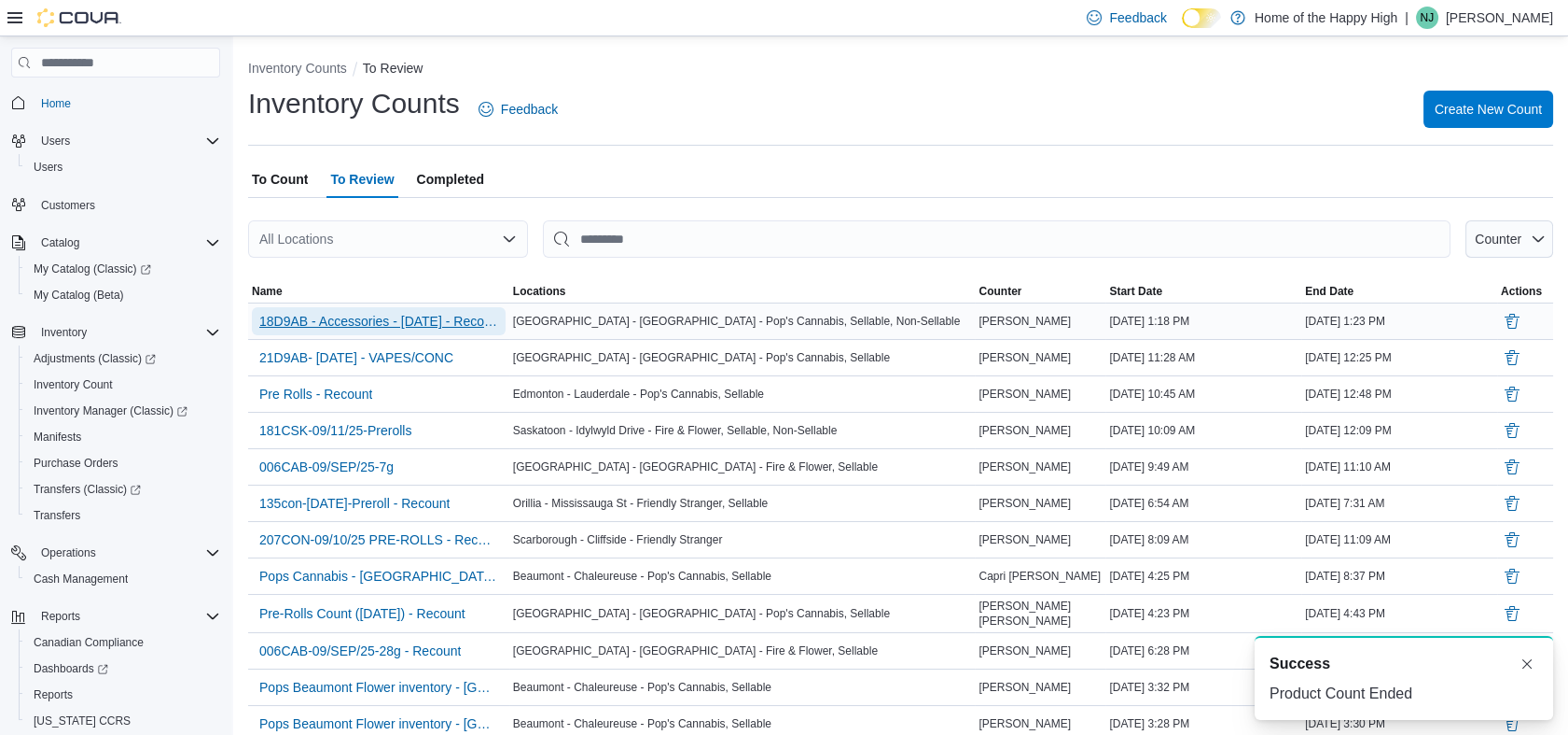
click at [446, 321] on span "18D9AB - Accessories - [DATE] - Recount" at bounding box center [378, 321] width 239 height 19
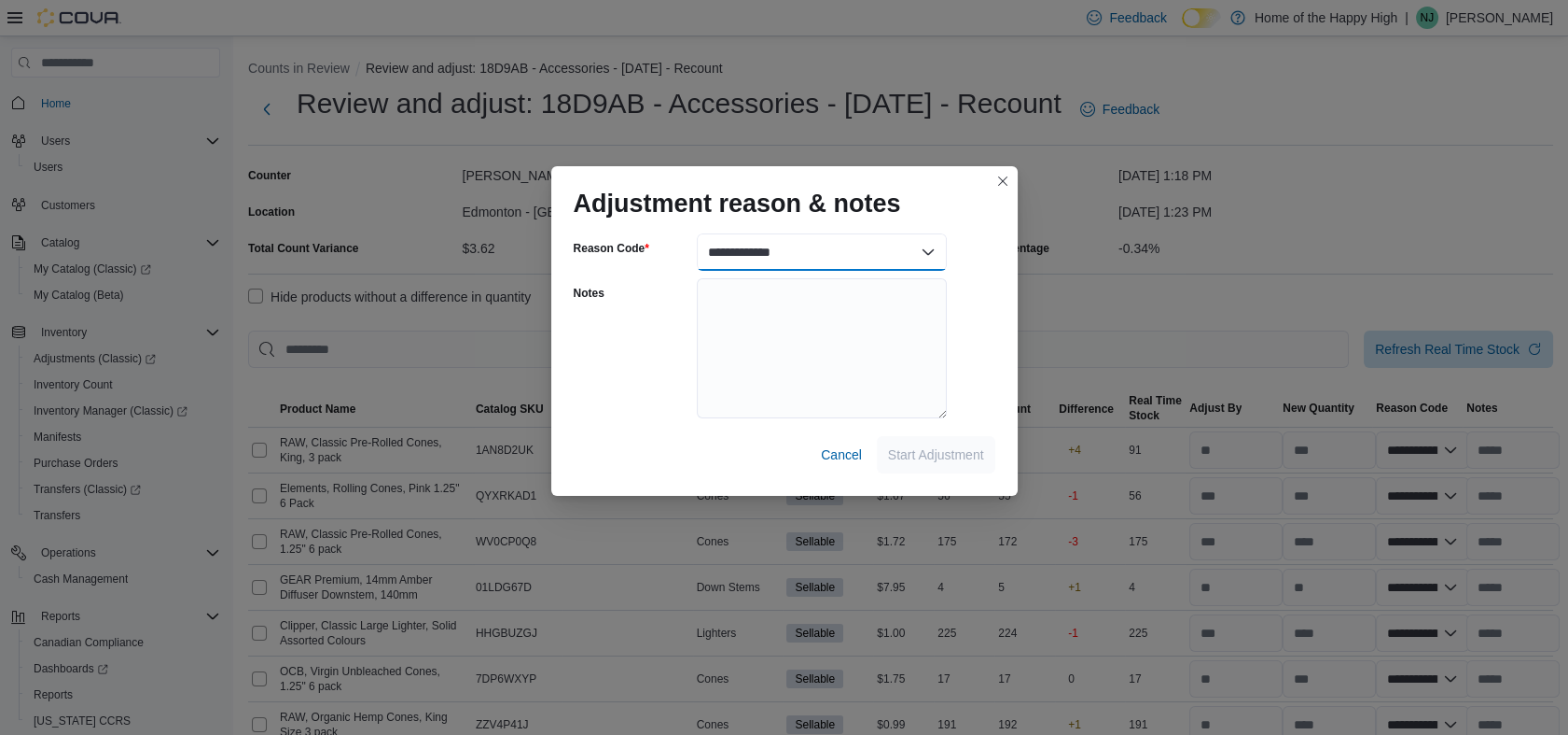
click at [736, 239] on select "**********" at bounding box center [821, 251] width 250 height 37
click at [697, 233] on select "**********" at bounding box center [821, 251] width 250 height 37
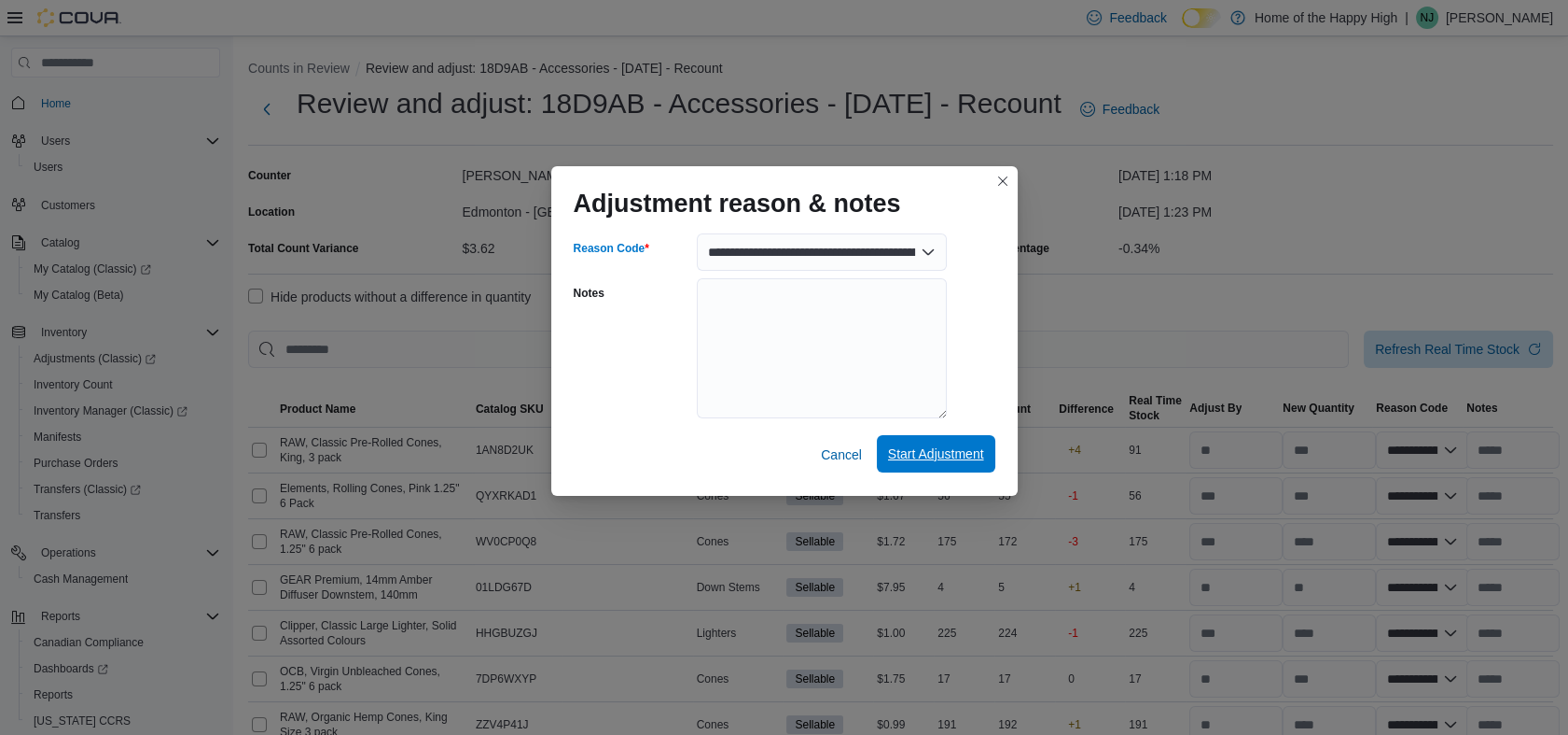
click at [921, 459] on span "Start Adjustment" at bounding box center [936, 454] width 96 height 19
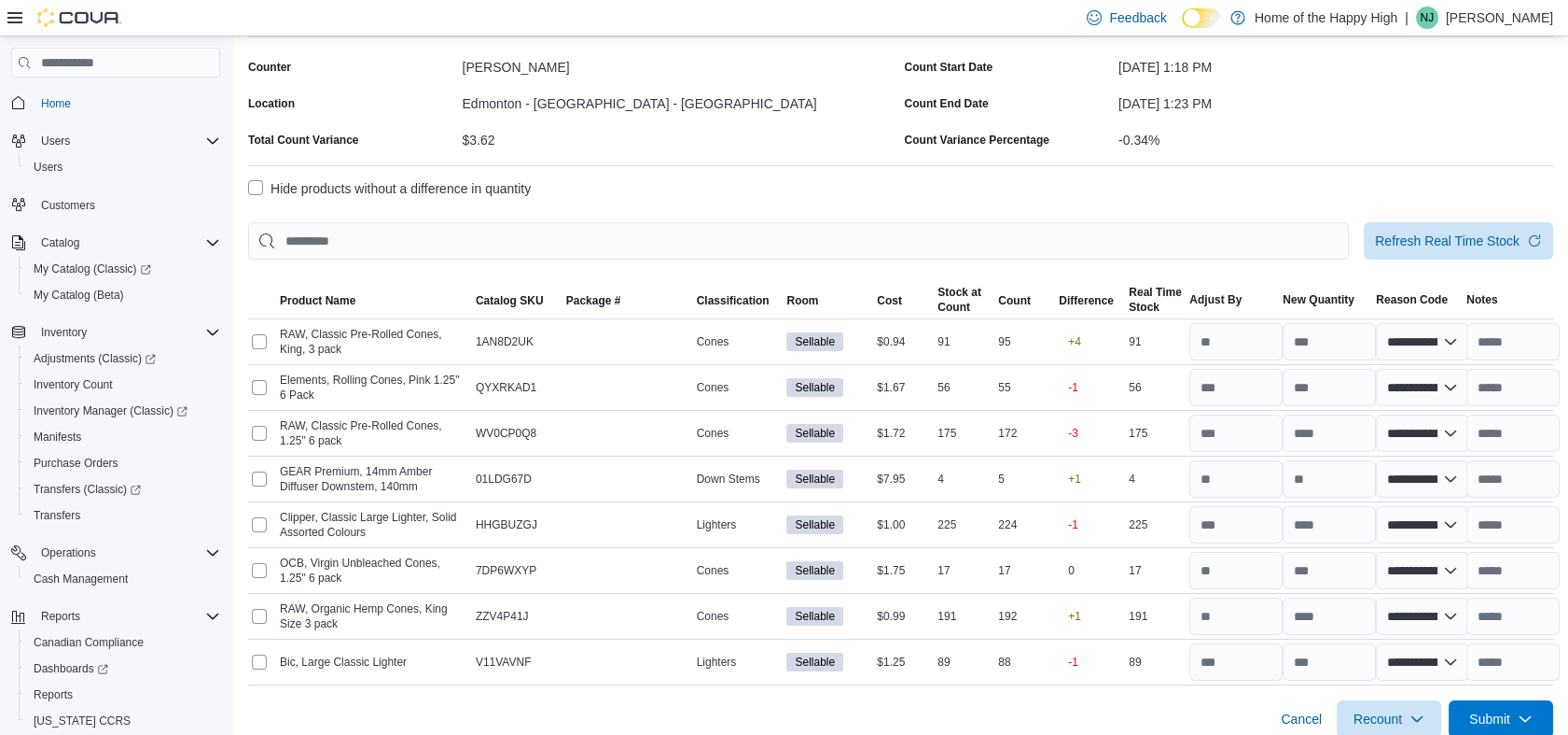
scroll to position [126, 0]
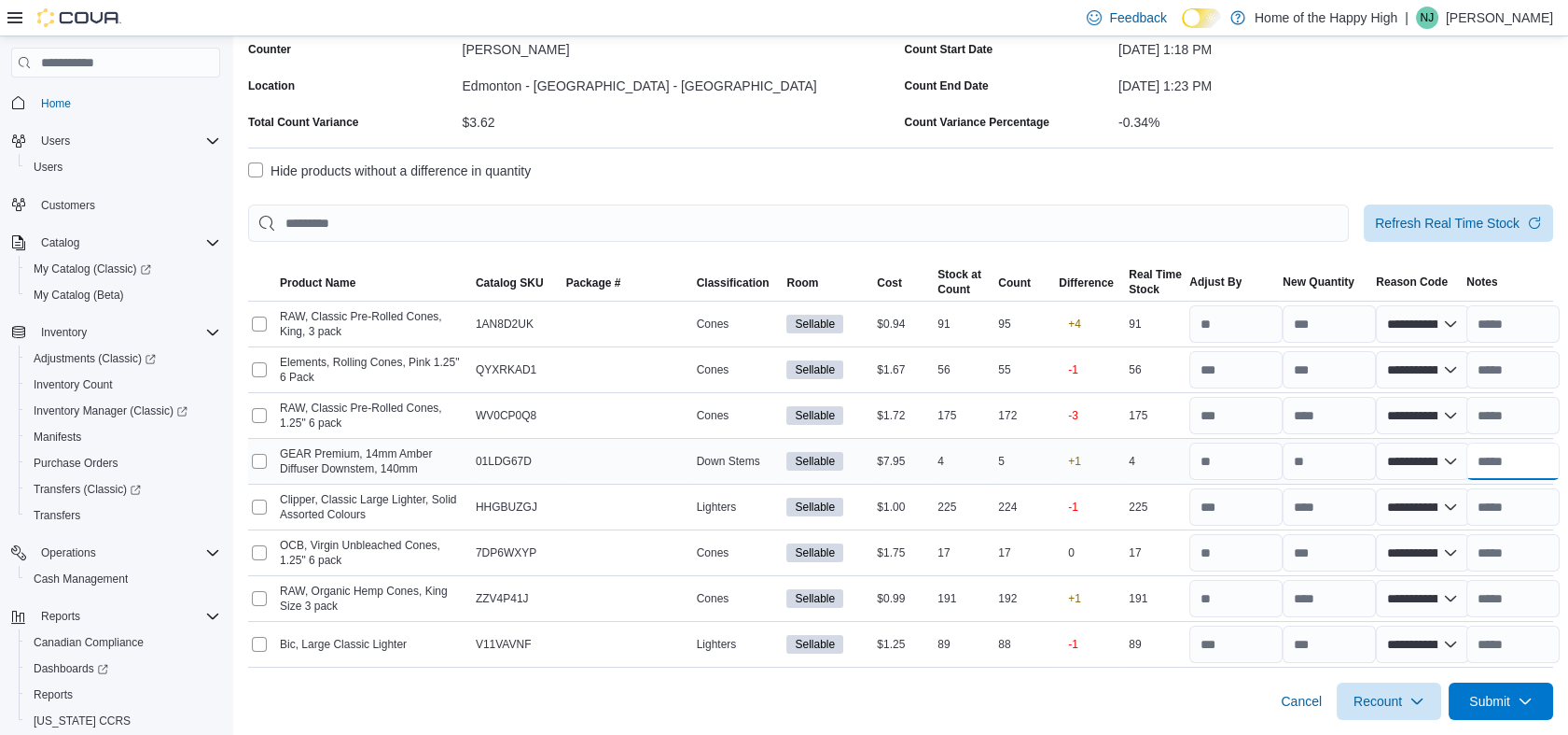
click at [1526, 463] on input "text" at bounding box center [1513, 460] width 93 height 37
click at [1410, 456] on select "**********" at bounding box center [1423, 460] width 93 height 37
click at [1515, 461] on input "**********" at bounding box center [1513, 460] width 93 height 37
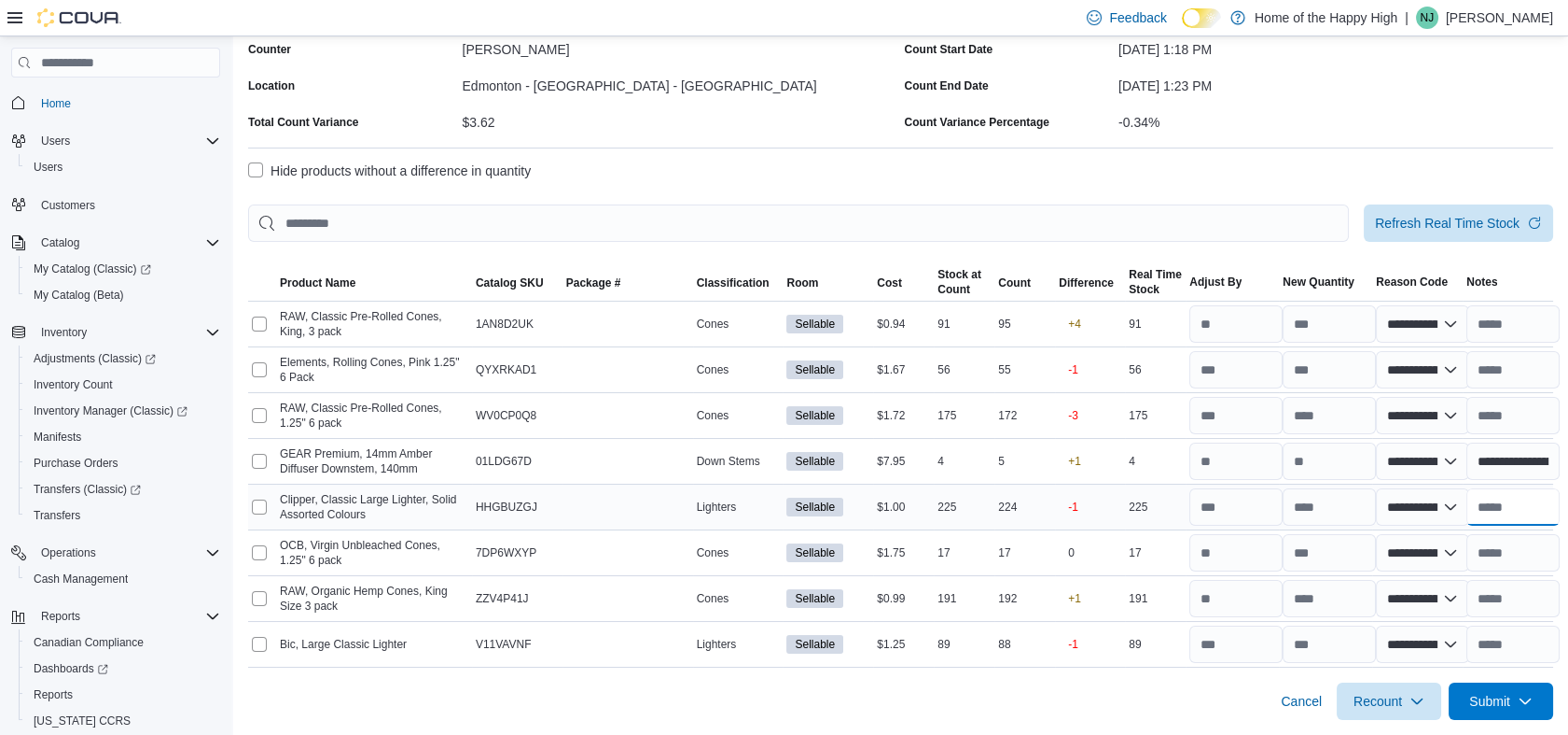
click at [1505, 513] on input "text" at bounding box center [1513, 506] width 93 height 37
click at [1505, 513] on input "**********" at bounding box center [1513, 506] width 93 height 37
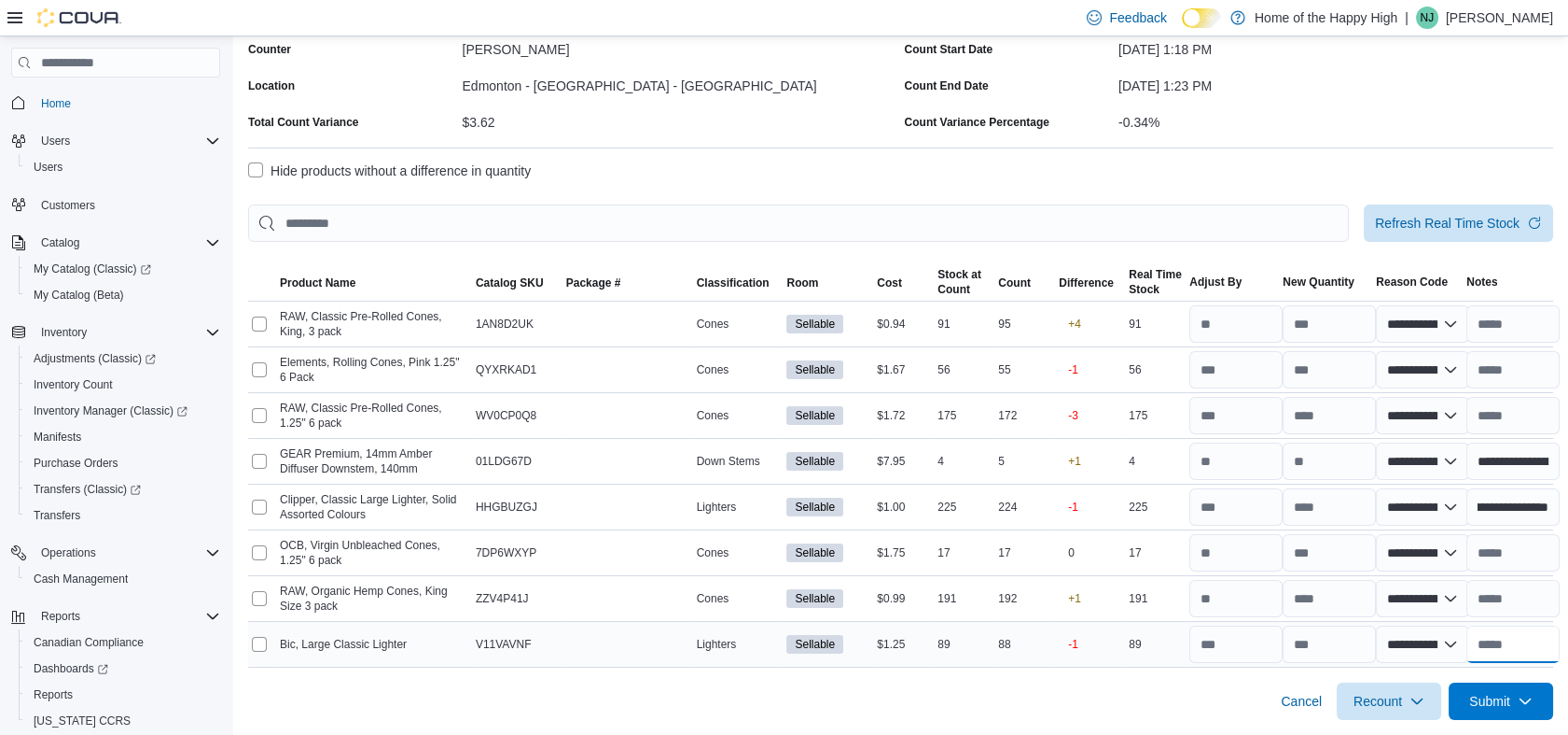
click at [1522, 645] on input "text" at bounding box center [1513, 644] width 93 height 37
paste input "**********"
click at [1171, 714] on div "Cancel Recount Submit" at bounding box center [901, 693] width 1306 height 52
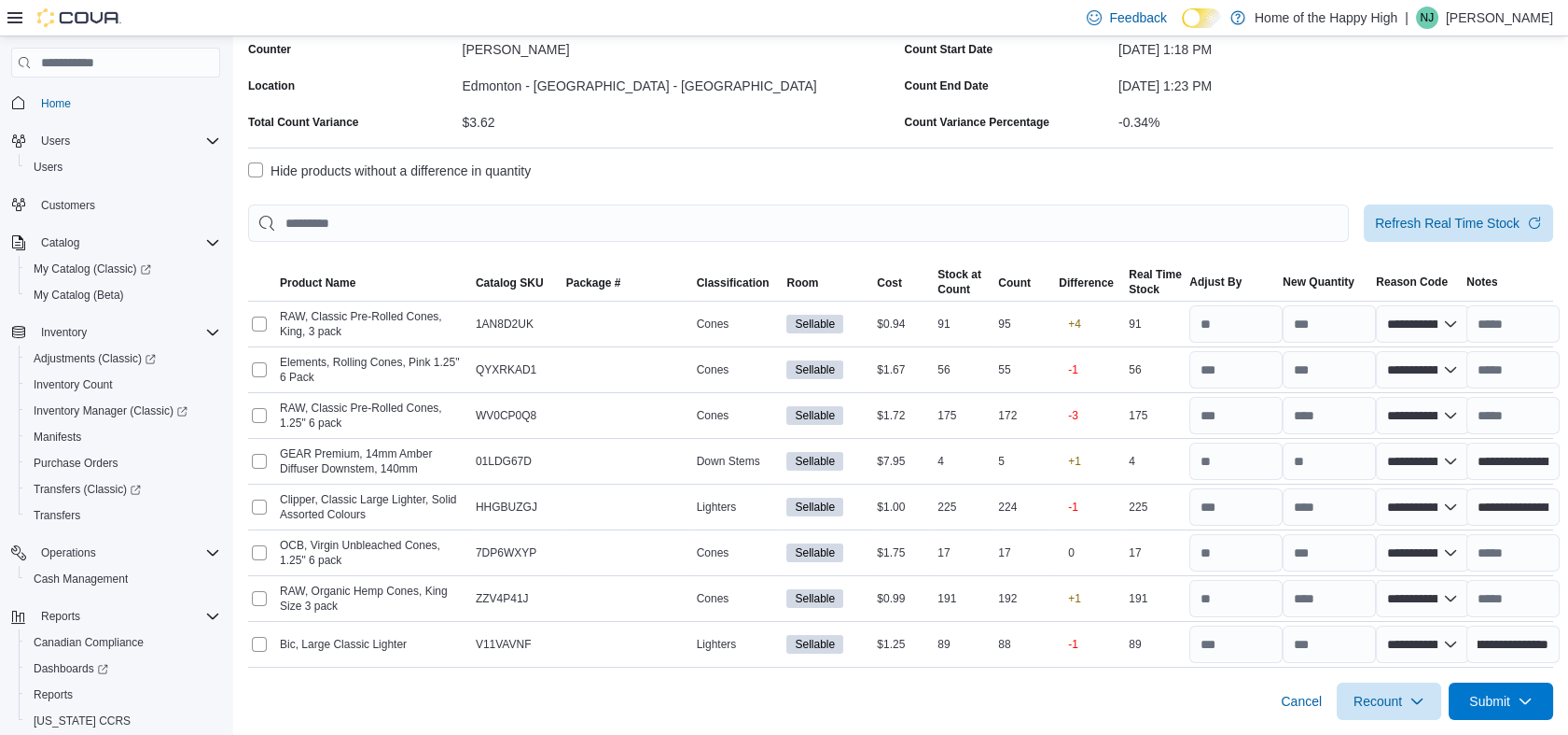
scroll to position [0, 0]
click at [1524, 551] on input "text" at bounding box center [1513, 552] width 93 height 37
click at [1251, 177] on div "Hide products without a difference in quantity" at bounding box center [901, 171] width 1306 height 23
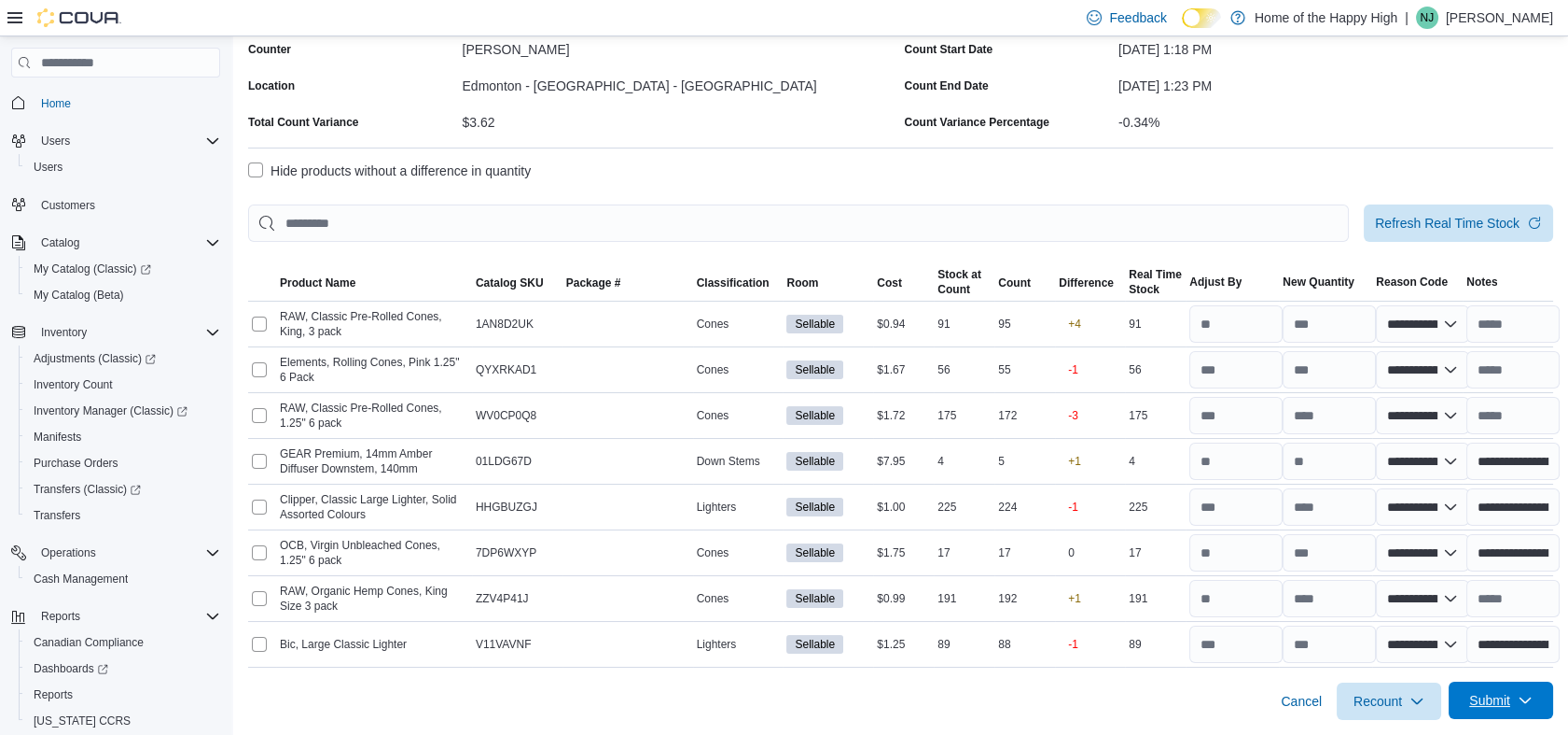
click at [1504, 711] on span "Submit" at bounding box center [1501, 700] width 82 height 37
click at [1101, 684] on div "Cancel Recount Submit" at bounding box center [901, 693] width 1306 height 52
click at [1504, 699] on span "Submit" at bounding box center [1489, 701] width 41 height 19
click at [1441, 618] on span "Submit Adjustments" at bounding box center [1444, 617] width 116 height 19
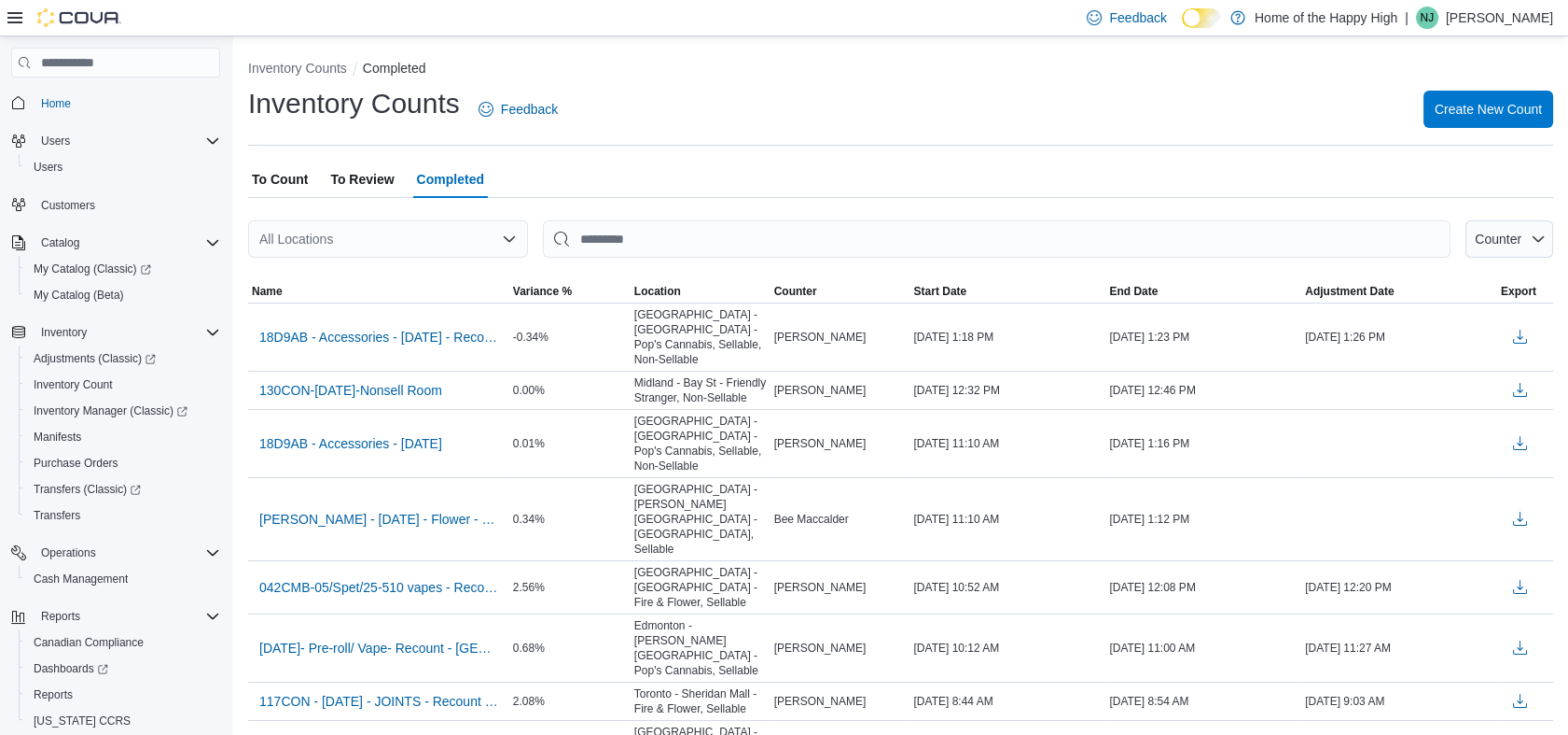
click at [879, 171] on div "To Count To Review Completed" at bounding box center [901, 179] width 1306 height 37
click at [269, 192] on span "To Count" at bounding box center [279, 179] width 56 height 37
